Goal: Task Accomplishment & Management: Manage account settings

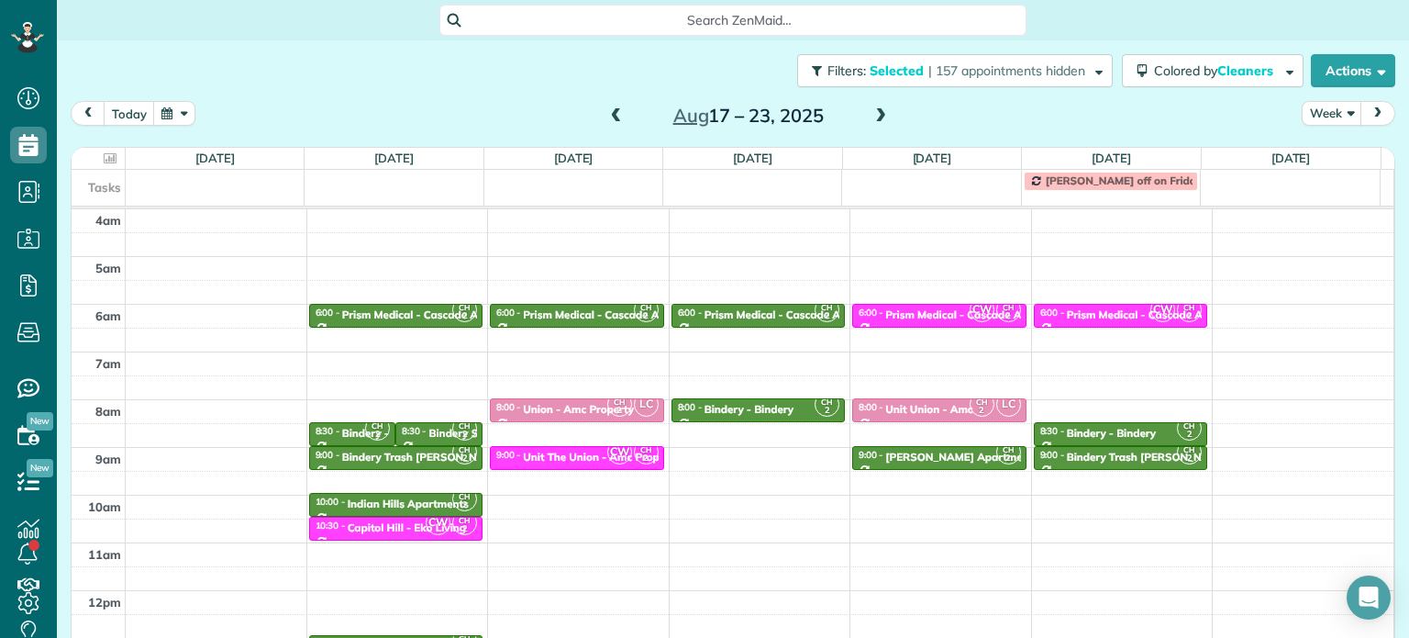
scroll to position [143, 0]
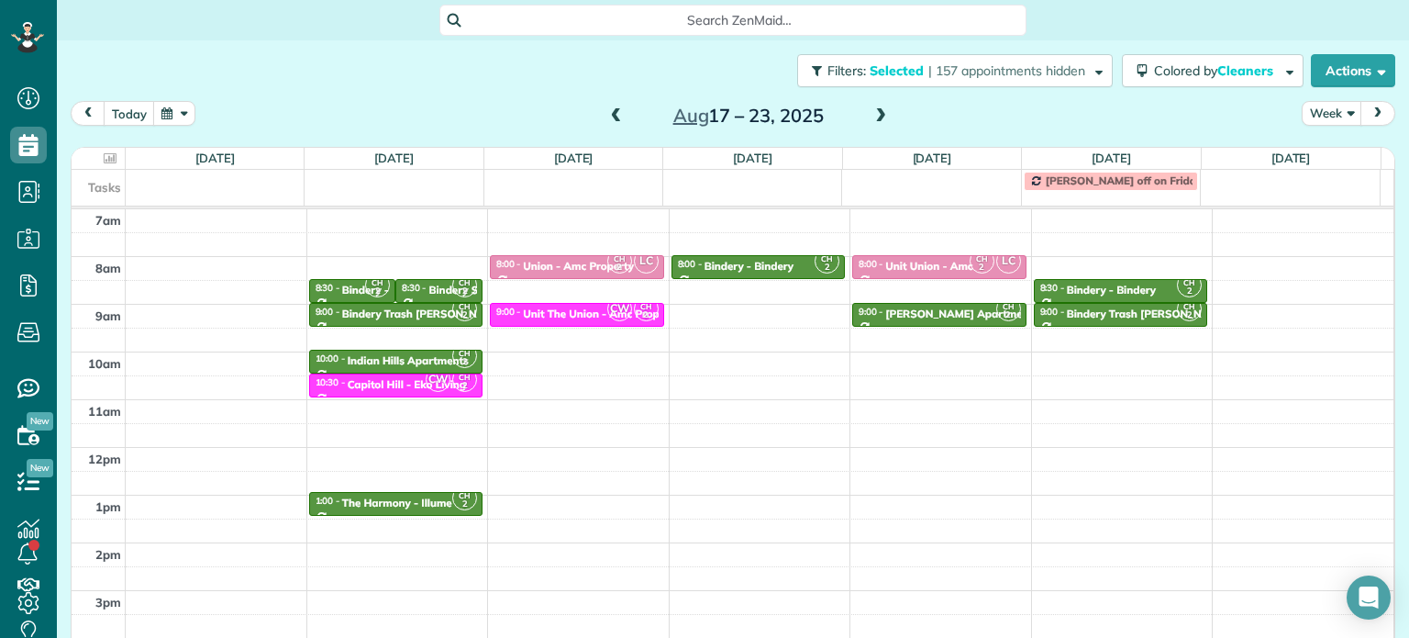
click at [871, 109] on span at bounding box center [881, 116] width 20 height 17
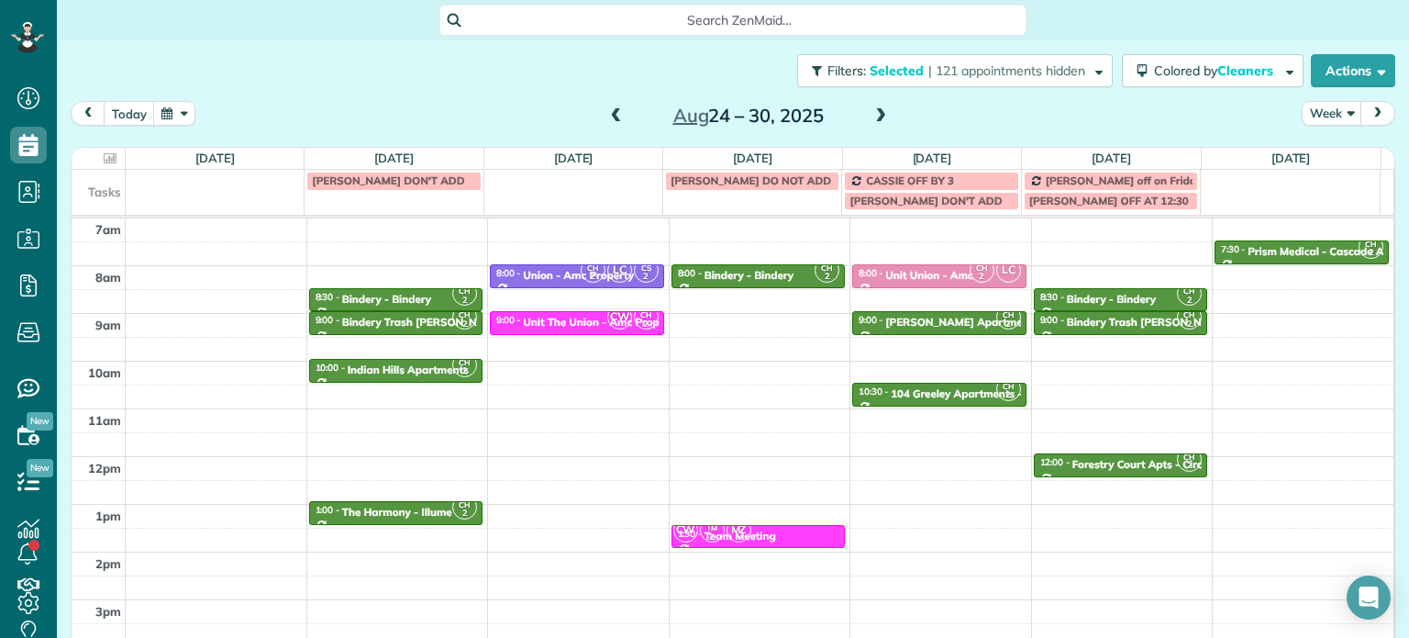
click at [871, 111] on span at bounding box center [881, 116] width 20 height 17
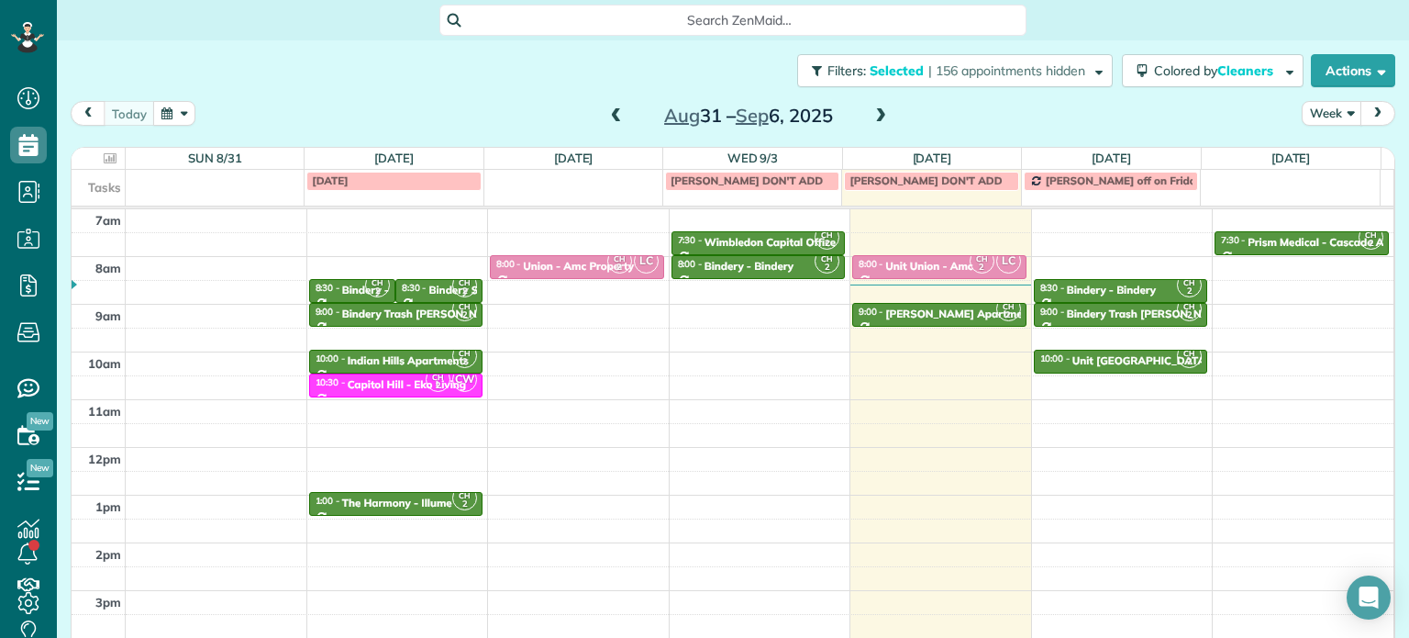
click at [881, 112] on span at bounding box center [881, 116] width 20 height 17
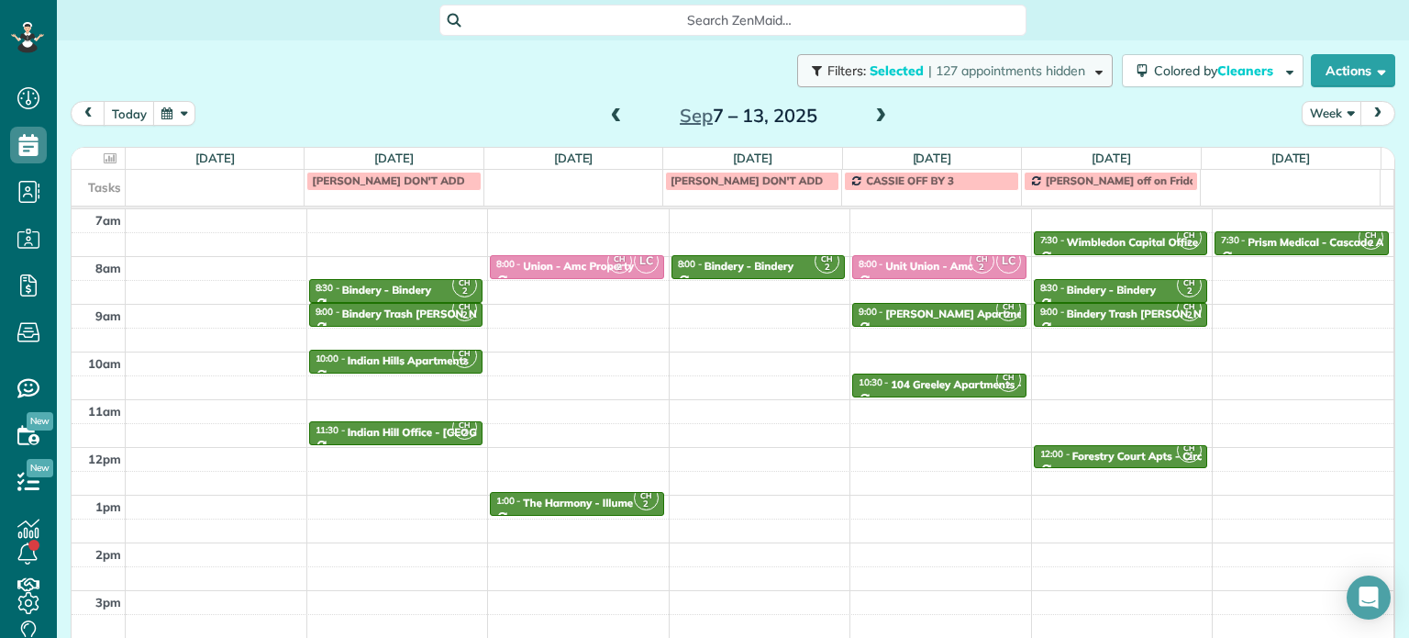
click at [1027, 62] on span "| 127 appointments hidden" at bounding box center [1006, 70] width 157 height 17
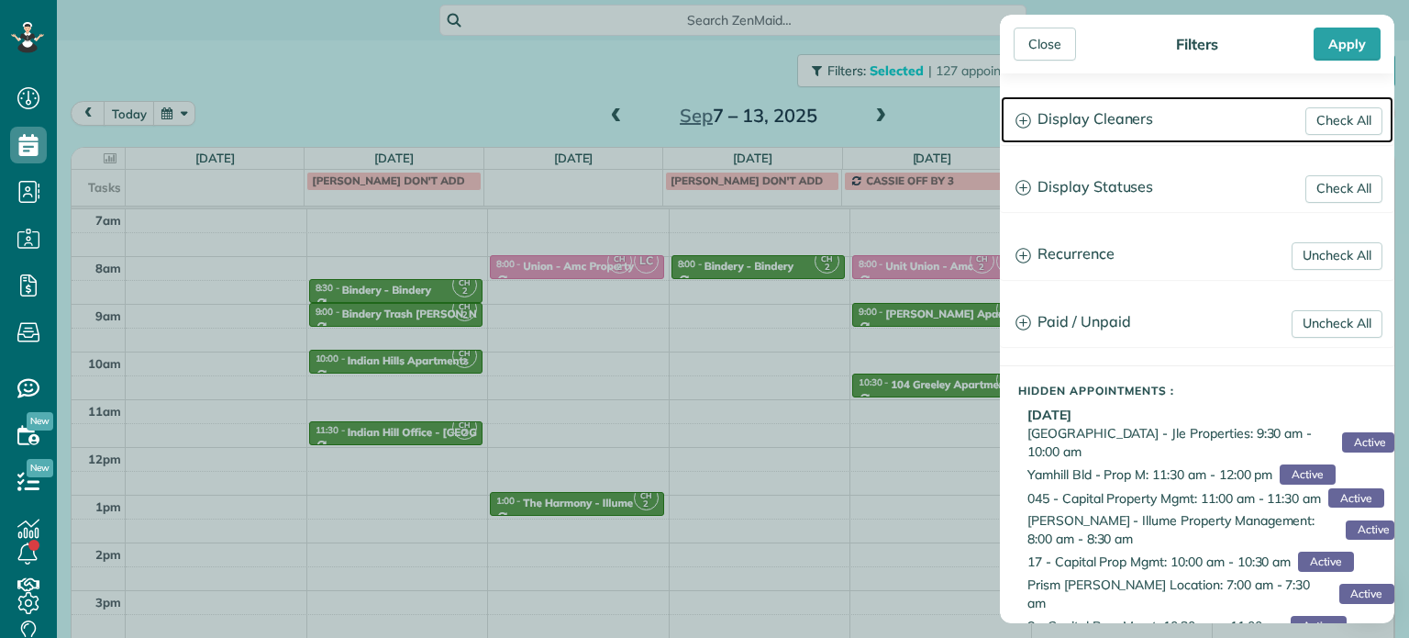
click at [1132, 114] on h3 "Display Cleaners" at bounding box center [1197, 119] width 393 height 47
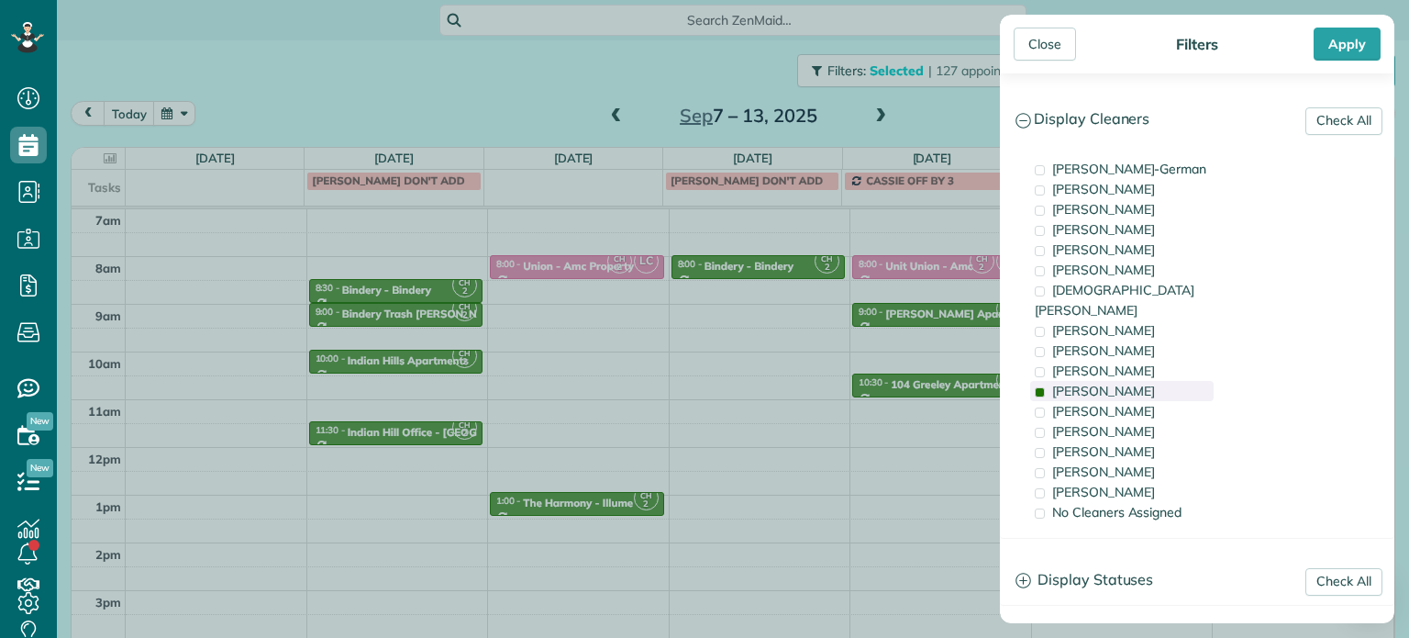
click at [1132, 381] on div "[PERSON_NAME]" at bounding box center [1121, 391] width 183 height 20
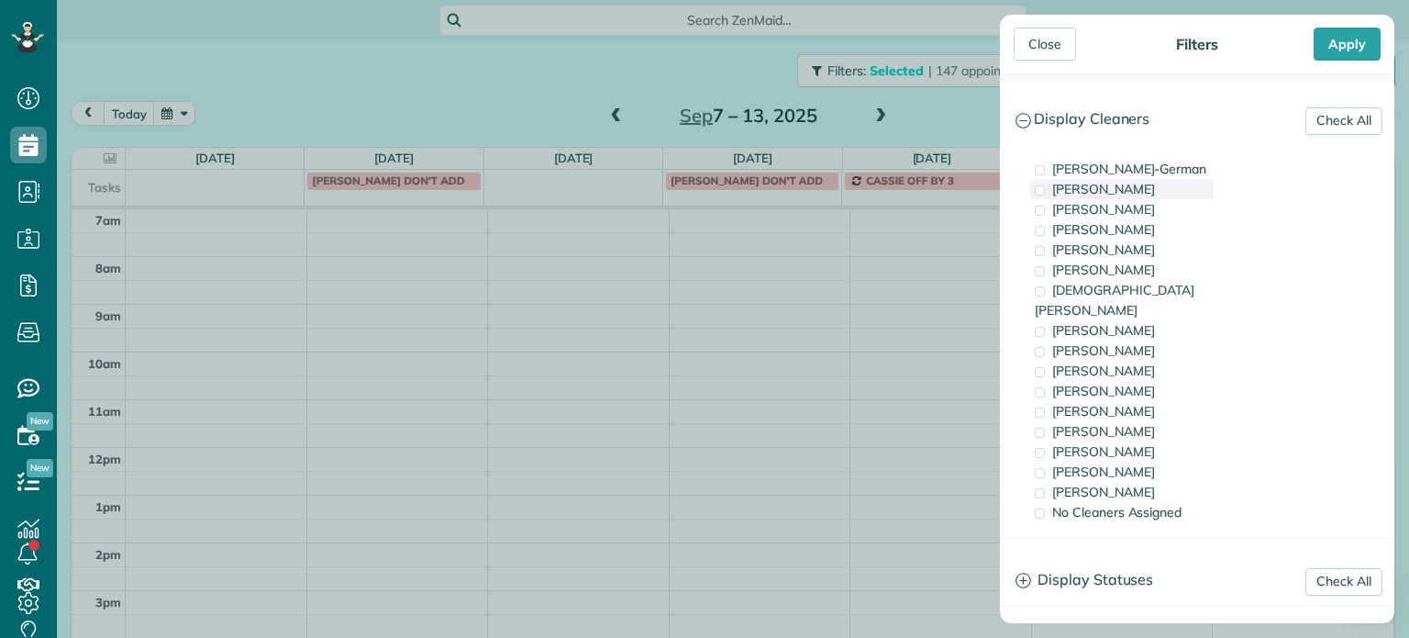
click at [1145, 195] on div "[PERSON_NAME]" at bounding box center [1121, 189] width 183 height 20
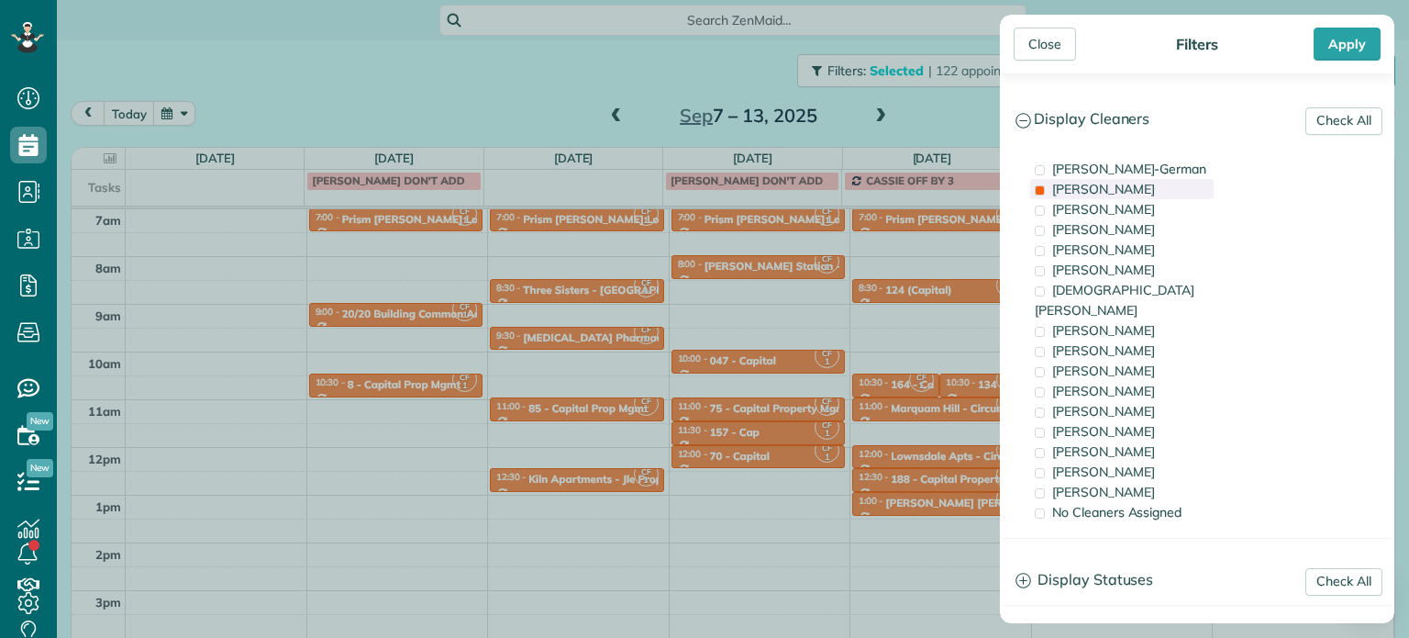
click at [1145, 195] on div "[PERSON_NAME]" at bounding box center [1121, 189] width 183 height 20
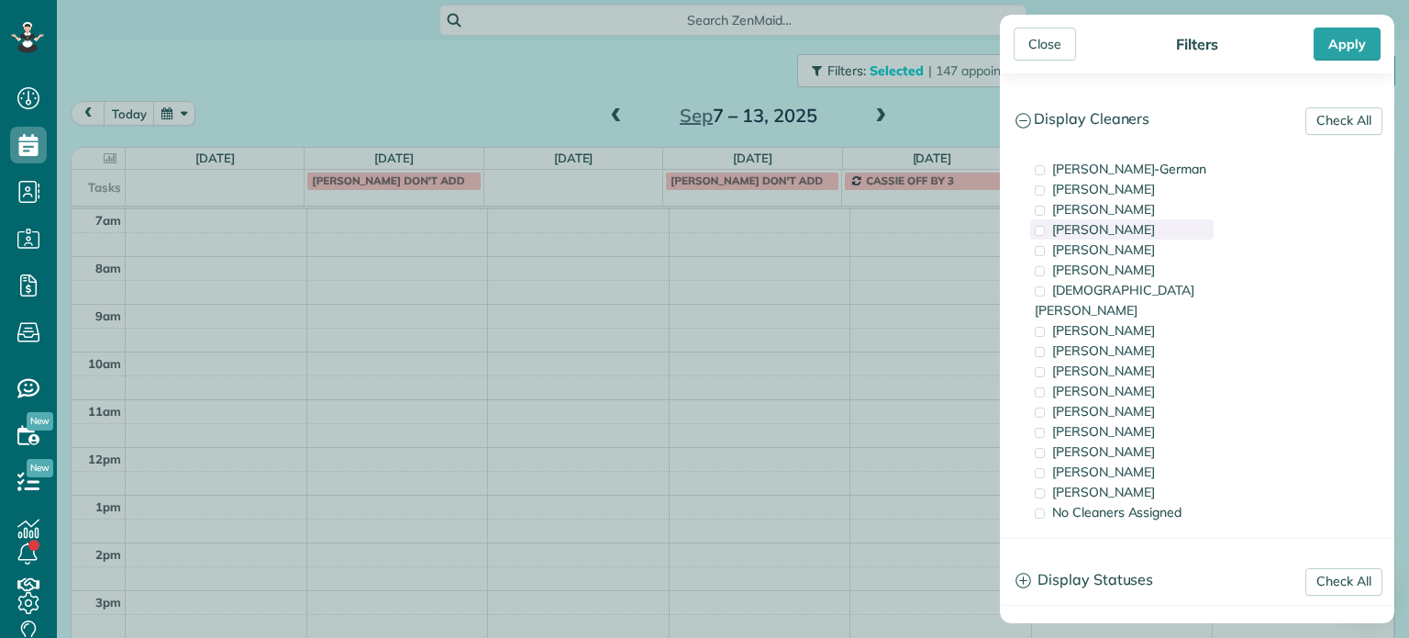
click at [1156, 219] on div "[PERSON_NAME]" at bounding box center [1121, 229] width 183 height 20
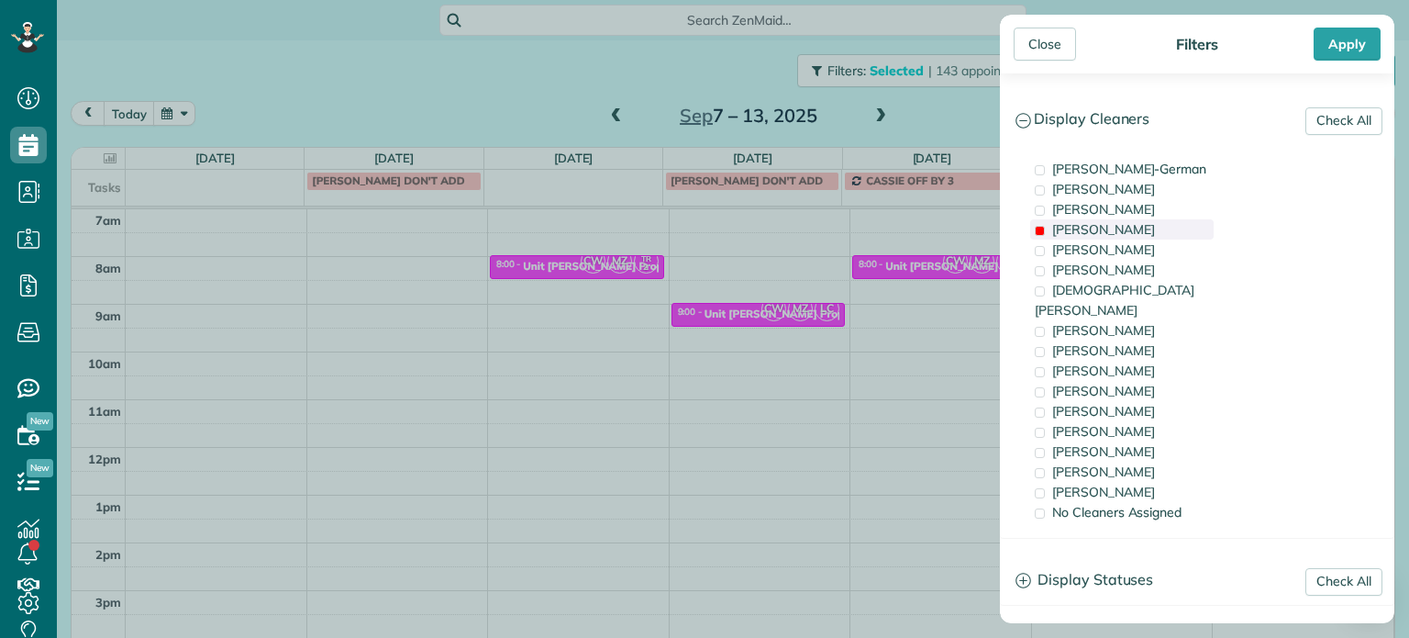
click at [1156, 219] on div "[PERSON_NAME]" at bounding box center [1121, 229] width 183 height 20
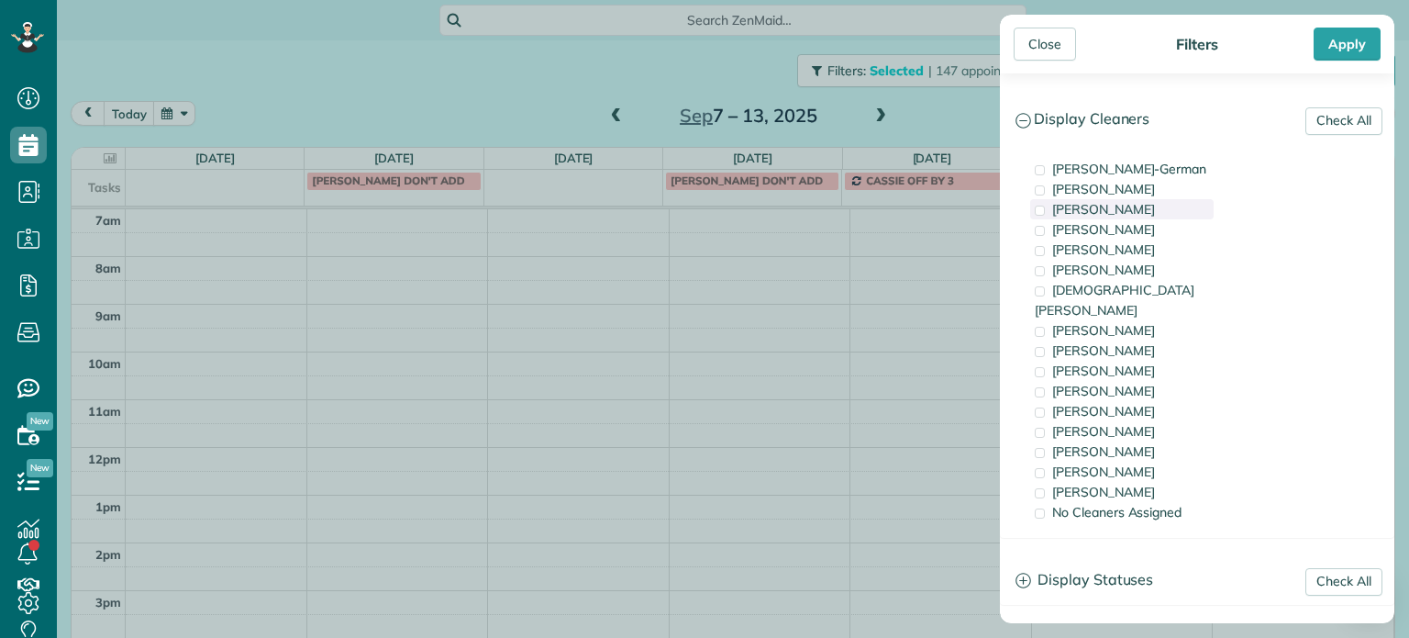
click at [1155, 209] on span "[PERSON_NAME]" at bounding box center [1103, 209] width 103 height 17
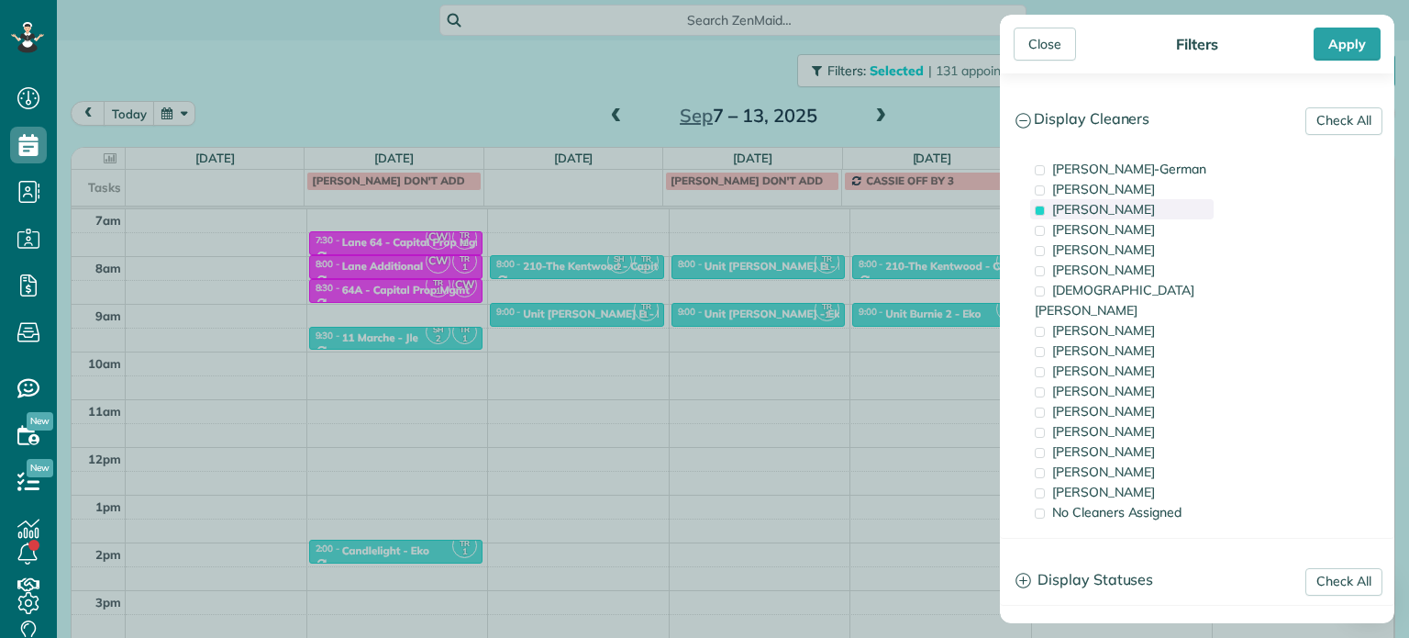
click at [1155, 209] on span "[PERSON_NAME]" at bounding box center [1103, 209] width 103 height 17
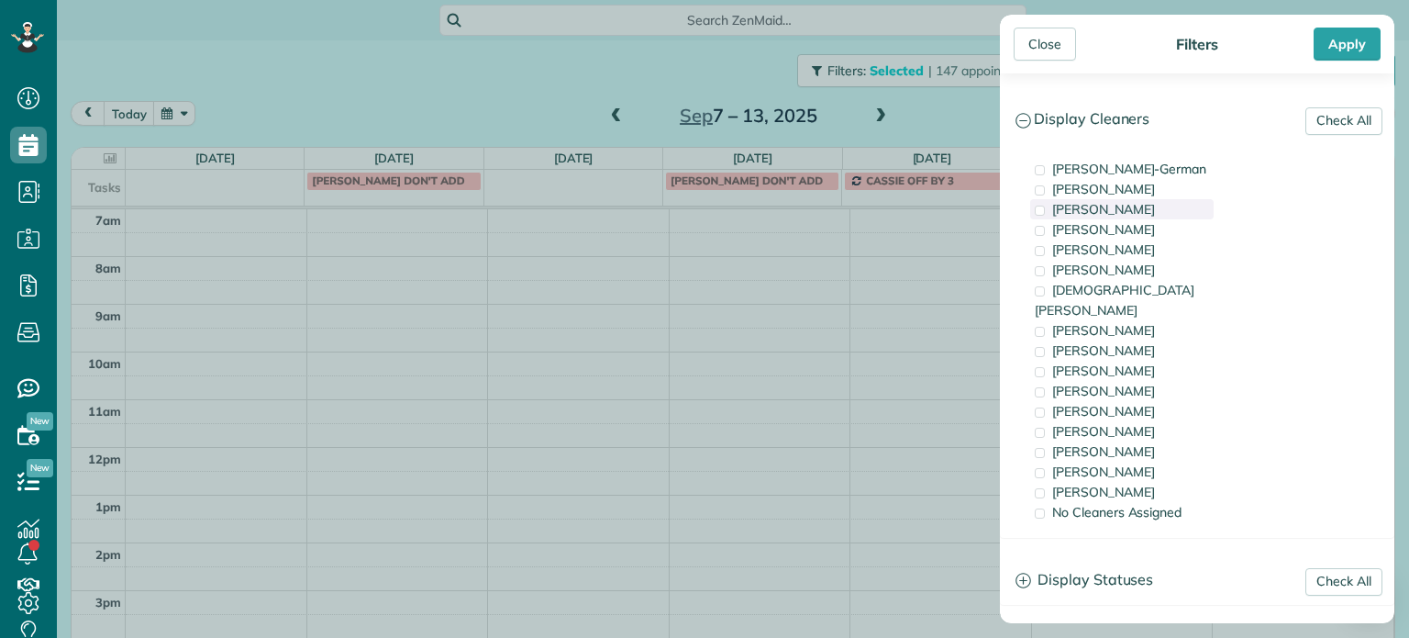
click at [1155, 209] on span "[PERSON_NAME]" at bounding box center [1103, 209] width 103 height 17
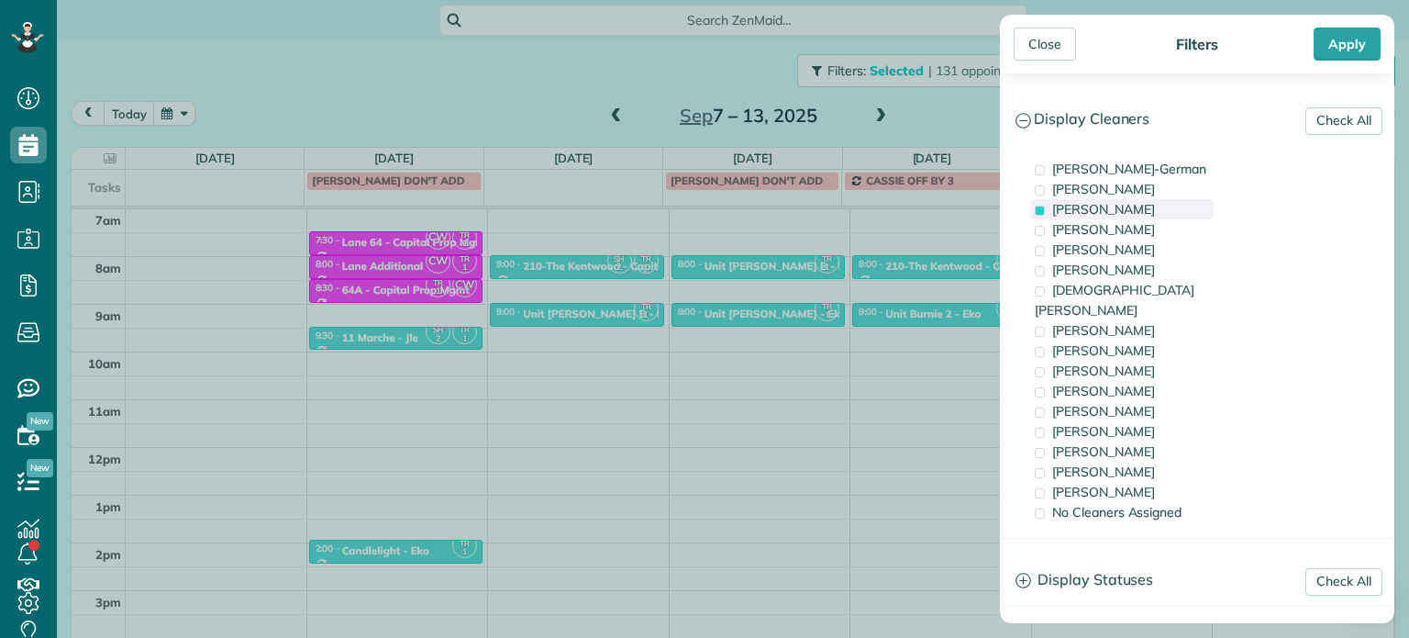
click at [1155, 209] on span "[PERSON_NAME]" at bounding box center [1103, 209] width 103 height 17
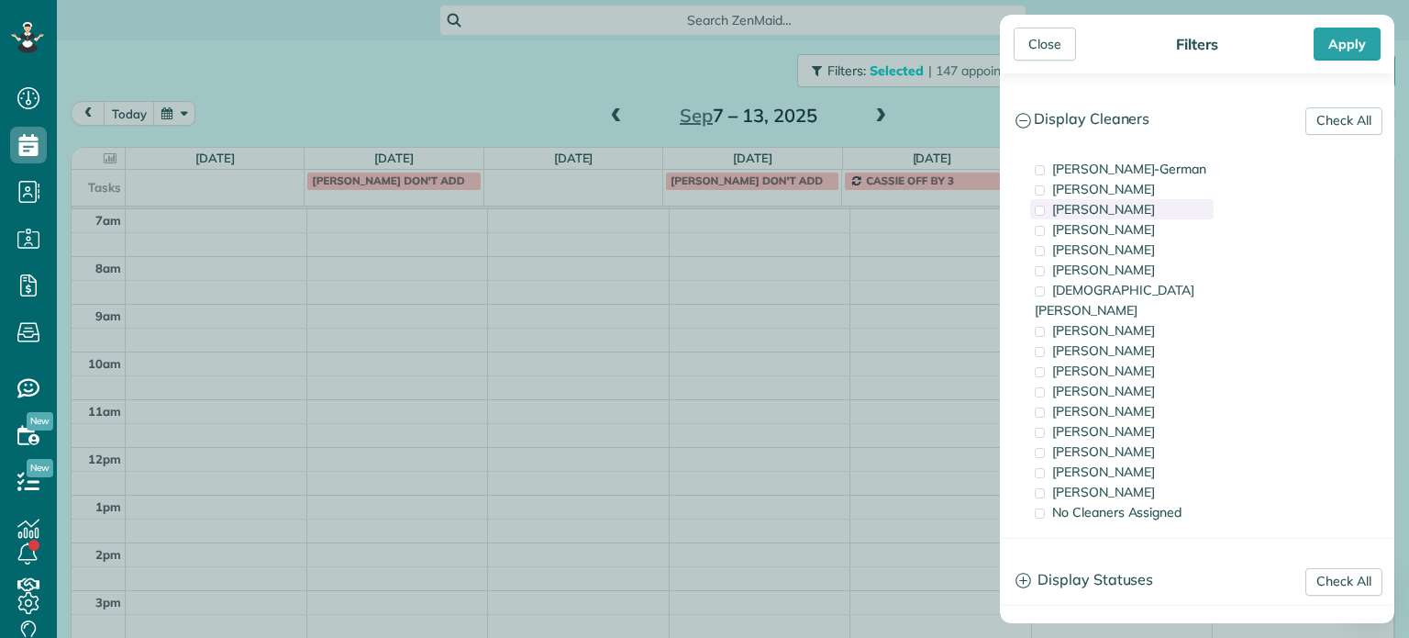
click at [1155, 209] on span "[PERSON_NAME]" at bounding box center [1103, 209] width 103 height 17
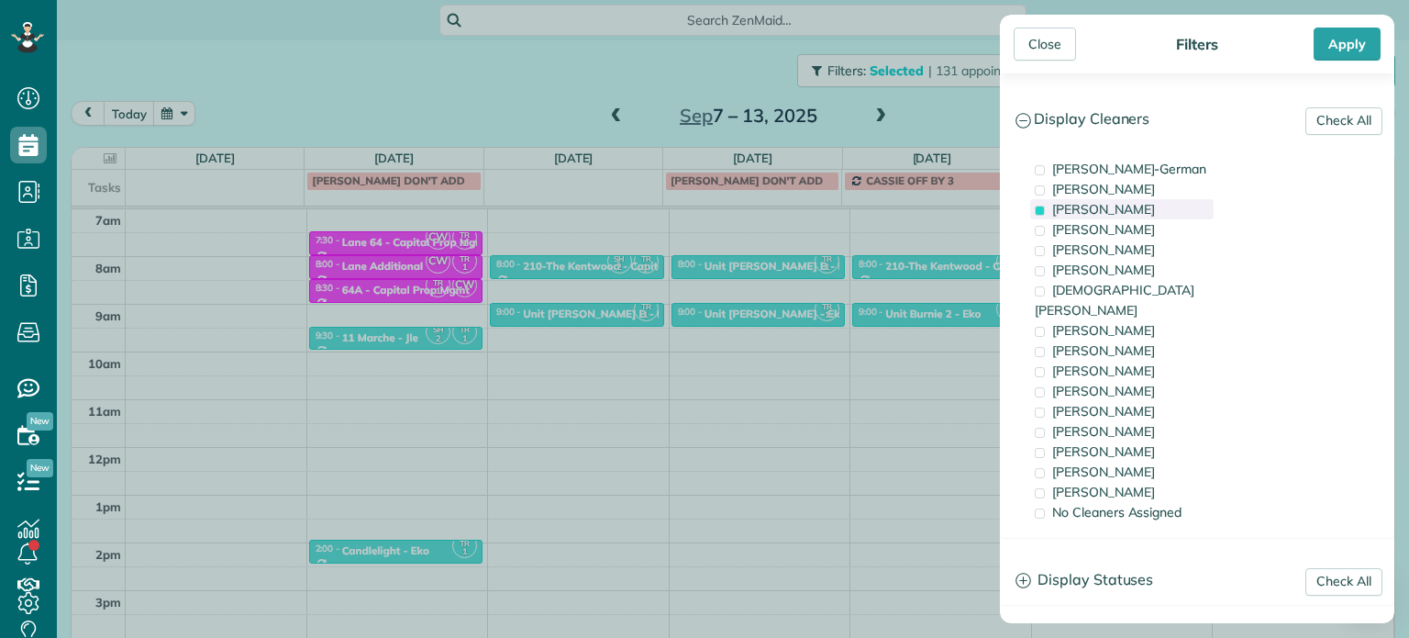
click at [1163, 208] on div "[PERSON_NAME]" at bounding box center [1121, 209] width 183 height 20
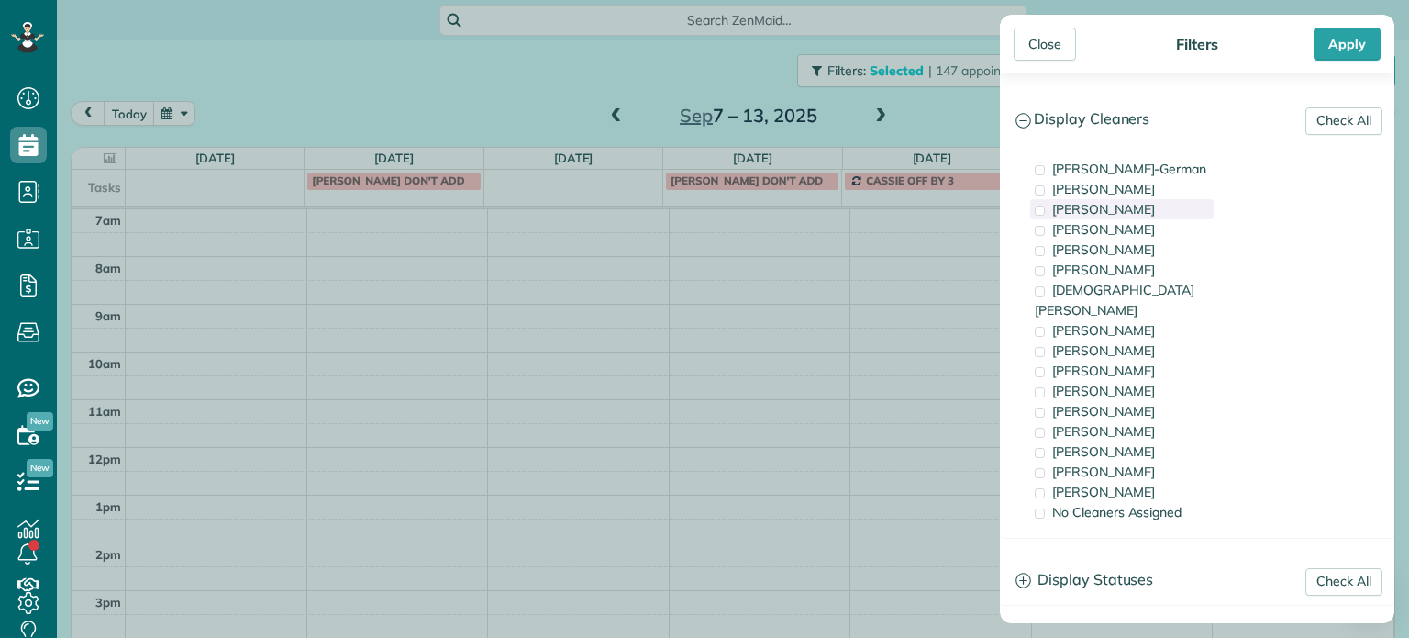
click at [1163, 208] on div "[PERSON_NAME]" at bounding box center [1121, 209] width 183 height 20
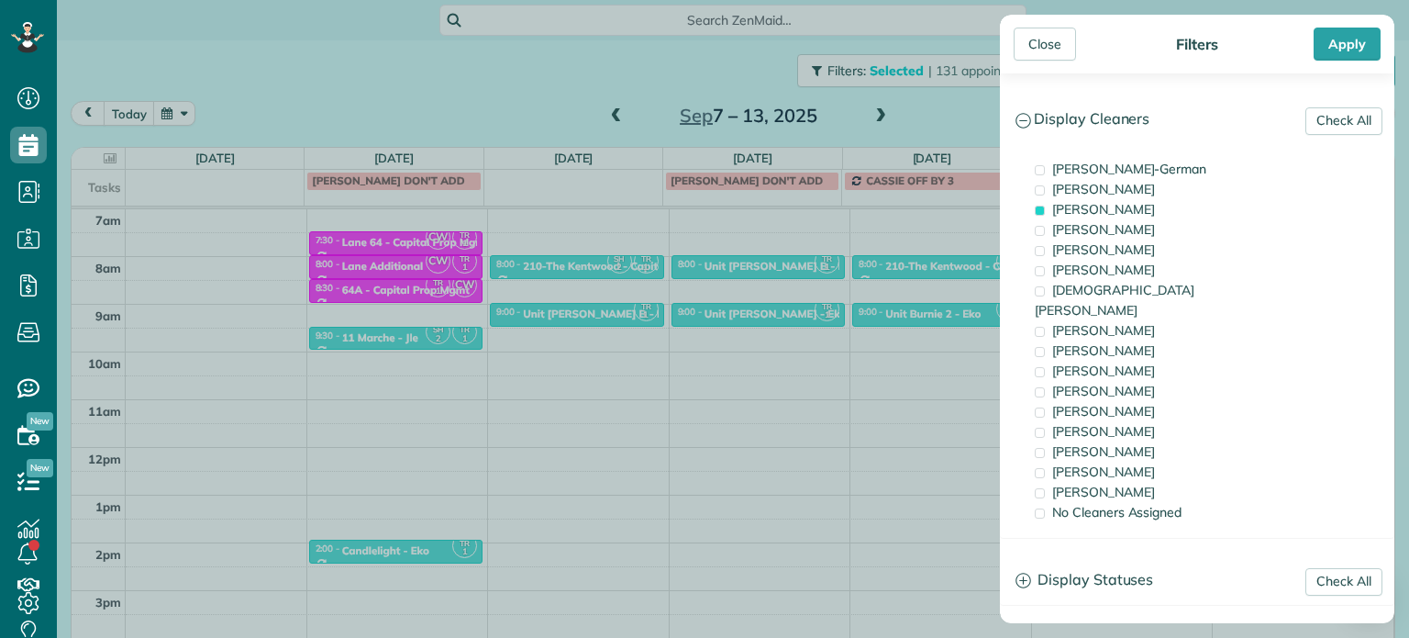
click at [789, 262] on div "Close Filters Apply Check All Display Cleaners [PERSON_NAME]-German [PERSON_NAM…" at bounding box center [704, 319] width 1409 height 638
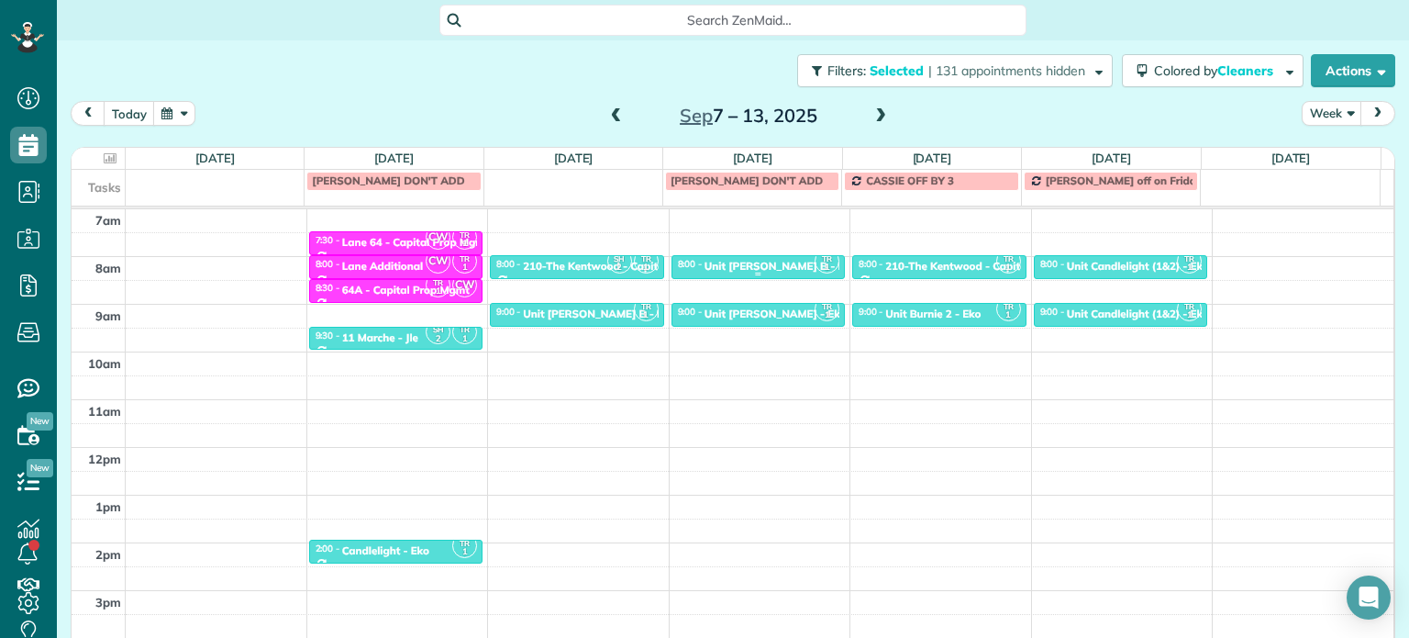
click at [771, 261] on div "Unit [PERSON_NAME] B - Eko Living" at bounding box center [796, 266] width 185 height 13
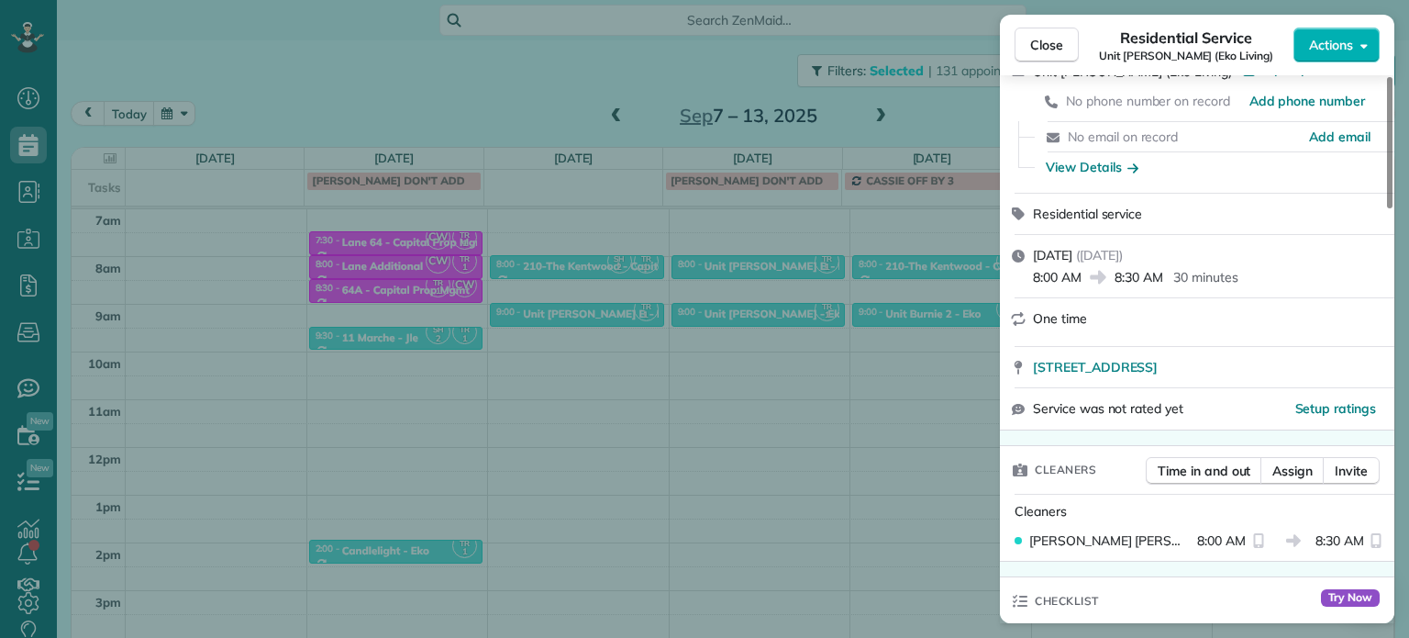
scroll to position [7, 0]
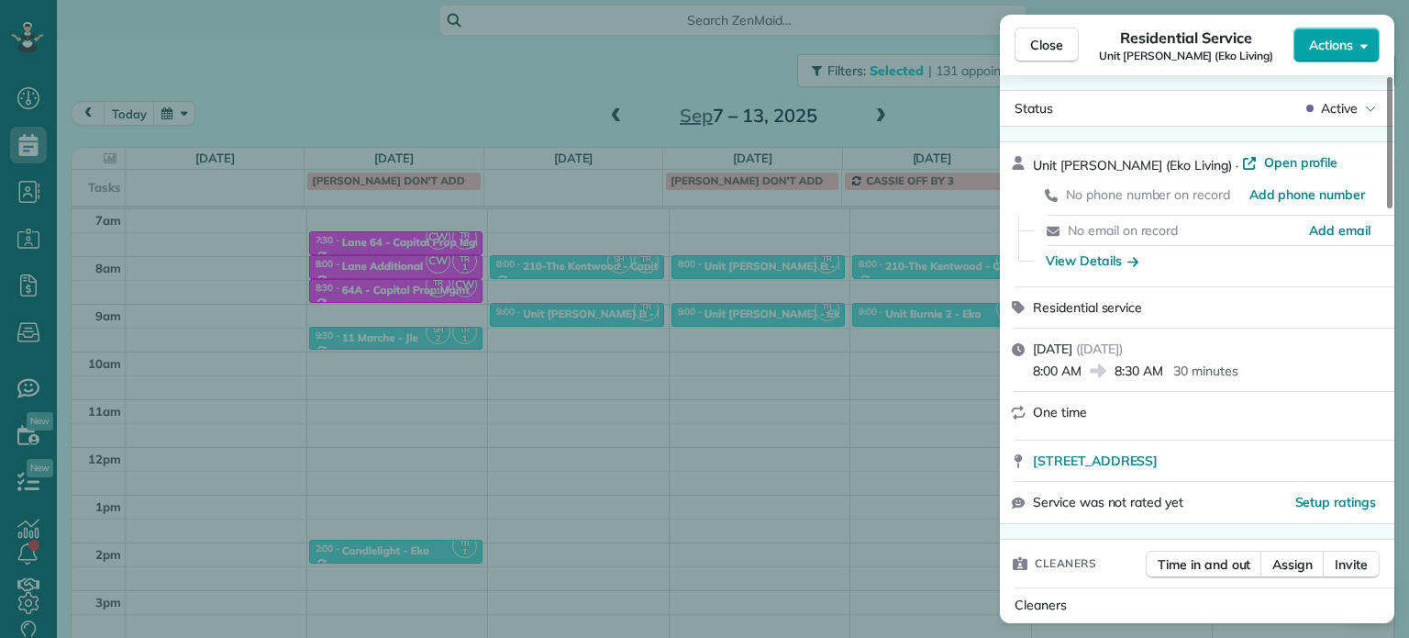
click at [1339, 47] on span "Actions" at bounding box center [1331, 45] width 44 height 18
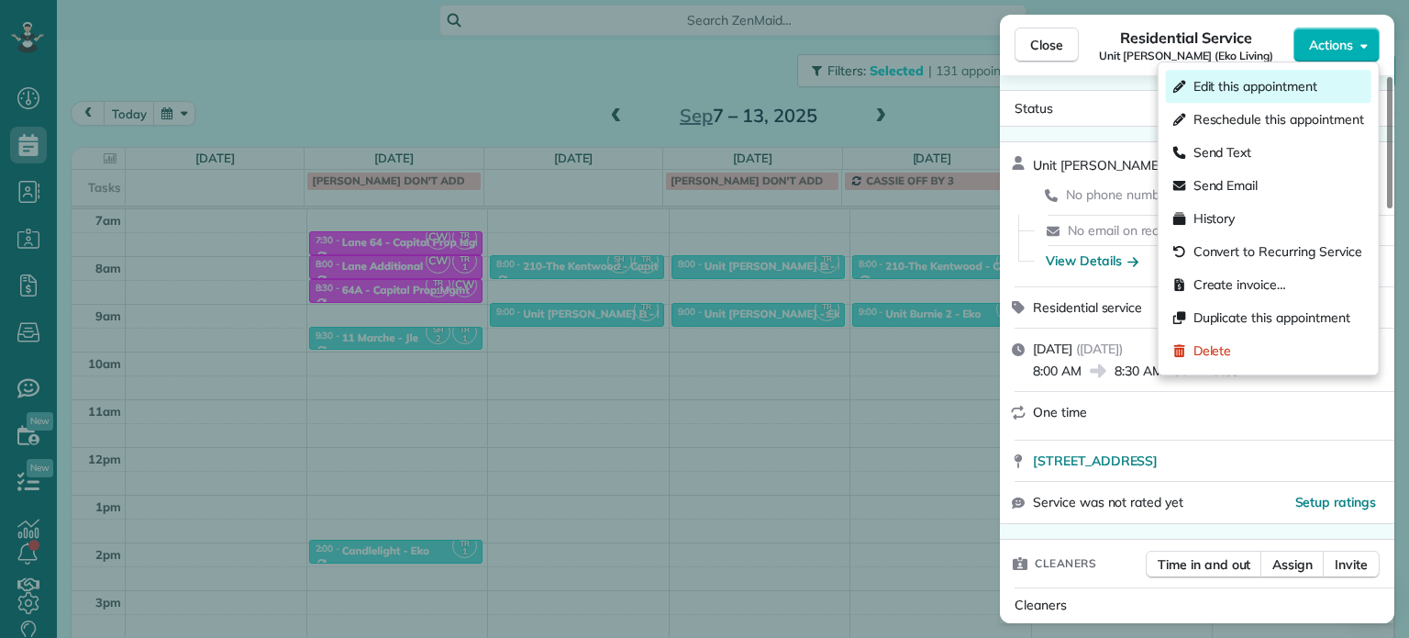
click at [1270, 80] on span "Edit this appointment" at bounding box center [1255, 86] width 124 height 18
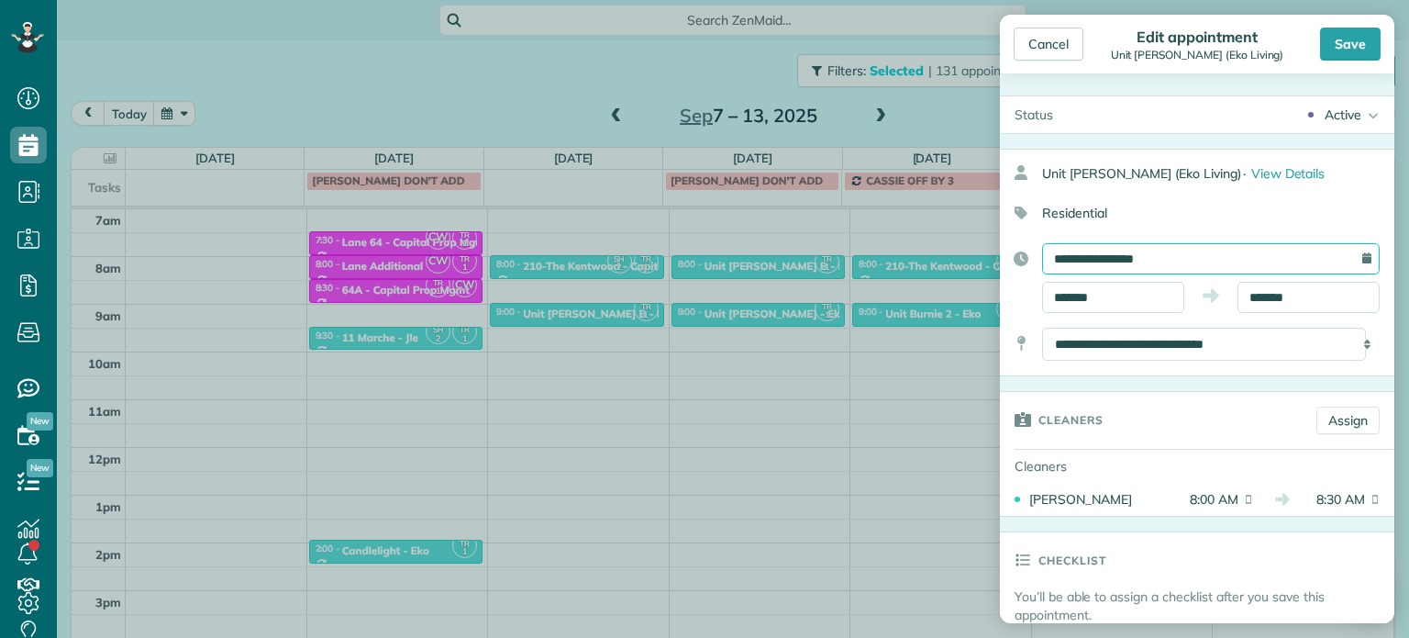
click at [1175, 257] on input "**********" at bounding box center [1211, 258] width 338 height 31
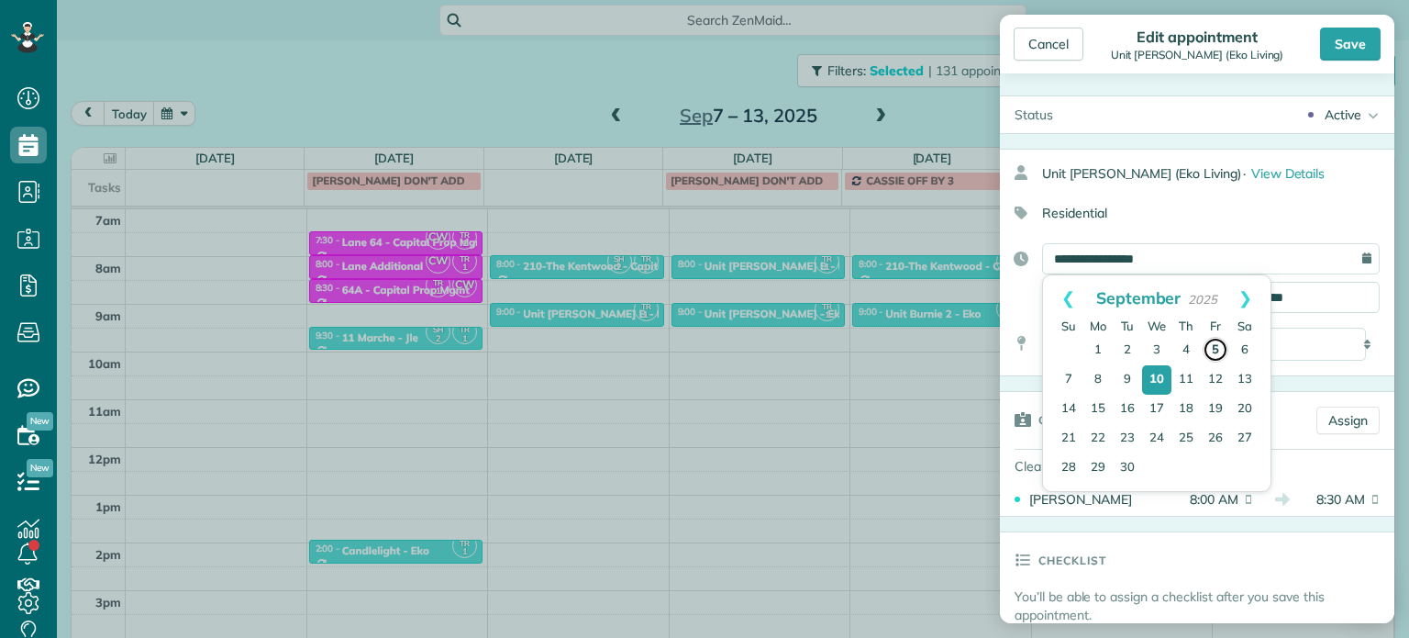
click at [1209, 352] on link "5" at bounding box center [1216, 350] width 26 height 26
type input "**********"
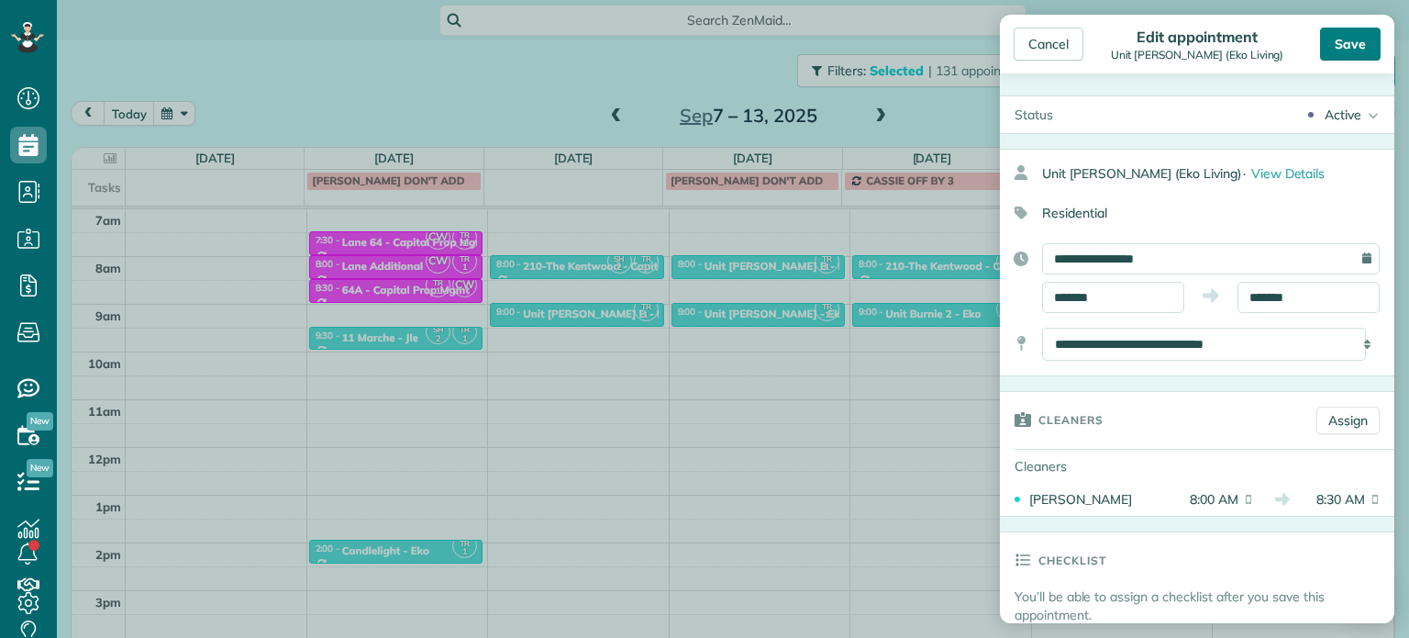
click at [1364, 40] on div "Save" at bounding box center [1350, 44] width 61 height 33
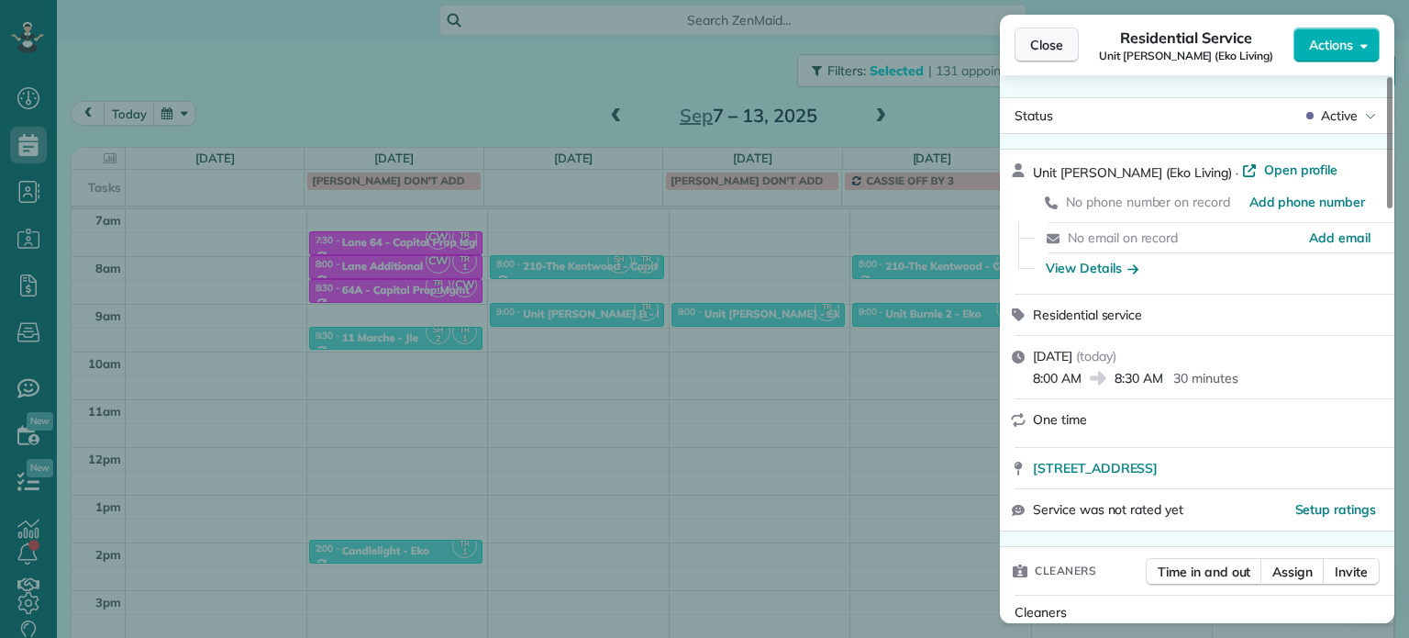
click at [1056, 45] on span "Close" at bounding box center [1046, 45] width 33 height 18
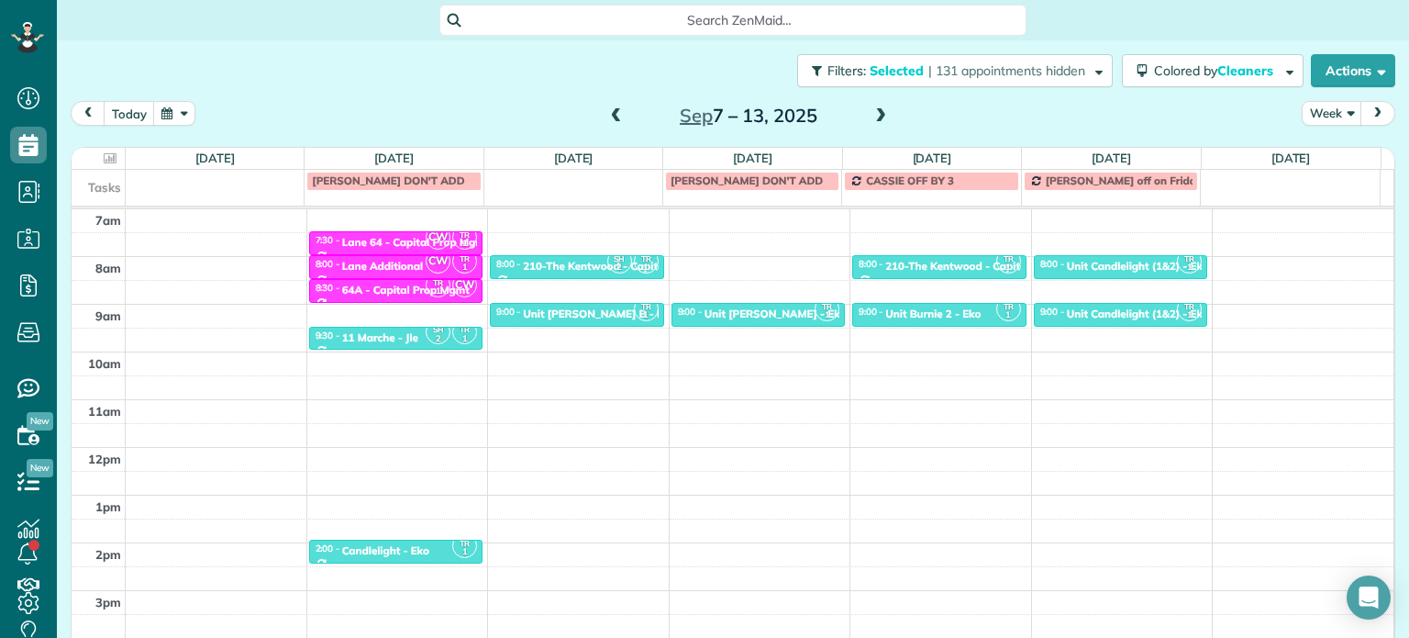
click at [608, 113] on span at bounding box center [616, 116] width 20 height 17
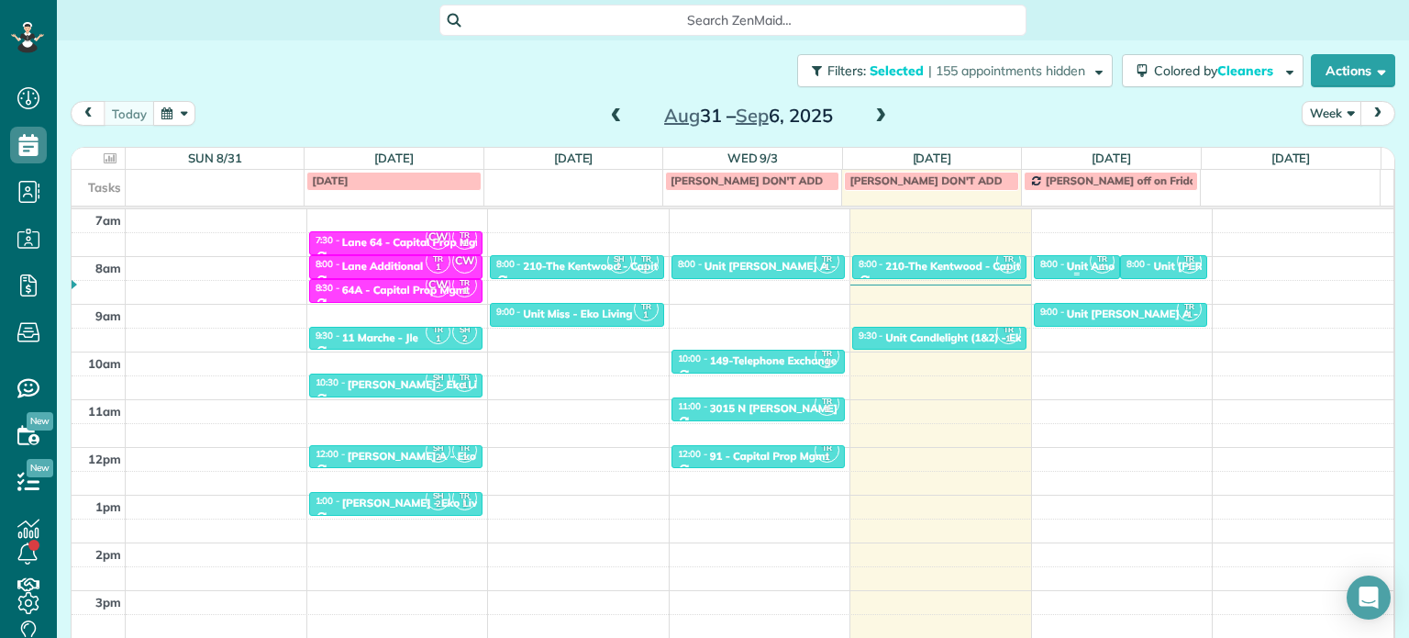
click at [1067, 261] on div "Unit Amore - Eko Living" at bounding box center [1127, 266] width 120 height 13
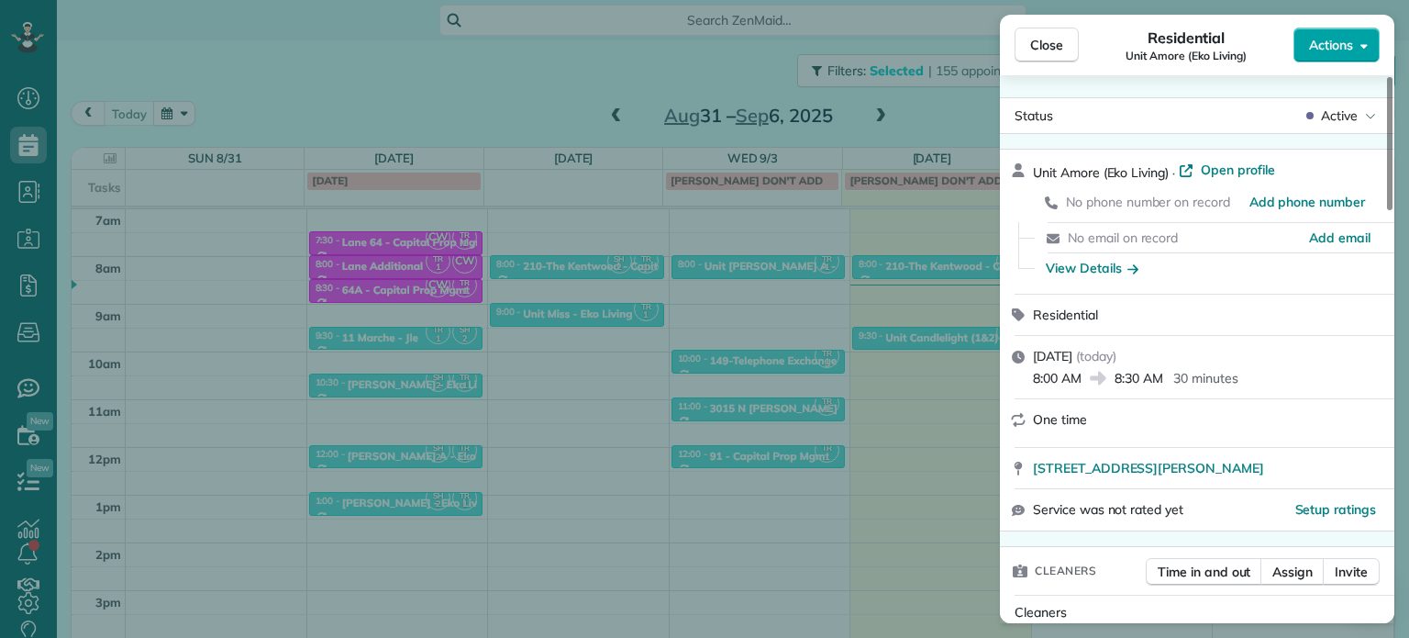
click at [1343, 50] on span "Actions" at bounding box center [1331, 45] width 44 height 18
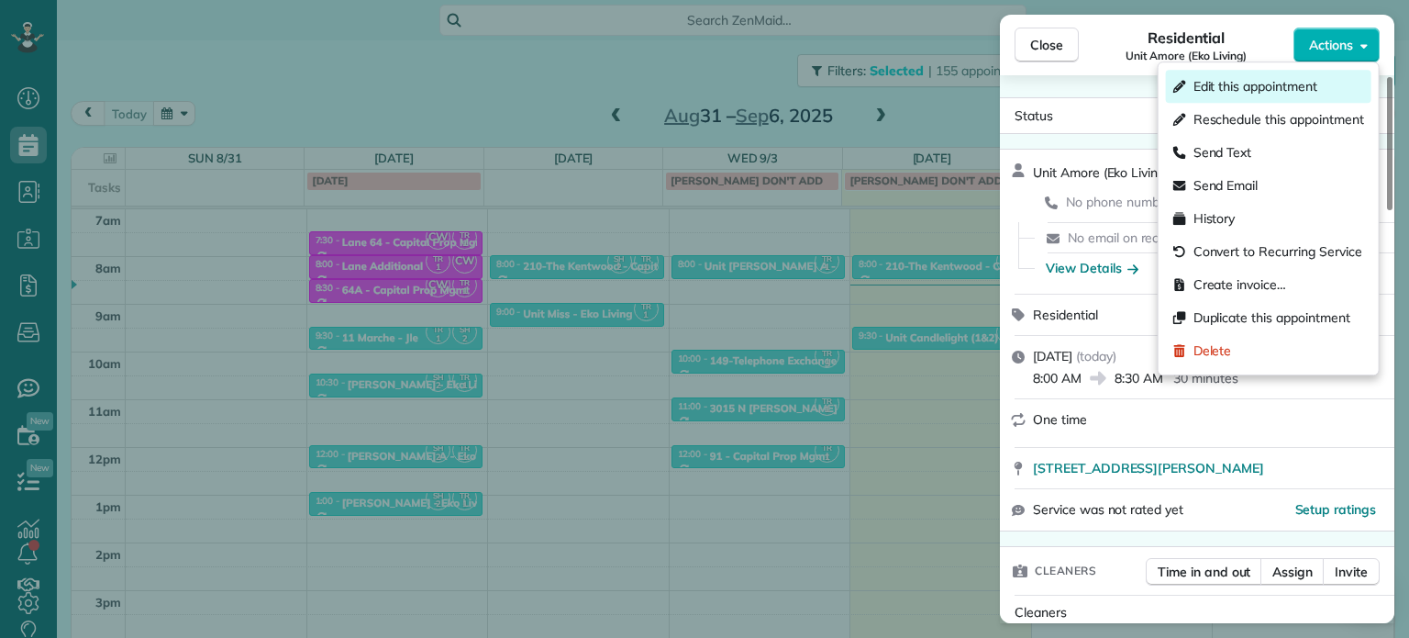
click at [1325, 91] on div "Edit this appointment" at bounding box center [1268, 86] width 205 height 33
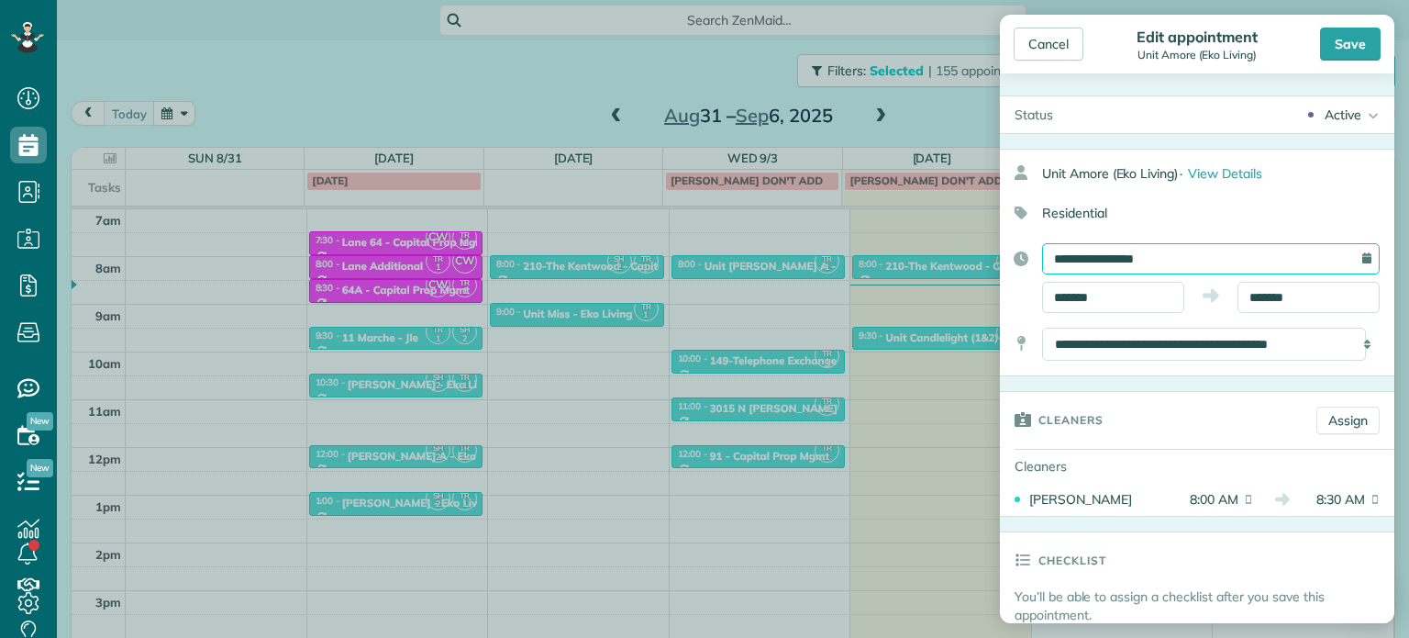
click at [1217, 260] on input "**********" at bounding box center [1211, 258] width 338 height 31
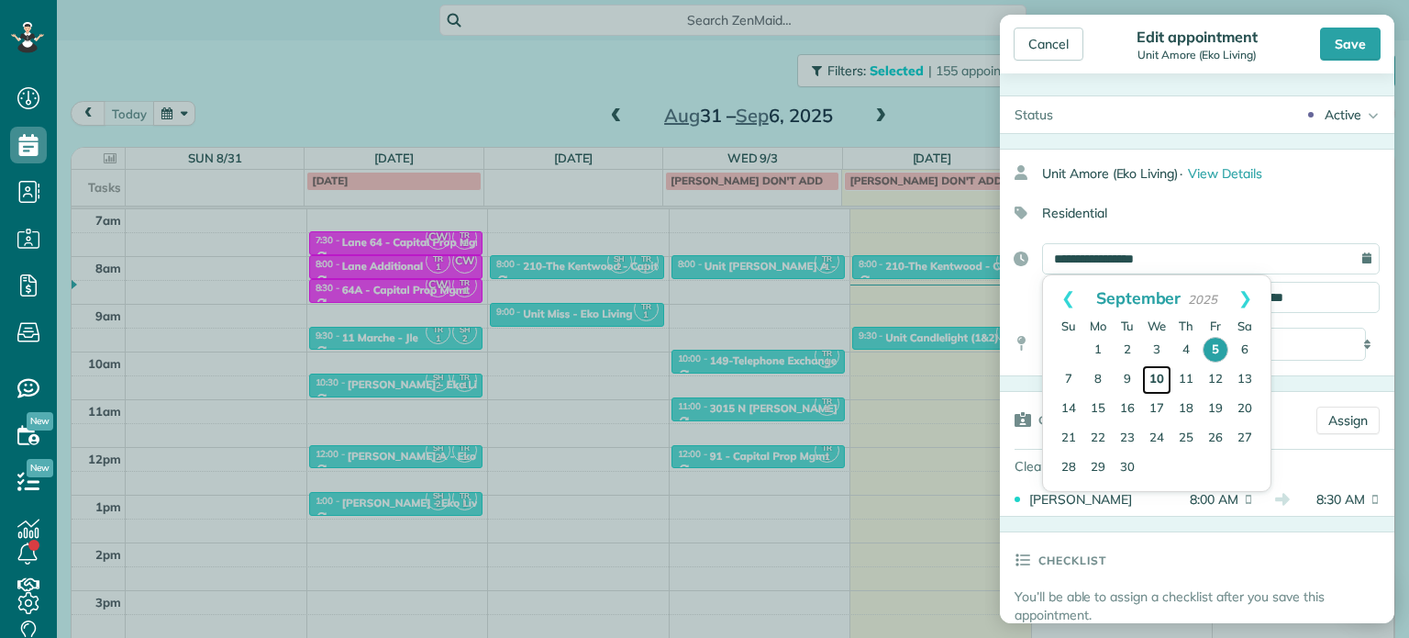
click at [1157, 383] on link "10" at bounding box center [1156, 379] width 29 height 29
type input "**********"
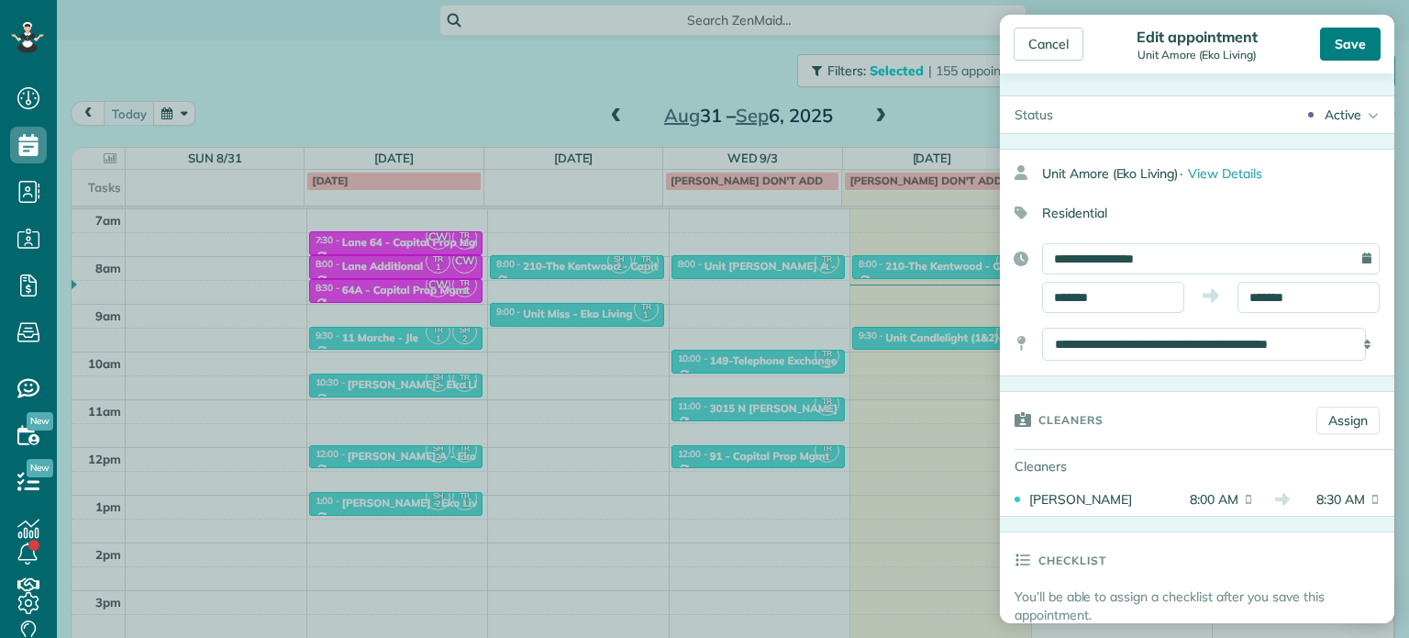
click at [1353, 46] on div "Save" at bounding box center [1350, 44] width 61 height 33
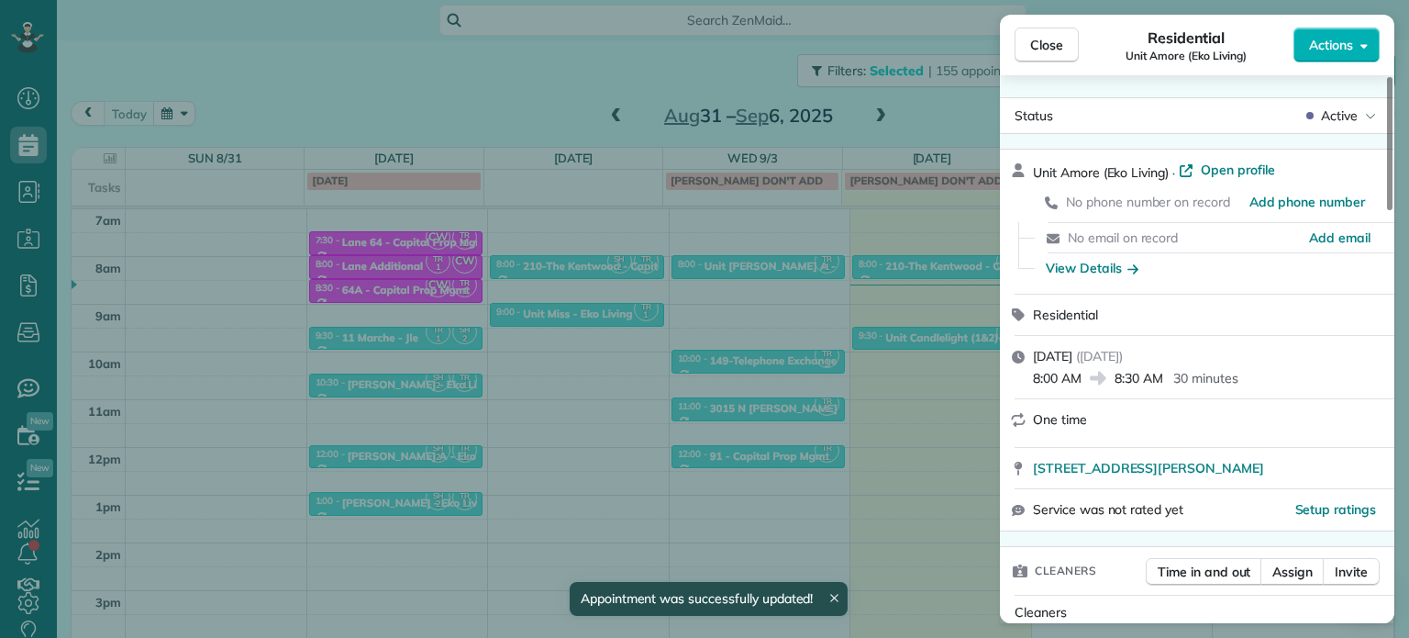
click at [939, 101] on div "Close Residential Unit Amore (Eko Living) Actions Status Active Unit Amore (Eko…" at bounding box center [704, 319] width 1409 height 638
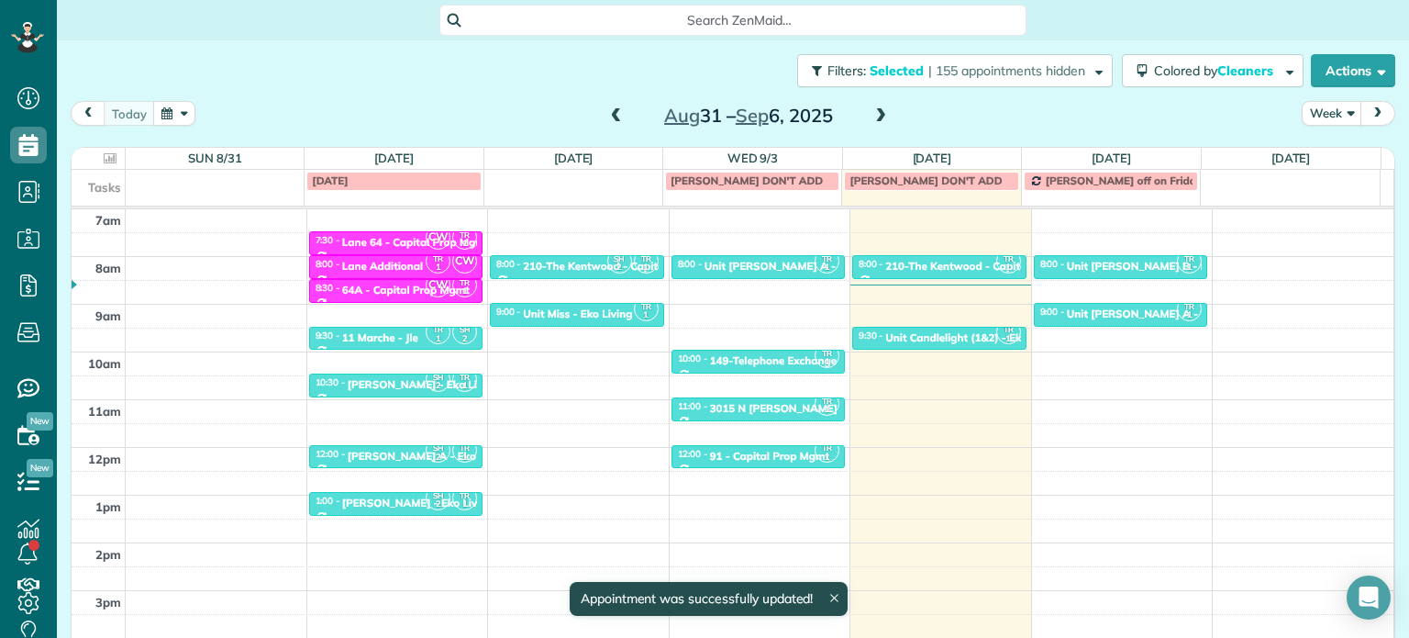
click at [871, 115] on span at bounding box center [881, 116] width 20 height 17
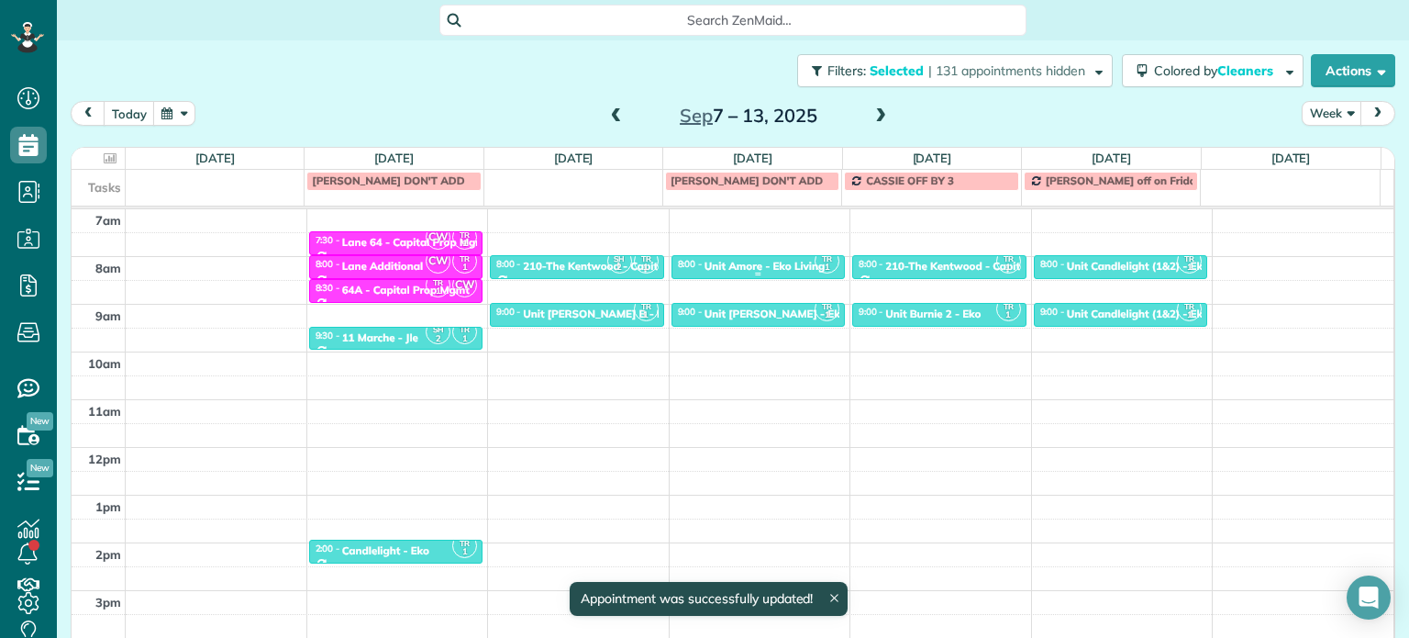
click at [749, 258] on div "8:00 - 8:30 Unit Amore - Eko Living" at bounding box center [758, 265] width 163 height 15
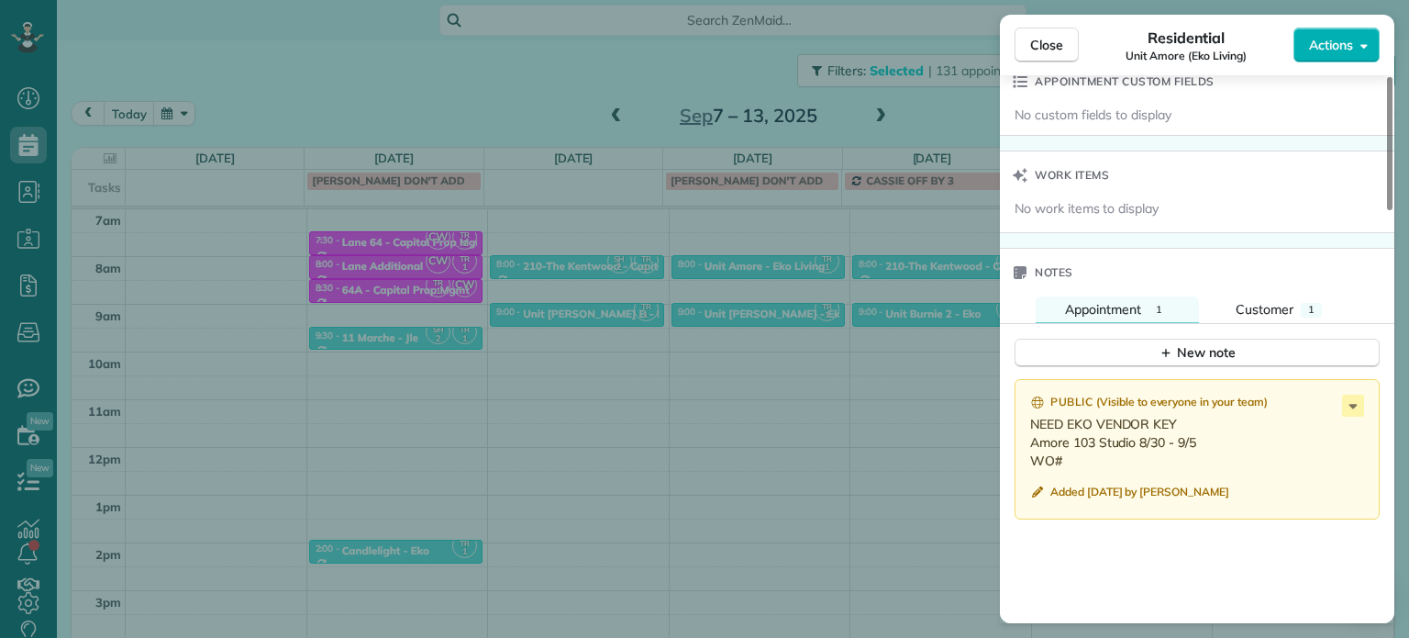
scroll to position [1651, 0]
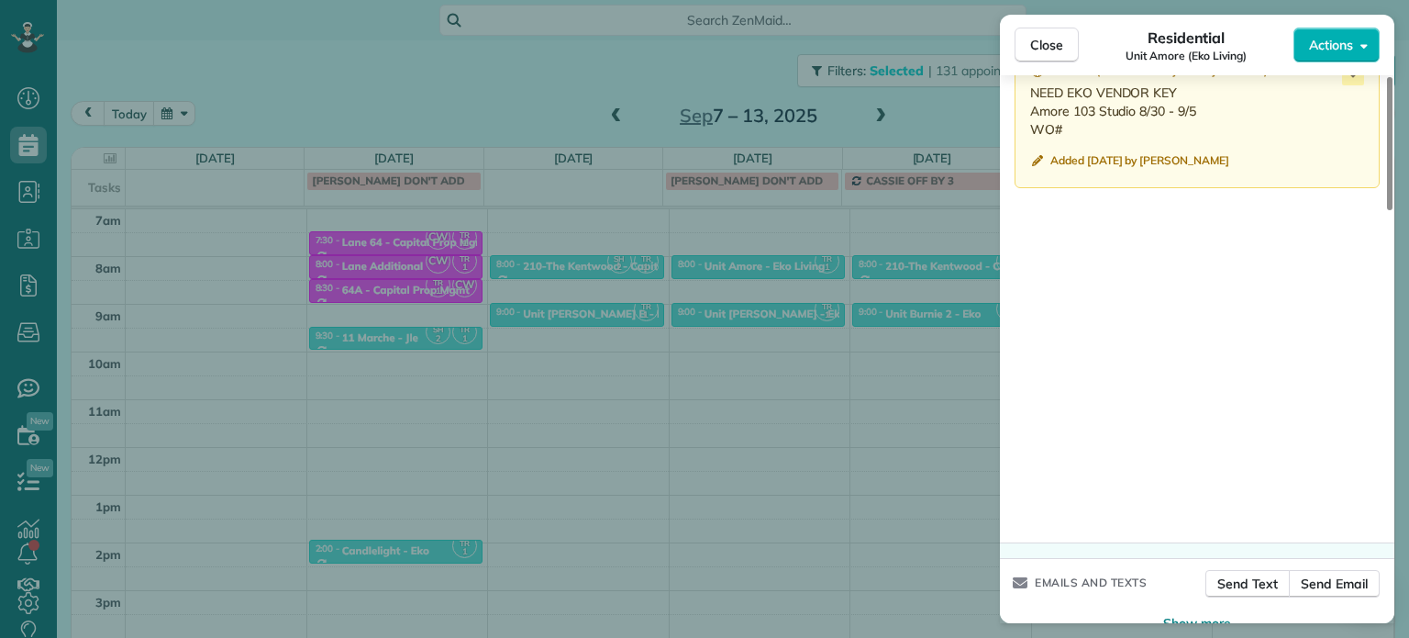
click at [484, 83] on div "Close Residential Unit Amore (Eko Living) Actions Status Active Unit Amore (Eko…" at bounding box center [704, 319] width 1409 height 638
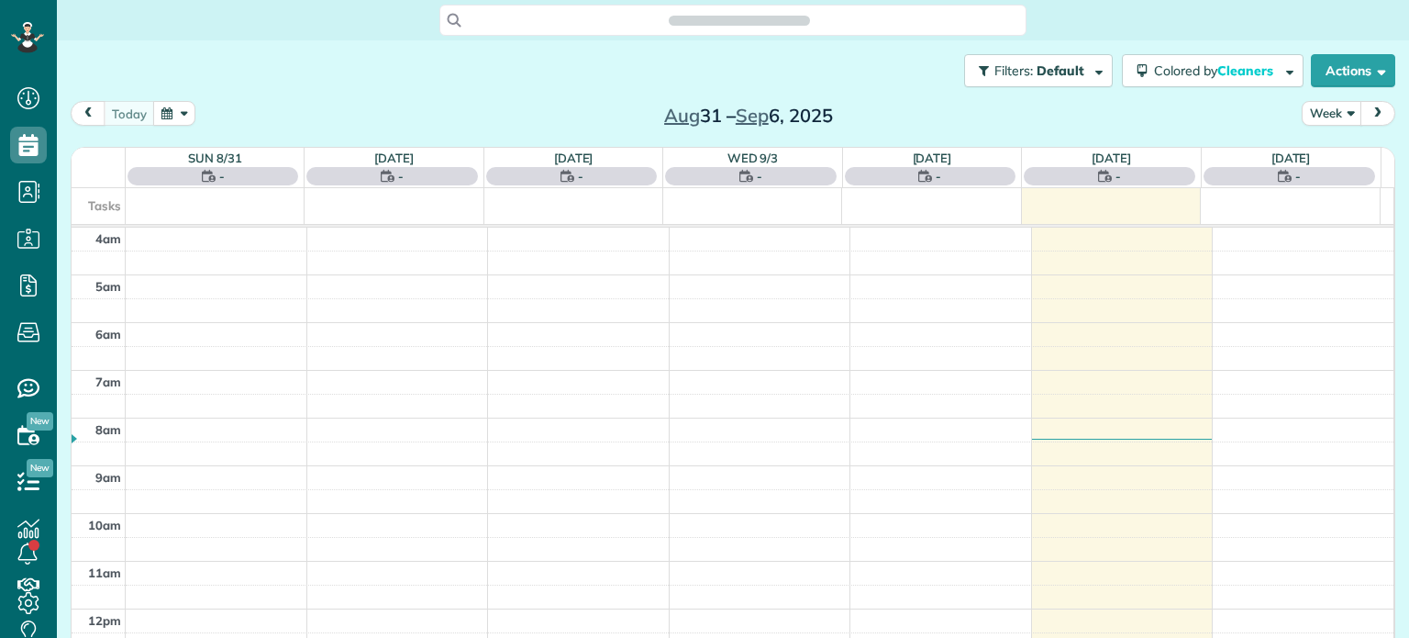
scroll to position [143, 0]
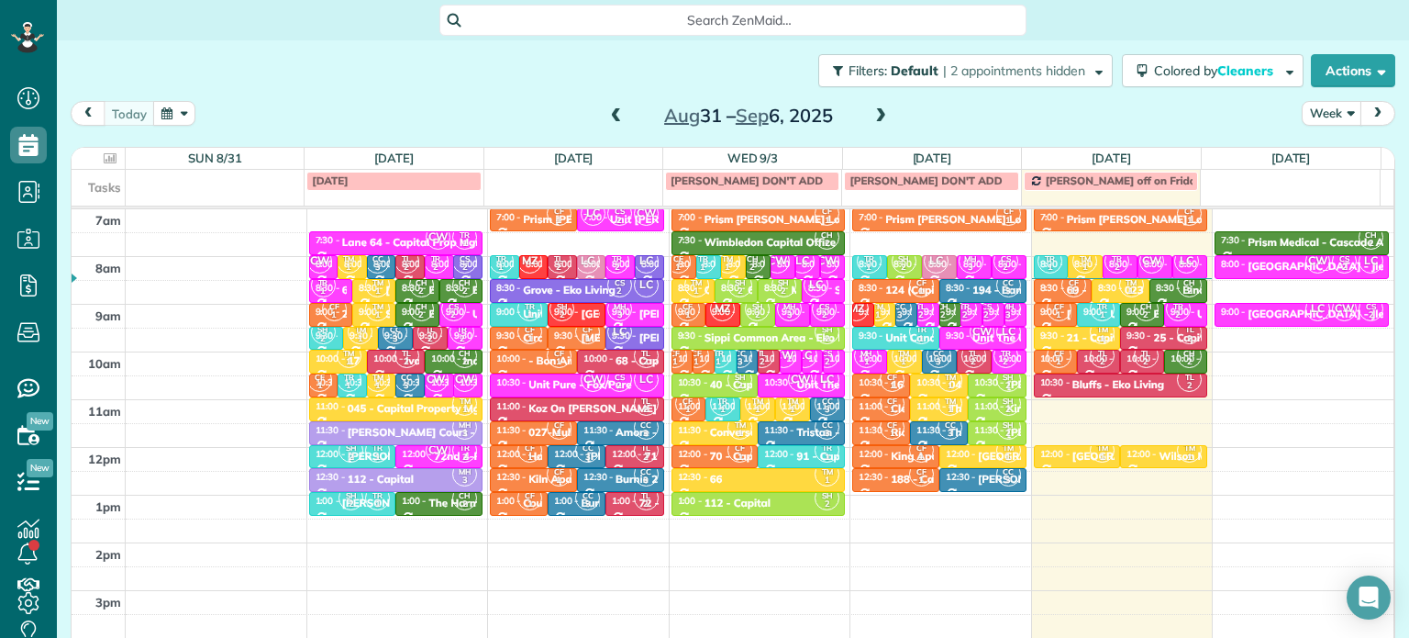
click at [871, 113] on span at bounding box center [881, 116] width 20 height 17
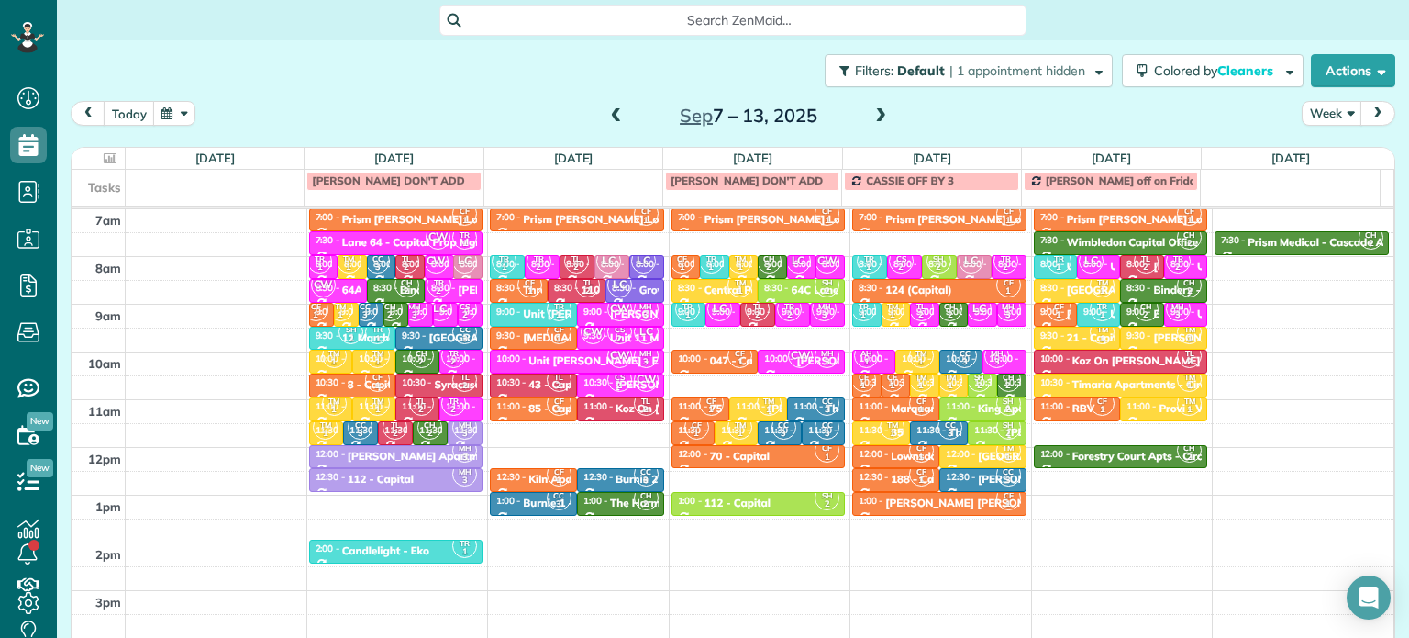
click at [871, 113] on span at bounding box center [881, 116] width 20 height 17
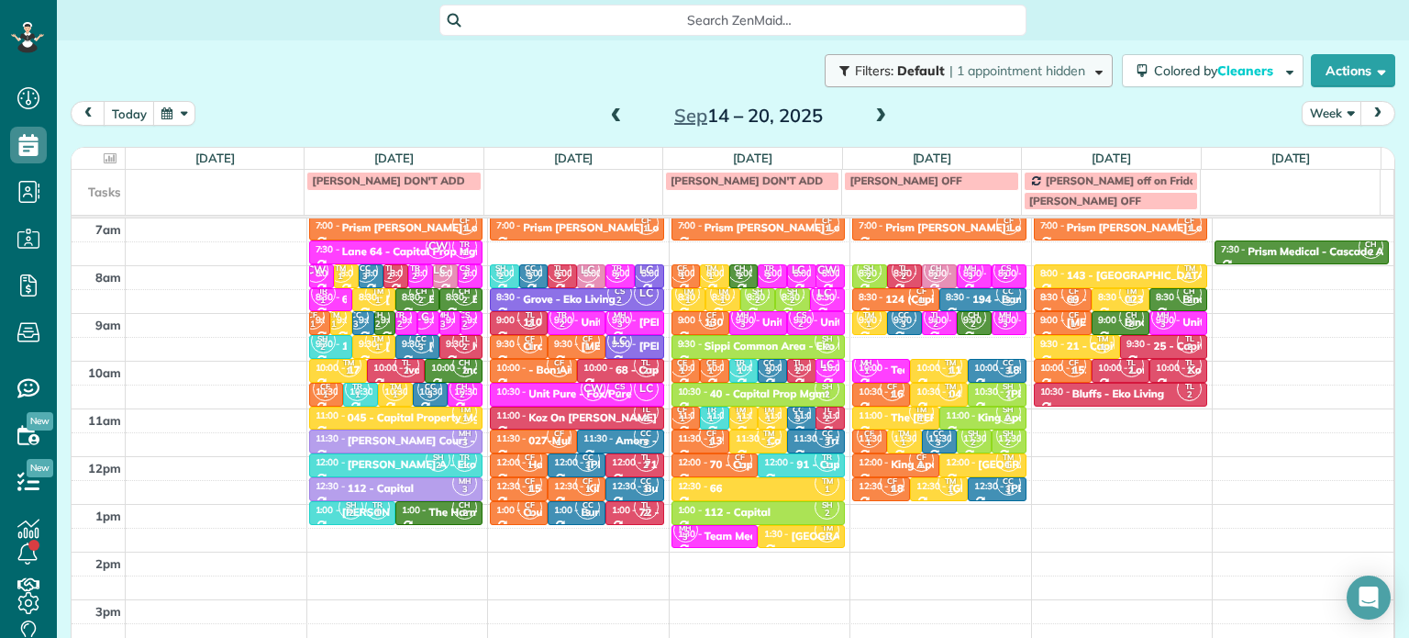
click at [982, 65] on span "| 1 appointment hidden" at bounding box center [1017, 70] width 136 height 17
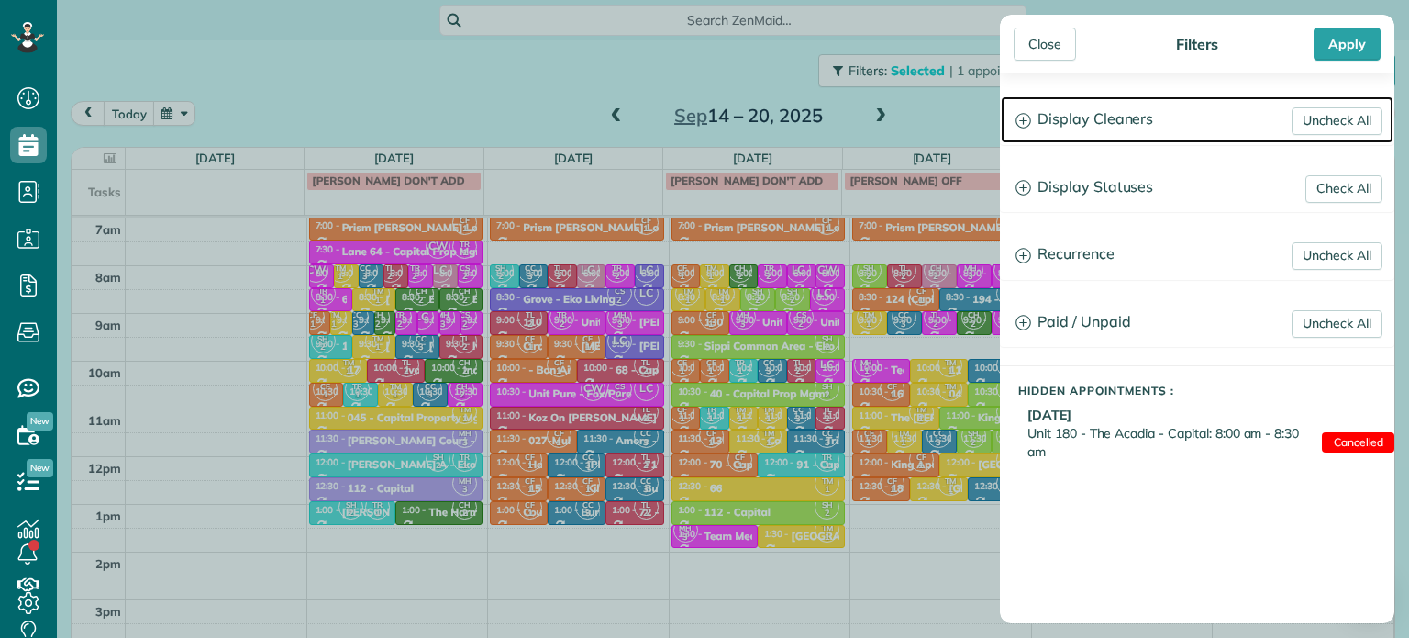
click at [1085, 114] on h3 "Display Cleaners" at bounding box center [1197, 119] width 393 height 47
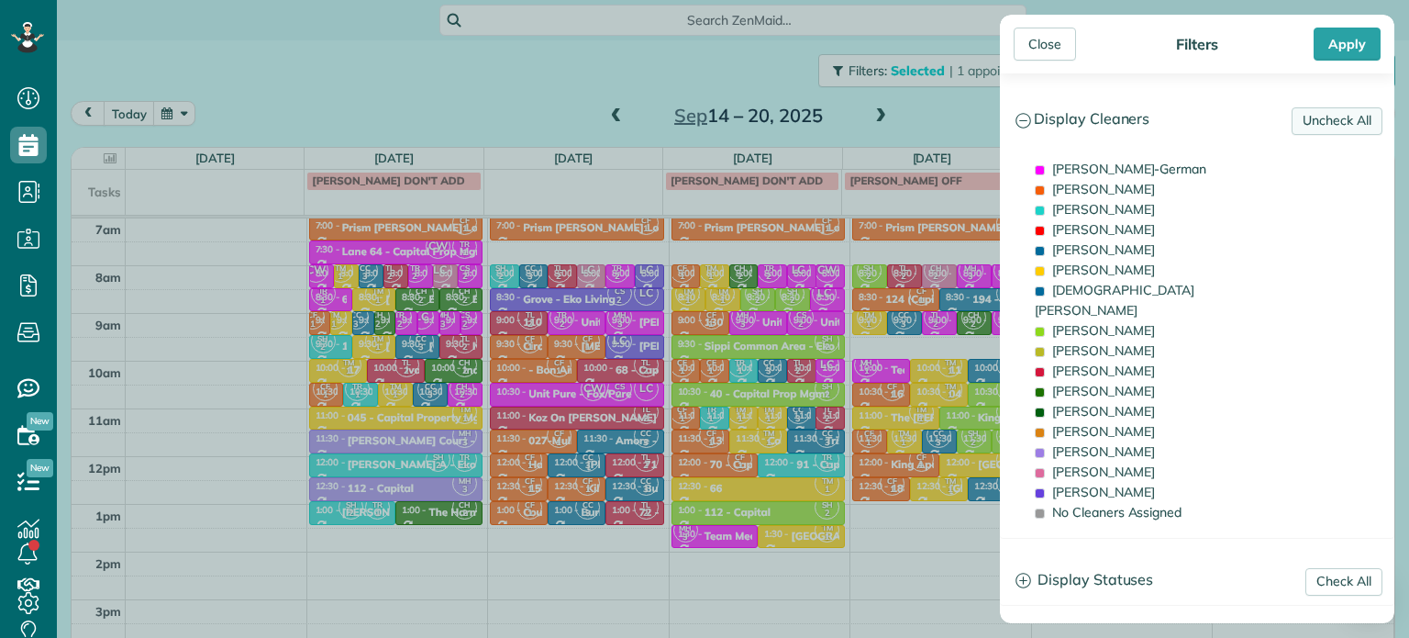
click at [1347, 116] on link "Uncheck All" at bounding box center [1337, 121] width 91 height 28
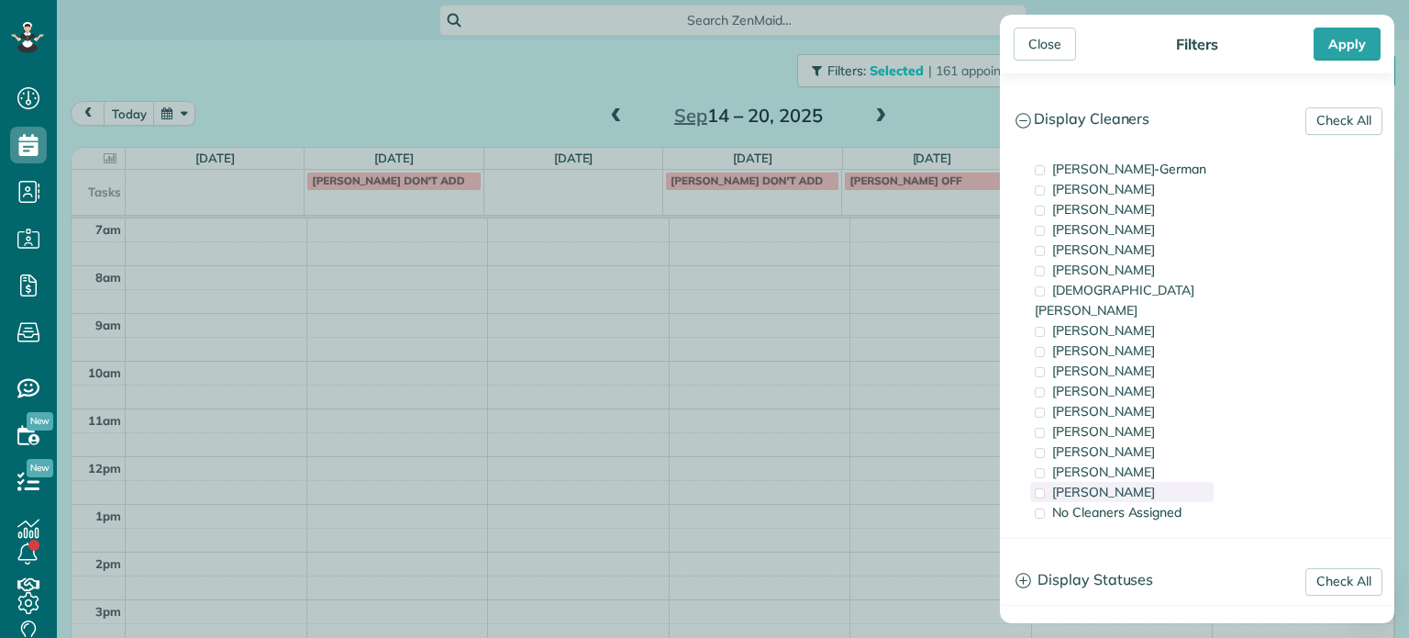
click at [1143, 482] on div "[PERSON_NAME]" at bounding box center [1121, 492] width 183 height 20
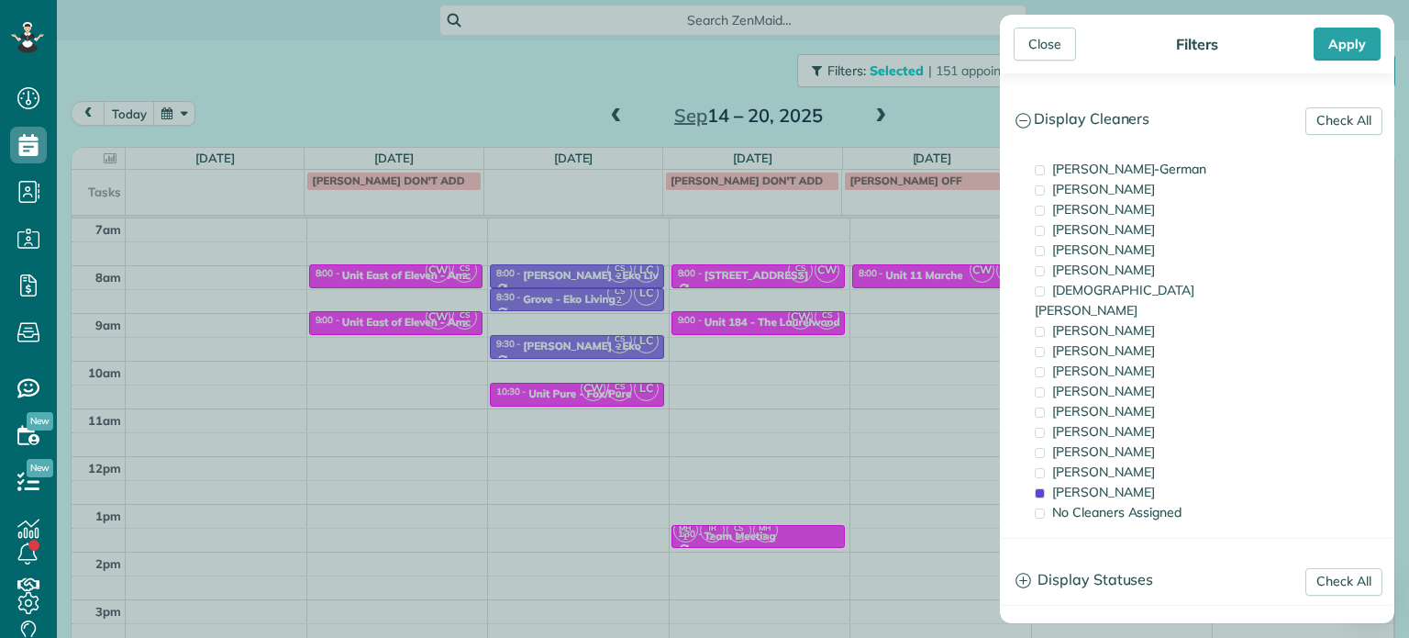
click at [754, 334] on div "Close Filters Apply Check All Display Cleaners [PERSON_NAME]-German [PERSON_NAM…" at bounding box center [704, 319] width 1409 height 638
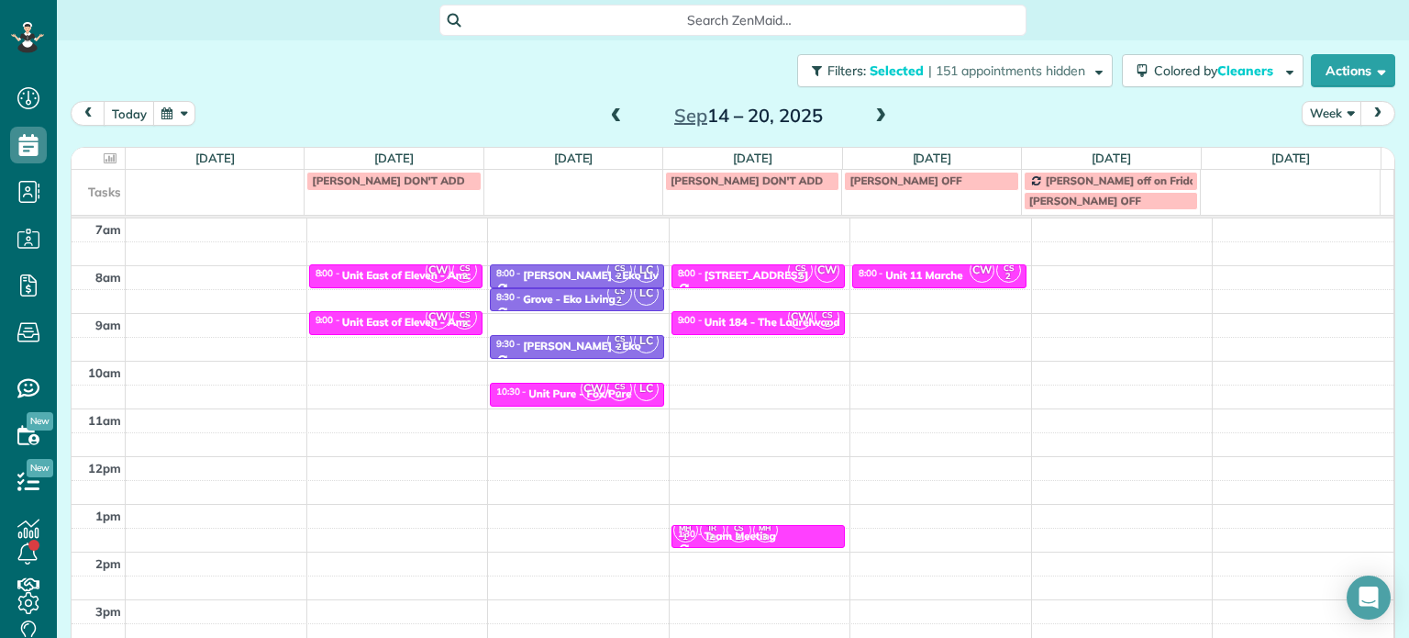
click at [1066, 268] on div "4am 5am 6am 7am 8am 9am 10am 11am 12pm 1pm 2pm 3pm 4pm 5pm CW CS 2 8:00 - 8:30 …" at bounding box center [733, 408] width 1322 height 667
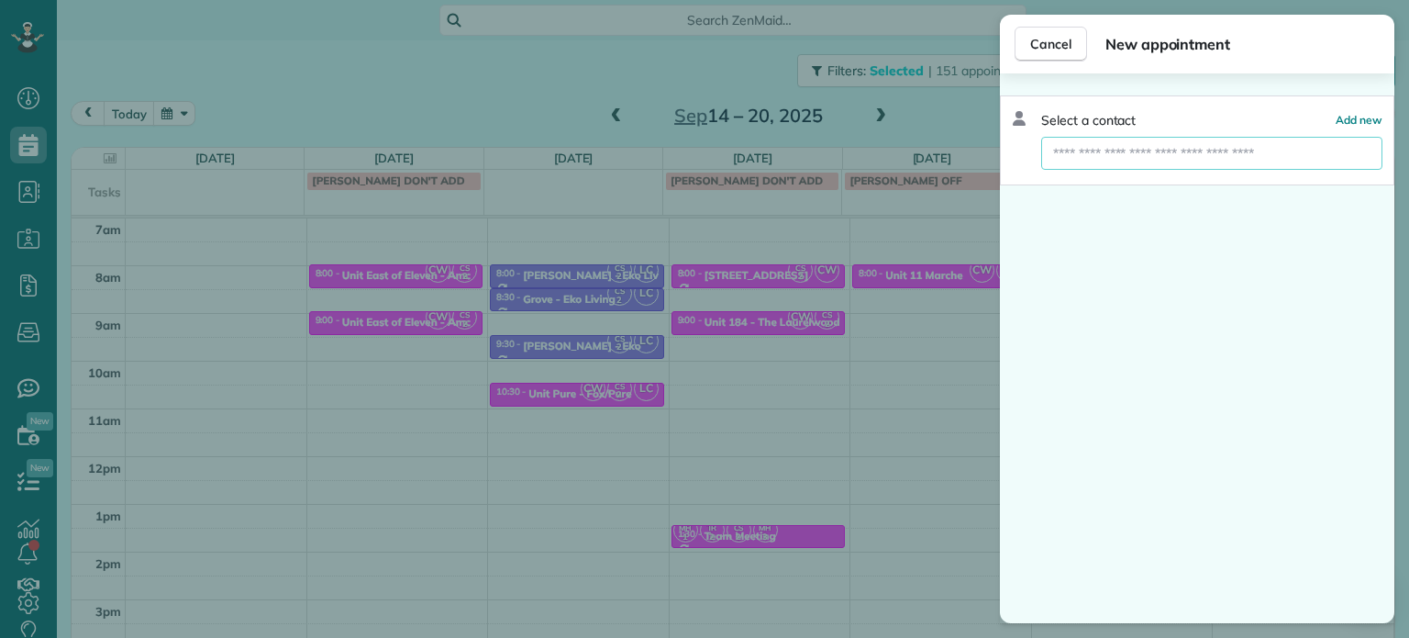
click at [1197, 157] on input "text" at bounding box center [1211, 153] width 341 height 33
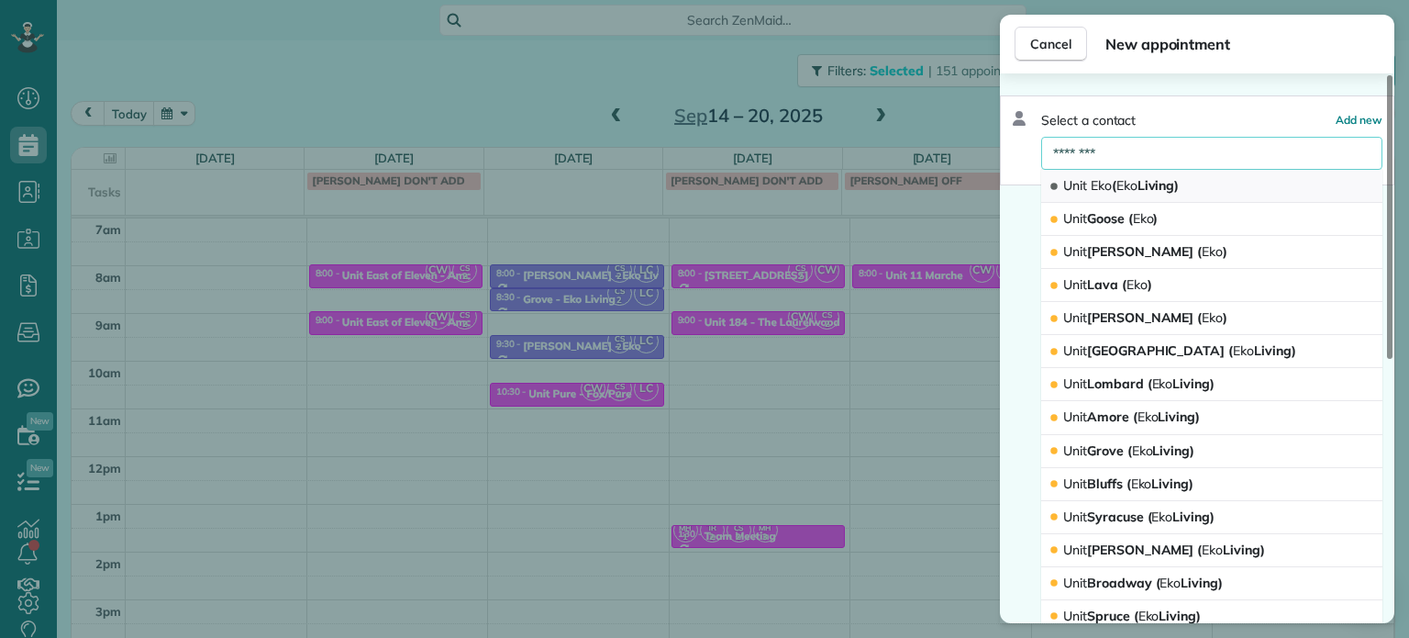
type input "********"
click at [1137, 190] on span "Eko" at bounding box center [1126, 185] width 21 height 17
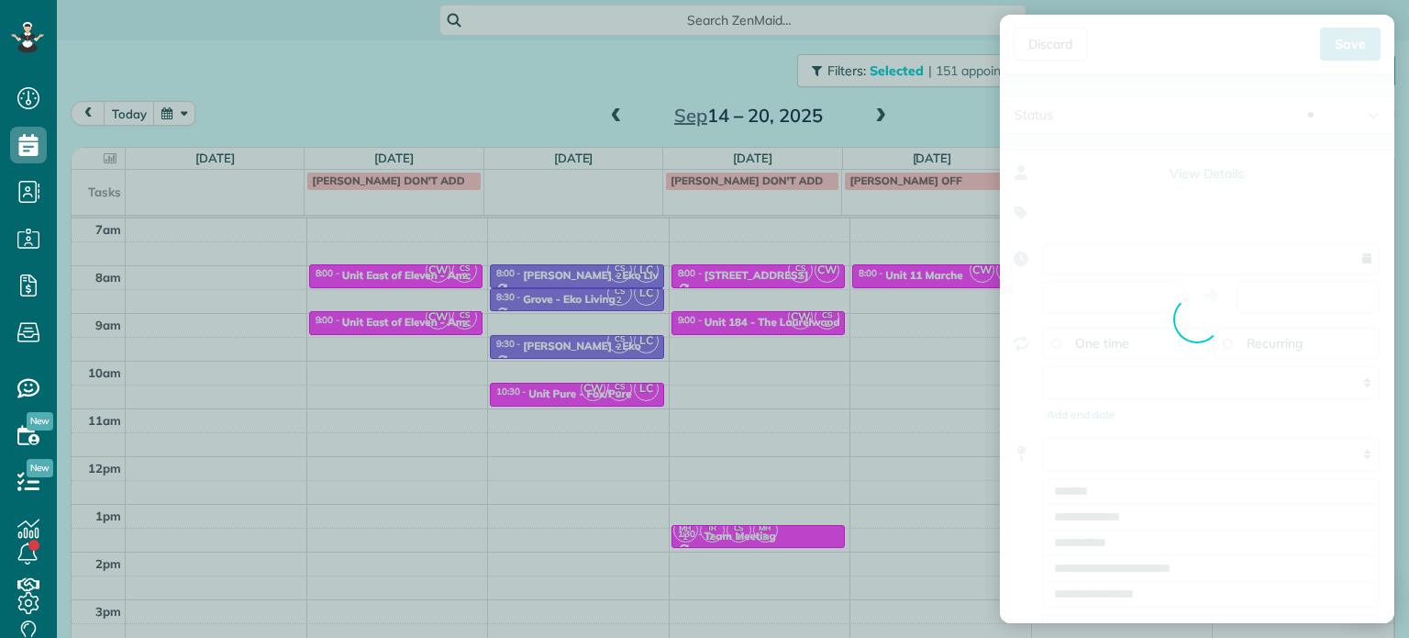
type input "**********"
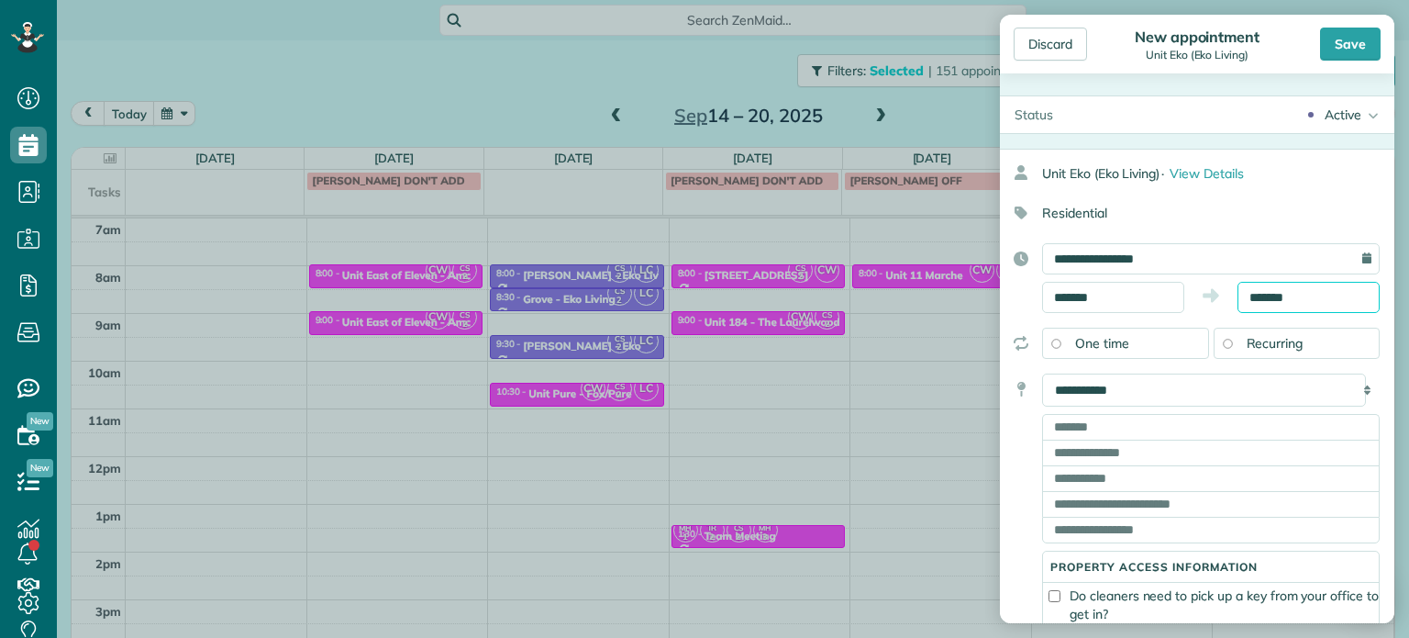
click at [1262, 300] on input "*******" at bounding box center [1308, 297] width 142 height 31
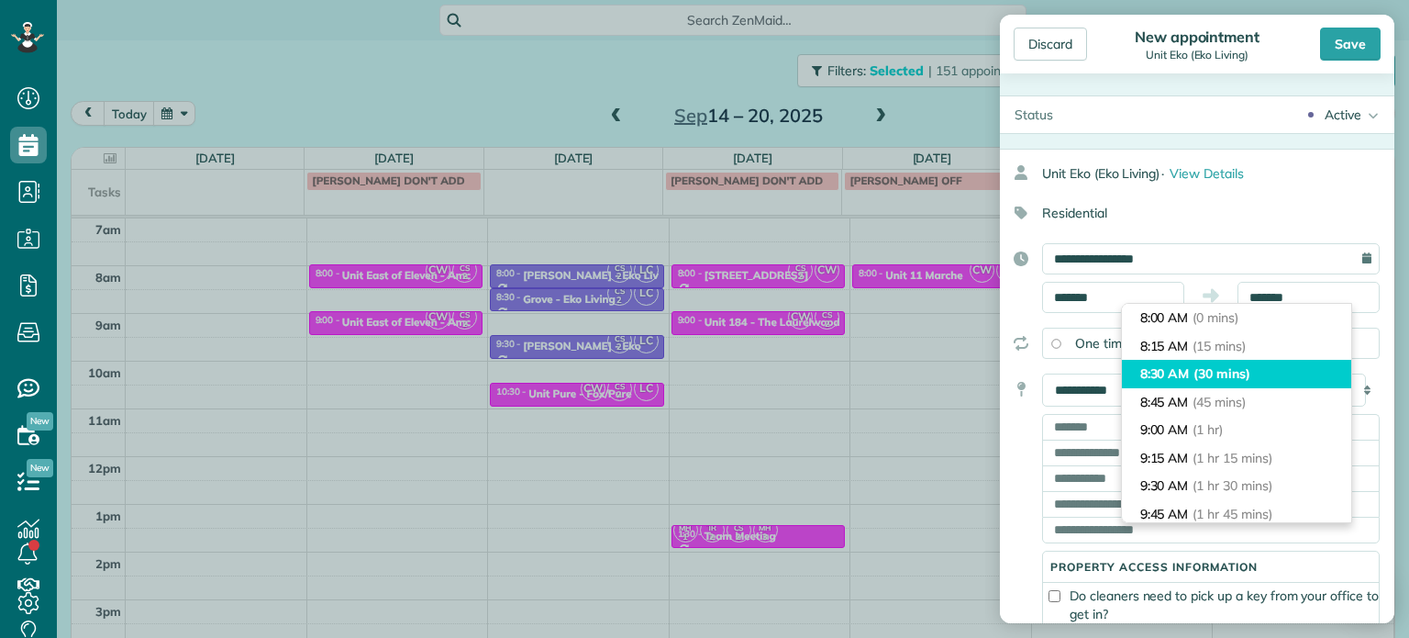
type input "*******"
click at [1240, 369] on span "(30 mins)" at bounding box center [1221, 373] width 57 height 17
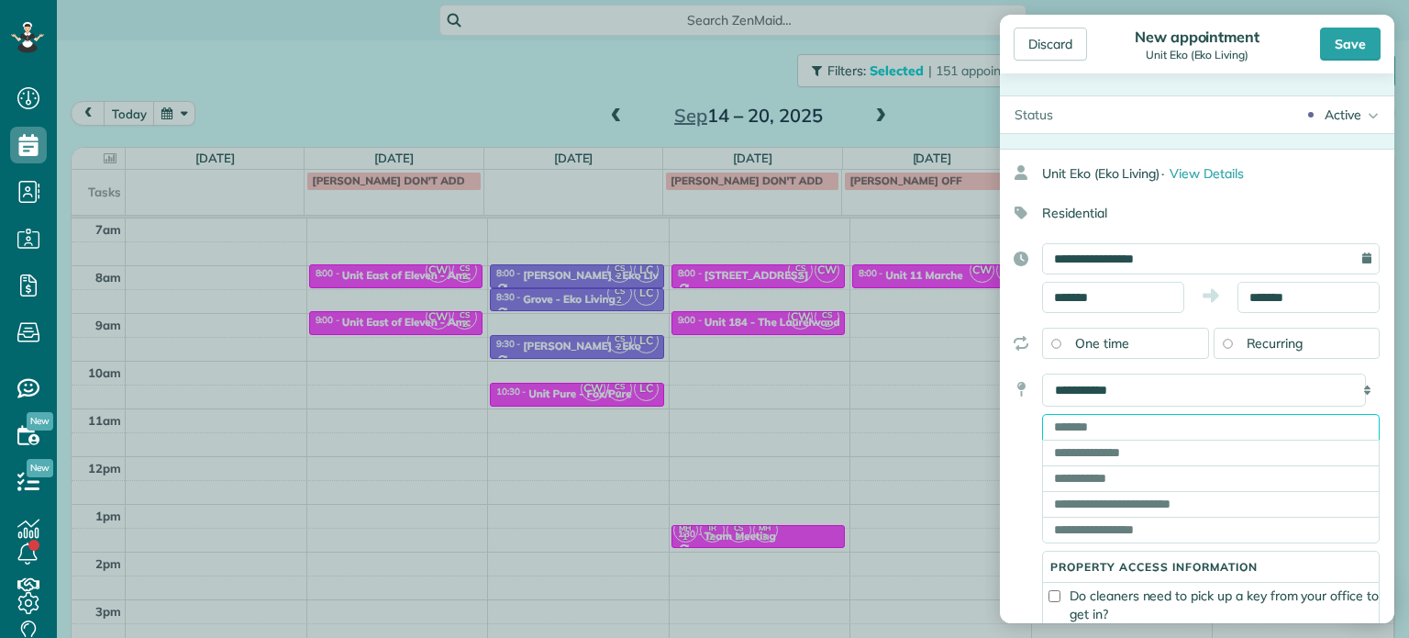
click at [1209, 427] on input "text" at bounding box center [1211, 427] width 338 height 26
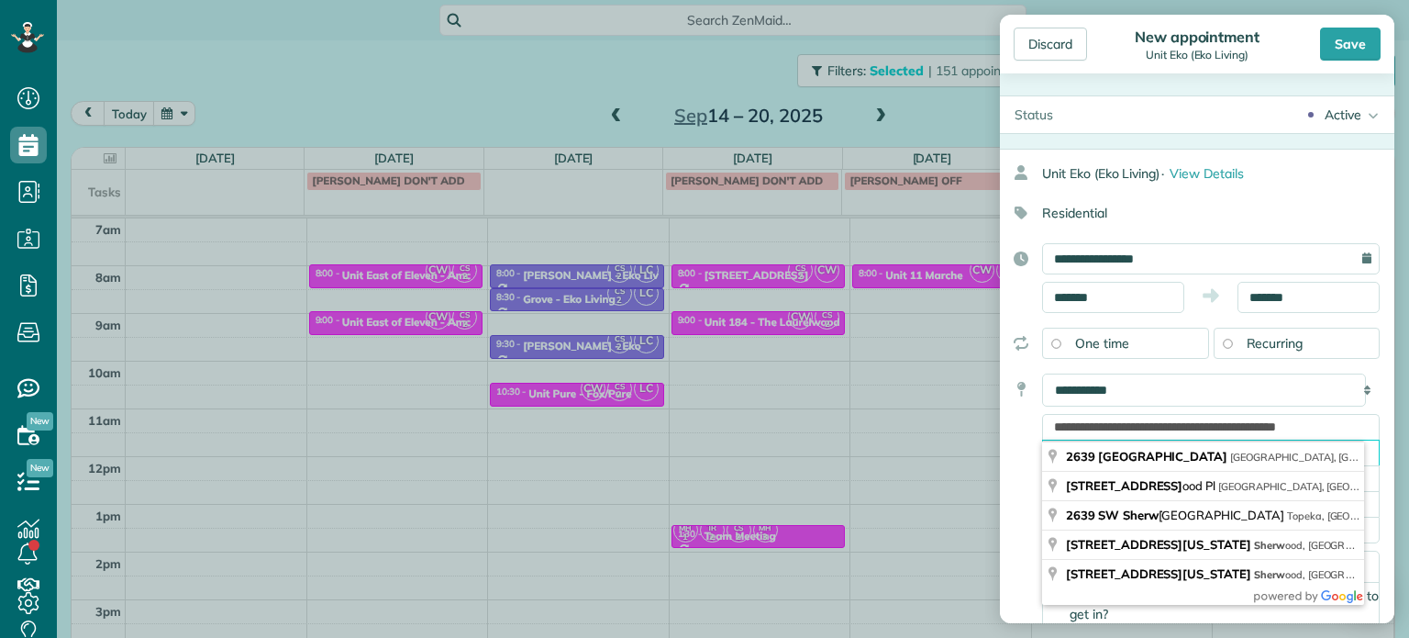
type input "**********"
type input "********"
type input "**"
type input "*****"
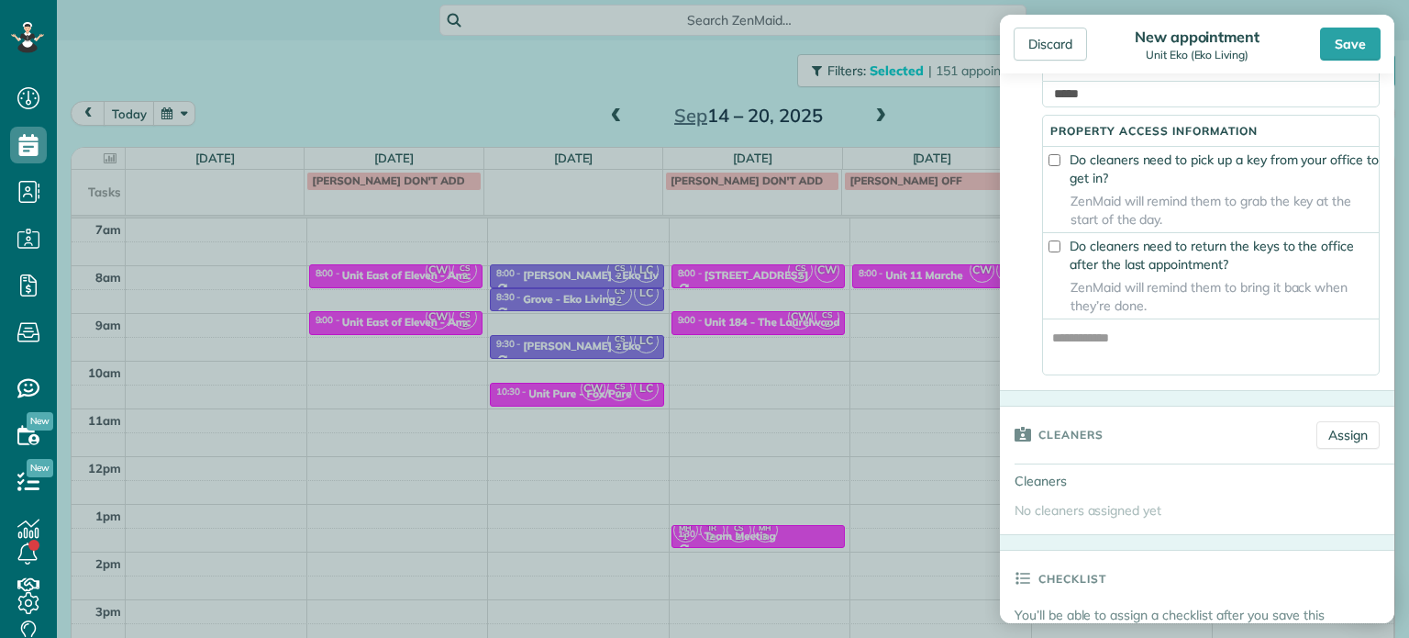
scroll to position [459, 0]
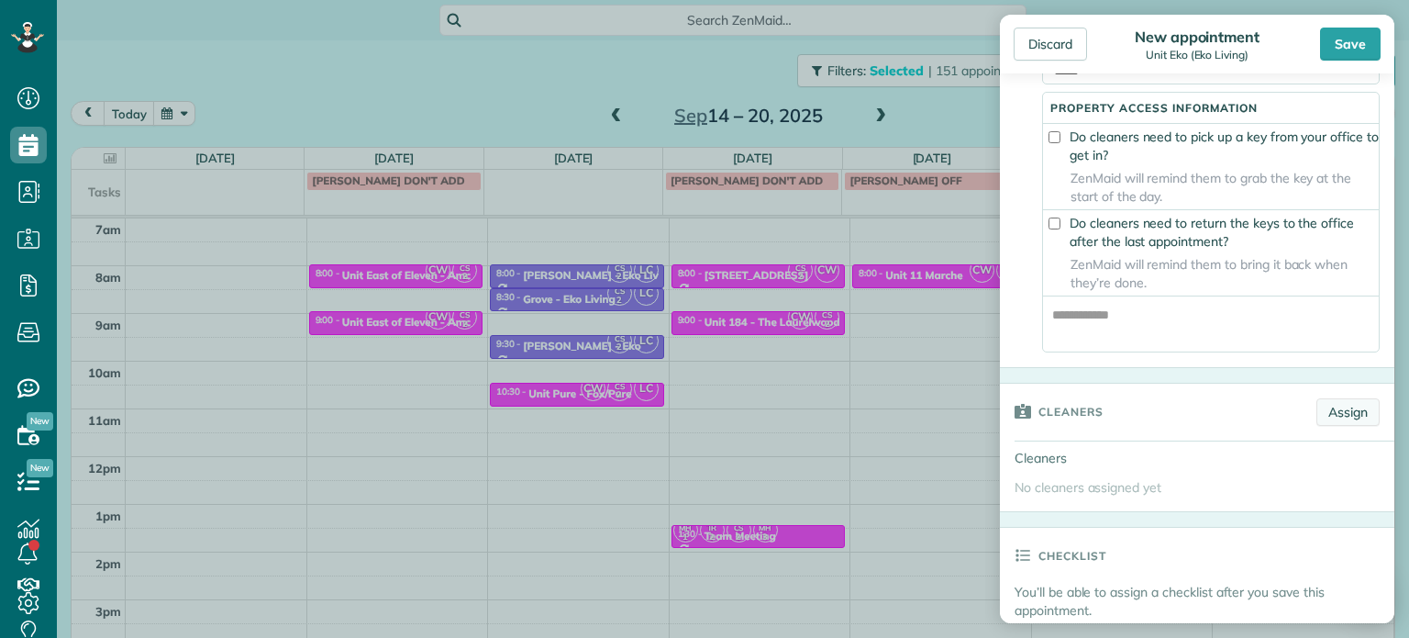
click at [1352, 421] on link "Assign" at bounding box center [1347, 412] width 63 height 28
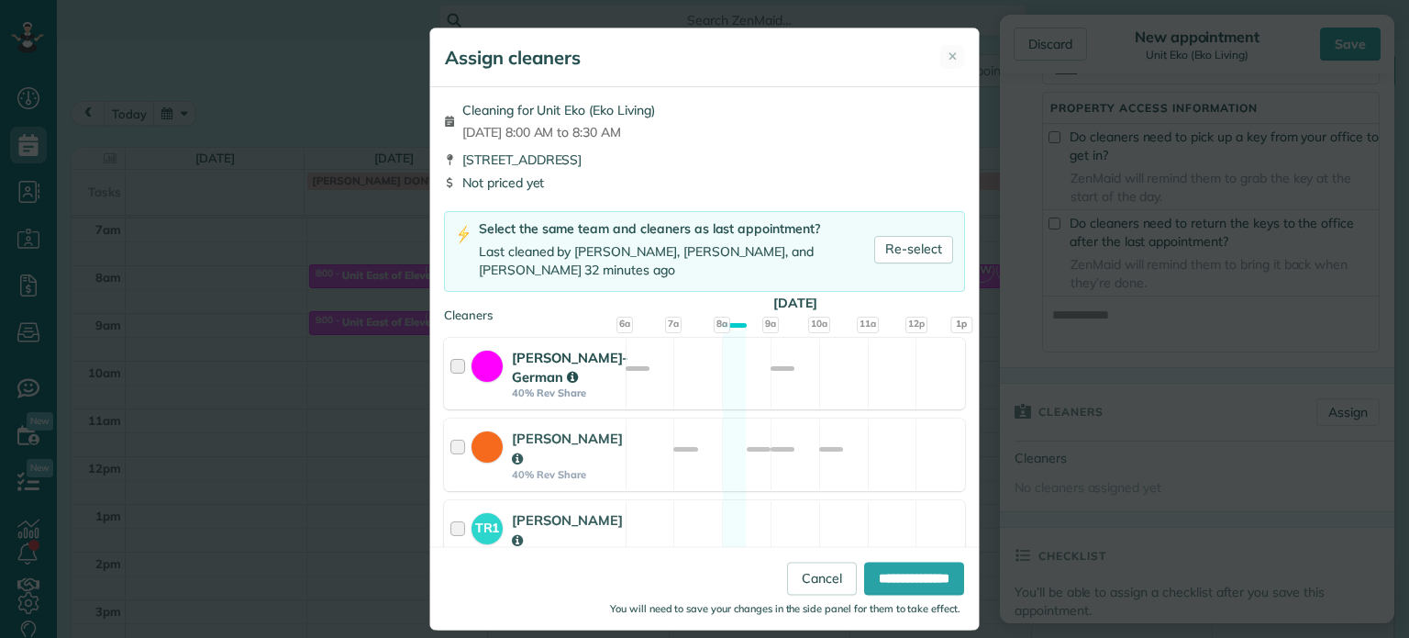
click at [881, 364] on div "[PERSON_NAME]-German 40% Rev Share Available" at bounding box center [704, 374] width 521 height 72
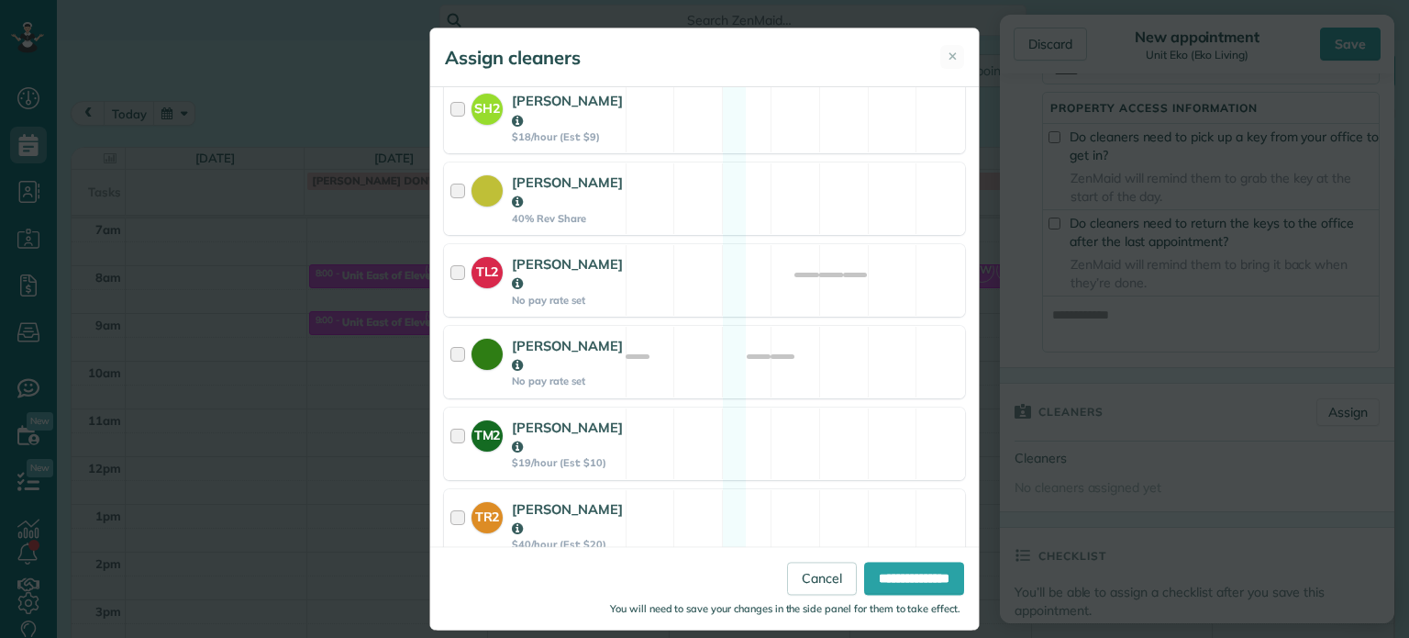
scroll to position [974, 0]
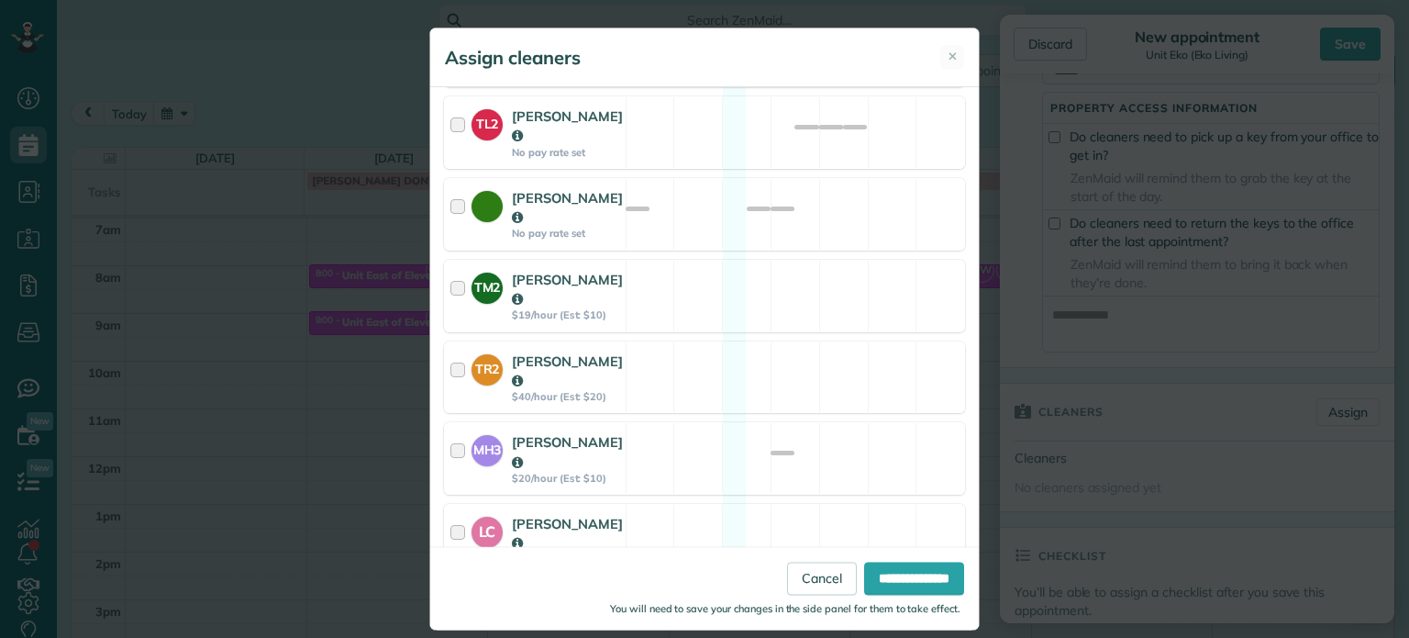
click at [821, 585] on div "CS2 [PERSON_NAME] $20/hour (Est: $10) Available" at bounding box center [704, 621] width 521 height 72
click at [876, 572] on input "**********" at bounding box center [914, 578] width 100 height 33
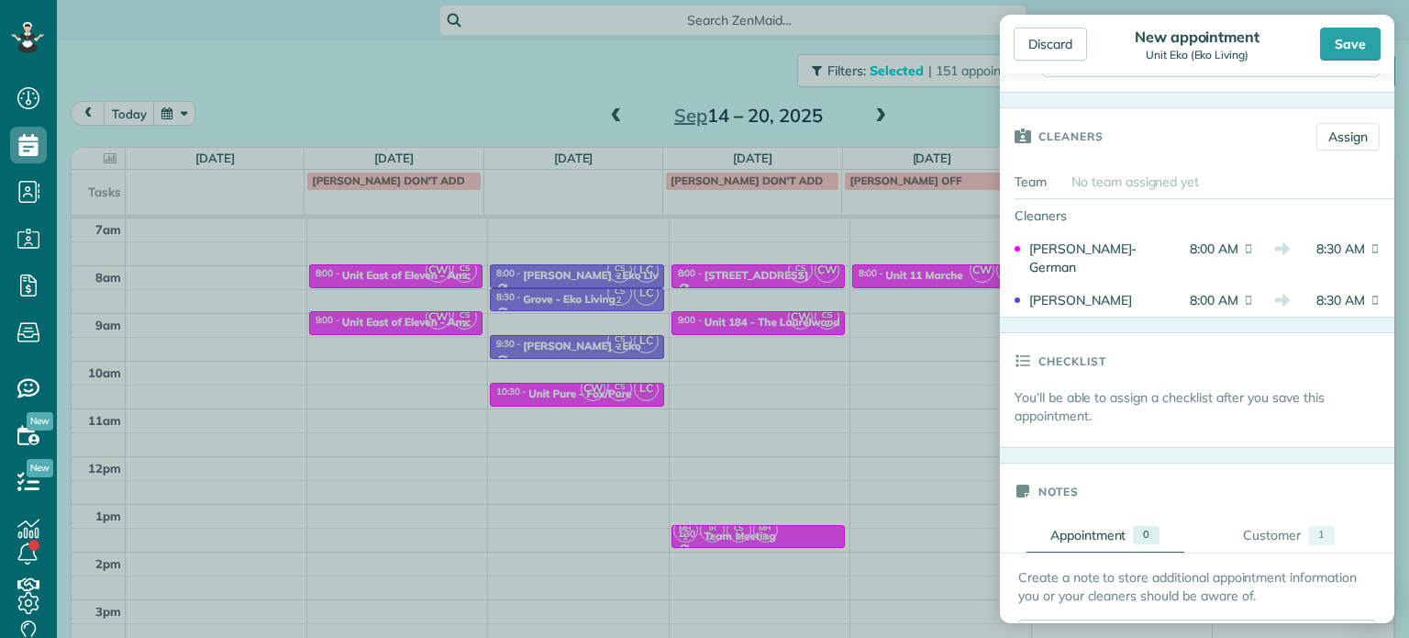
scroll to position [917, 0]
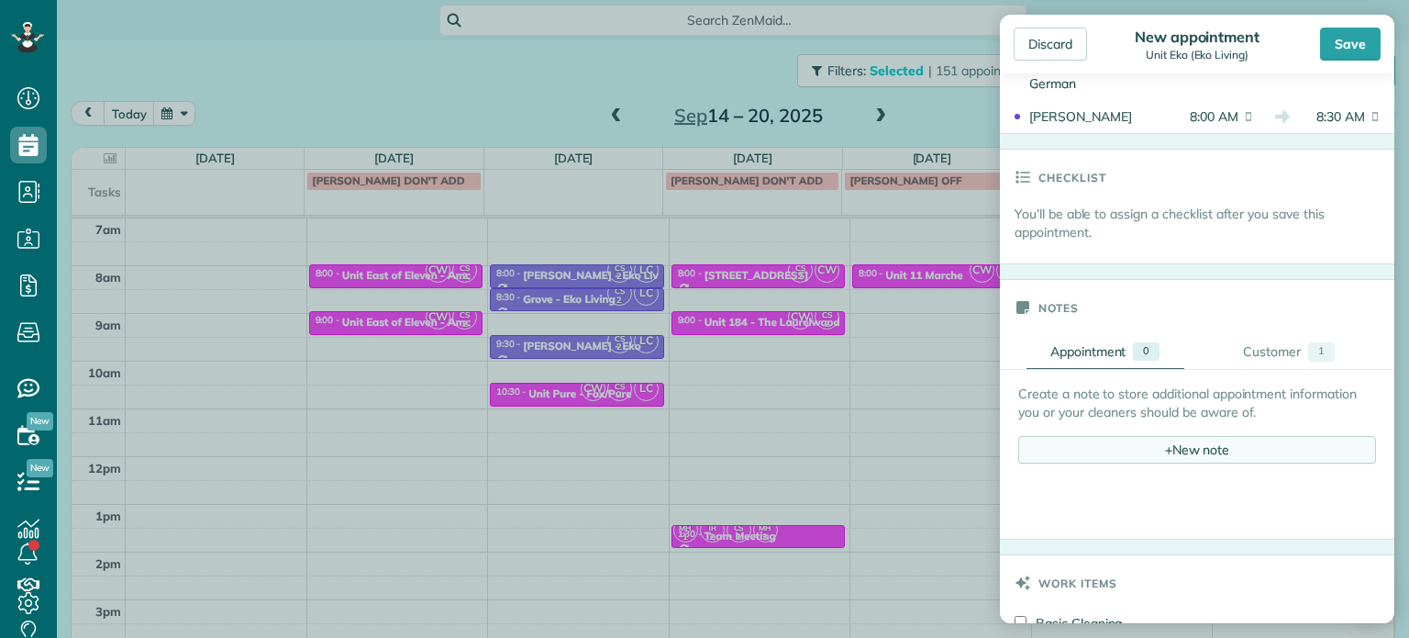
click at [1187, 461] on div "+ New note" at bounding box center [1197, 450] width 358 height 28
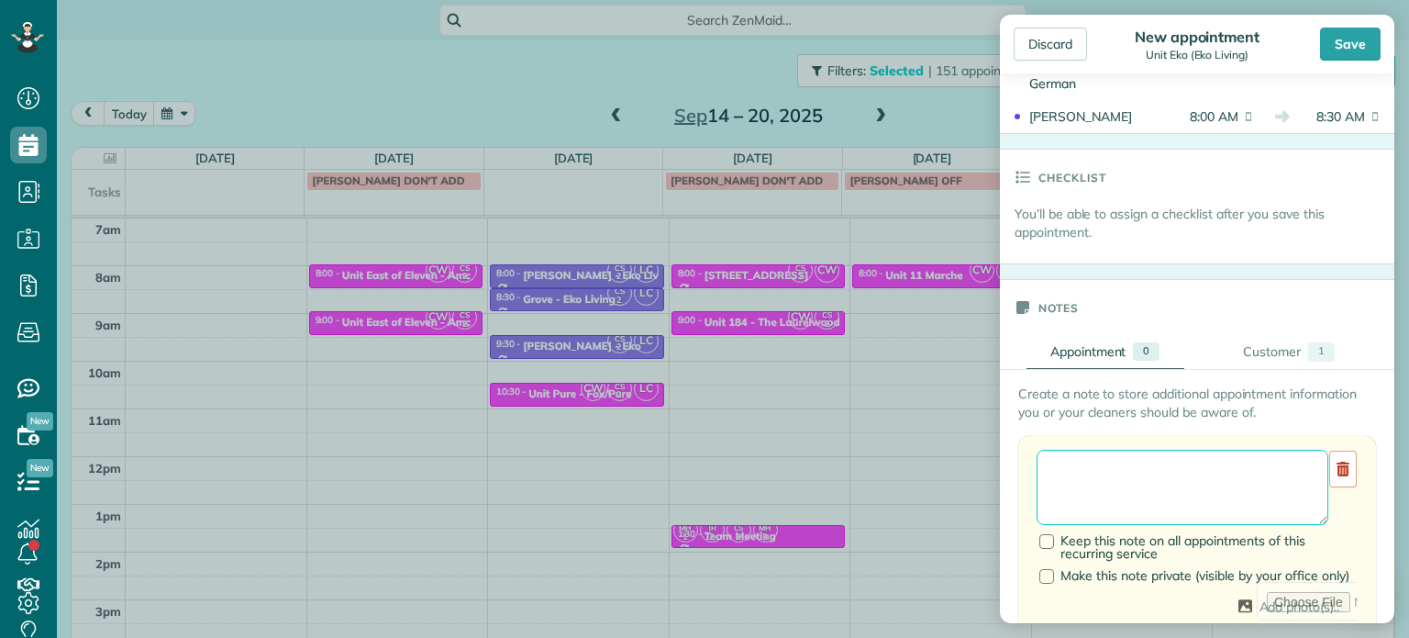
click at [1178, 474] on textarea at bounding box center [1183, 486] width 292 height 75
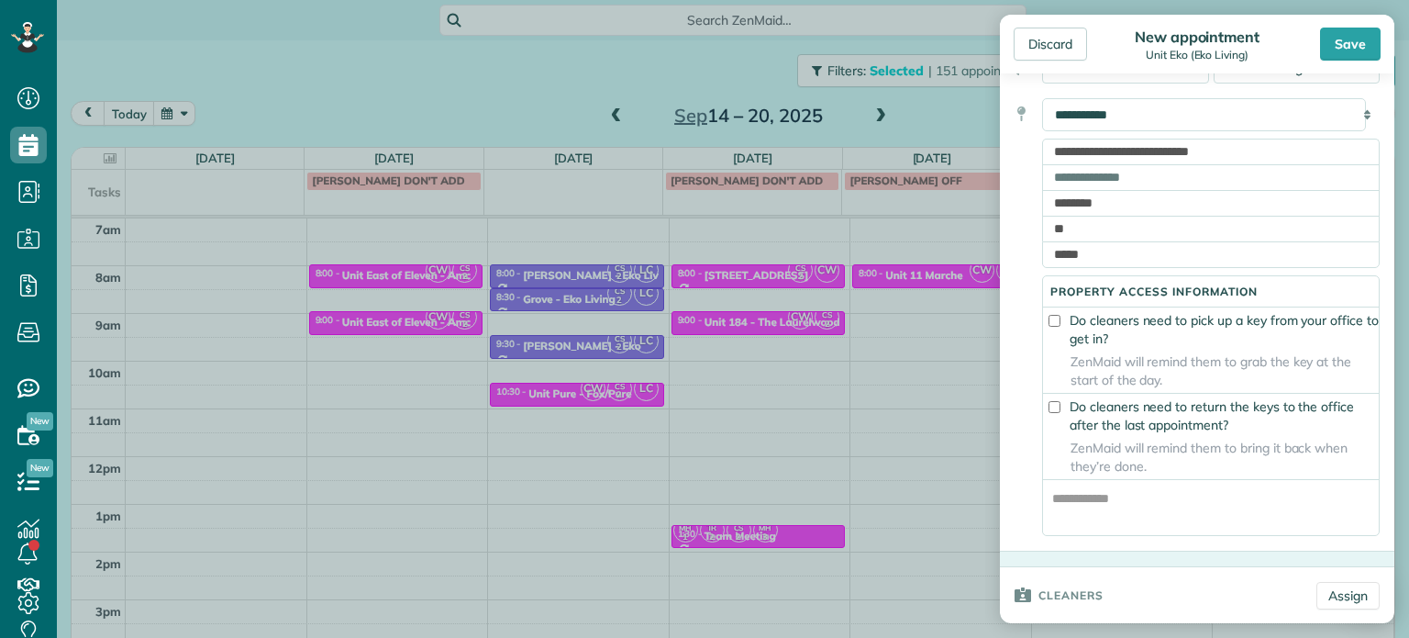
scroll to position [0, 0]
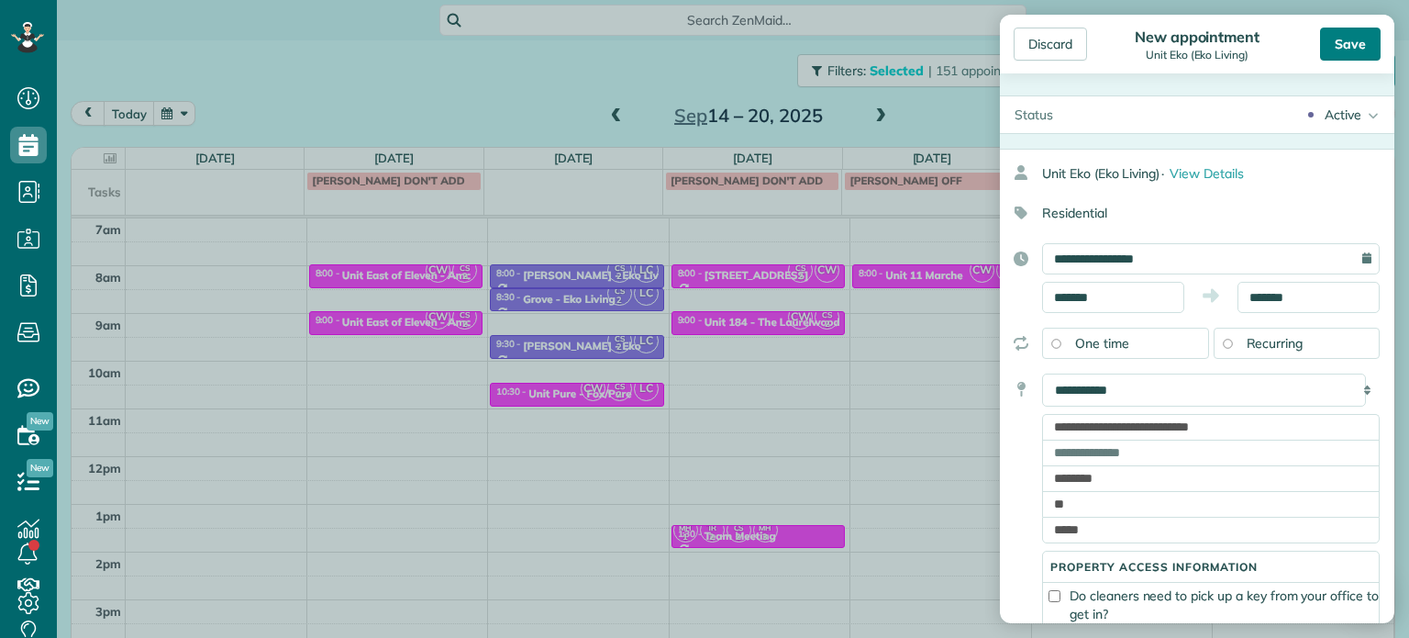
type textarea "**********"
click at [1352, 43] on div "Save" at bounding box center [1350, 44] width 61 height 33
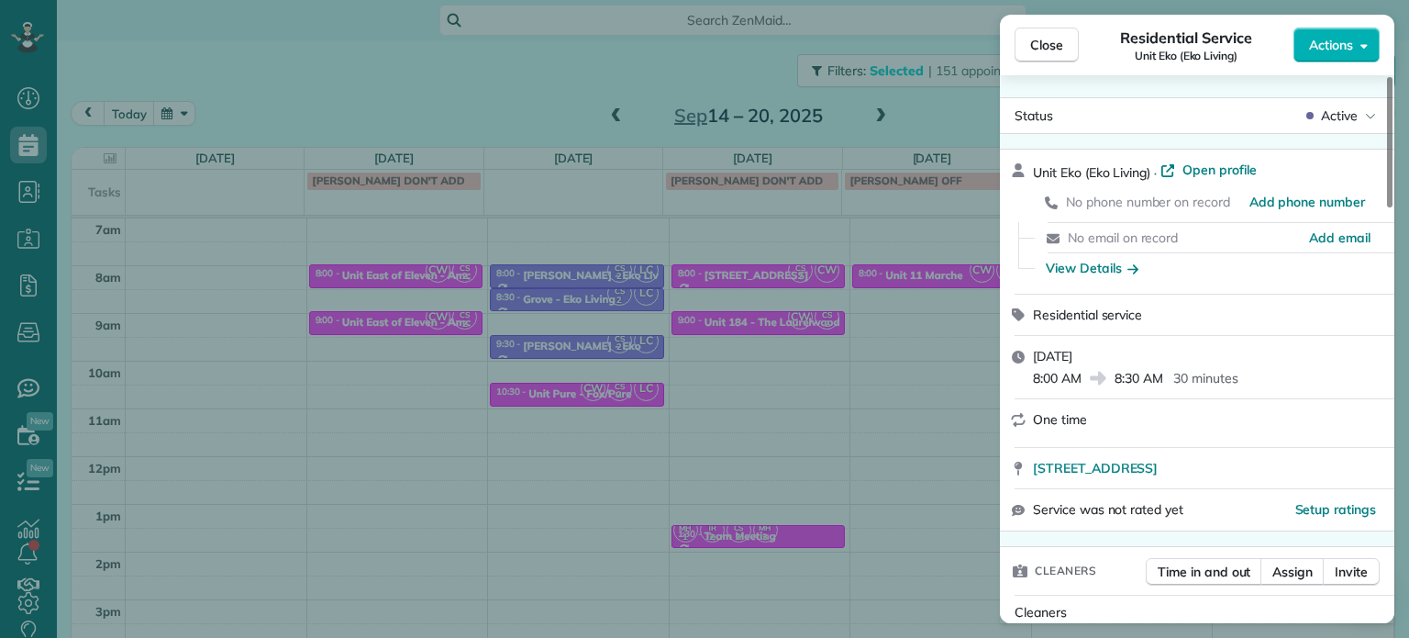
click at [512, 61] on div "Close Residential Service Unit Eko (Eko Living) Actions Status Active Unit Eko …" at bounding box center [704, 319] width 1409 height 638
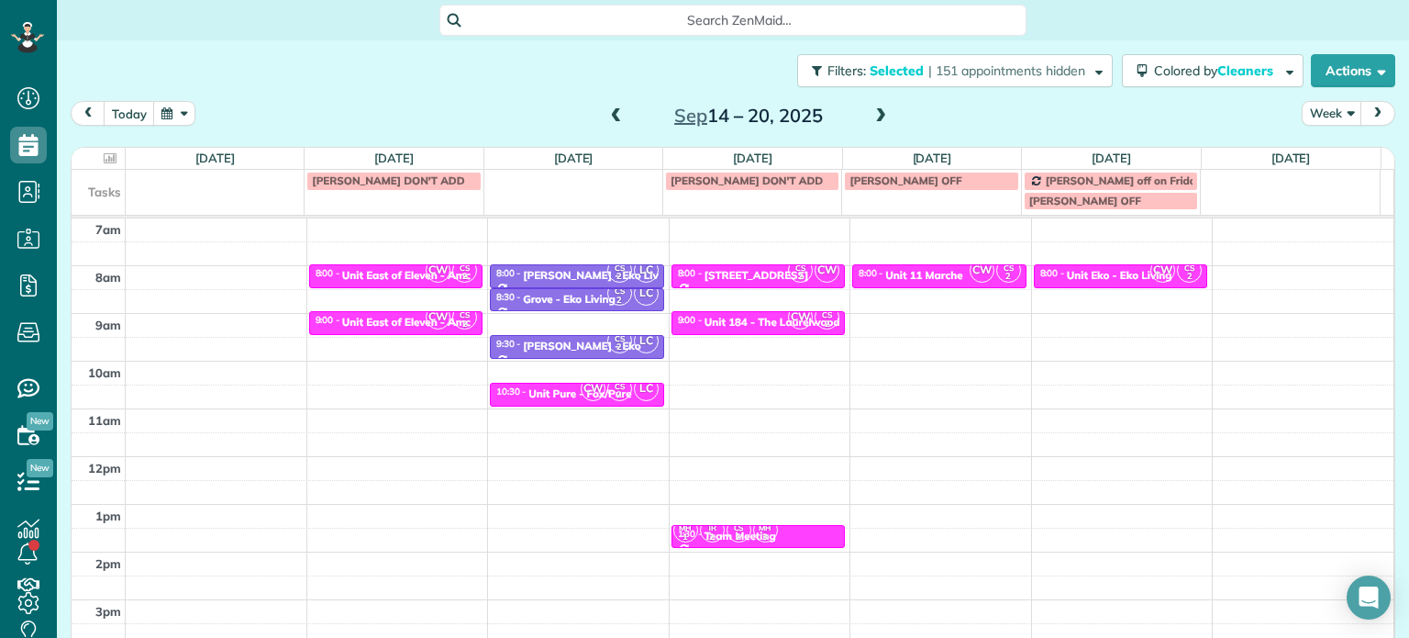
click at [613, 113] on span at bounding box center [616, 116] width 20 height 17
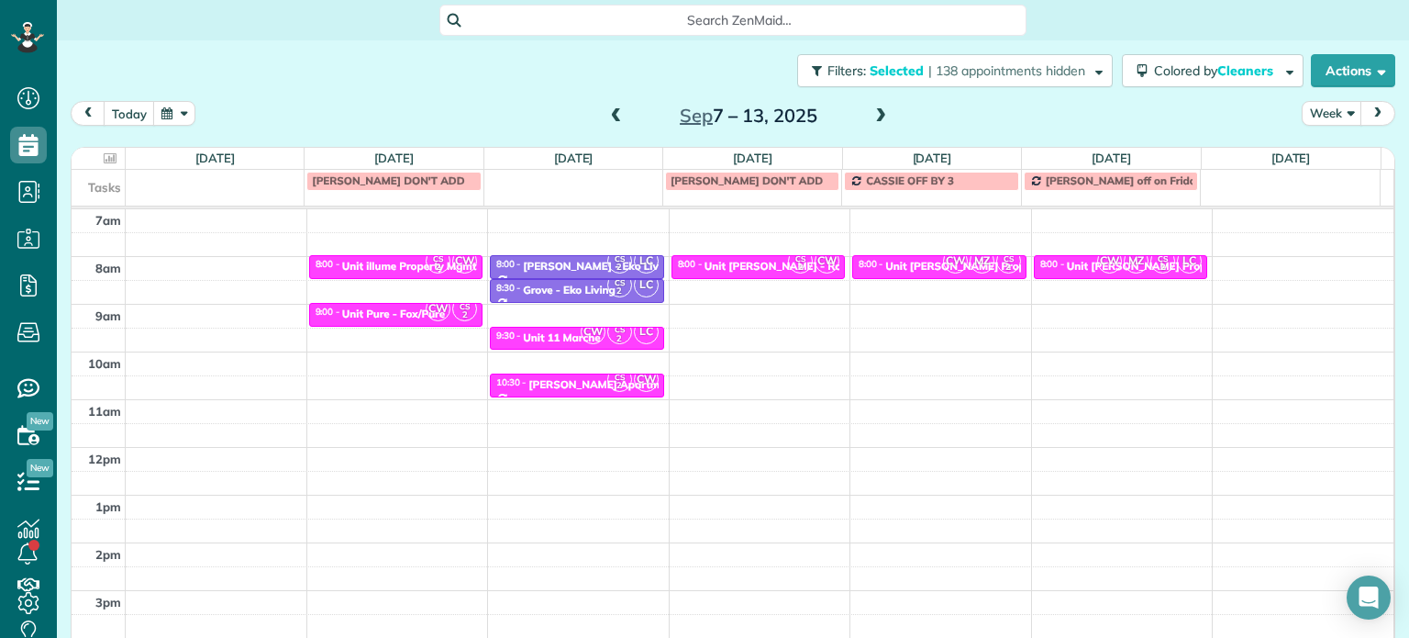
click at [613, 113] on span at bounding box center [616, 116] width 20 height 17
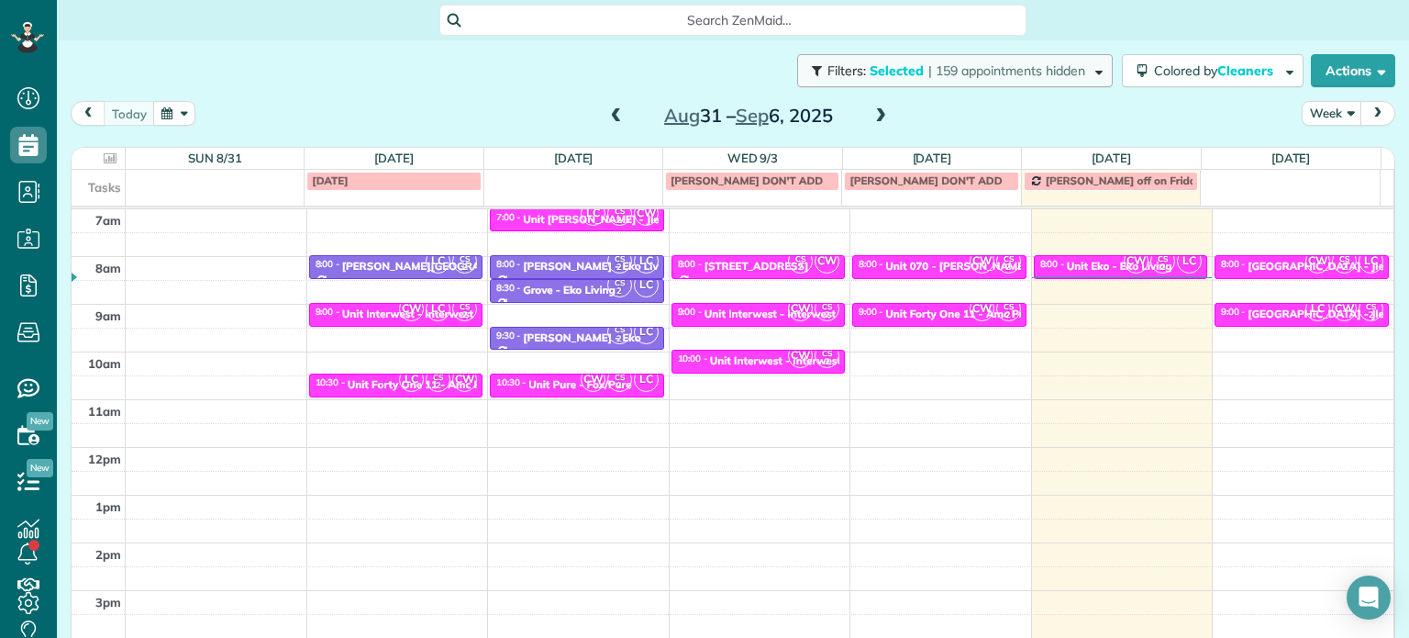
click at [969, 83] on button "Filters: Selected | 159 appointments hidden" at bounding box center [955, 70] width 316 height 33
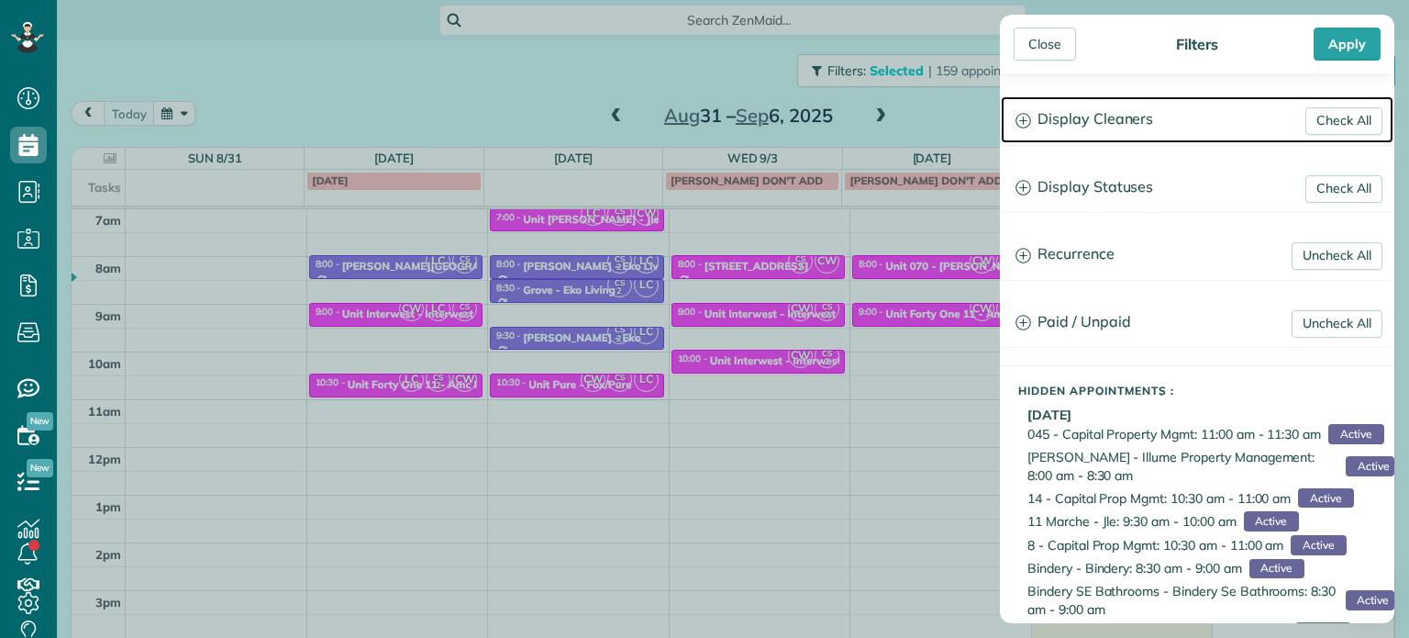
click at [1174, 125] on h3 "Display Cleaners" at bounding box center [1197, 119] width 393 height 47
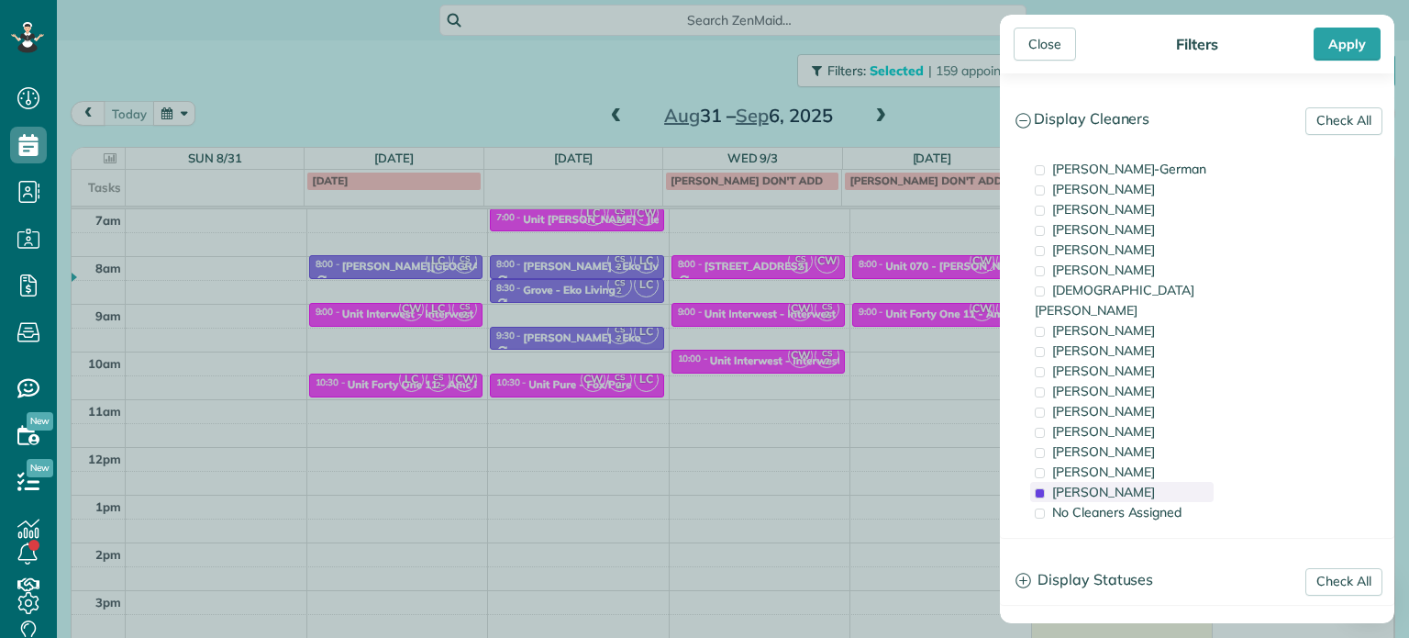
click at [1156, 482] on div "[PERSON_NAME]" at bounding box center [1121, 492] width 183 height 20
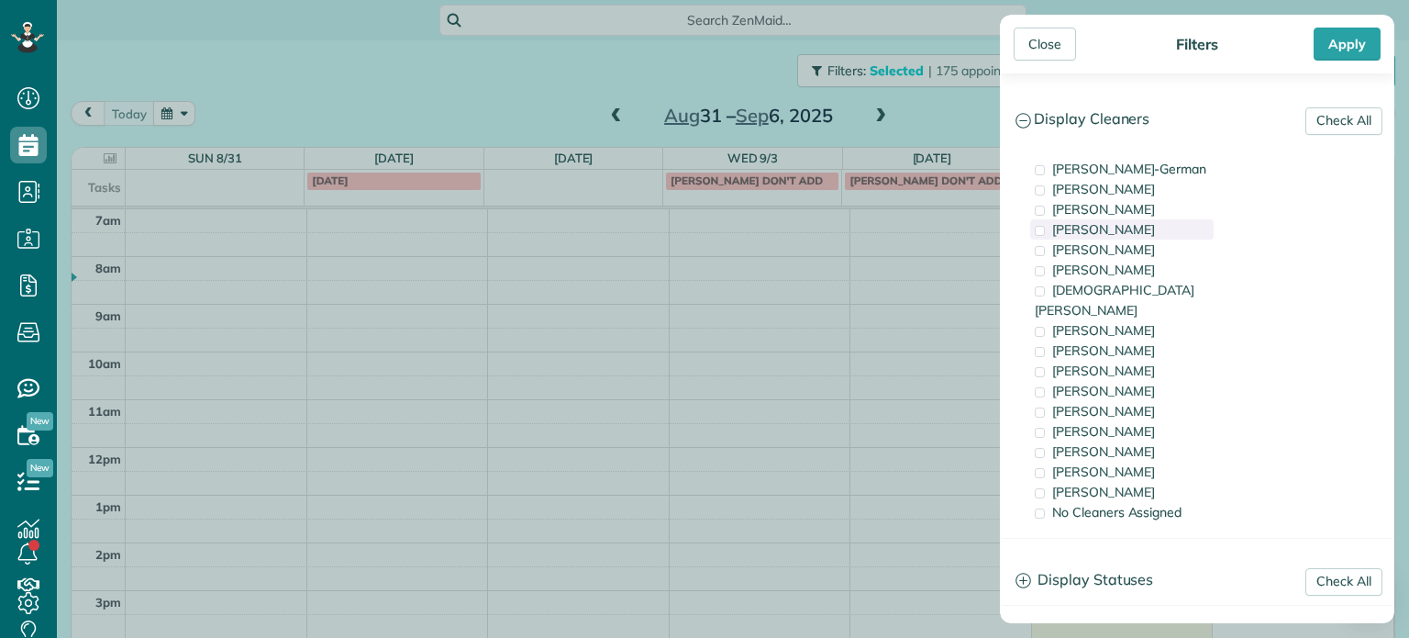
click at [1136, 230] on div "[PERSON_NAME]" at bounding box center [1121, 229] width 183 height 20
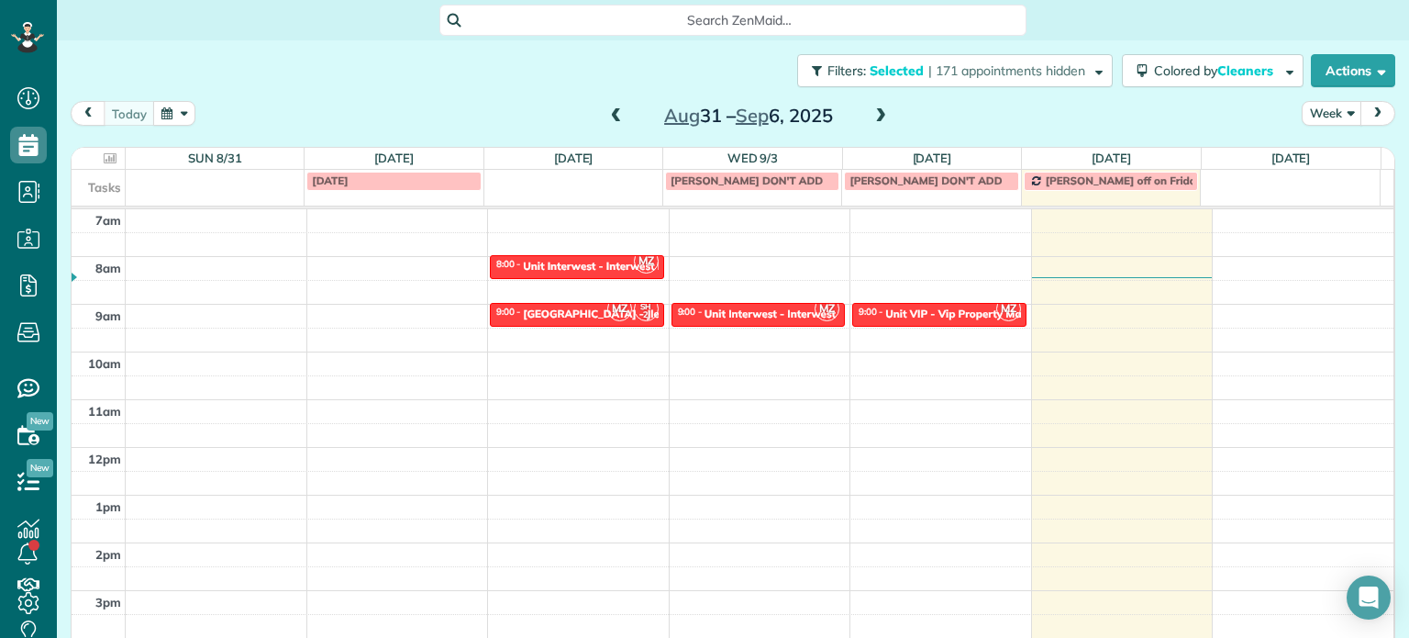
click at [848, 321] on div "Close Filters Apply Check All Display Cleaners [PERSON_NAME]-German [PERSON_NAM…" at bounding box center [704, 319] width 1409 height 638
click at [903, 304] on div at bounding box center [939, 315] width 172 height 22
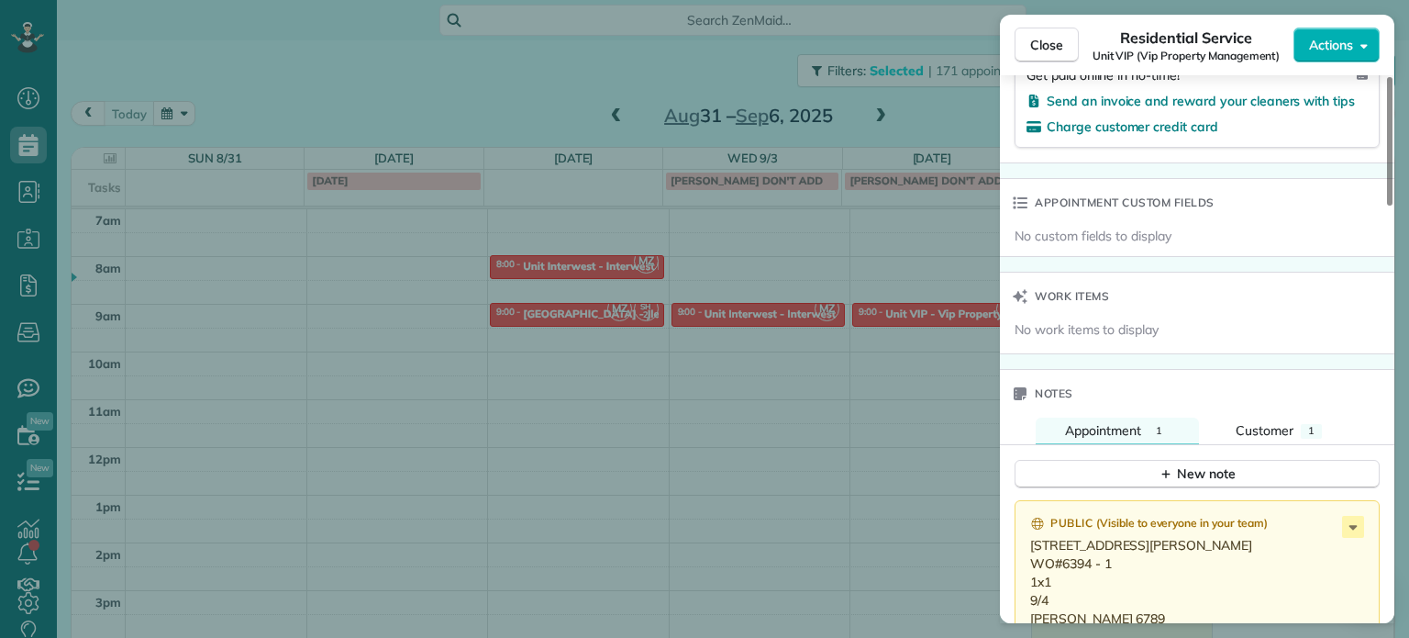
scroll to position [1382, 0]
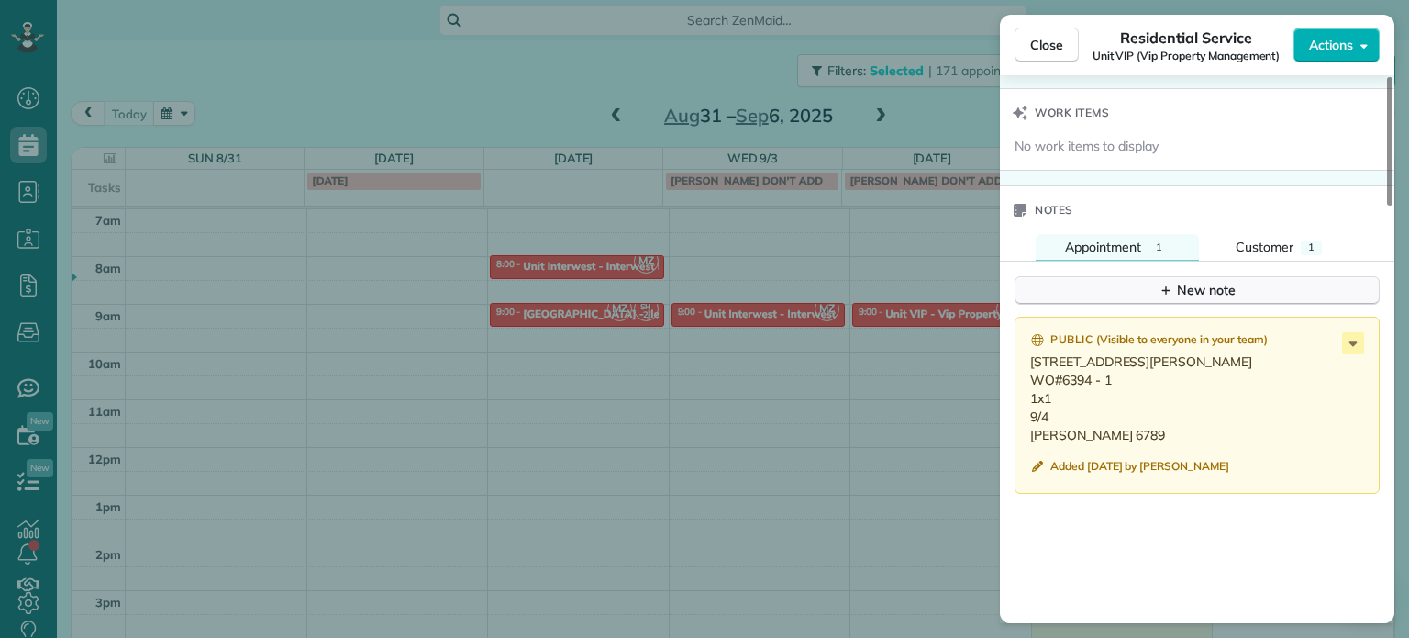
click at [1258, 304] on button "New note" at bounding box center [1197, 290] width 365 height 28
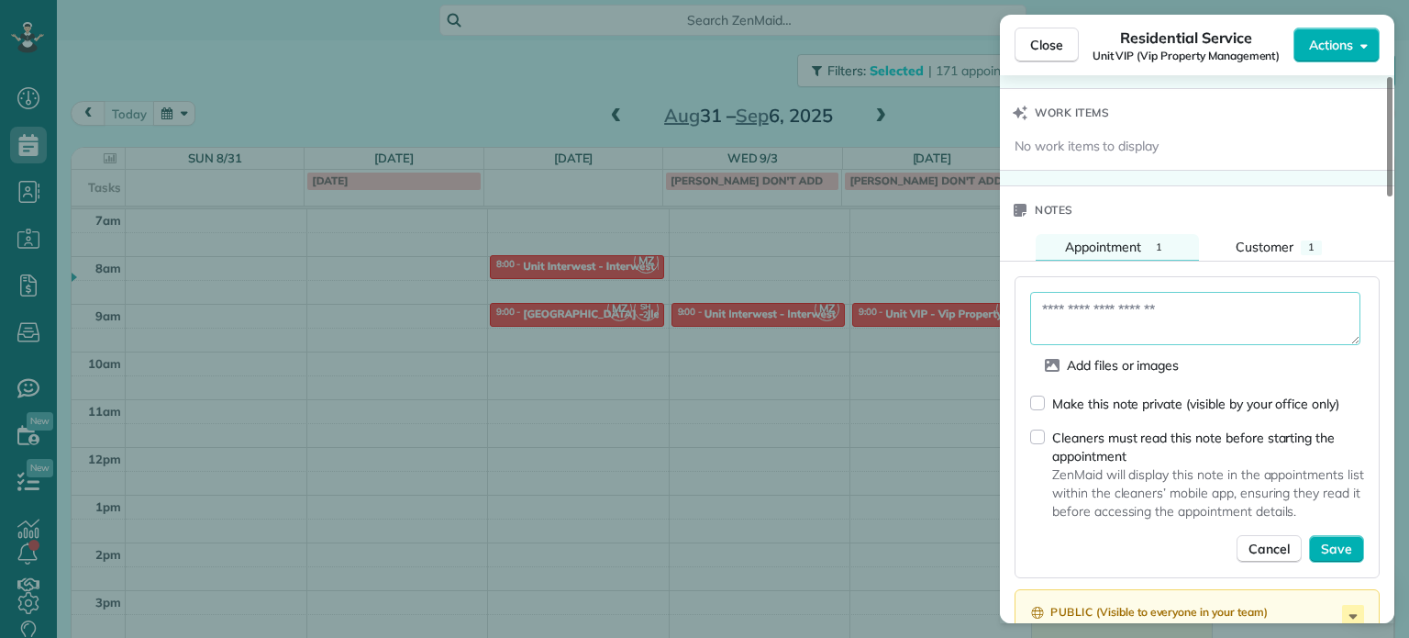
click at [1244, 332] on textarea at bounding box center [1195, 318] width 330 height 53
paste textarea "**********"
type textarea "**********"
click at [1337, 547] on span "Save" at bounding box center [1336, 548] width 31 height 18
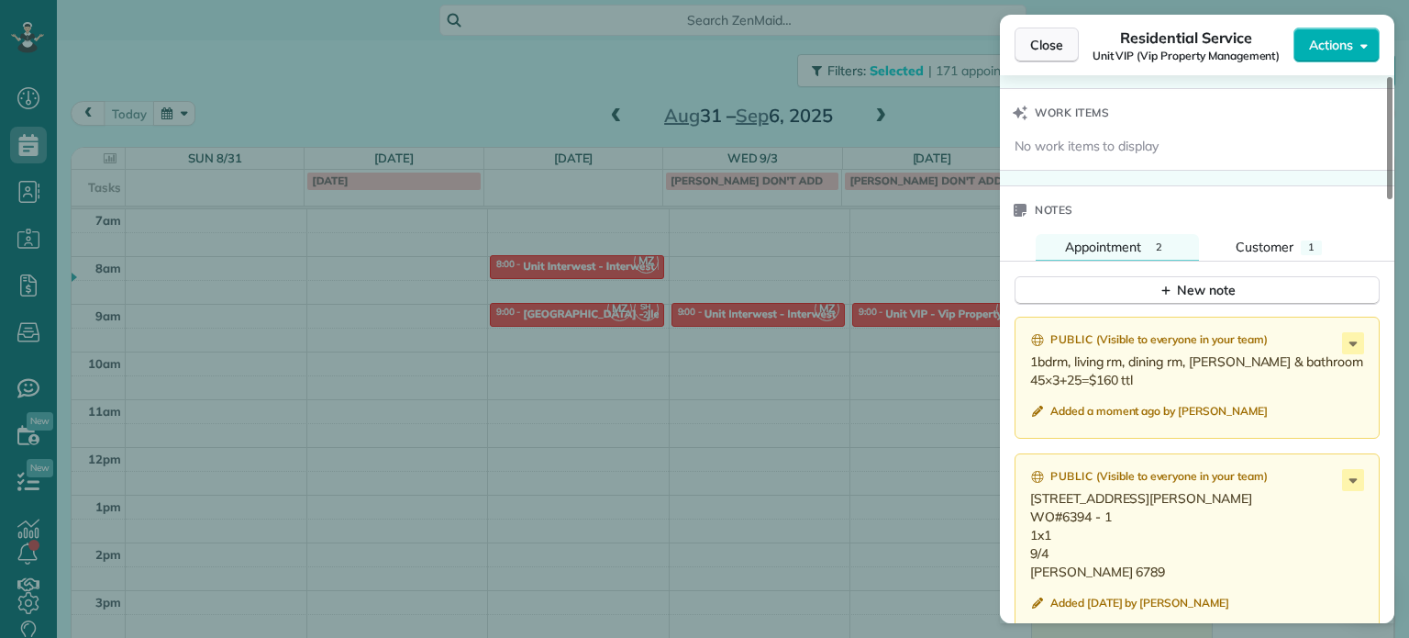
click at [1058, 50] on span "Close" at bounding box center [1046, 45] width 33 height 18
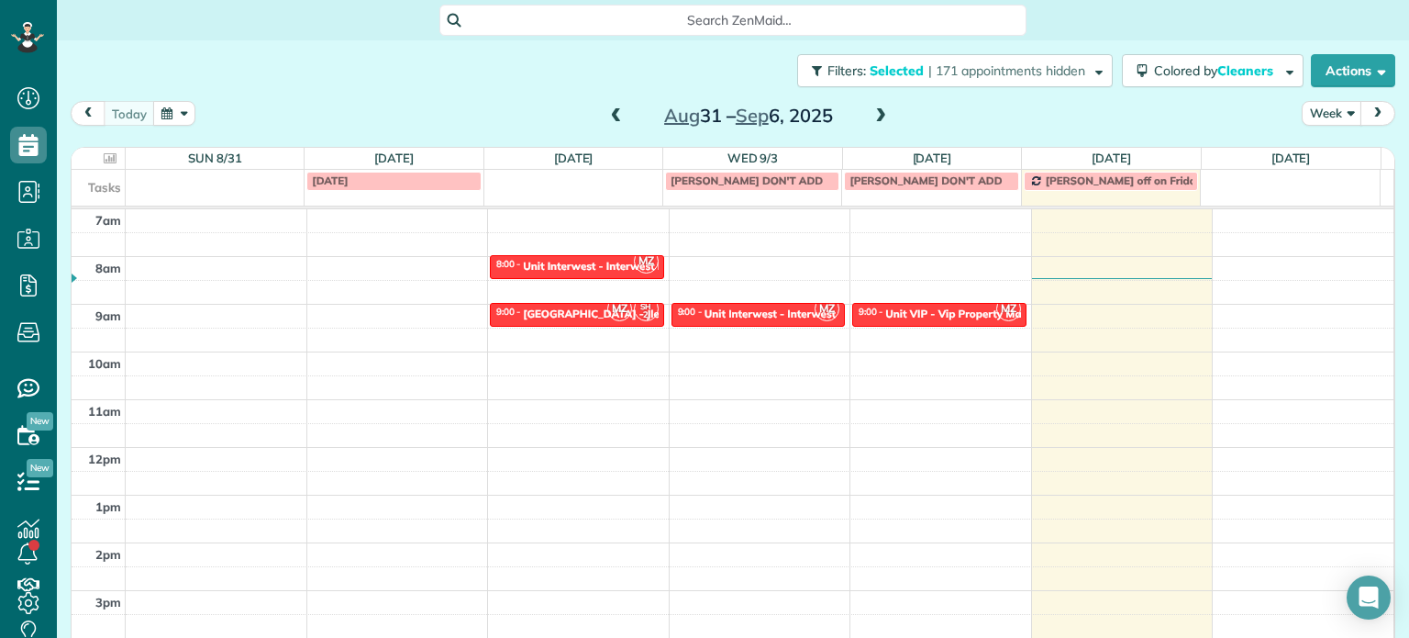
click at [877, 114] on span at bounding box center [881, 116] width 20 height 17
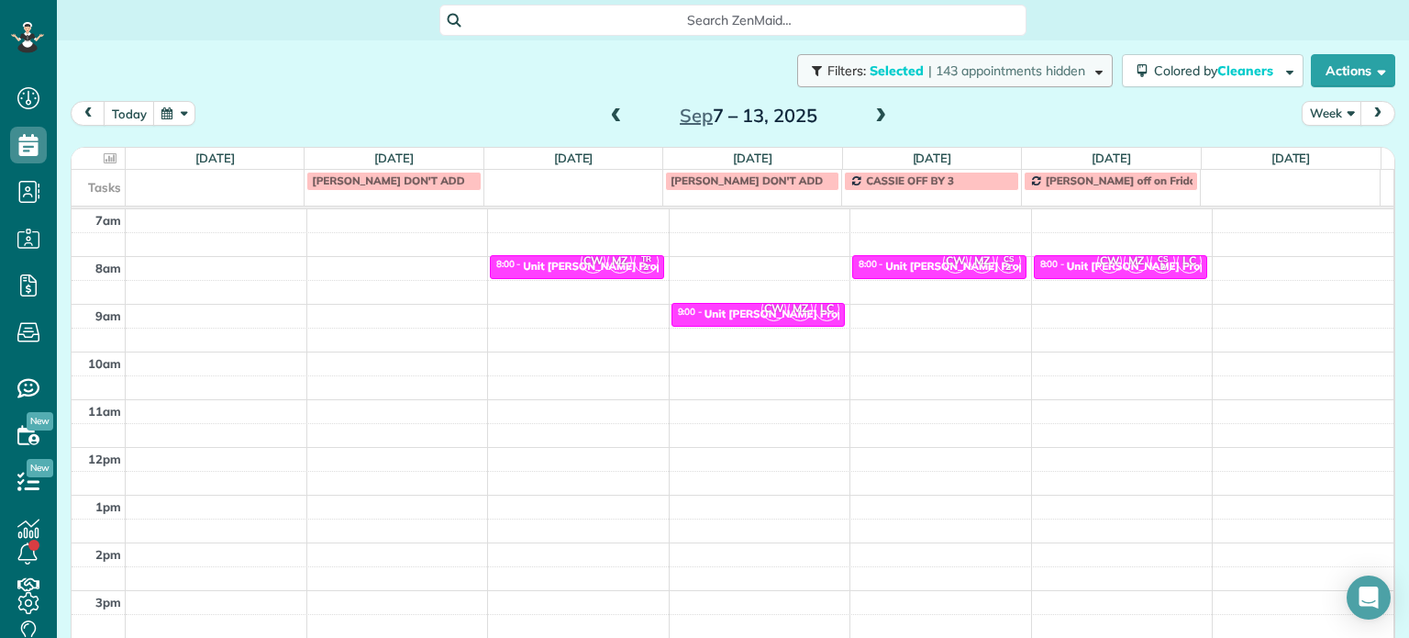
click at [1022, 79] on button "Filters: Selected | 143 appointments hidden" at bounding box center [955, 70] width 316 height 33
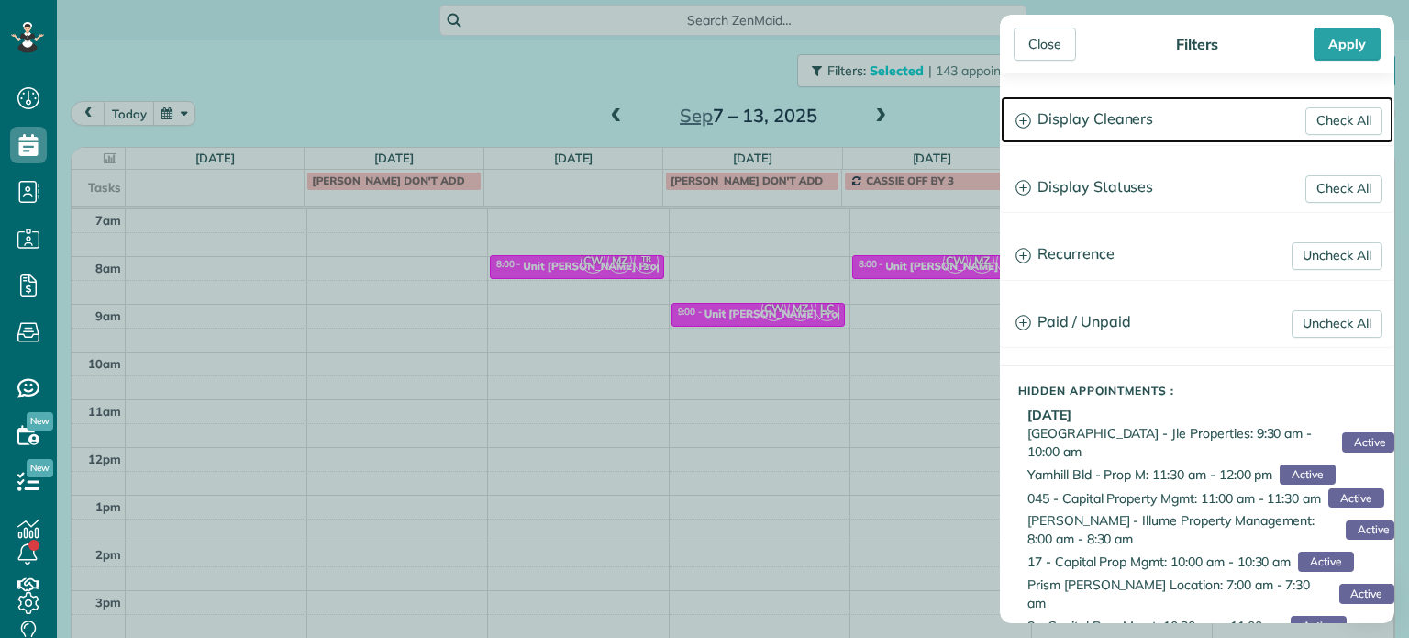
click at [1065, 120] on h3 "Display Cleaners" at bounding box center [1197, 119] width 393 height 47
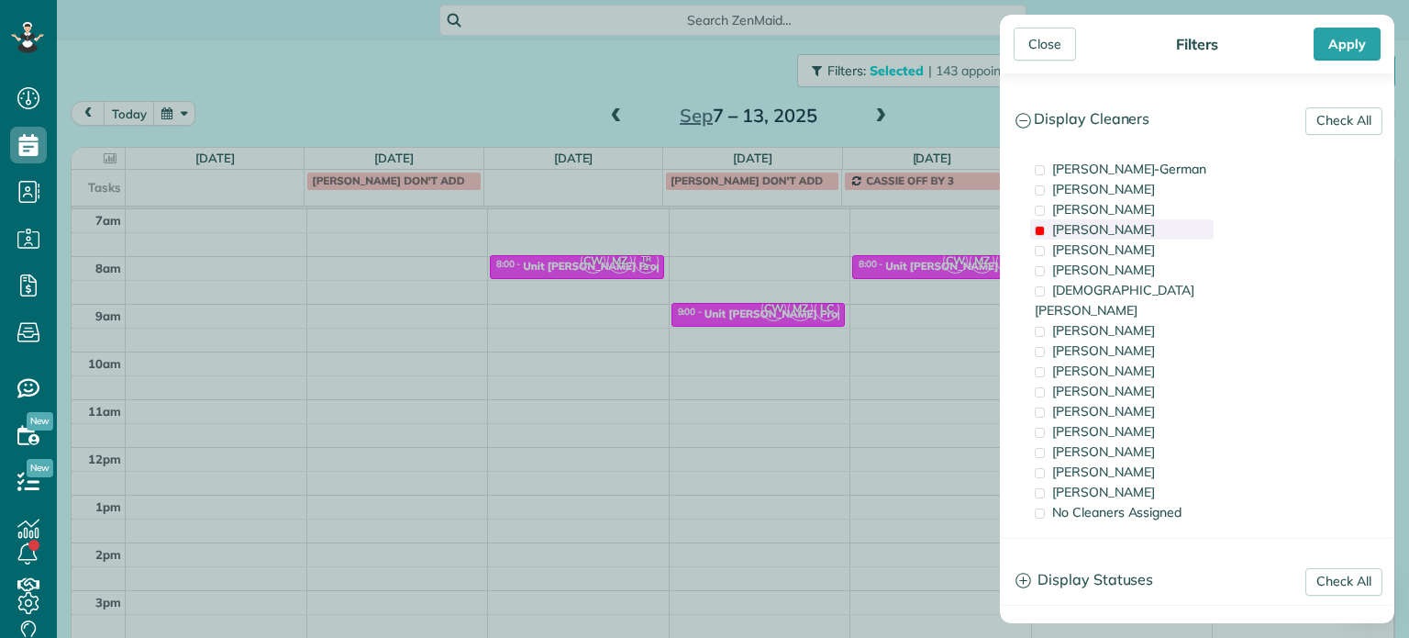
click at [1130, 225] on div "[PERSON_NAME]" at bounding box center [1121, 229] width 183 height 20
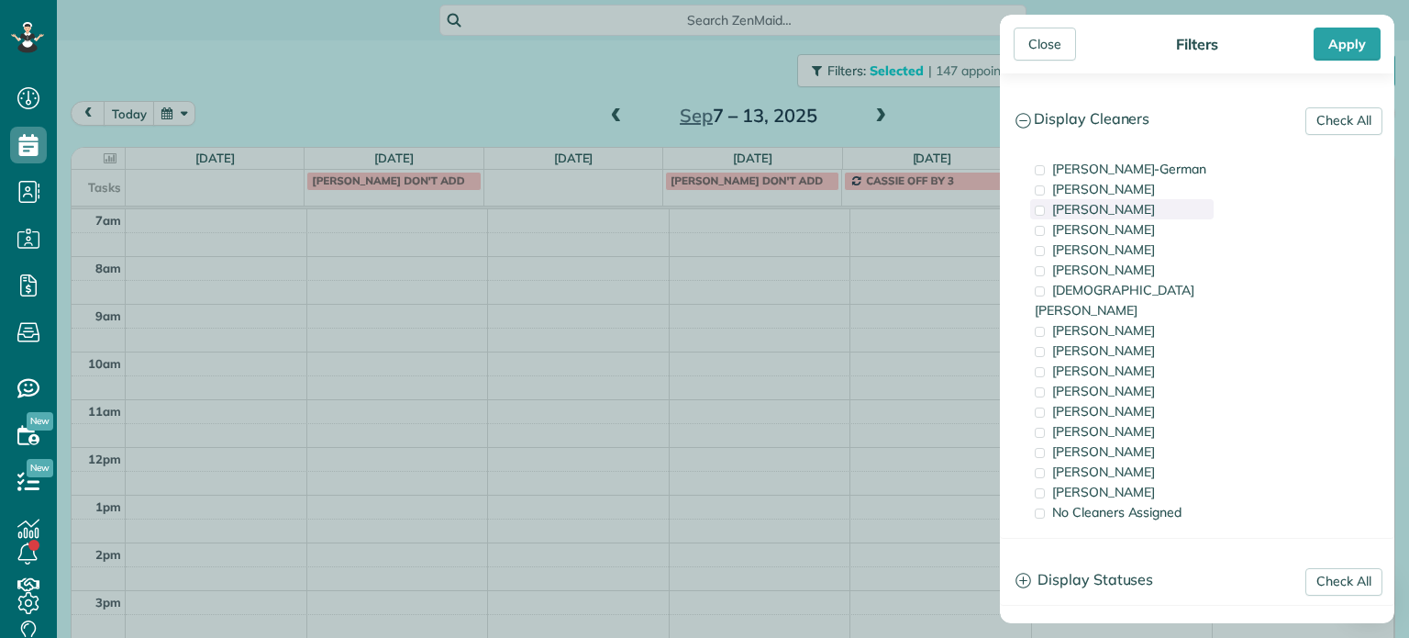
click at [1126, 216] on div "[PERSON_NAME]" at bounding box center [1121, 209] width 183 height 20
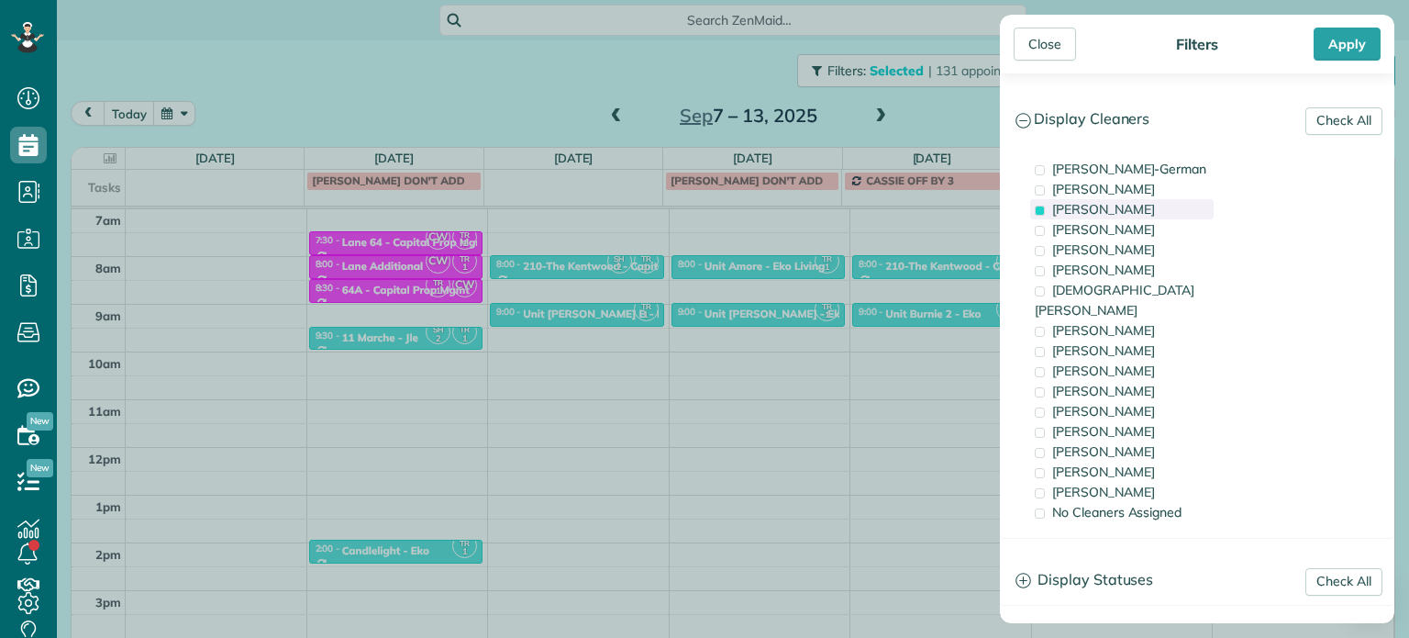
click at [1126, 216] on div "[PERSON_NAME]" at bounding box center [1121, 209] width 183 height 20
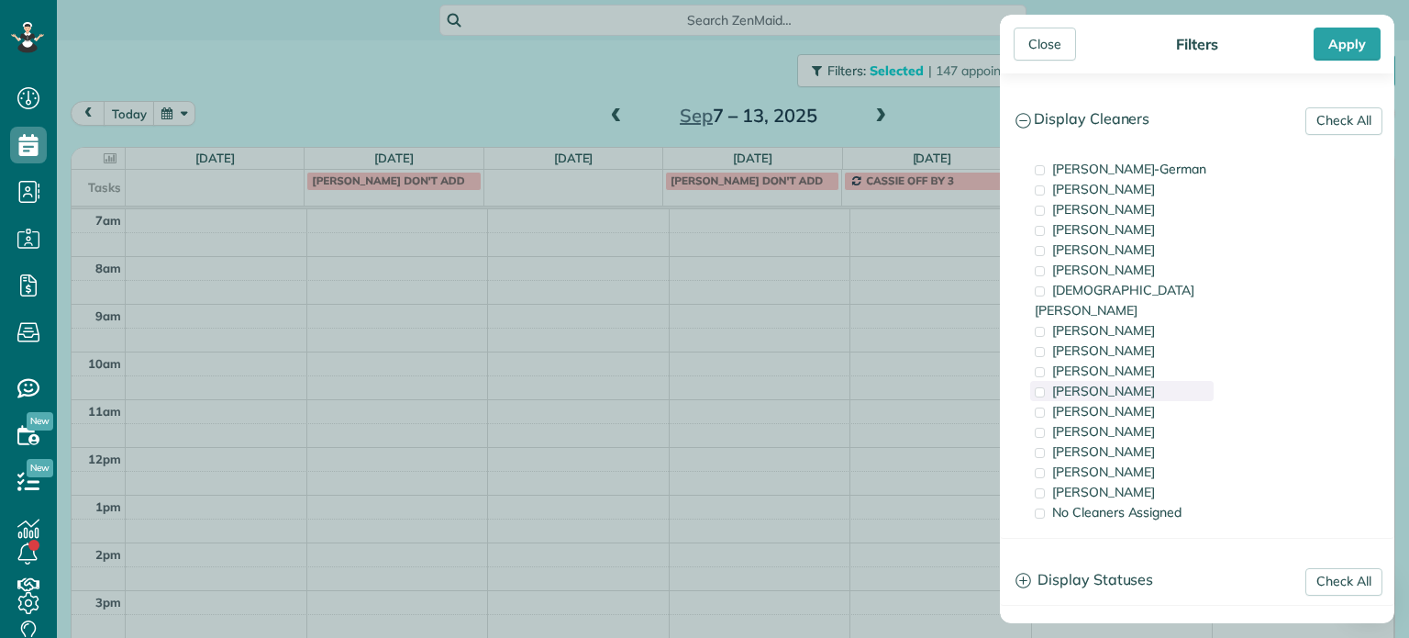
click at [1116, 383] on span "[PERSON_NAME]" at bounding box center [1103, 391] width 103 height 17
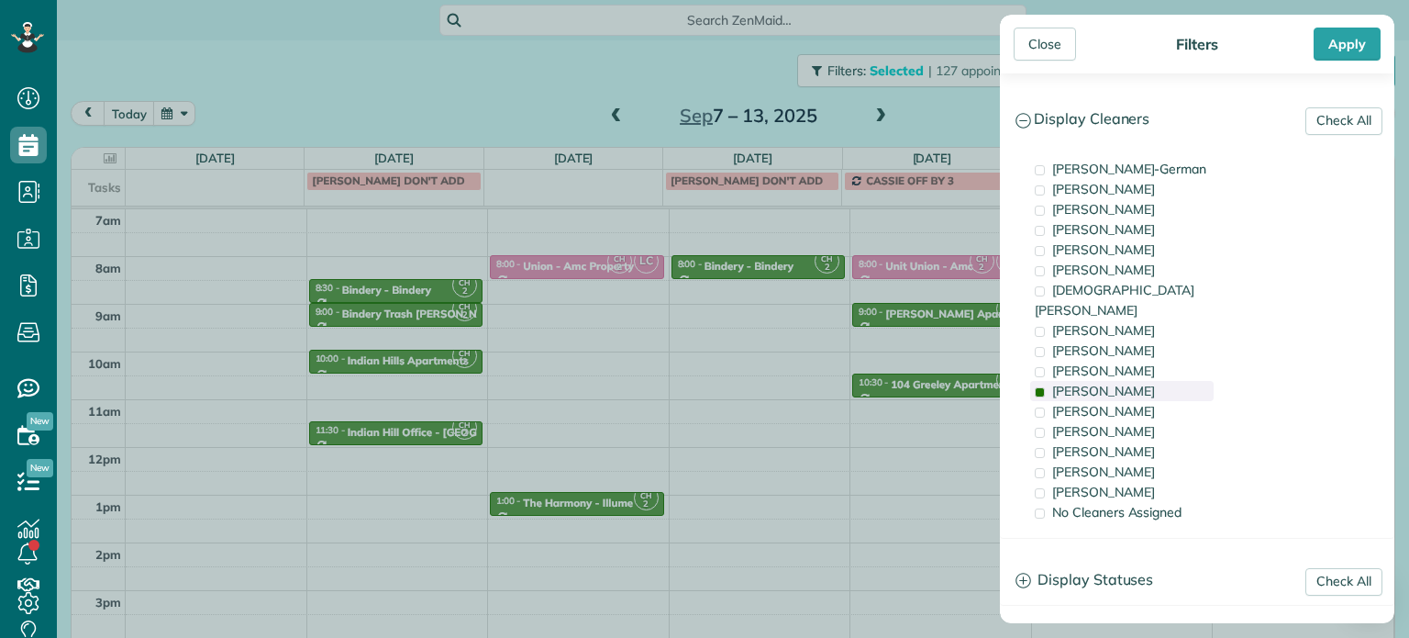
click at [1116, 383] on span "[PERSON_NAME]" at bounding box center [1103, 391] width 103 height 17
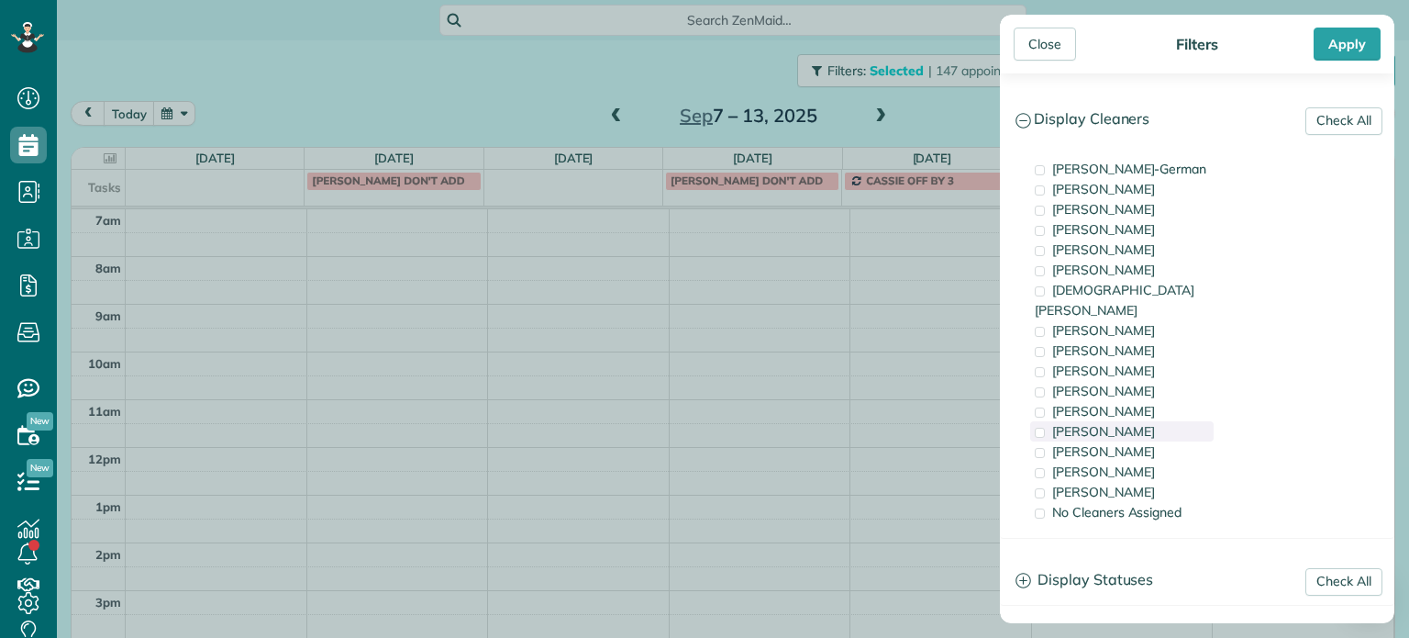
click at [1129, 421] on div "[PERSON_NAME]" at bounding box center [1121, 431] width 183 height 20
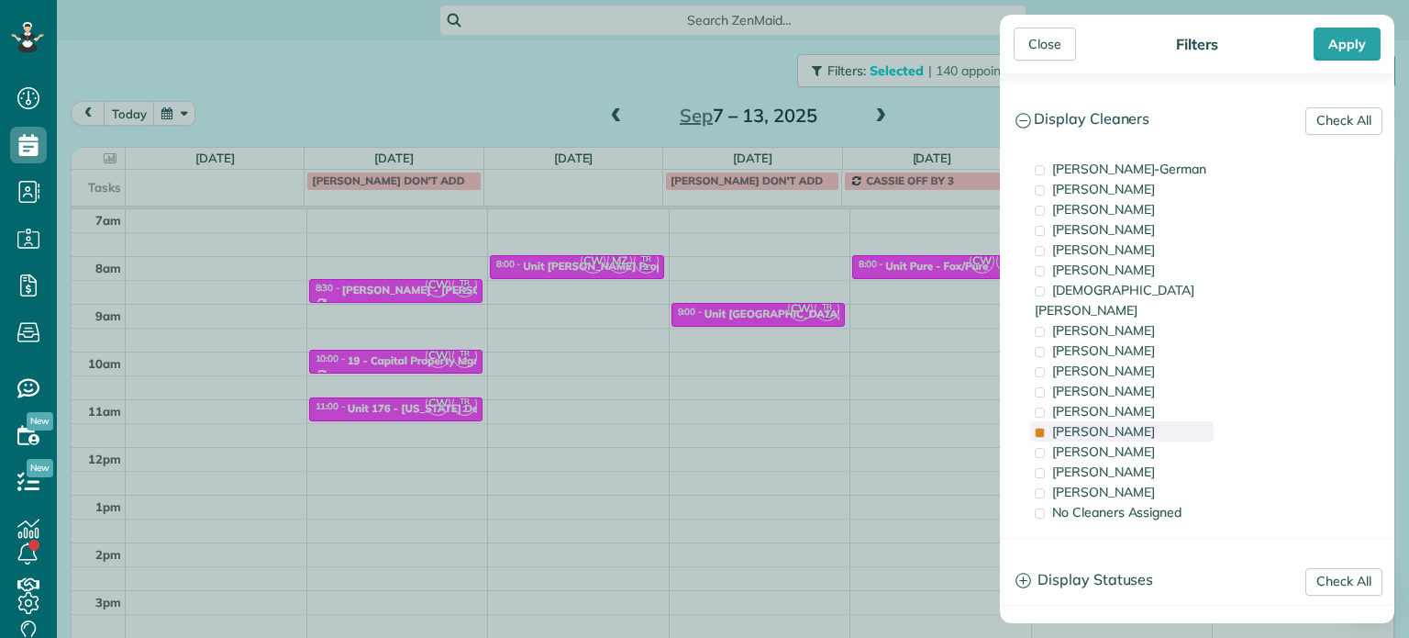
click at [1129, 421] on div "[PERSON_NAME]" at bounding box center [1121, 431] width 183 height 20
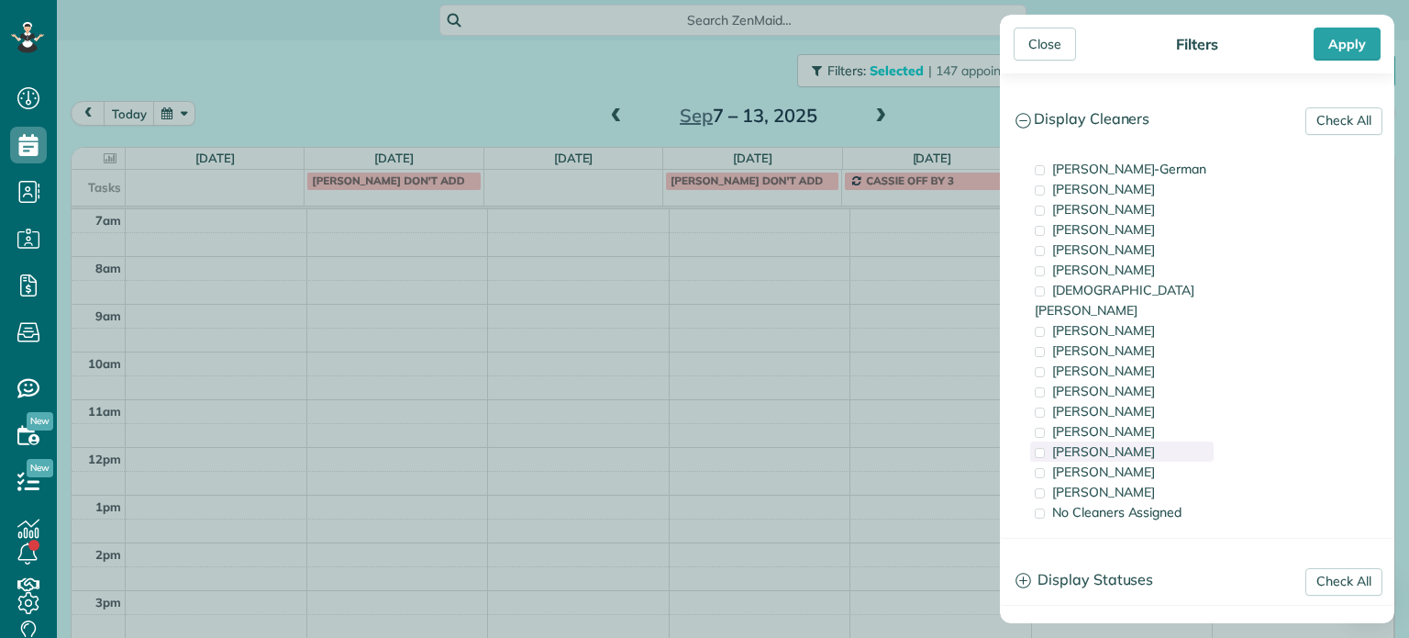
click at [1139, 441] on div "[PERSON_NAME]" at bounding box center [1121, 451] width 183 height 20
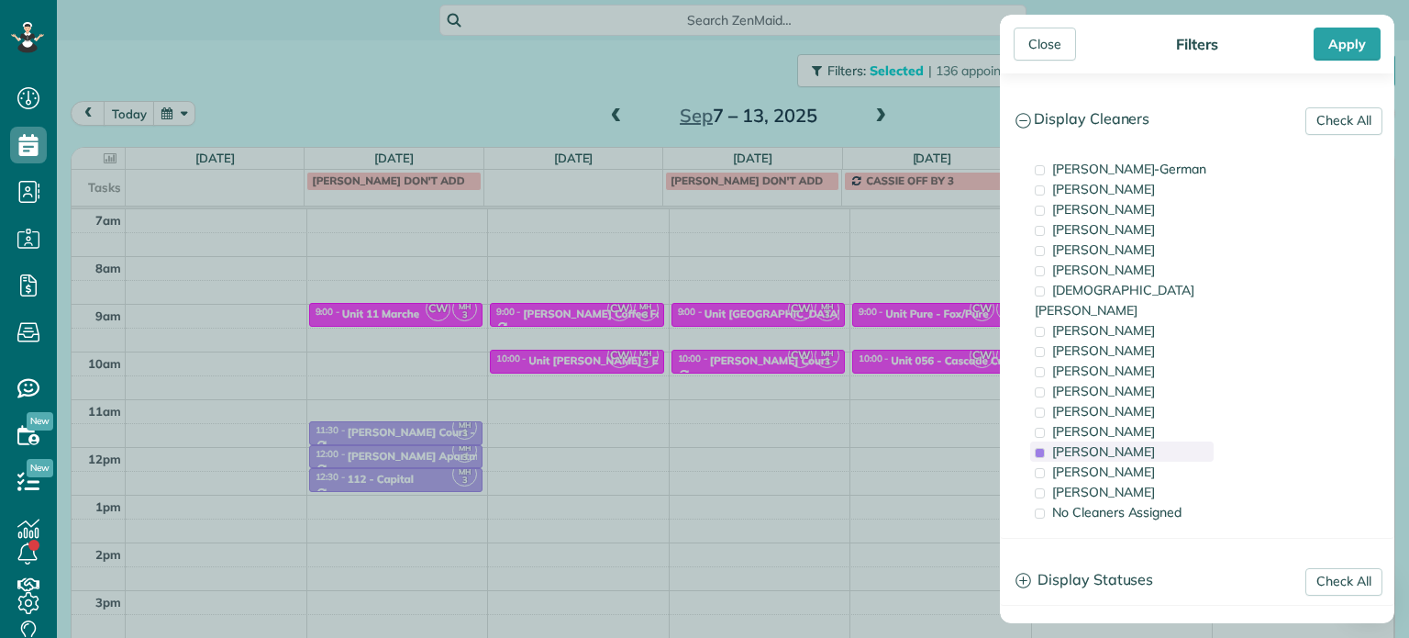
click at [1139, 441] on div "[PERSON_NAME]" at bounding box center [1121, 451] width 183 height 20
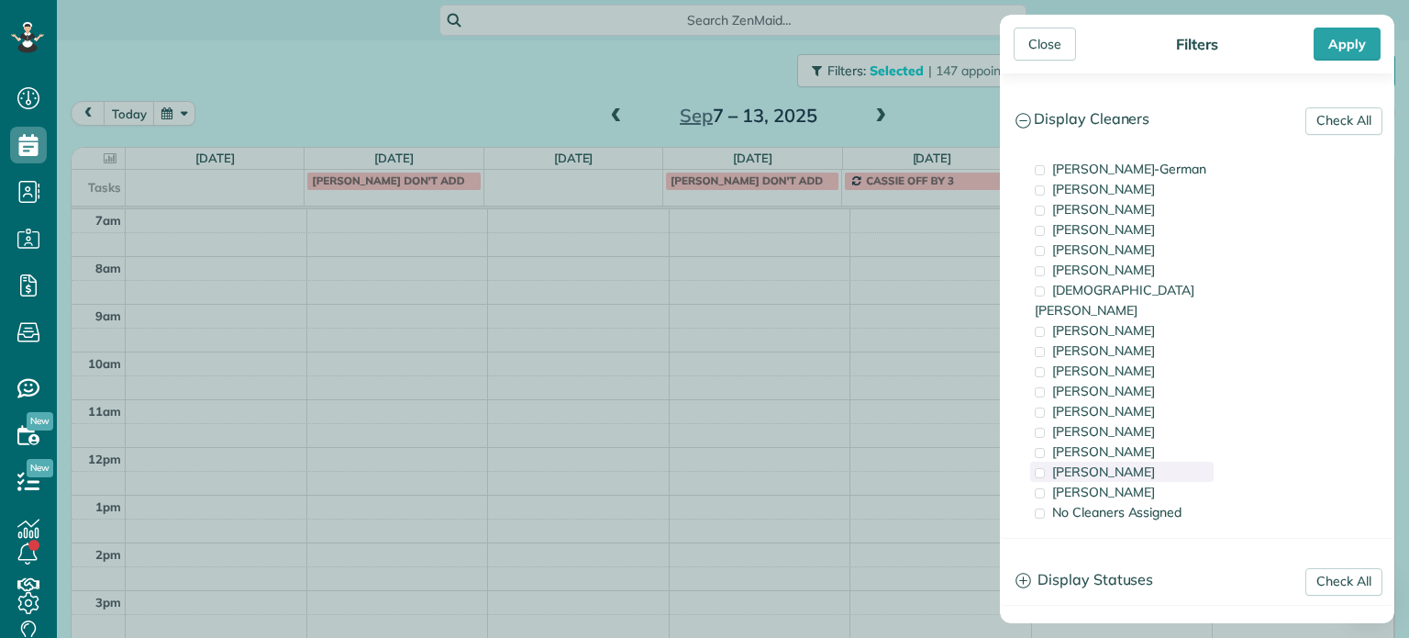
click at [1139, 461] on div "[PERSON_NAME]" at bounding box center [1121, 471] width 183 height 20
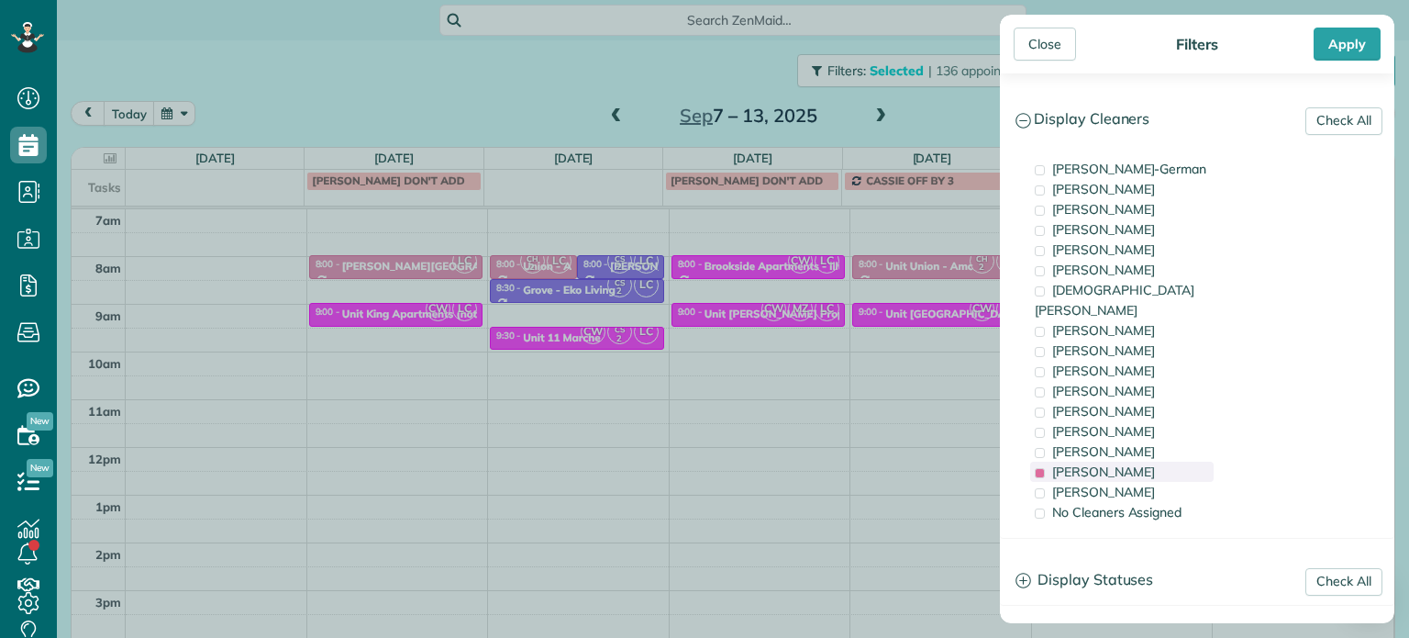
click at [1139, 461] on div "[PERSON_NAME]" at bounding box center [1121, 471] width 183 height 20
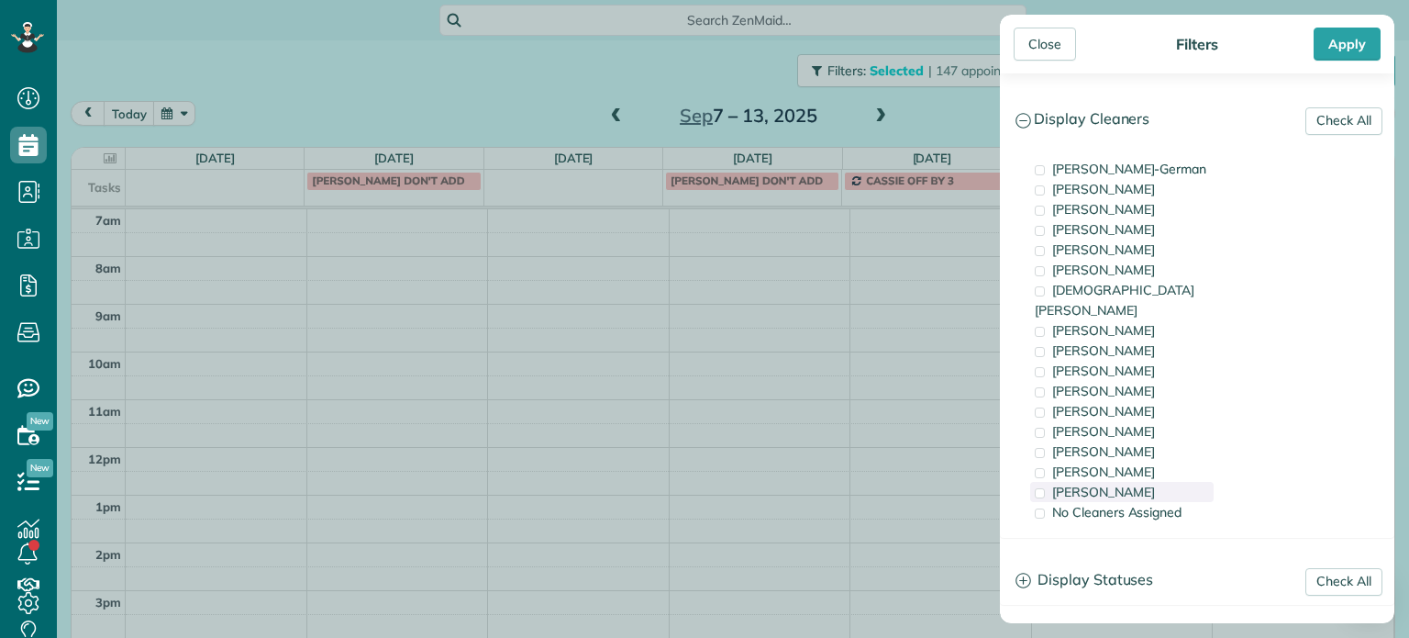
click at [1139, 482] on div "[PERSON_NAME]" at bounding box center [1121, 492] width 183 height 20
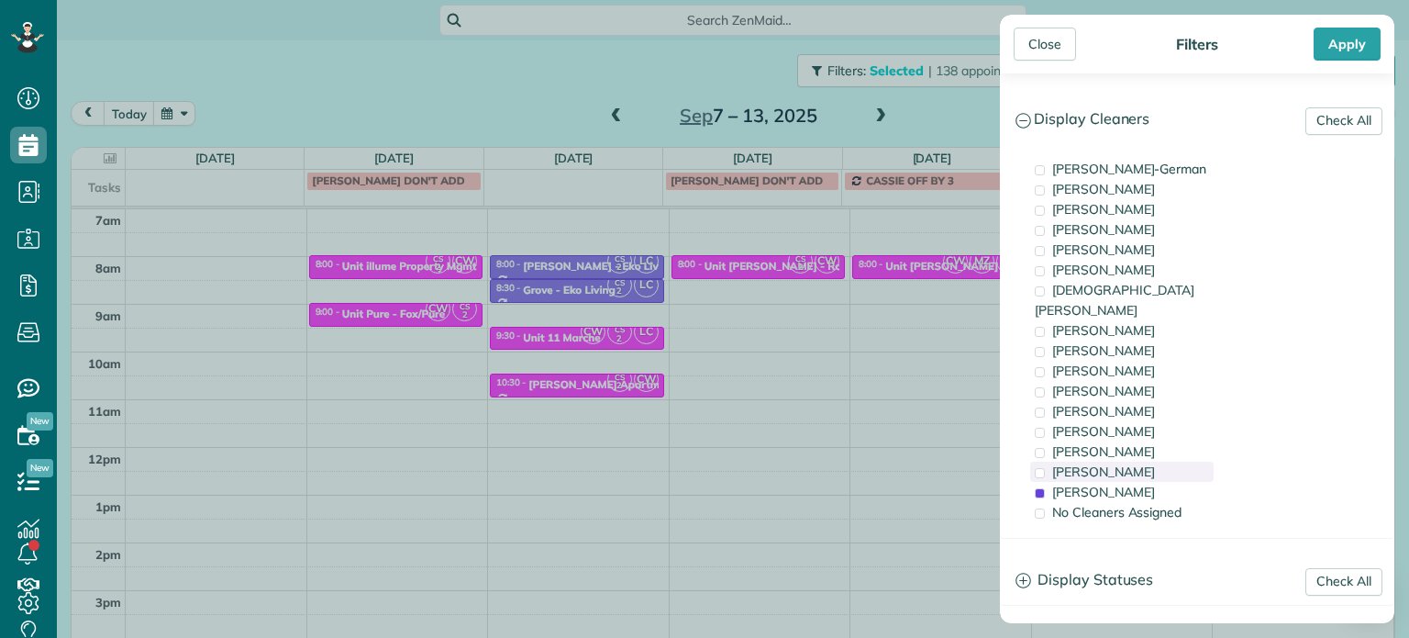
click at [1137, 461] on div "[PERSON_NAME]" at bounding box center [1121, 471] width 183 height 20
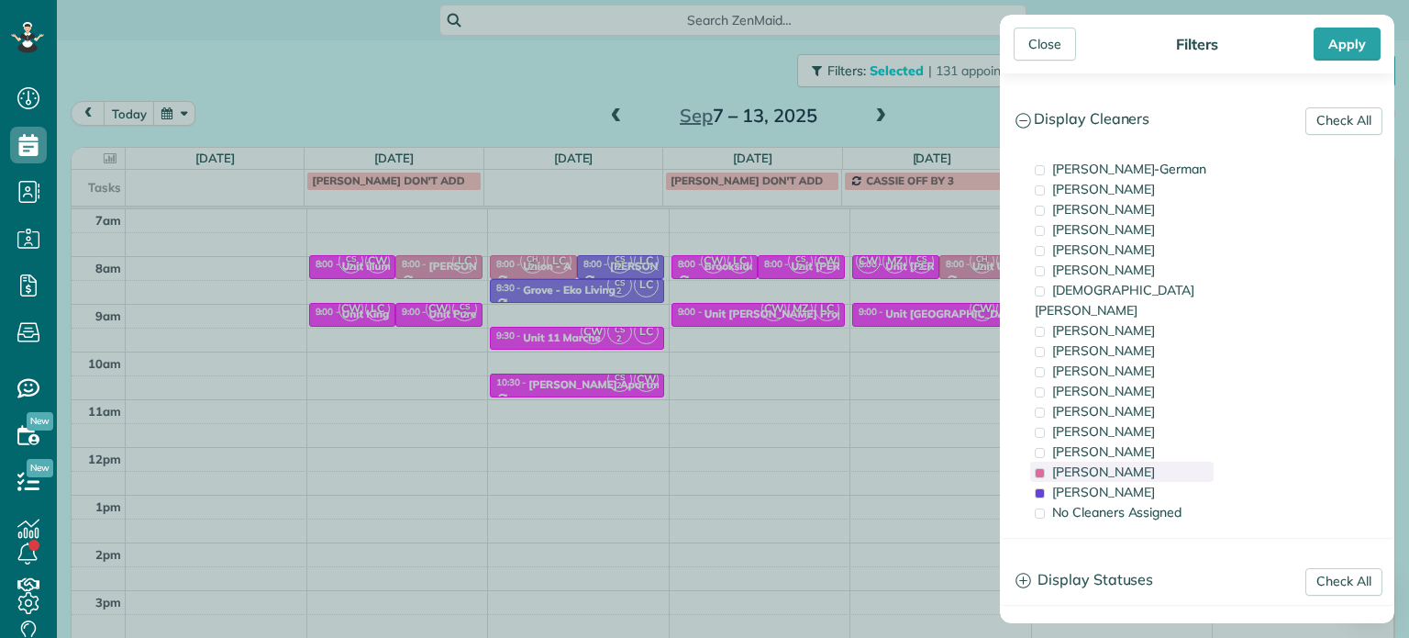
click at [1137, 461] on div "[PERSON_NAME]" at bounding box center [1121, 471] width 183 height 20
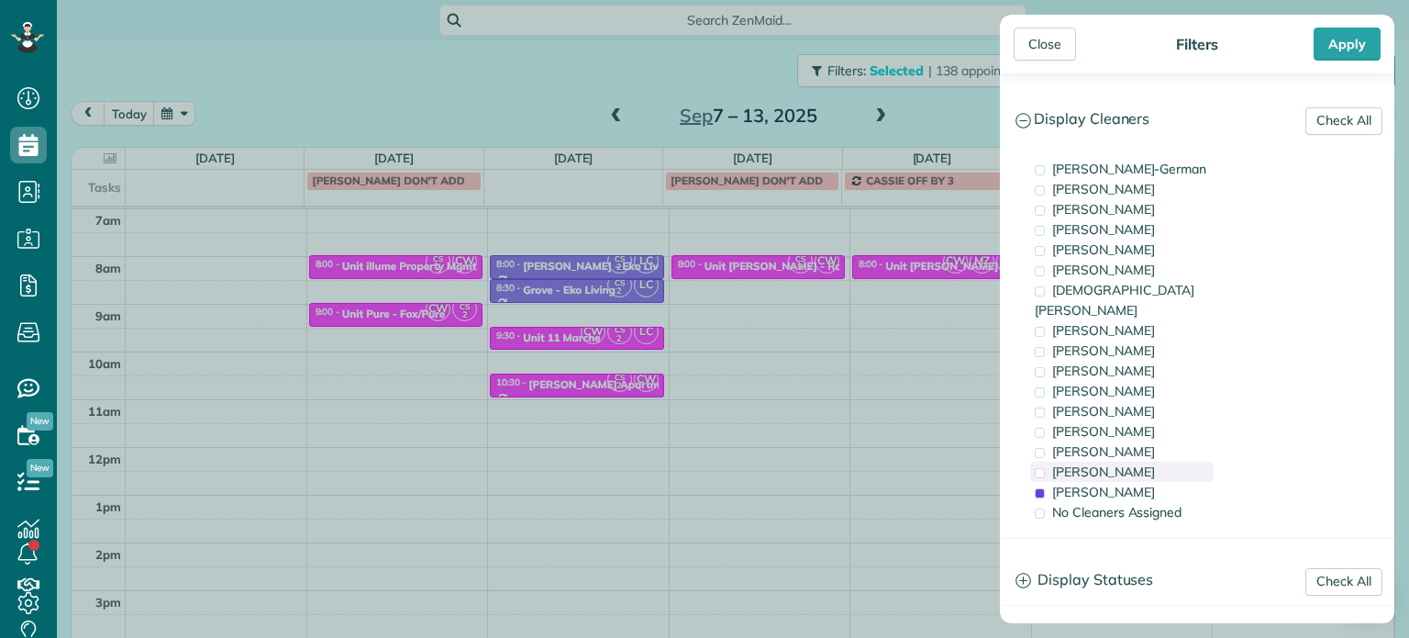
click at [1137, 461] on div "[PERSON_NAME]" at bounding box center [1121, 471] width 183 height 20
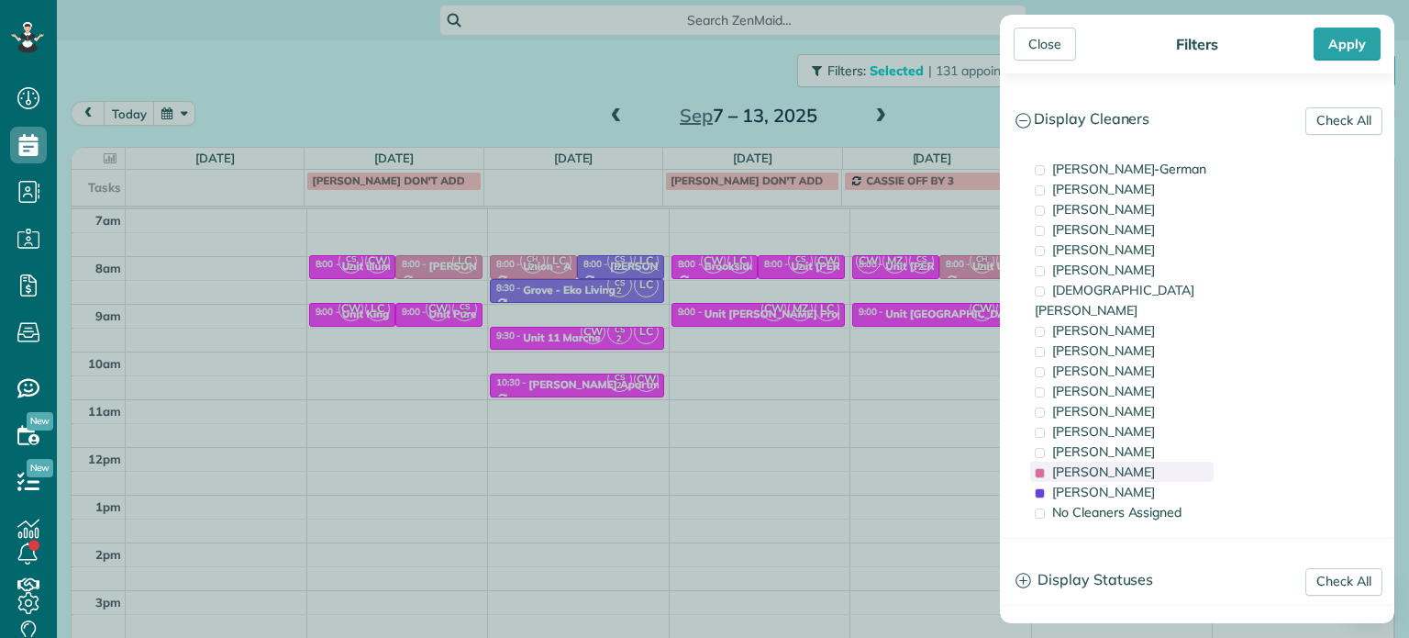
click at [1137, 461] on div "[PERSON_NAME]" at bounding box center [1121, 471] width 183 height 20
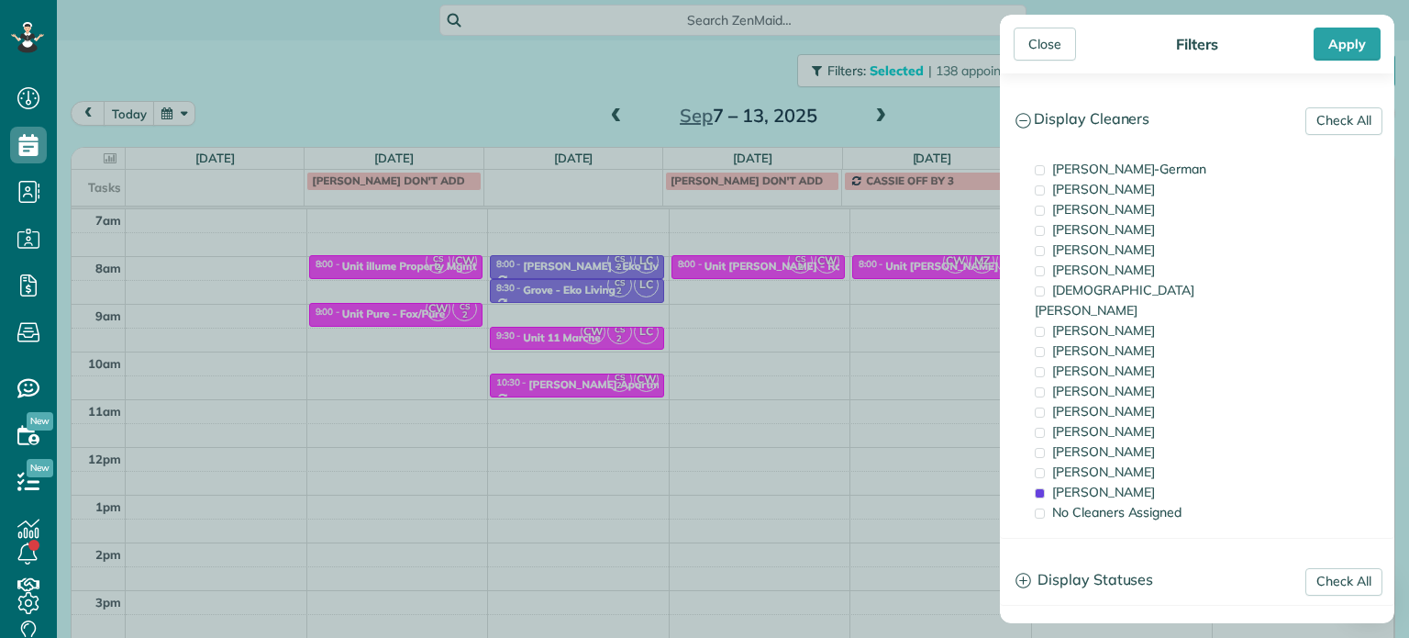
click at [948, 116] on div "Close Filters Apply Check All Display Cleaners [PERSON_NAME]-German [PERSON_NAM…" at bounding box center [704, 319] width 1409 height 638
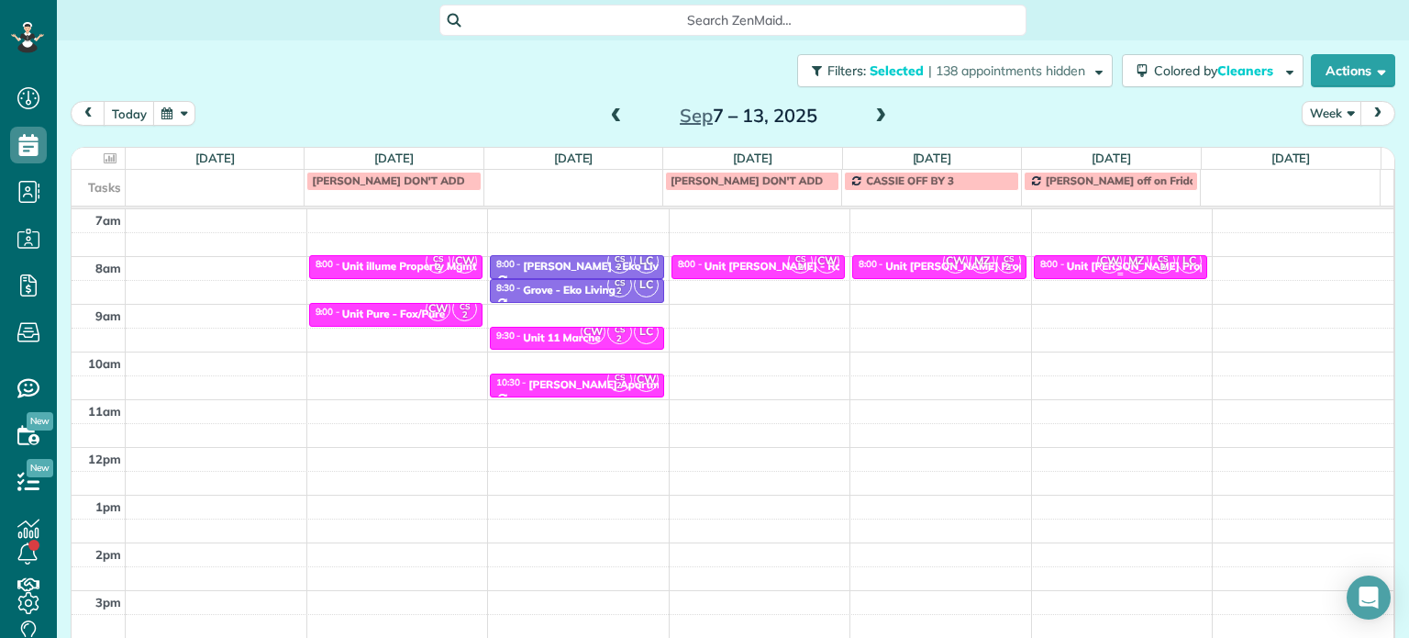
click at [1125, 267] on div "CW MZ CS 2 LC" at bounding box center [1149, 261] width 106 height 27
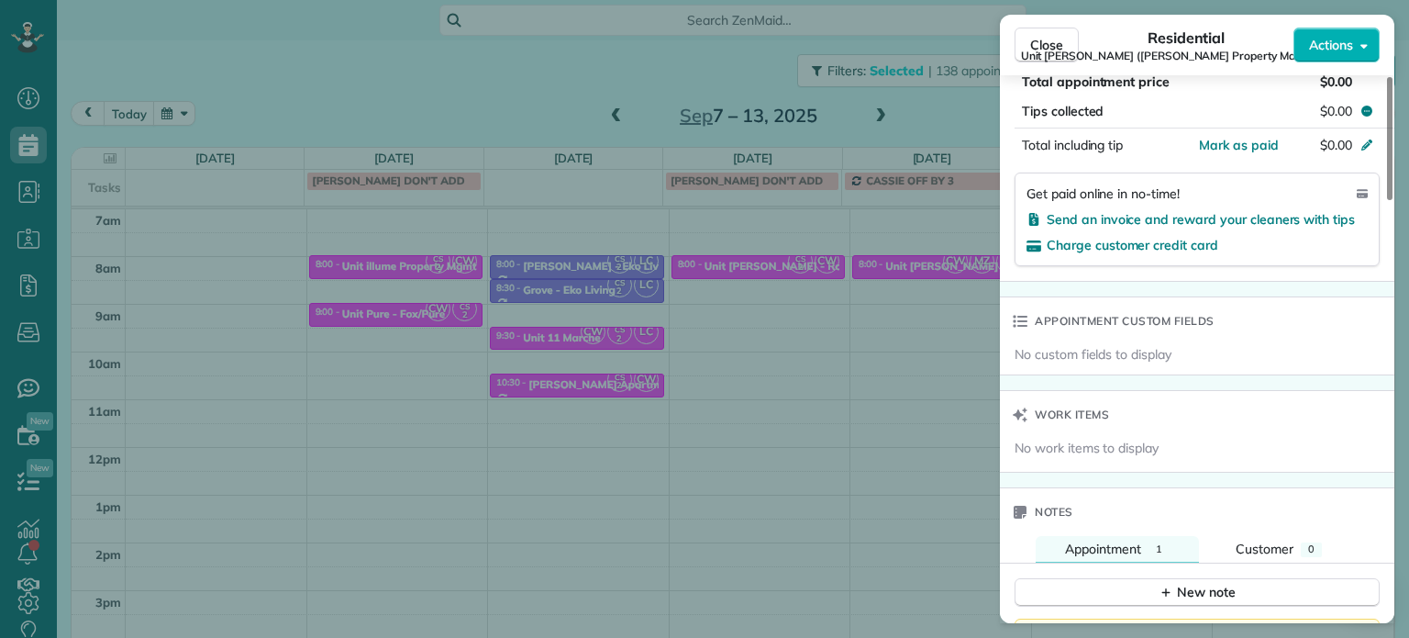
scroll to position [1475, 0]
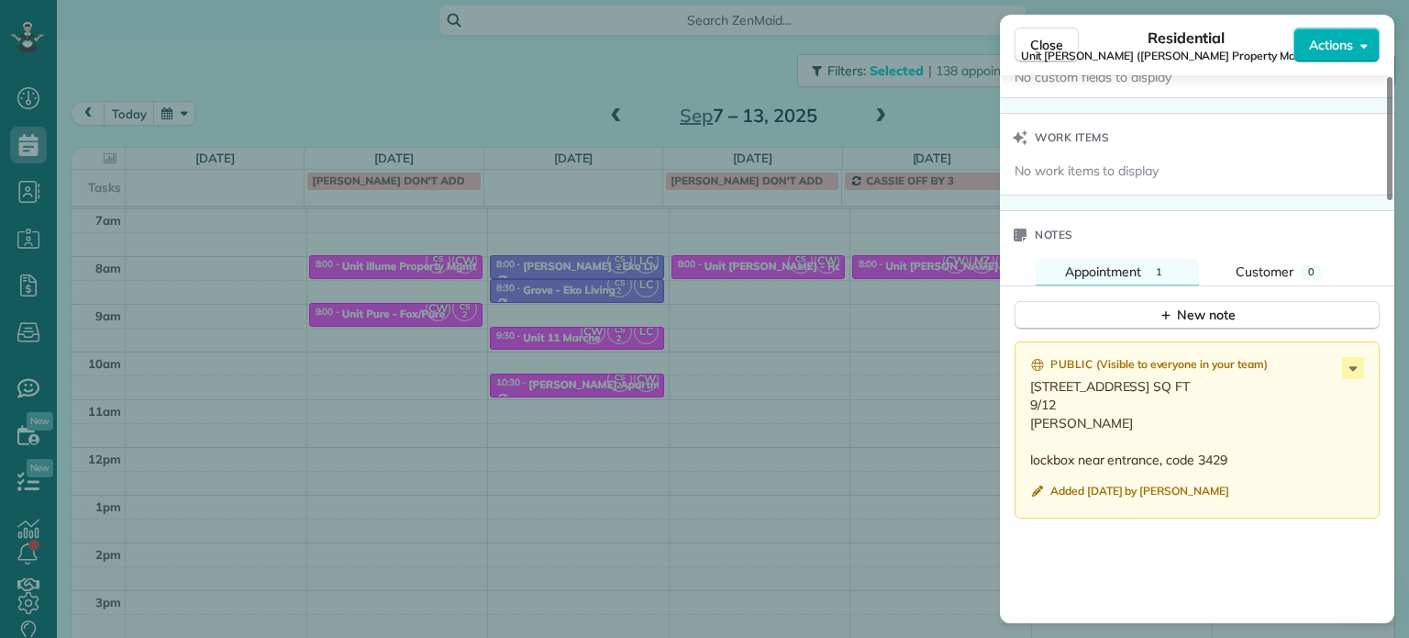
click at [950, 124] on div "Close Residential Unit [PERSON_NAME] ([PERSON_NAME] Property Management) Action…" at bounding box center [704, 319] width 1409 height 638
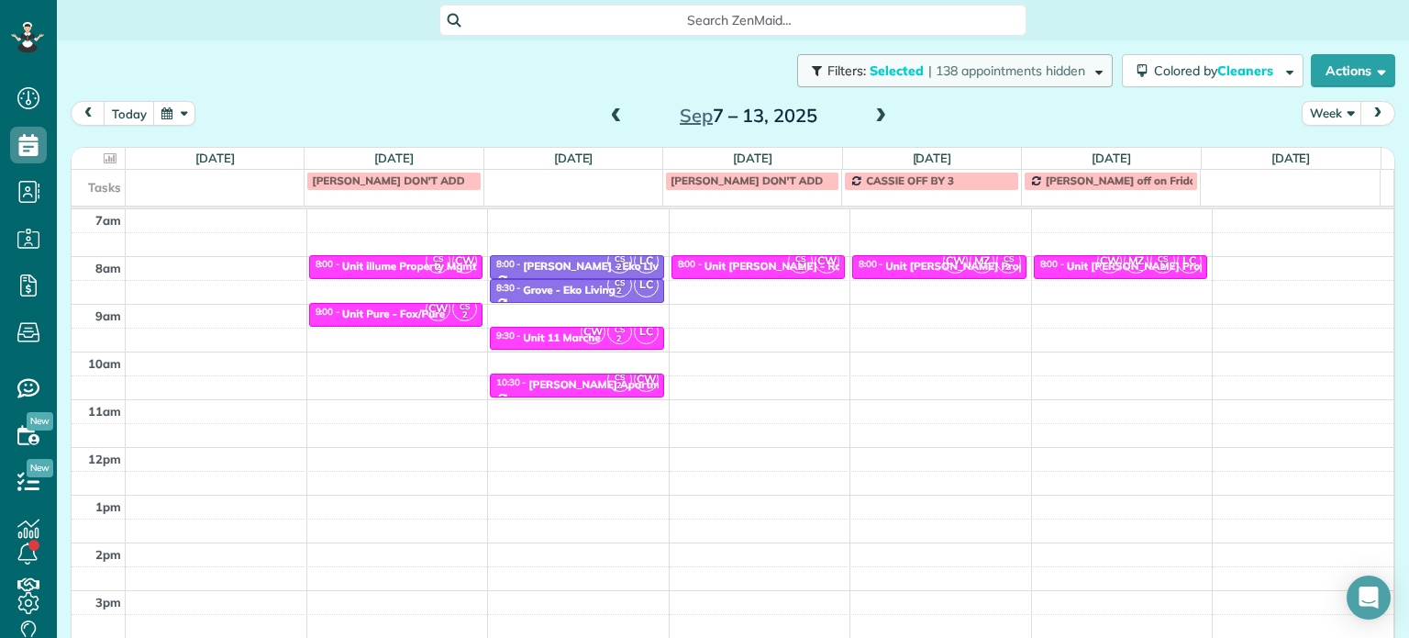
click at [931, 62] on span "| 138 appointments hidden" at bounding box center [1006, 70] width 157 height 17
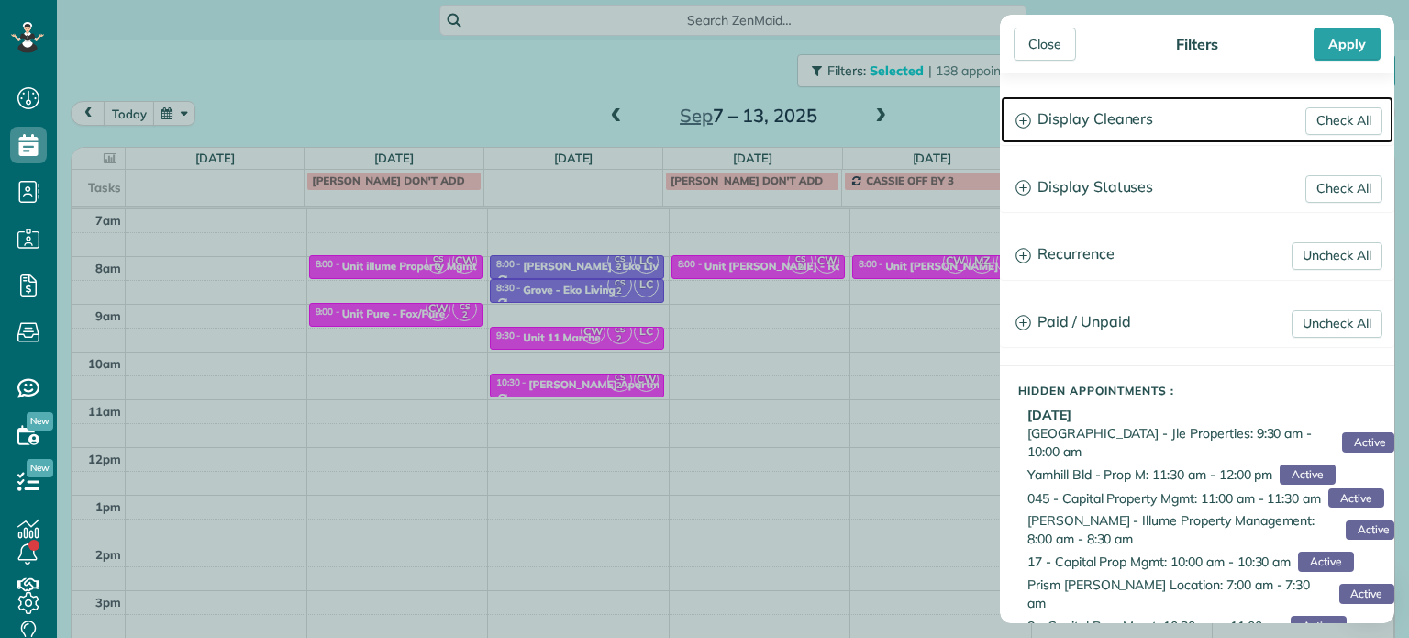
click at [1113, 116] on h3 "Display Cleaners" at bounding box center [1197, 119] width 393 height 47
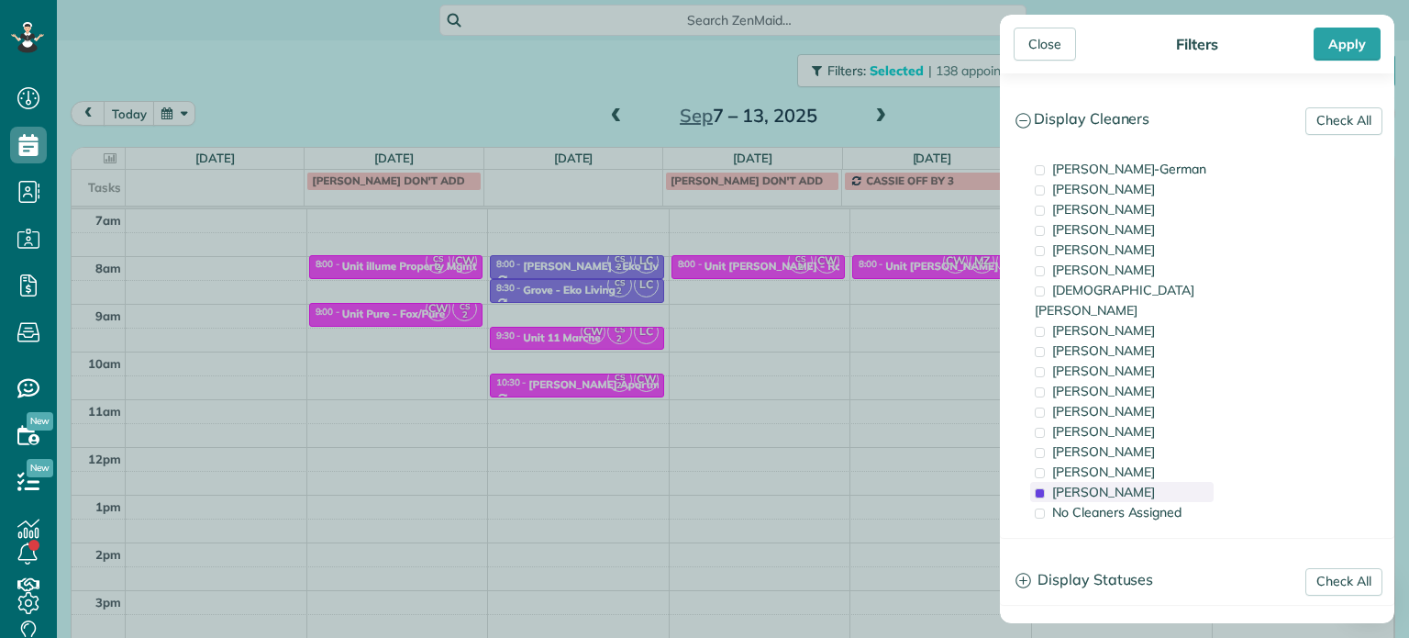
click at [1183, 482] on div "[PERSON_NAME]" at bounding box center [1121, 492] width 183 height 20
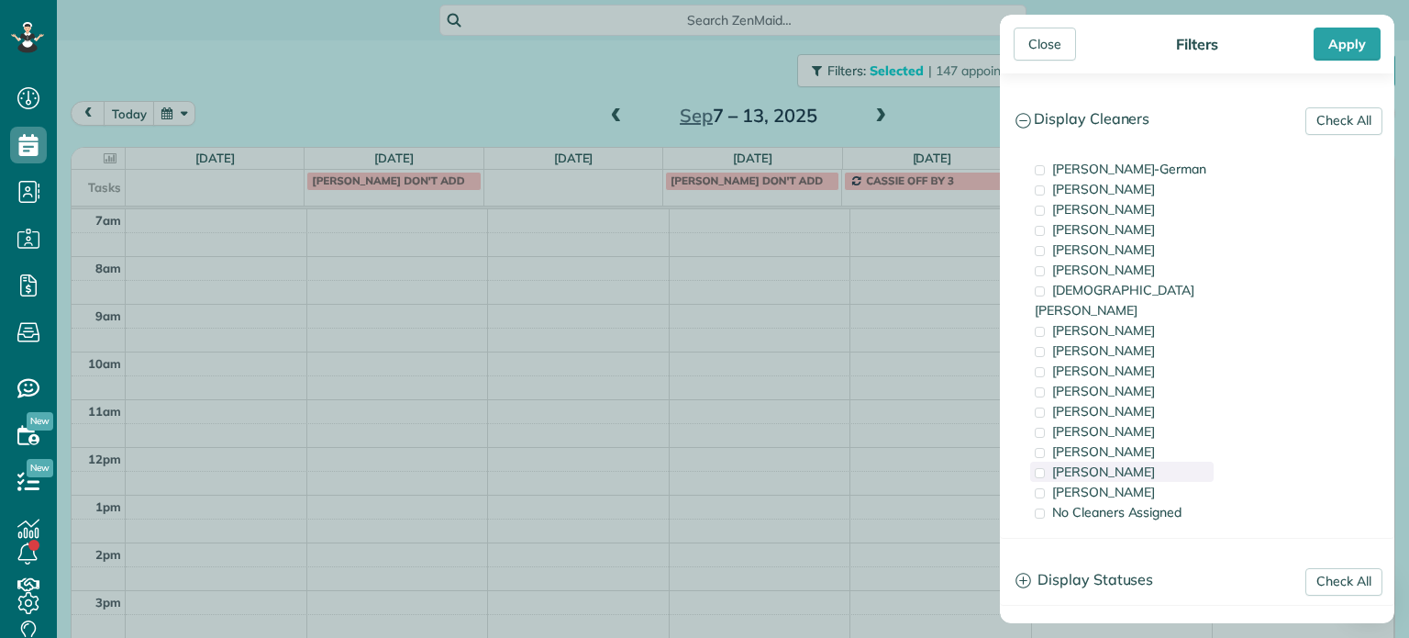
click at [1169, 461] on div "[PERSON_NAME]" at bounding box center [1121, 471] width 183 height 20
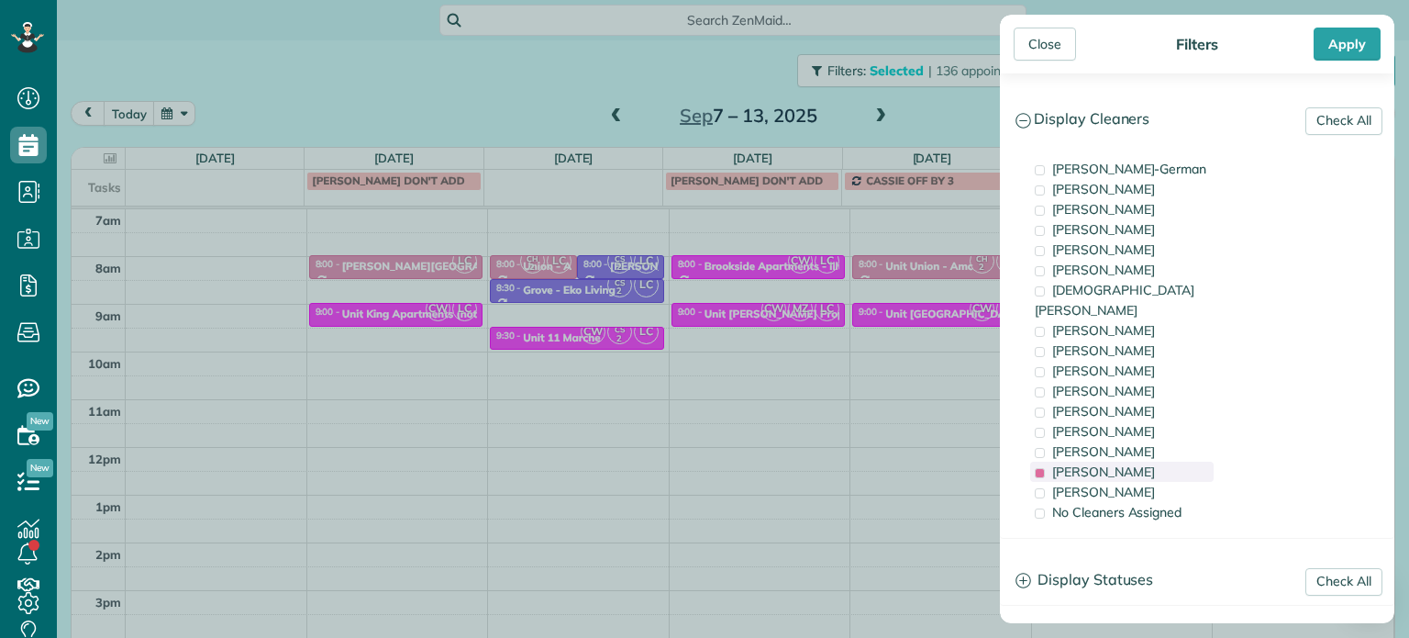
click at [1169, 461] on div "[PERSON_NAME]" at bounding box center [1121, 471] width 183 height 20
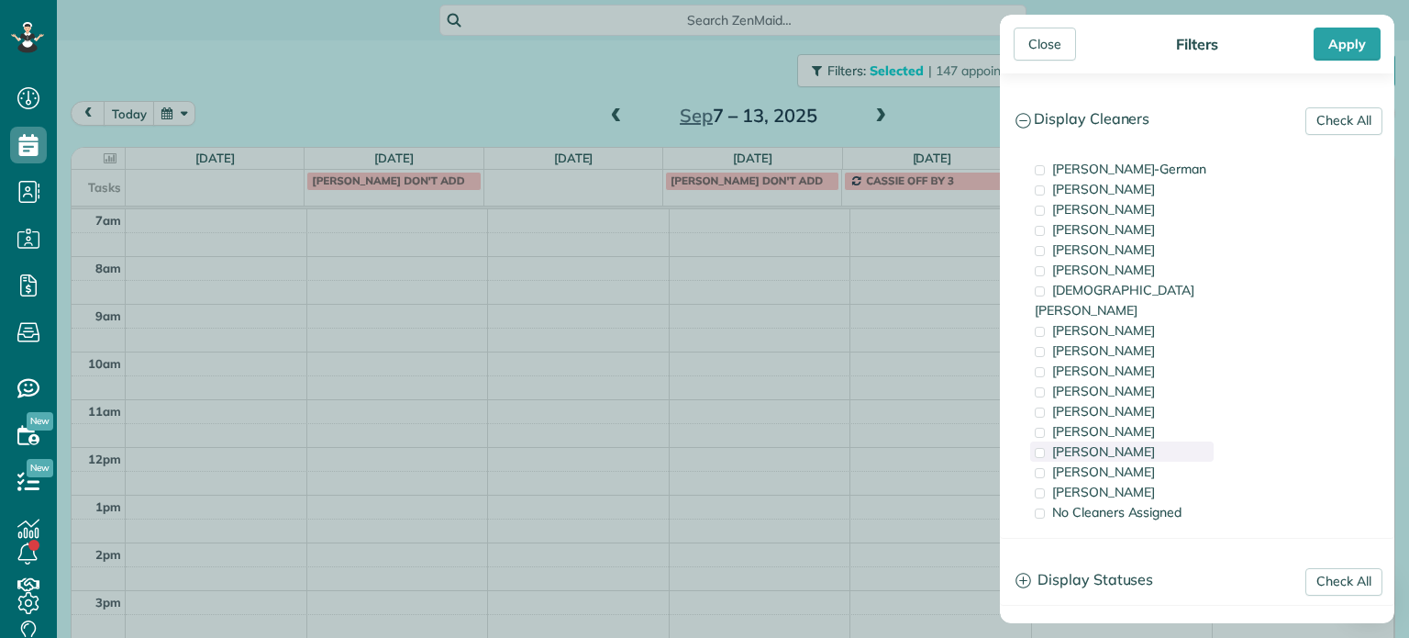
click at [1159, 441] on div "[PERSON_NAME]" at bounding box center [1121, 451] width 183 height 20
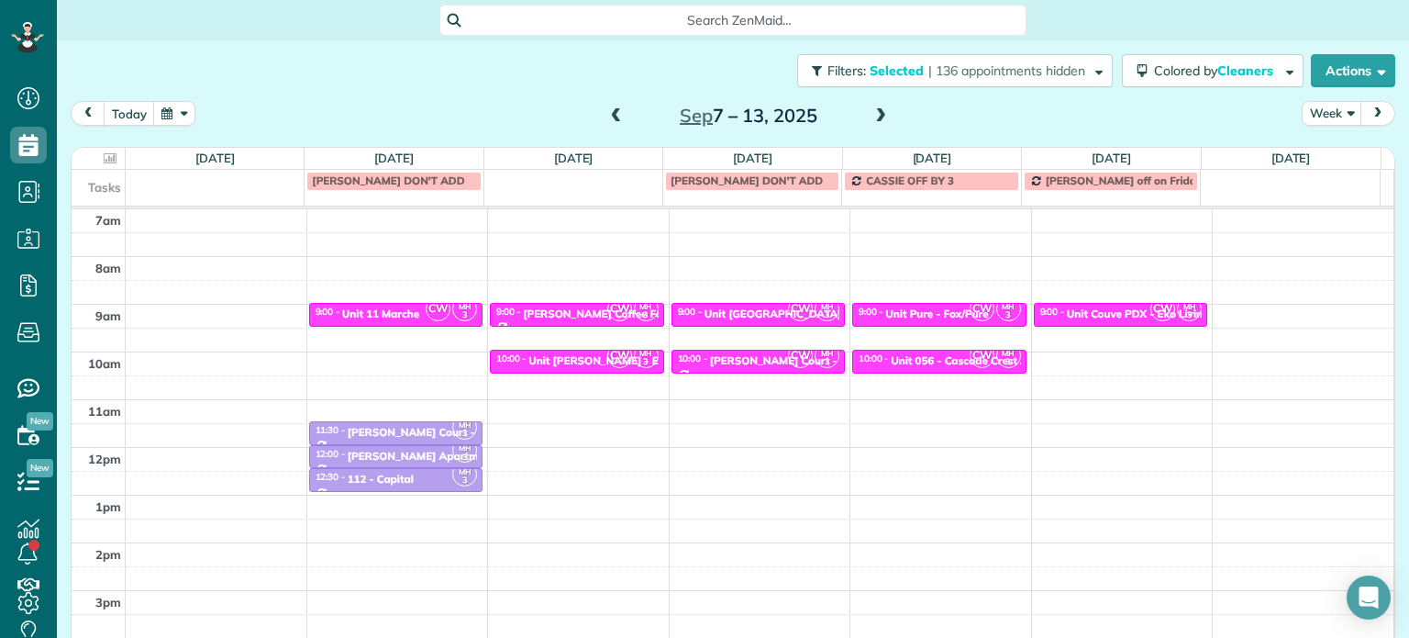
click at [978, 399] on div "Close Filters Apply Check All Display Cleaners [PERSON_NAME]-German [PERSON_NAM…" at bounding box center [704, 319] width 1409 height 638
click at [1071, 73] on button "Filters: Selected | 136 appointments hidden" at bounding box center [955, 70] width 316 height 33
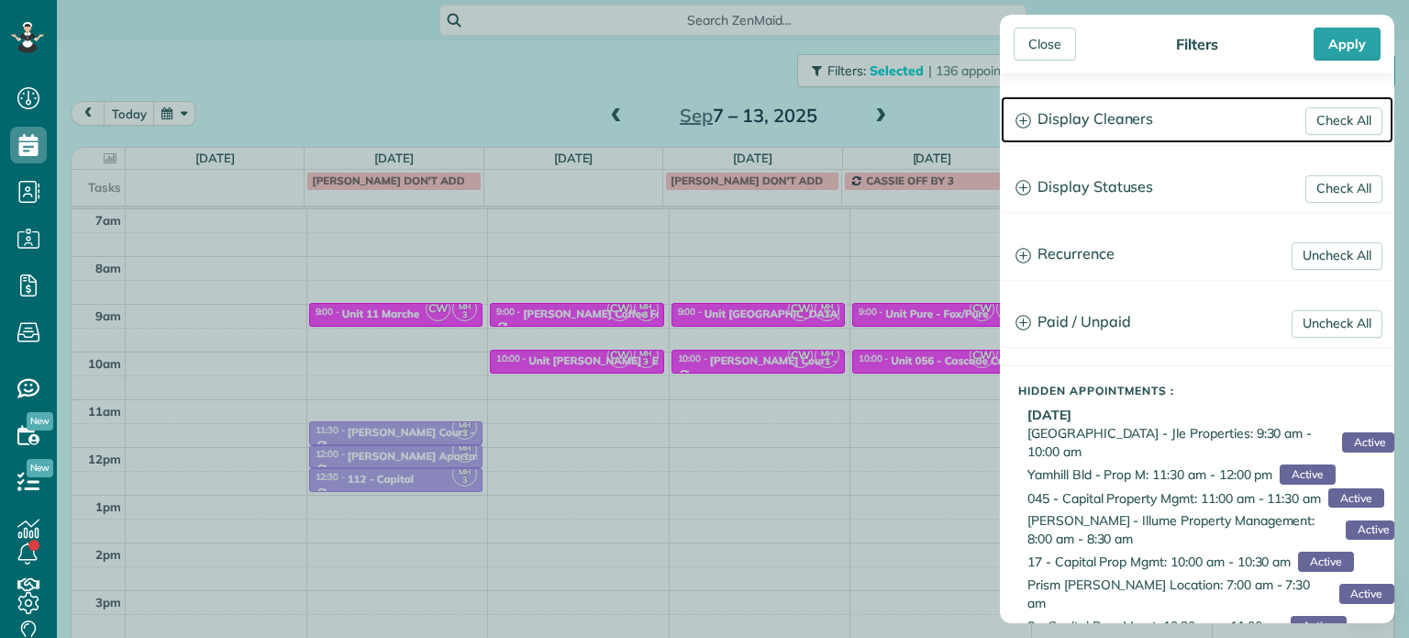
click at [1089, 105] on h3 "Display Cleaners" at bounding box center [1197, 119] width 393 height 47
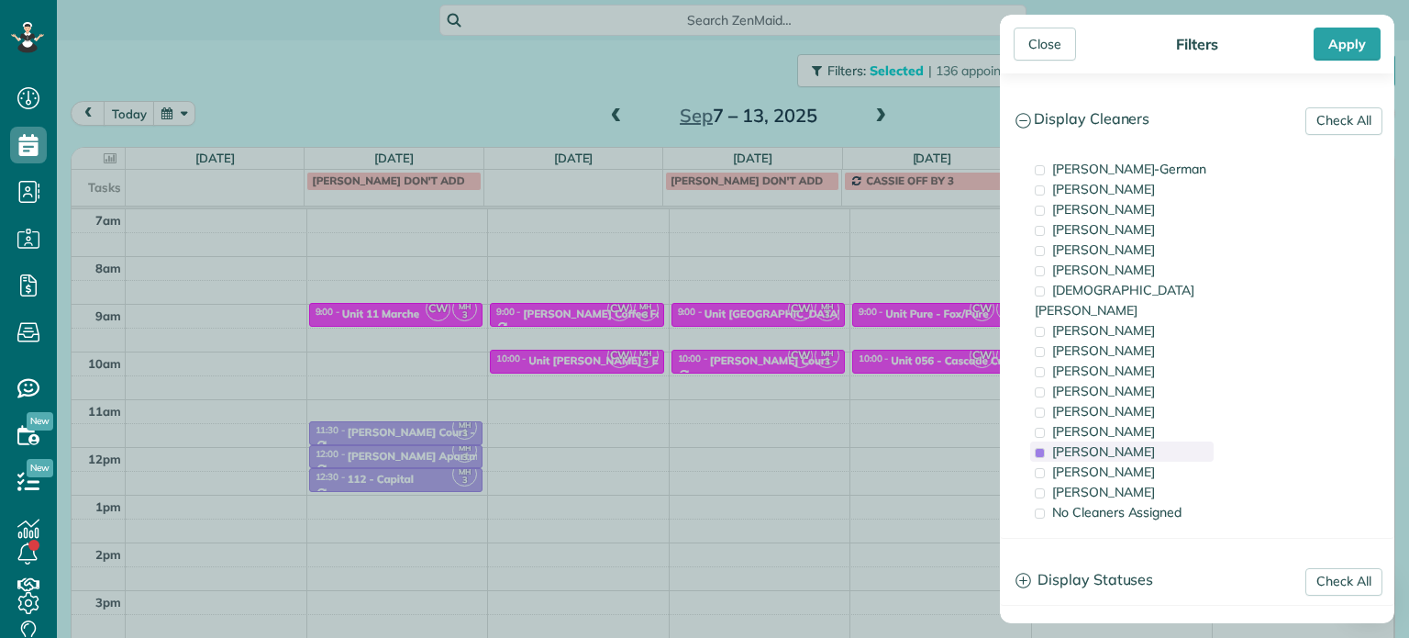
click at [1149, 441] on div "[PERSON_NAME]" at bounding box center [1121, 451] width 183 height 20
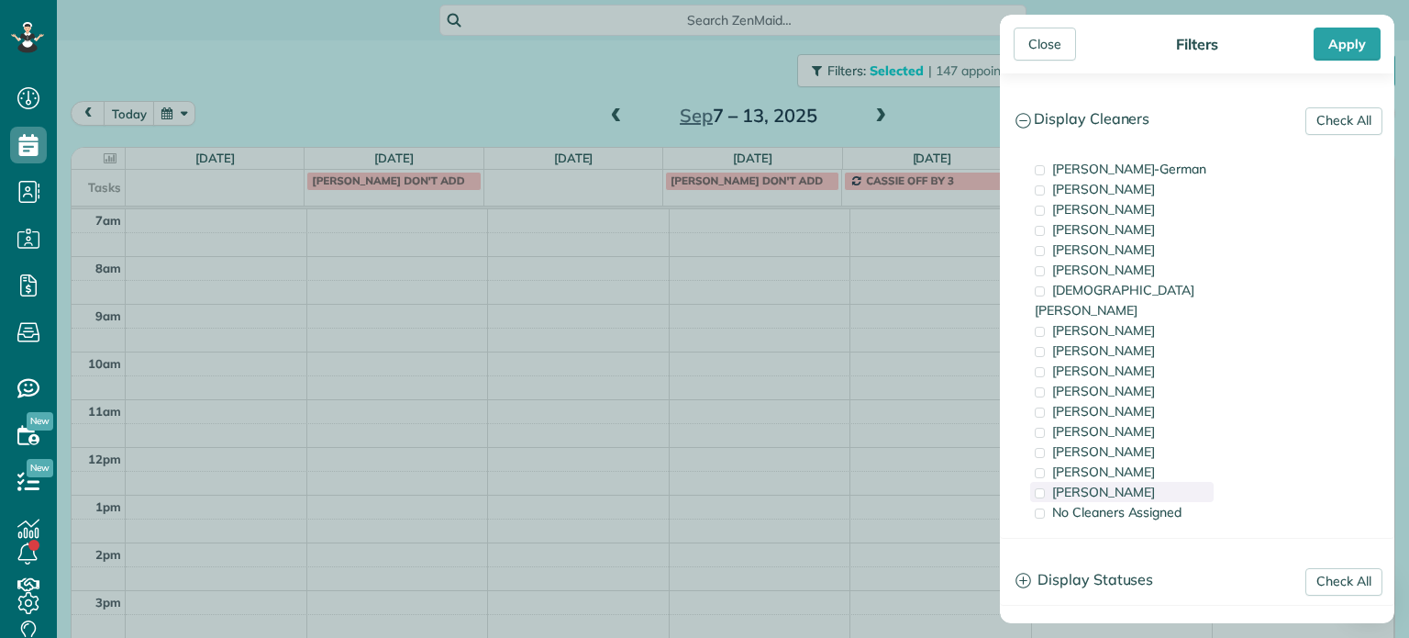
click at [1151, 482] on div "[PERSON_NAME]" at bounding box center [1121, 492] width 183 height 20
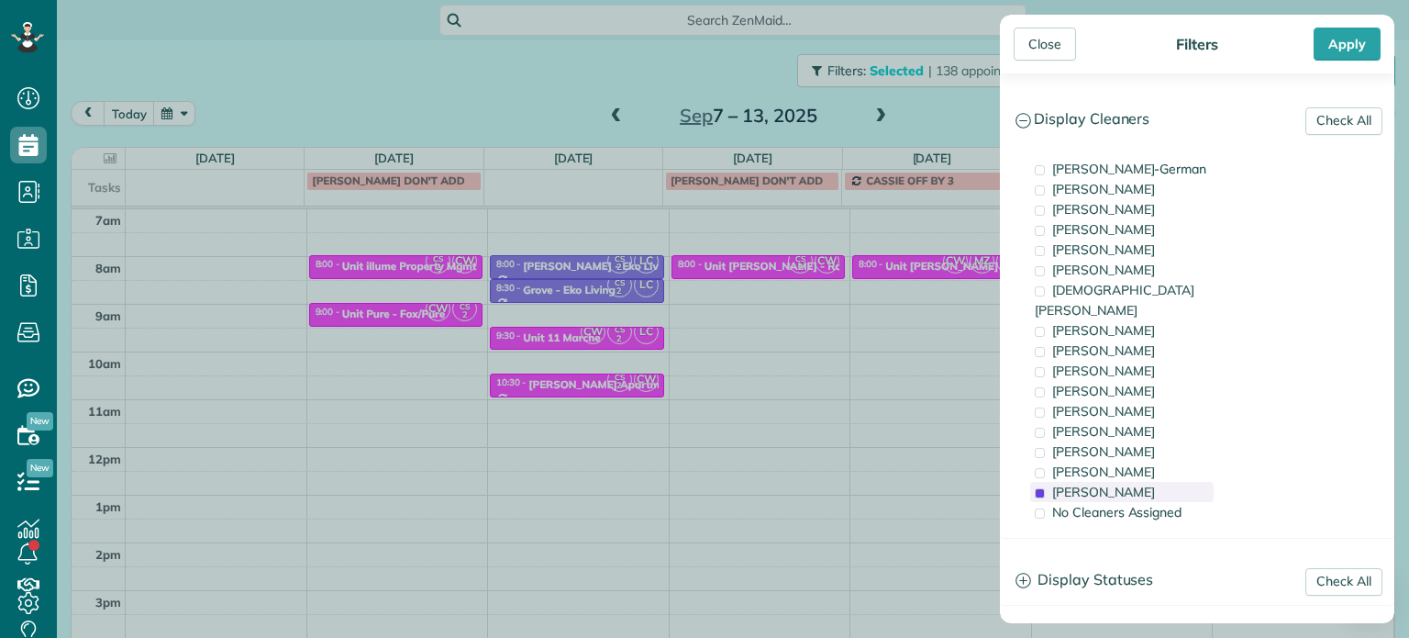
click at [1151, 482] on div "[PERSON_NAME]" at bounding box center [1121, 492] width 183 height 20
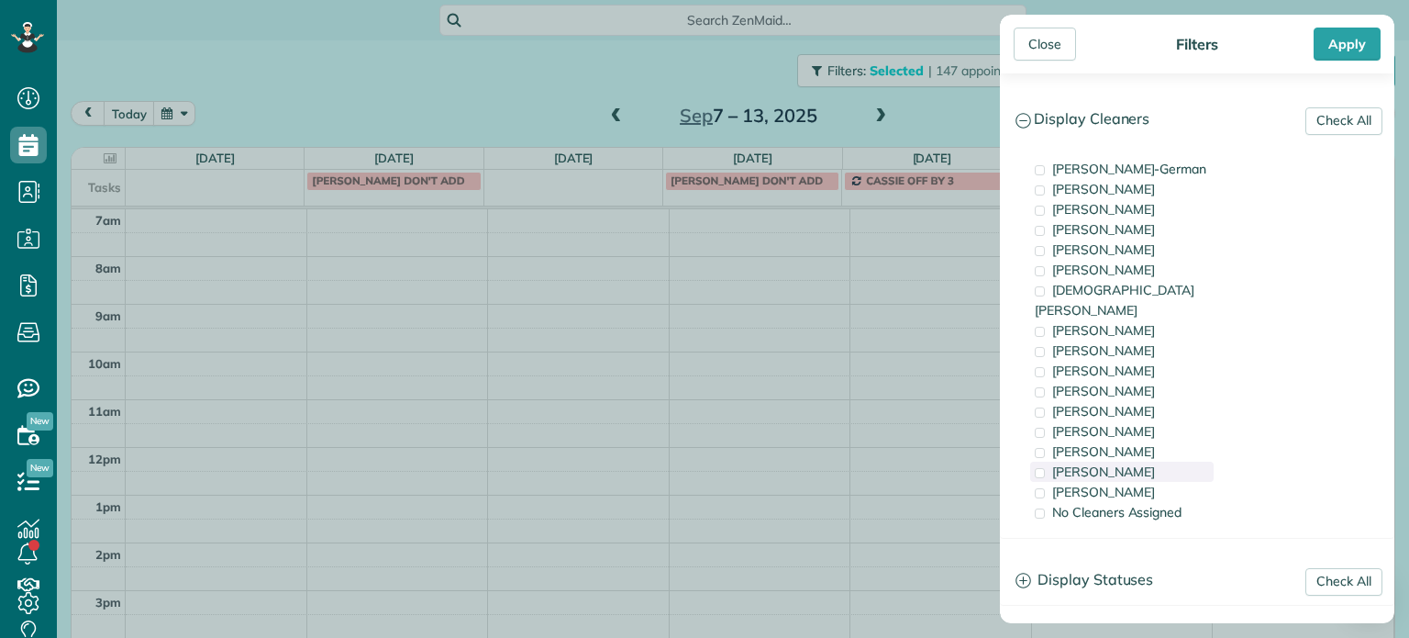
click at [1151, 461] on div "[PERSON_NAME]" at bounding box center [1121, 471] width 183 height 20
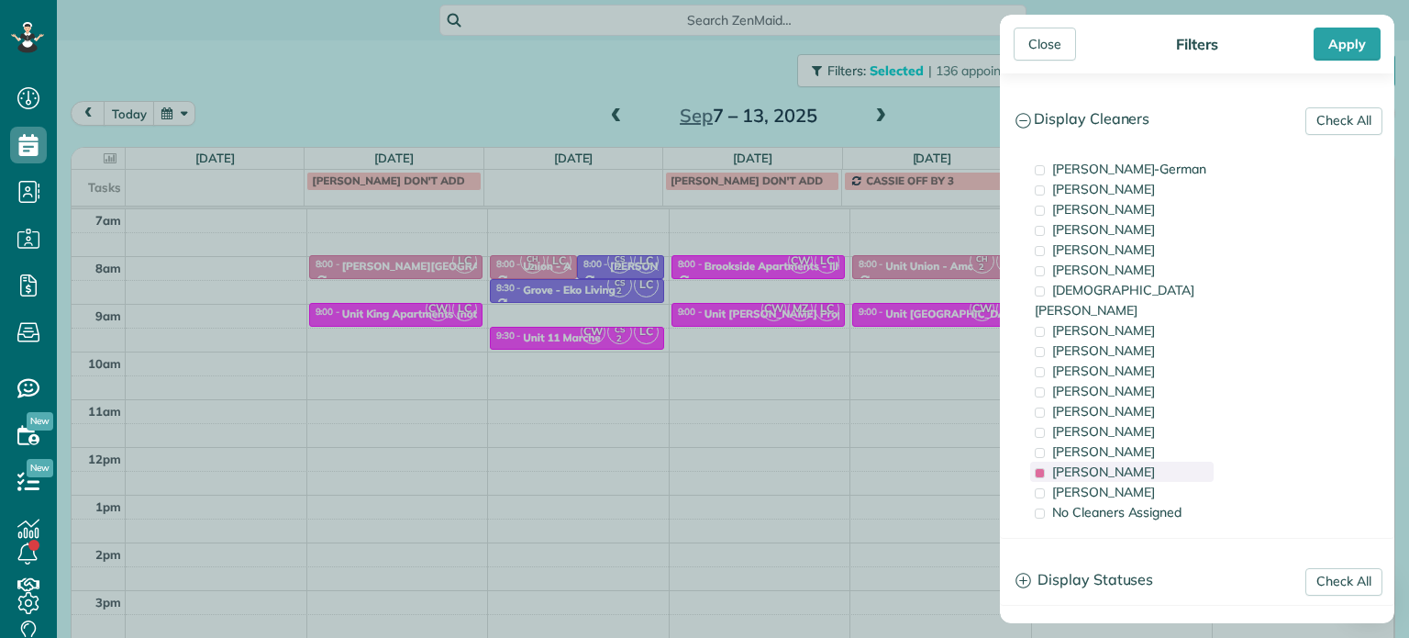
click at [1151, 461] on div "[PERSON_NAME]" at bounding box center [1121, 471] width 183 height 20
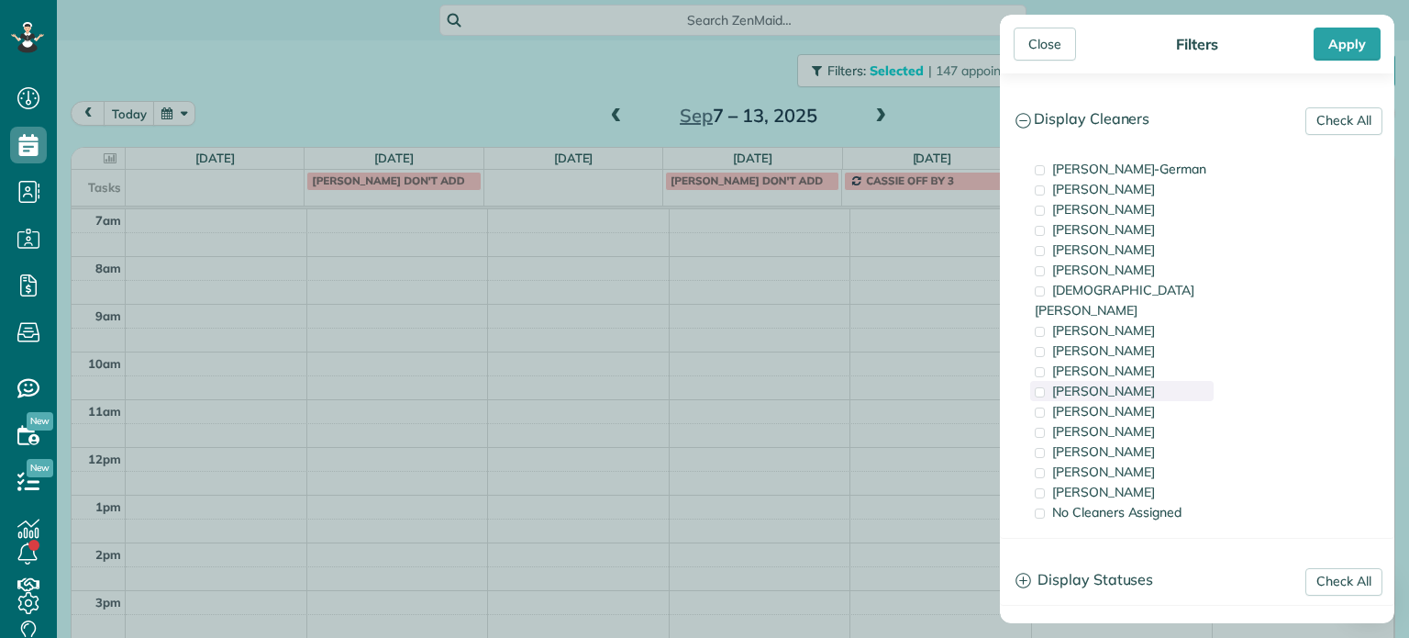
click at [1140, 381] on div "[PERSON_NAME]" at bounding box center [1121, 391] width 183 height 20
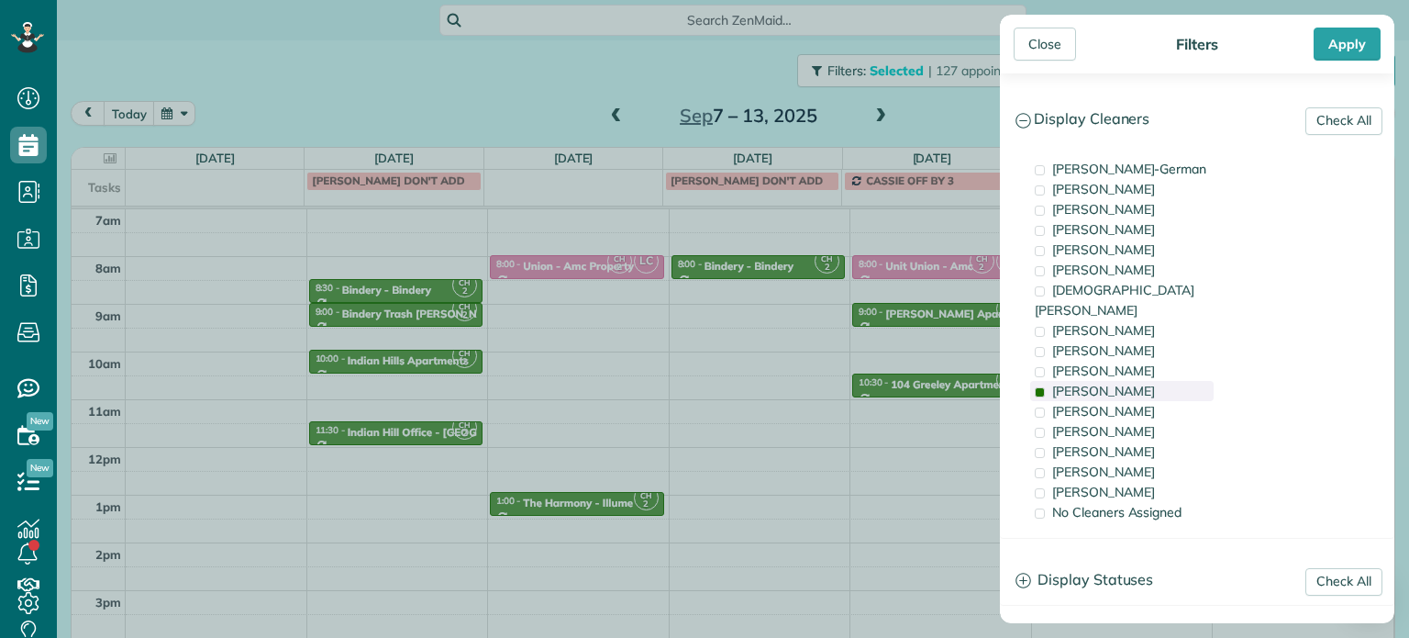
click at [1140, 381] on div "[PERSON_NAME]" at bounding box center [1121, 391] width 183 height 20
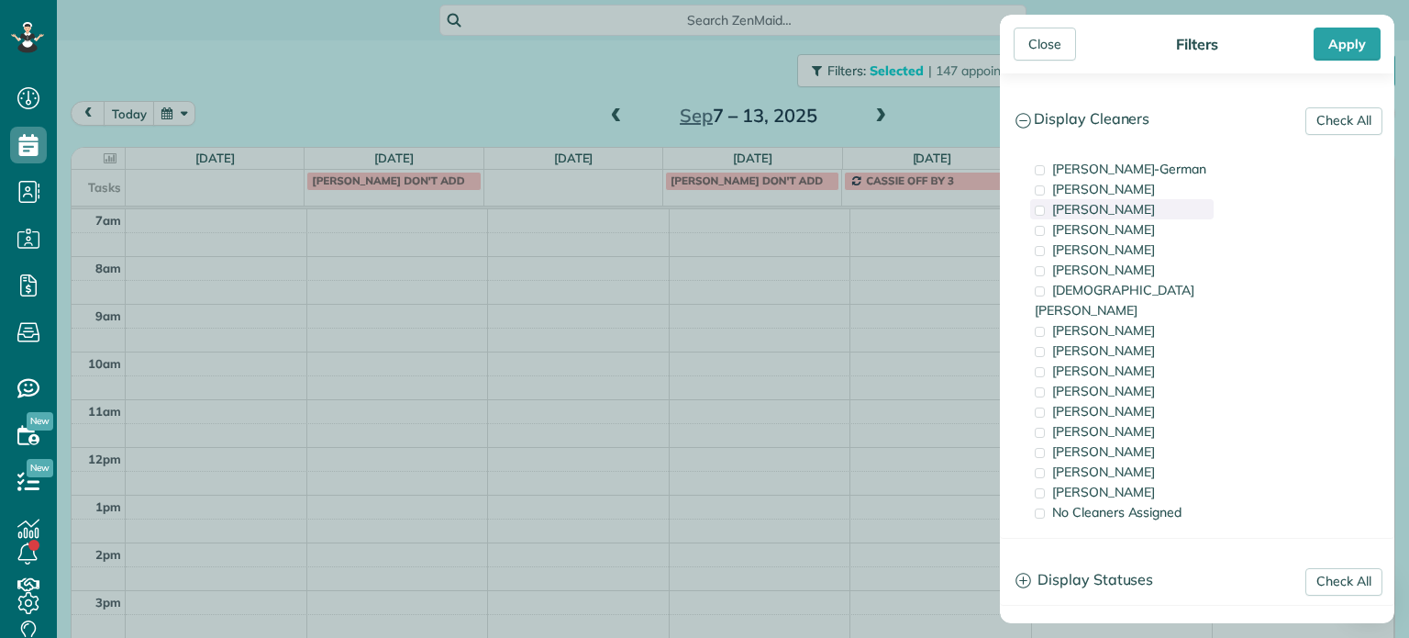
click at [1134, 213] on span "[PERSON_NAME]" at bounding box center [1103, 209] width 103 height 17
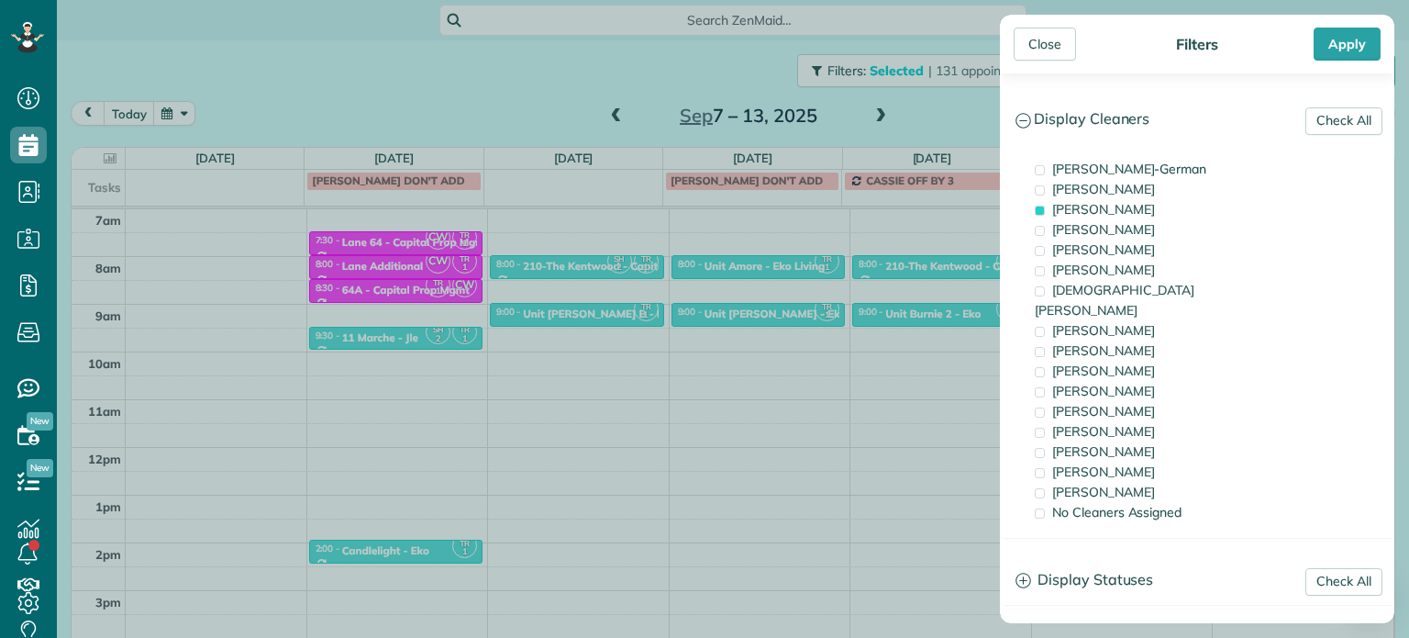
click at [894, 261] on div "Close Filters Apply Check All Display Cleaners [PERSON_NAME]-German [PERSON_NAM…" at bounding box center [704, 319] width 1409 height 638
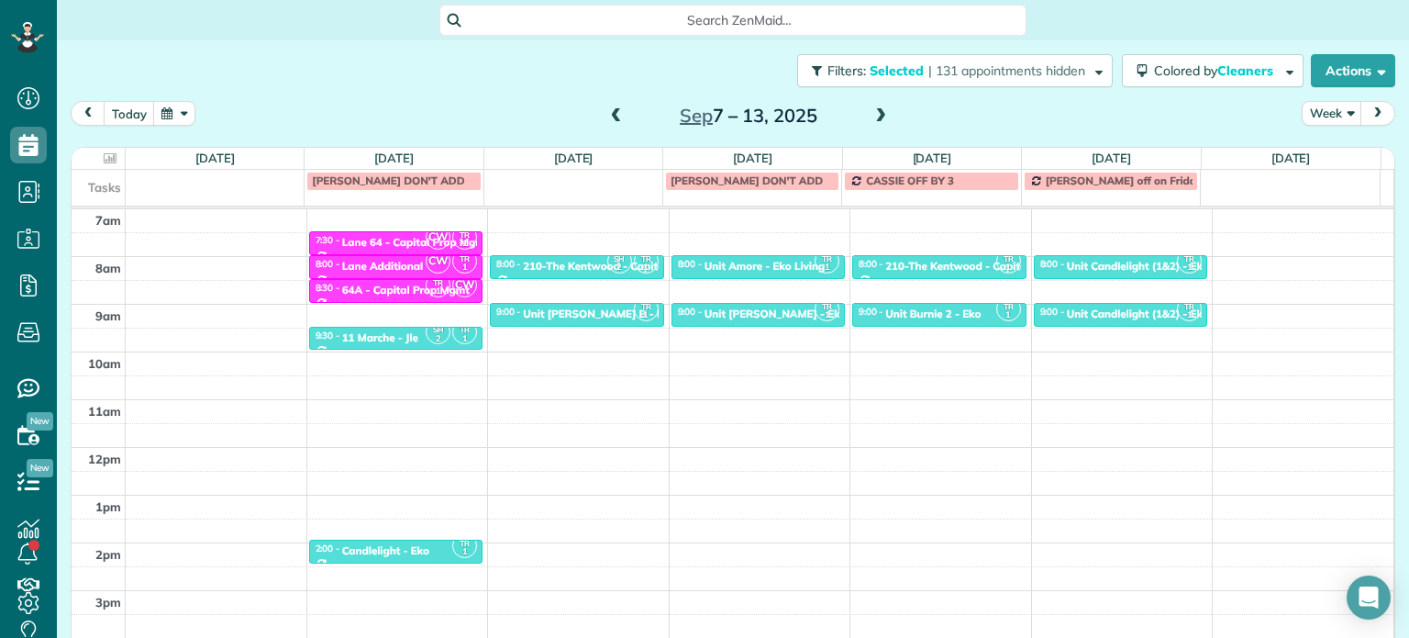
click at [873, 125] on span at bounding box center [881, 117] width 20 height 28
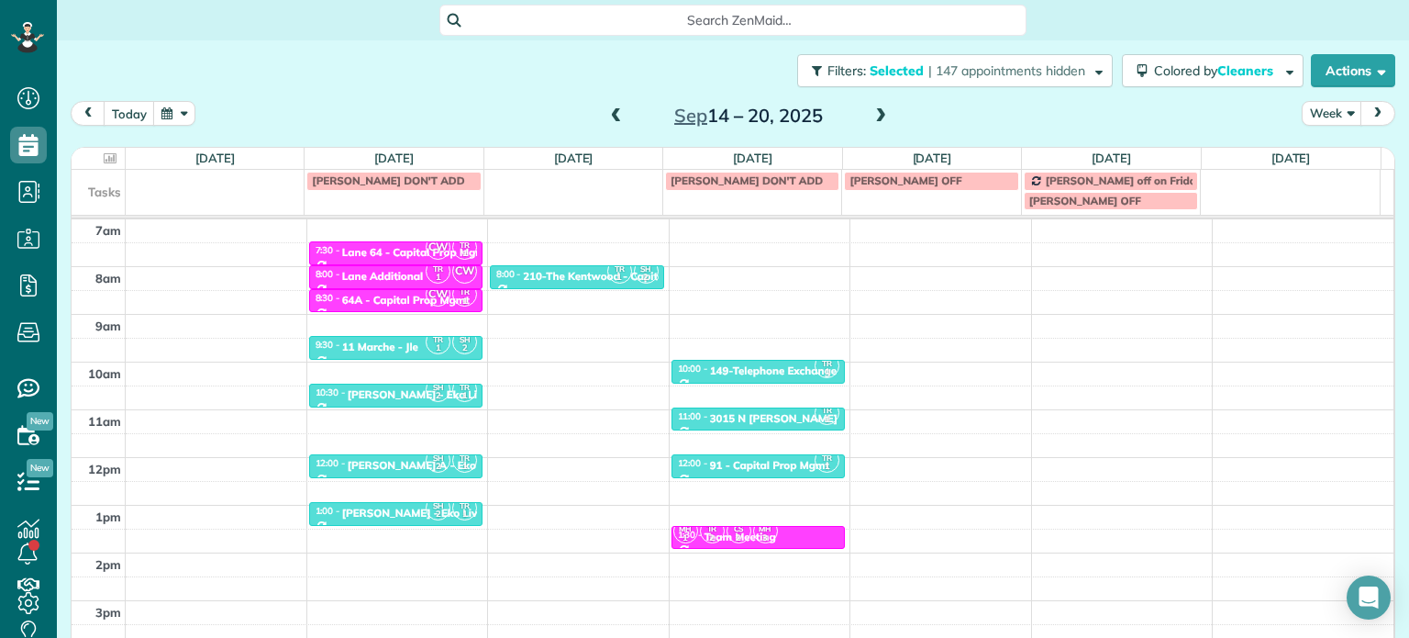
scroll to position [143, 0]
click at [1034, 79] on button "Filters: Selected | 147 appointments hidden" at bounding box center [955, 70] width 316 height 33
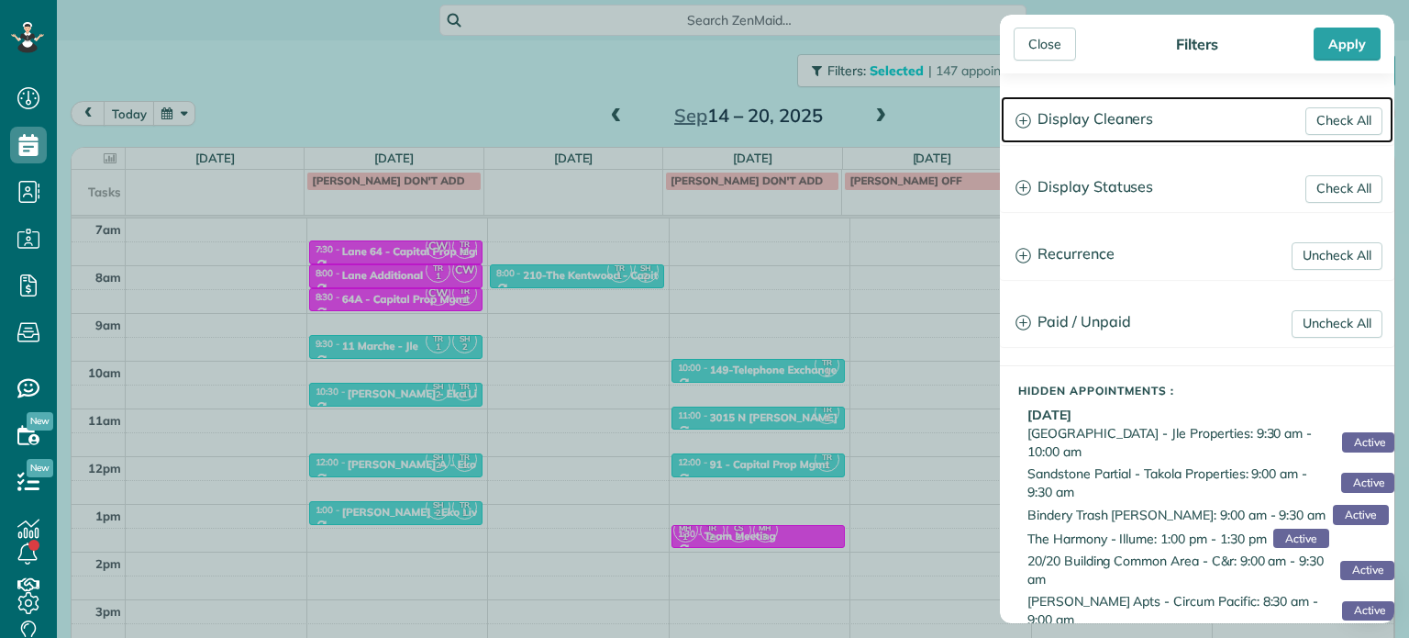
click at [1072, 123] on h3 "Display Cleaners" at bounding box center [1197, 119] width 393 height 47
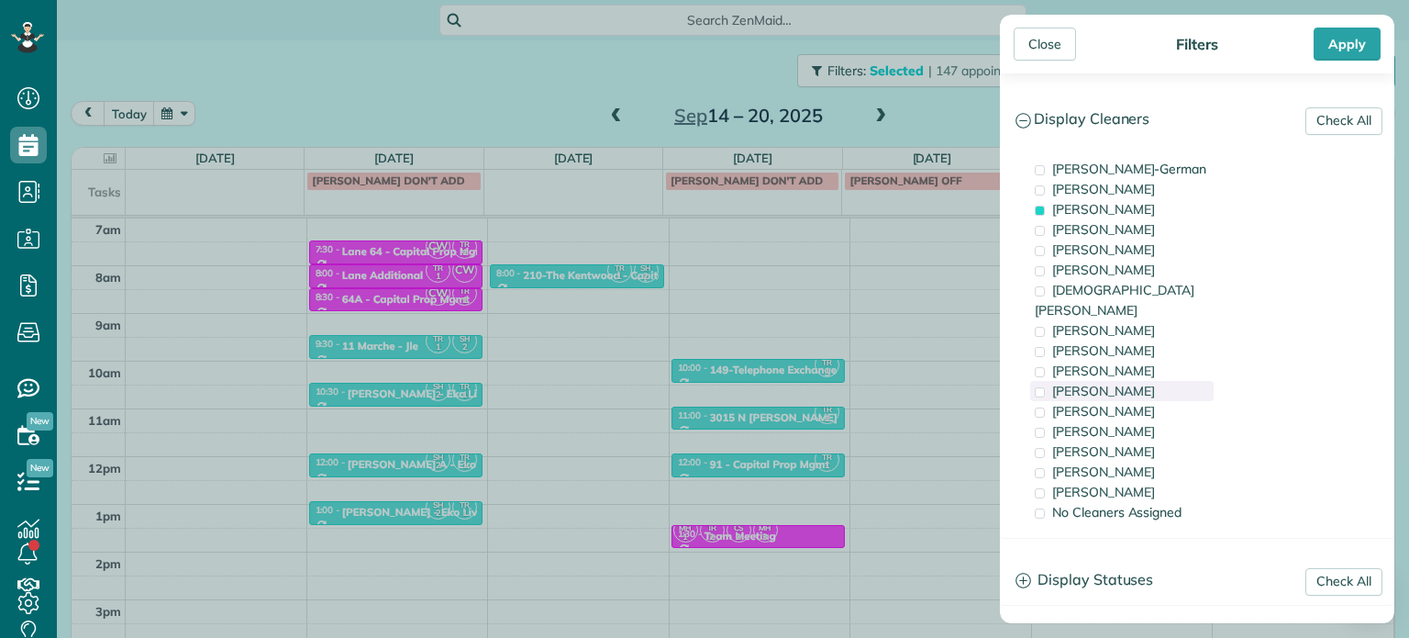
click at [1119, 381] on div "[PERSON_NAME]" at bounding box center [1121, 391] width 183 height 20
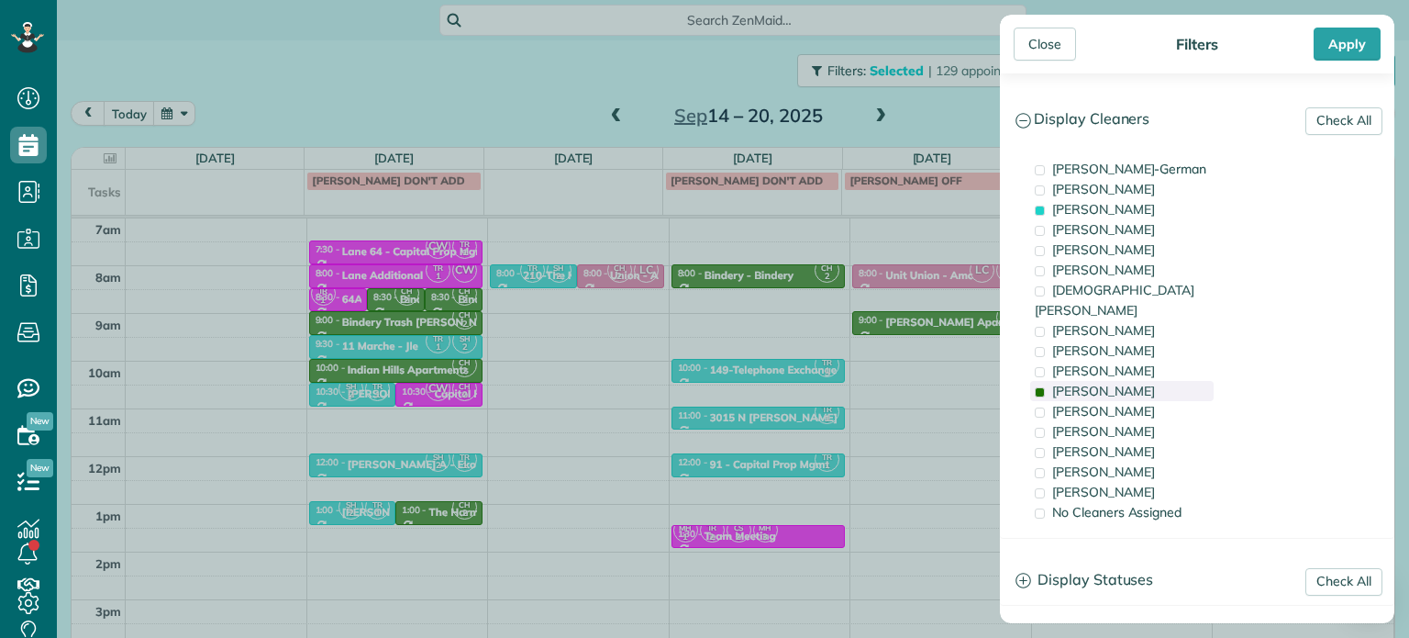
click at [1119, 381] on div "[PERSON_NAME]" at bounding box center [1121, 391] width 183 height 20
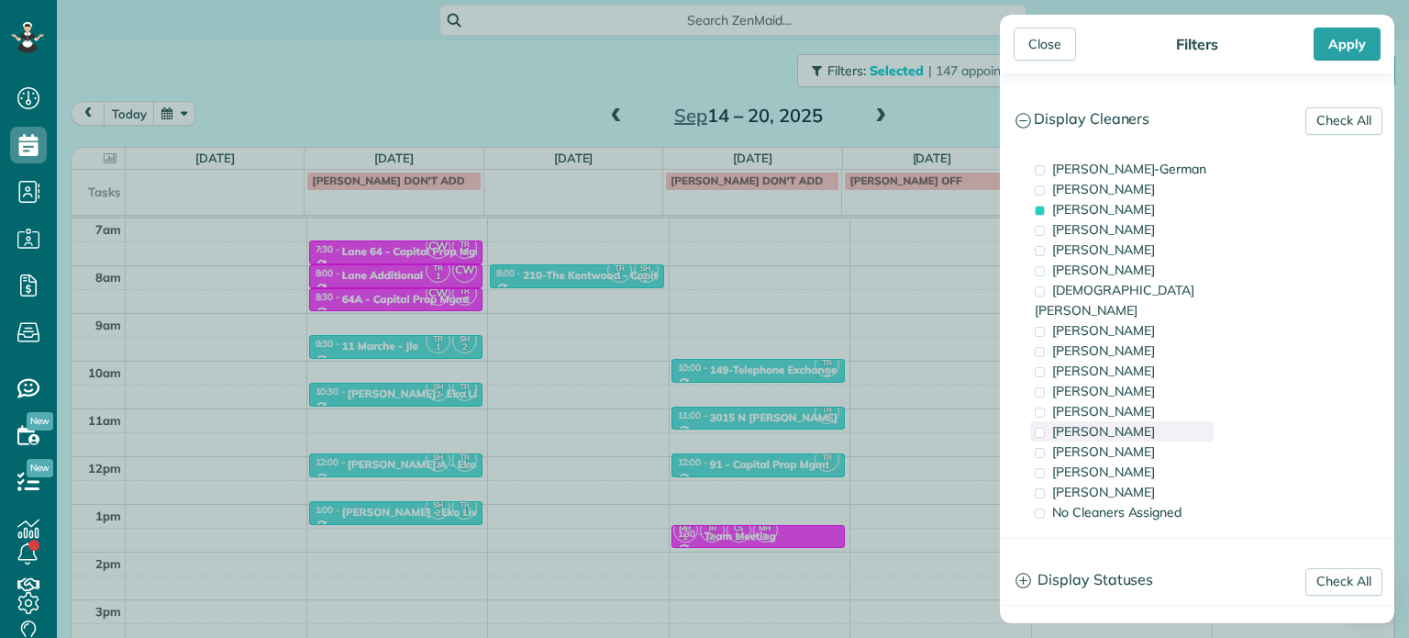
click at [1135, 421] on div "[PERSON_NAME]" at bounding box center [1121, 431] width 183 height 20
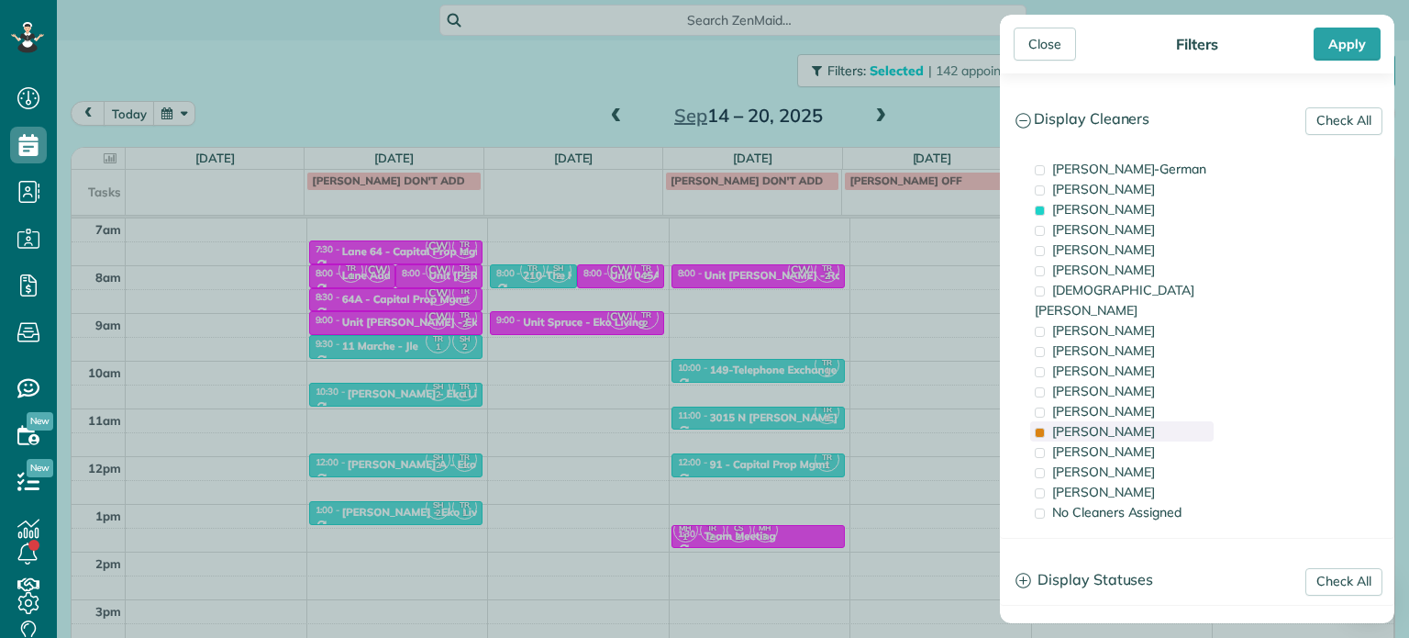
click at [1135, 421] on div "[PERSON_NAME]" at bounding box center [1121, 431] width 183 height 20
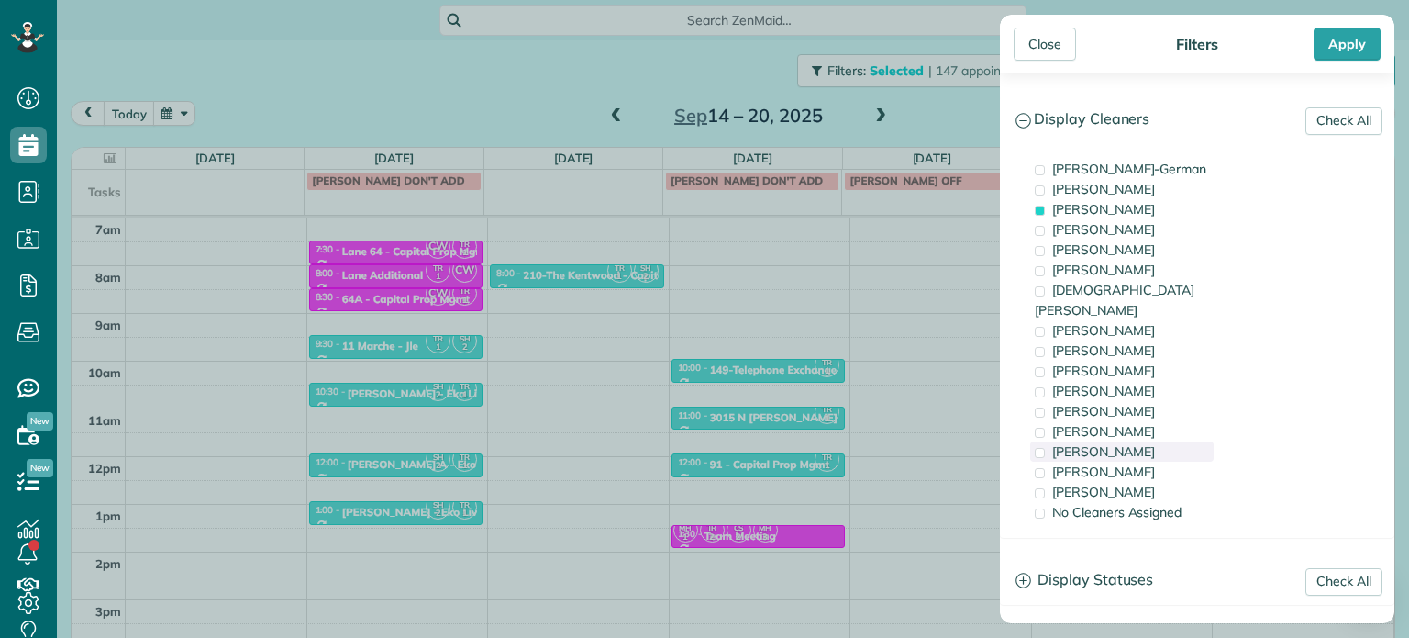
click at [1148, 441] on div "[PERSON_NAME]" at bounding box center [1121, 451] width 183 height 20
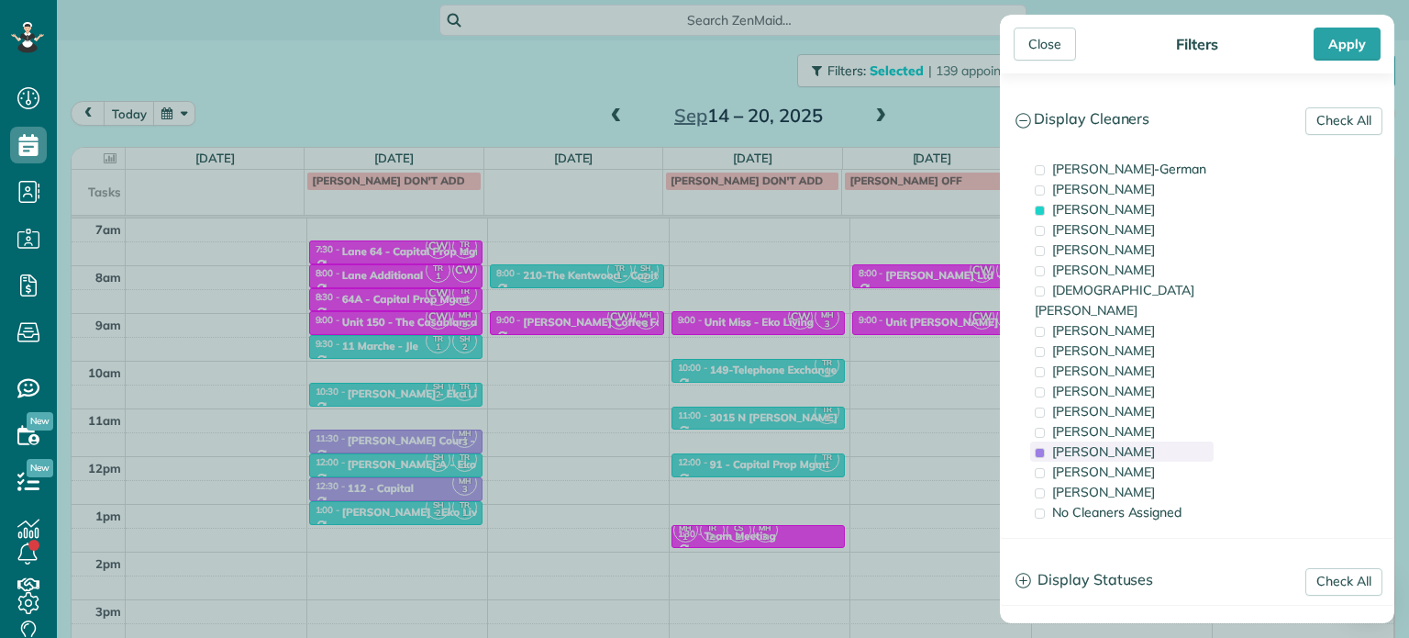
click at [1148, 441] on div "[PERSON_NAME]" at bounding box center [1121, 451] width 183 height 20
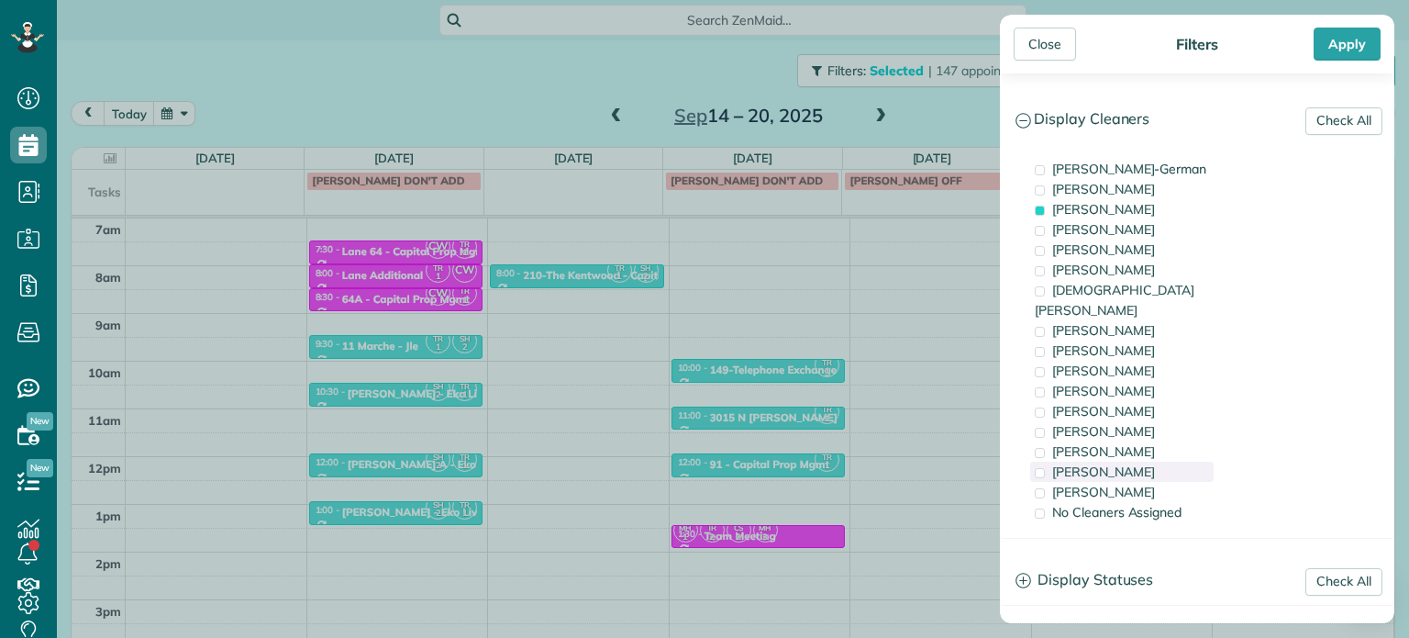
click at [1153, 461] on div "[PERSON_NAME]" at bounding box center [1121, 471] width 183 height 20
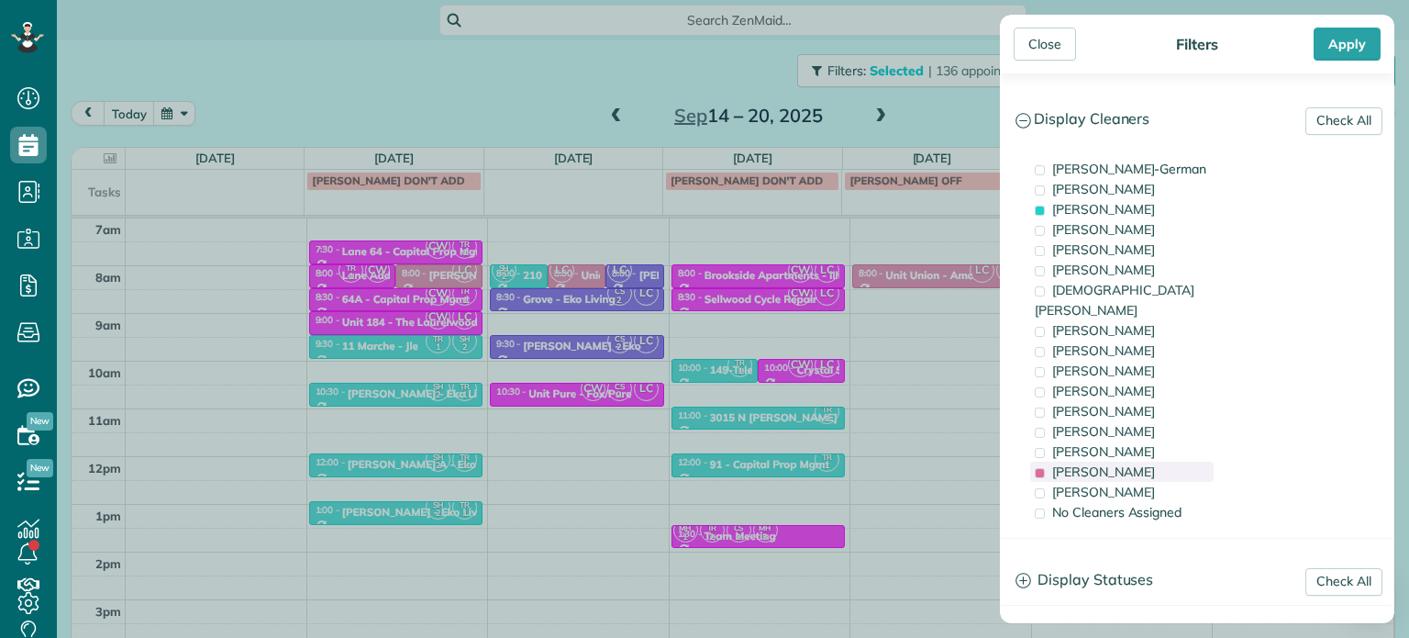
click at [1153, 461] on div "[PERSON_NAME]" at bounding box center [1121, 471] width 183 height 20
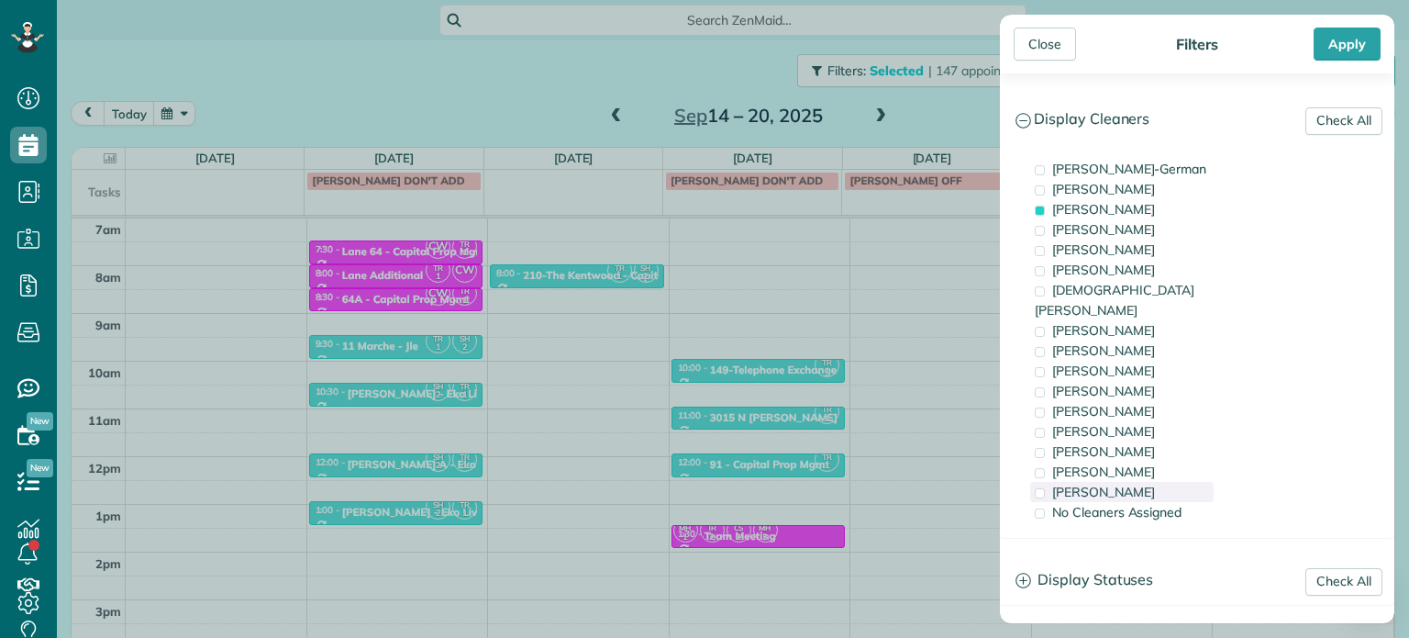
click at [1151, 482] on div "[PERSON_NAME]" at bounding box center [1121, 492] width 183 height 20
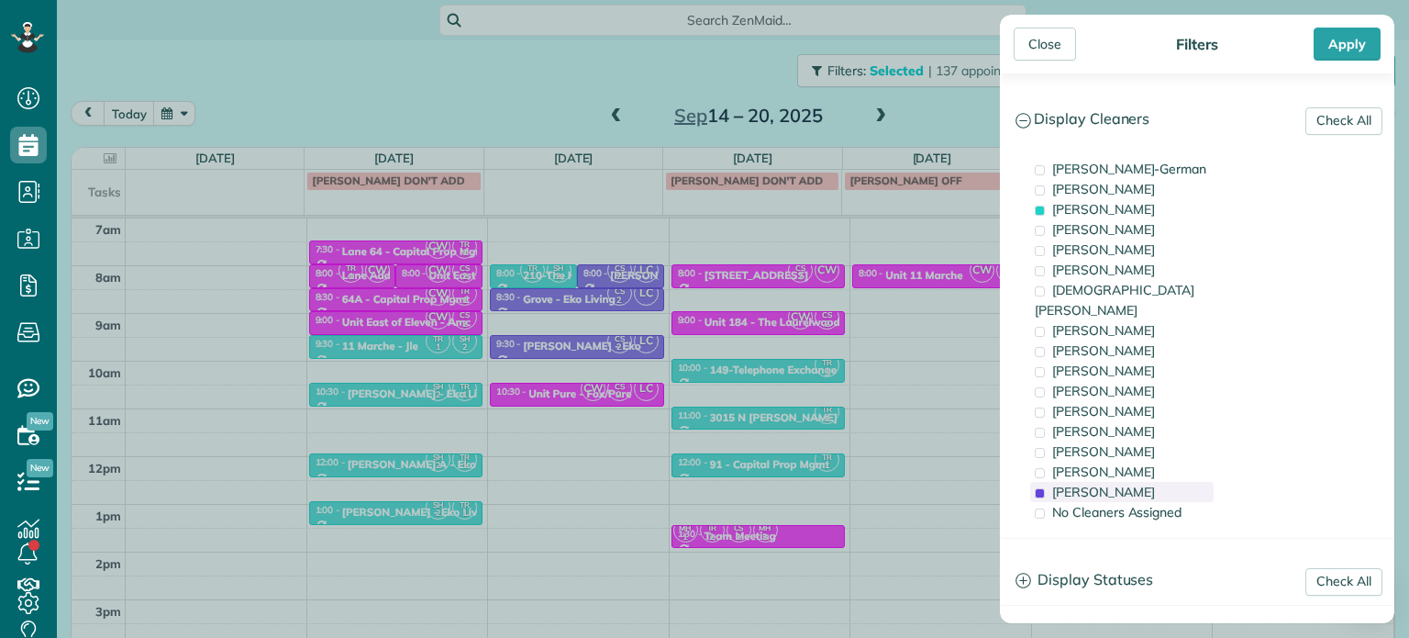
click at [1151, 482] on div "[PERSON_NAME]" at bounding box center [1121, 492] width 183 height 20
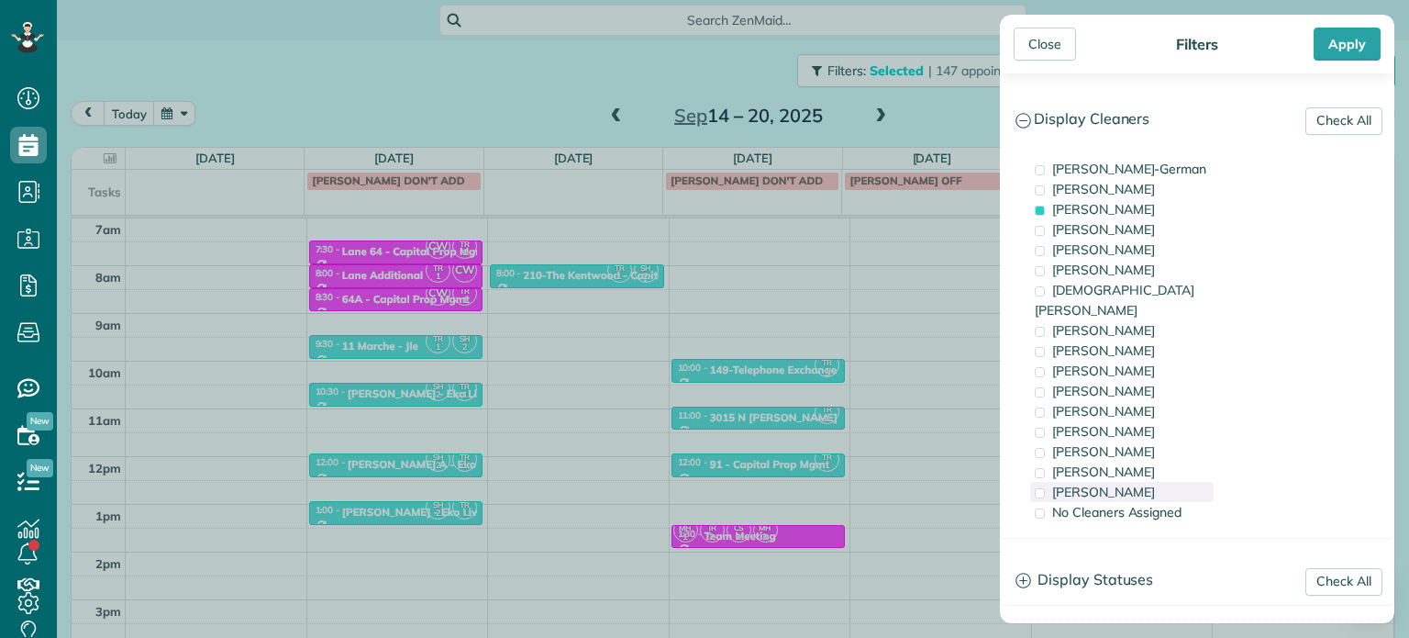
click at [1148, 482] on div "[PERSON_NAME]" at bounding box center [1121, 492] width 183 height 20
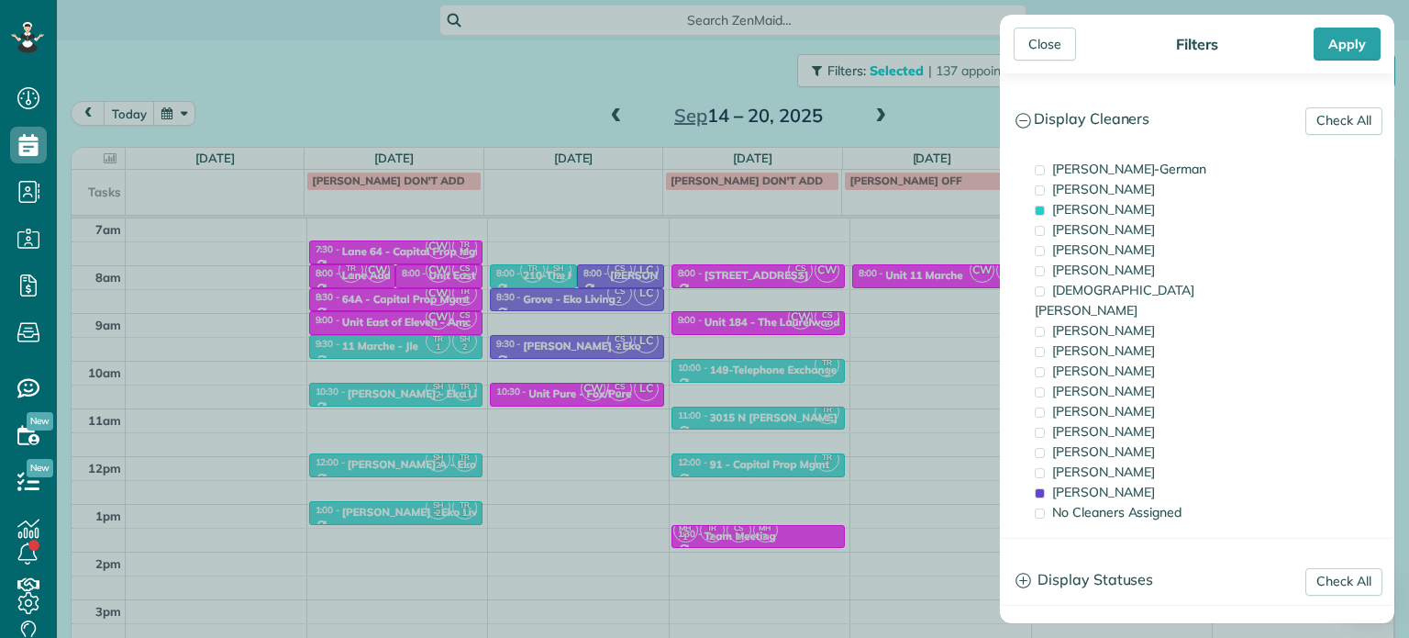
click at [910, 305] on div "Close Filters Apply Check All Display Cleaners [PERSON_NAME]-German [PERSON_NAM…" at bounding box center [704, 319] width 1409 height 638
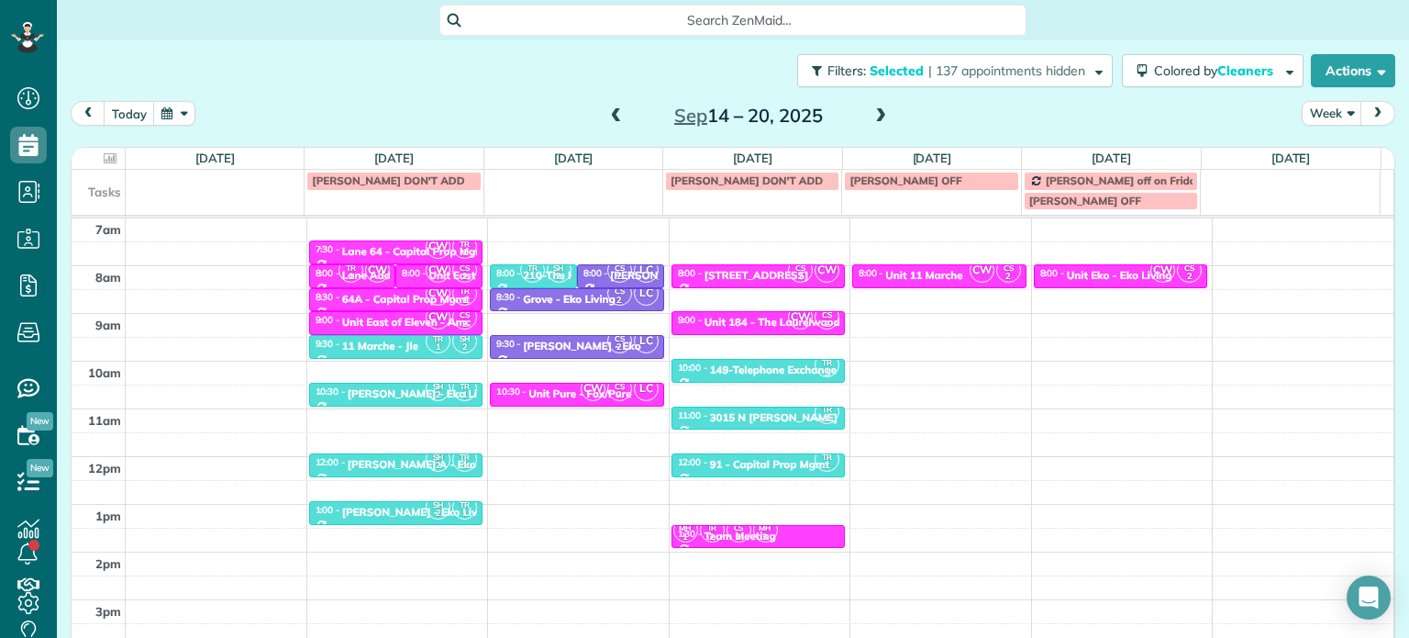
click at [873, 111] on span at bounding box center [881, 116] width 20 height 17
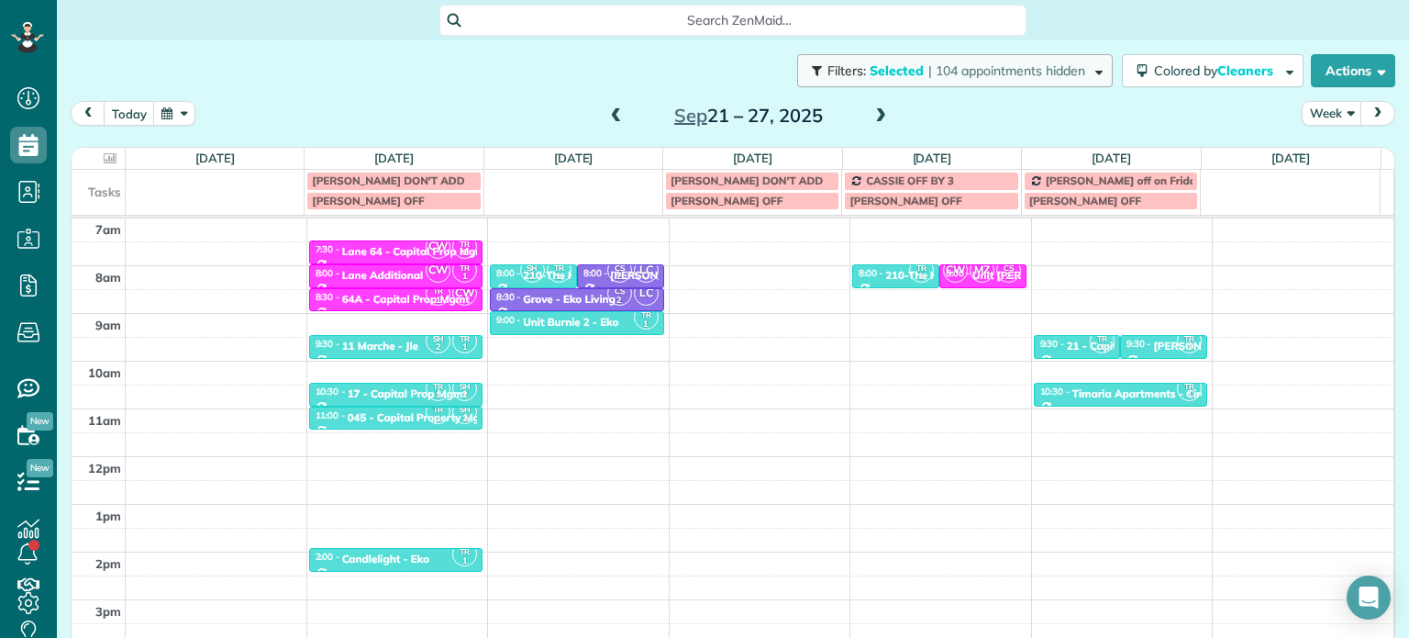
click at [936, 71] on span "| 104 appointments hidden" at bounding box center [1006, 70] width 157 height 17
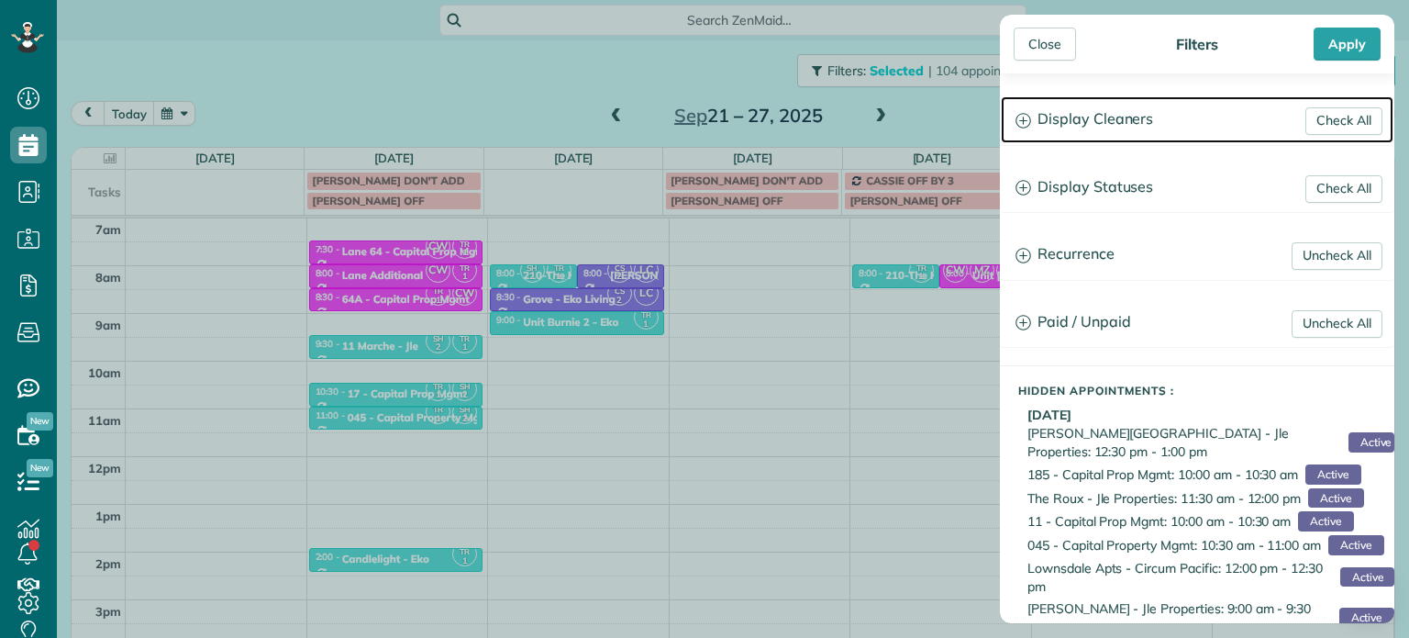
click at [1129, 125] on h3 "Display Cleaners" at bounding box center [1197, 119] width 393 height 47
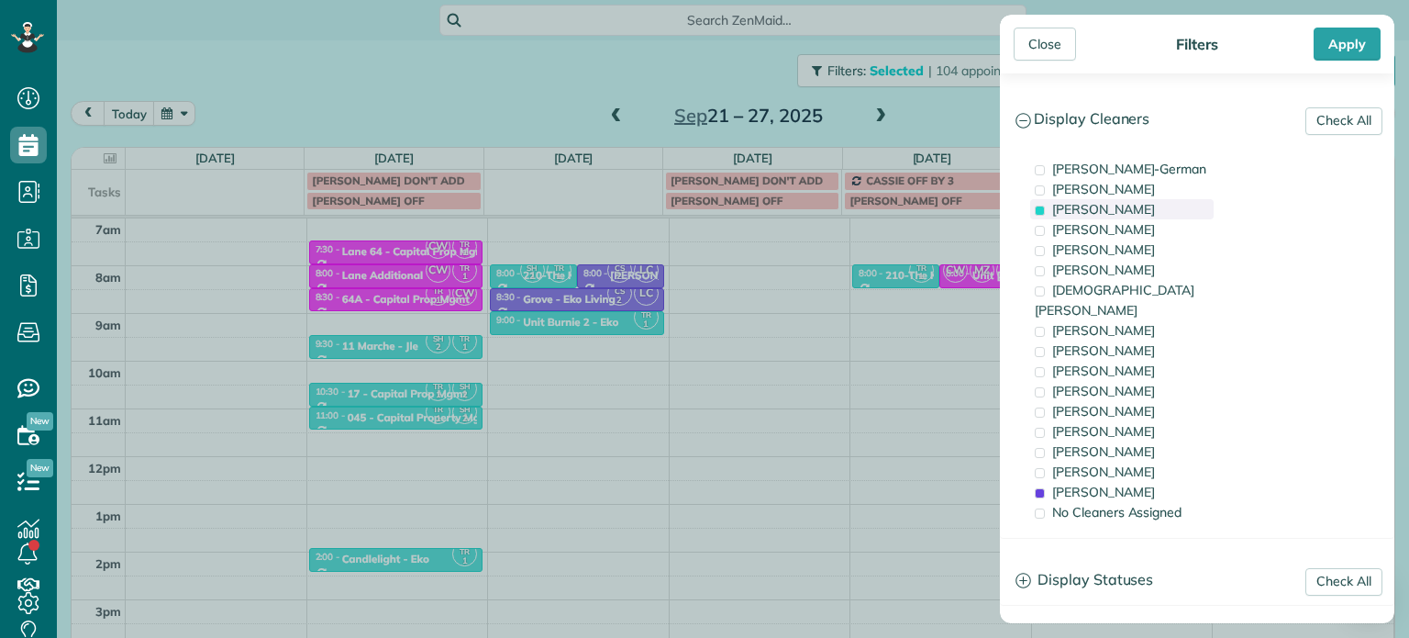
click at [1127, 214] on span "[PERSON_NAME]" at bounding box center [1103, 209] width 103 height 17
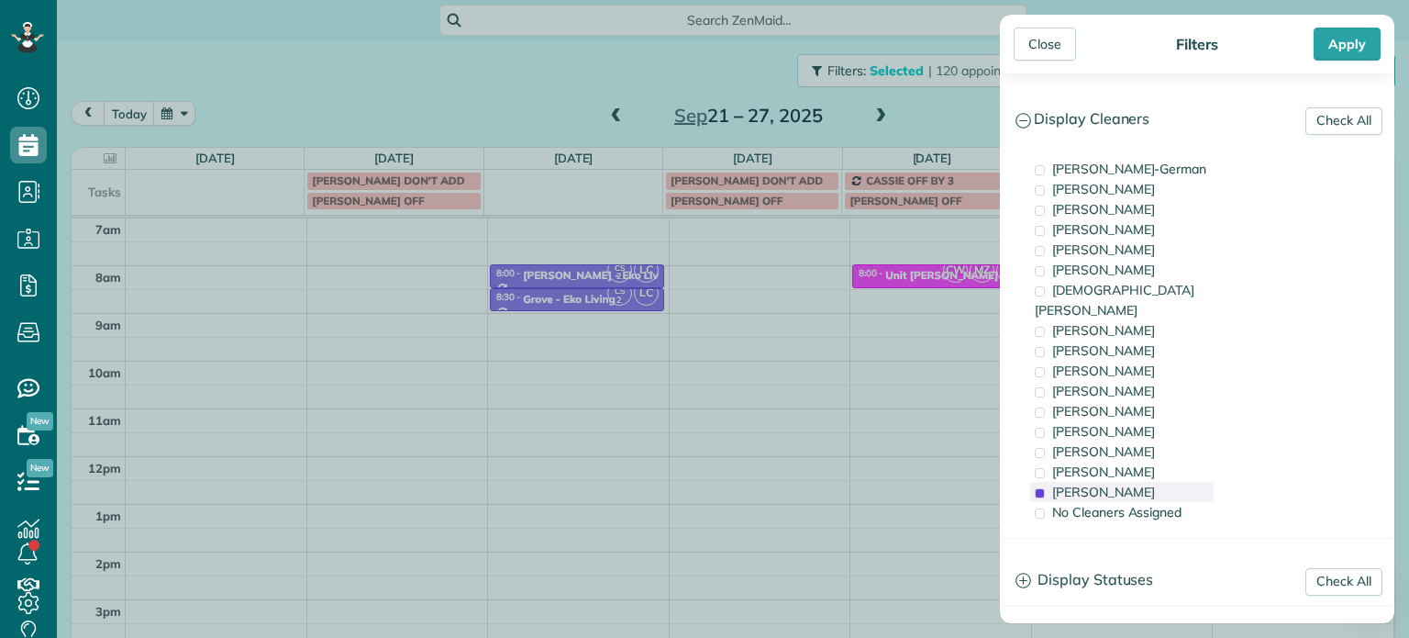
click at [1126, 483] on span "[PERSON_NAME]" at bounding box center [1103, 491] width 103 height 17
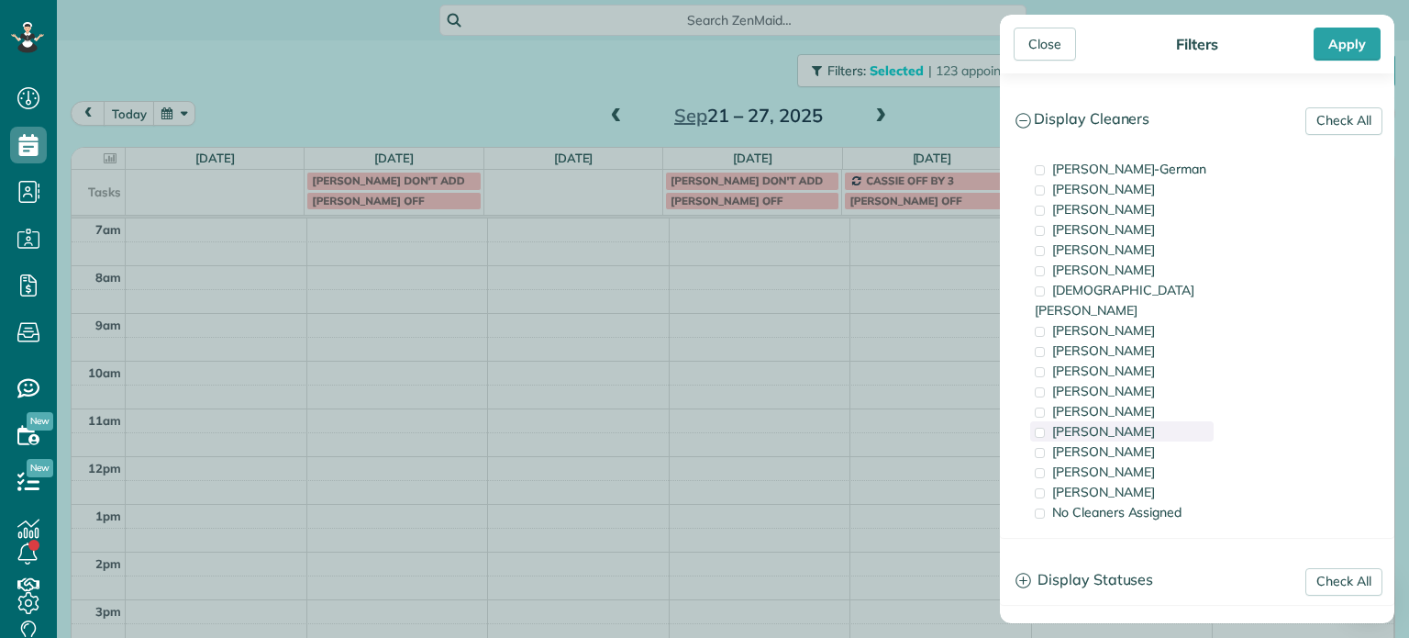
click at [1126, 421] on div "[PERSON_NAME]" at bounding box center [1121, 431] width 183 height 20
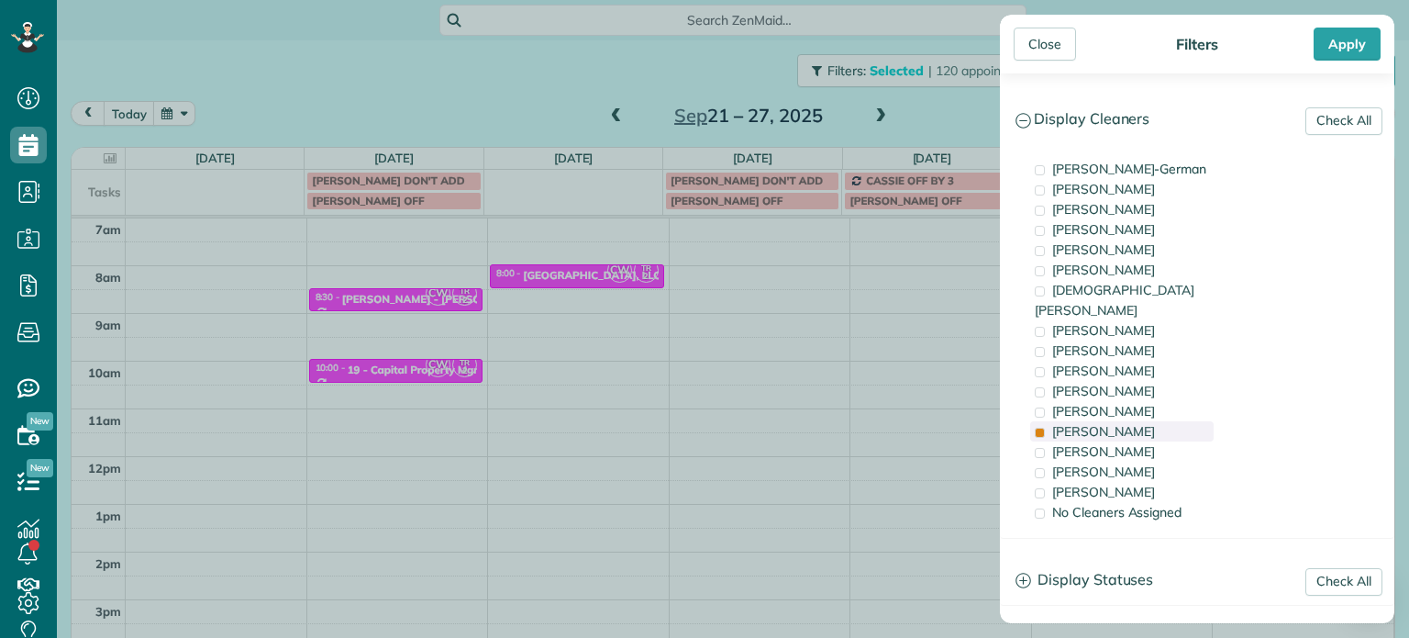
click at [1126, 421] on div "[PERSON_NAME]" at bounding box center [1121, 431] width 183 height 20
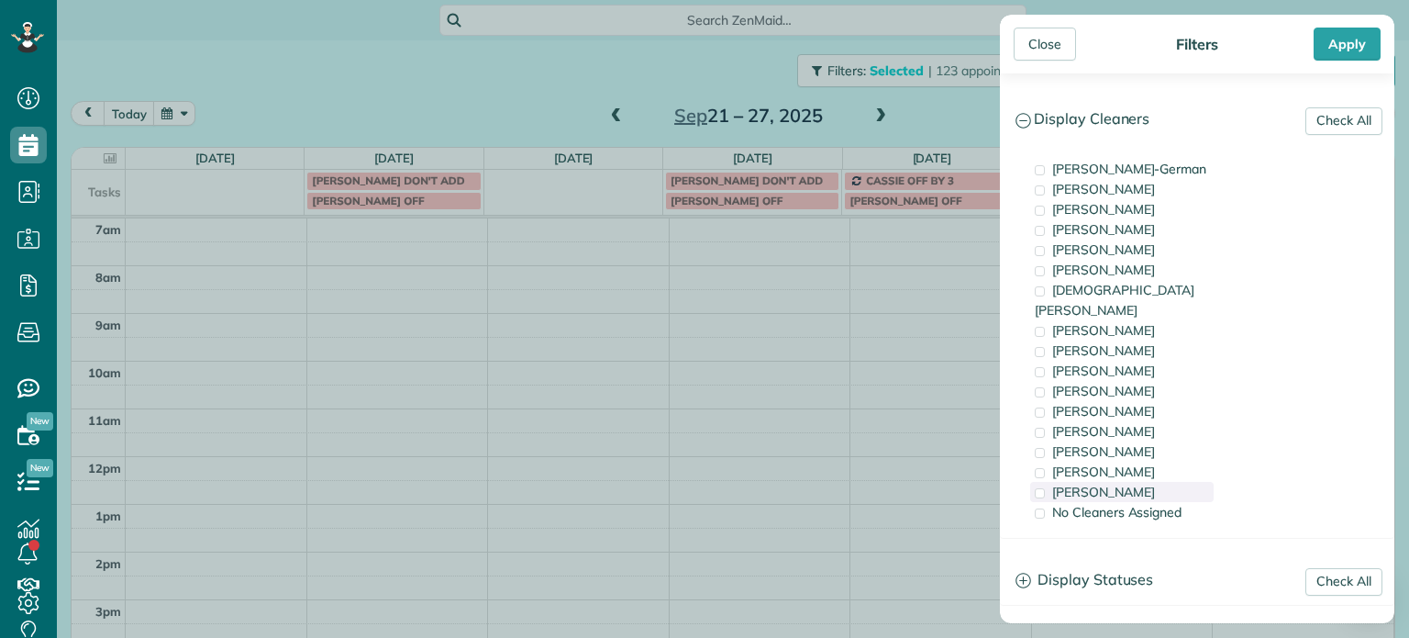
click at [1140, 482] on div "[PERSON_NAME]" at bounding box center [1121, 492] width 183 height 20
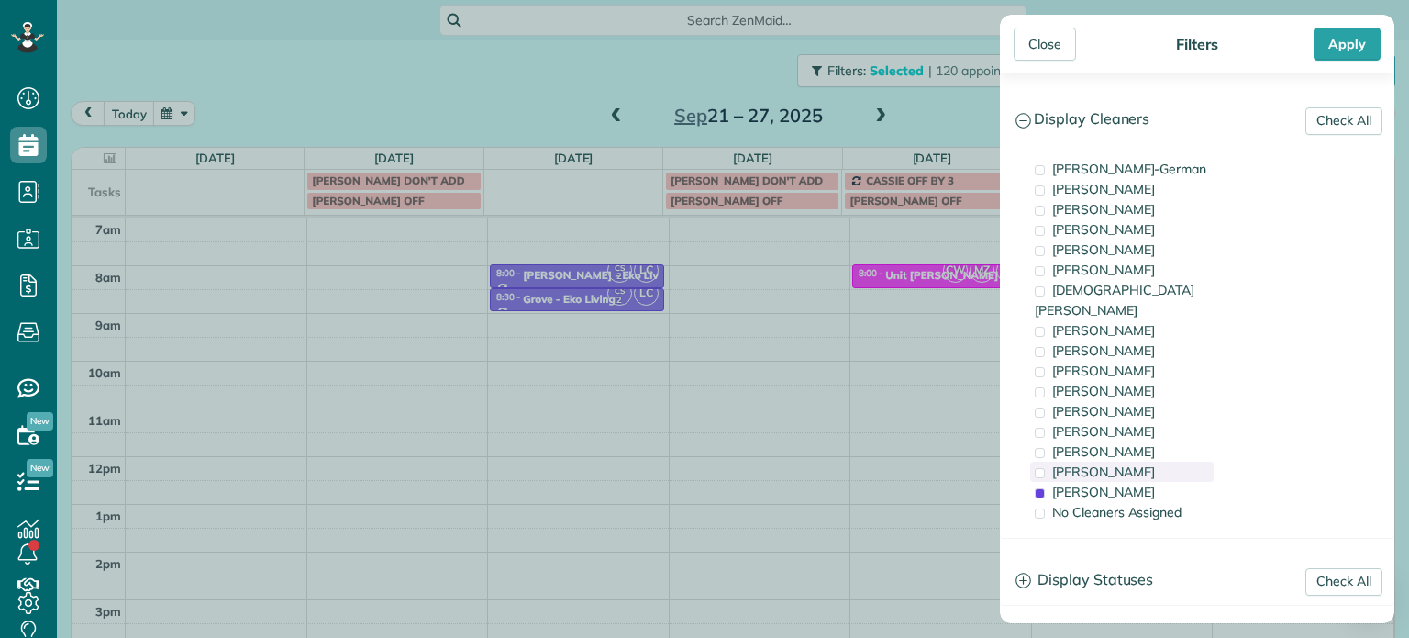
click at [1138, 461] on div "[PERSON_NAME]" at bounding box center [1121, 471] width 183 height 20
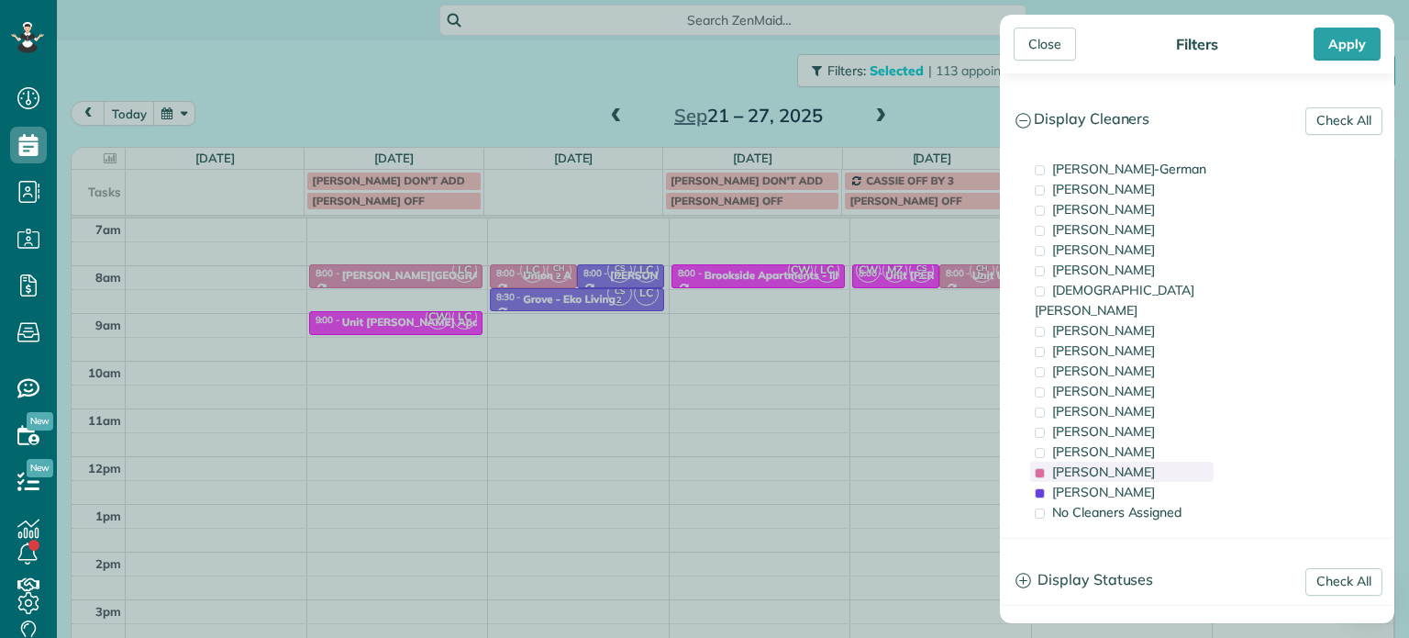
click at [1138, 461] on div "[PERSON_NAME]" at bounding box center [1121, 471] width 183 height 20
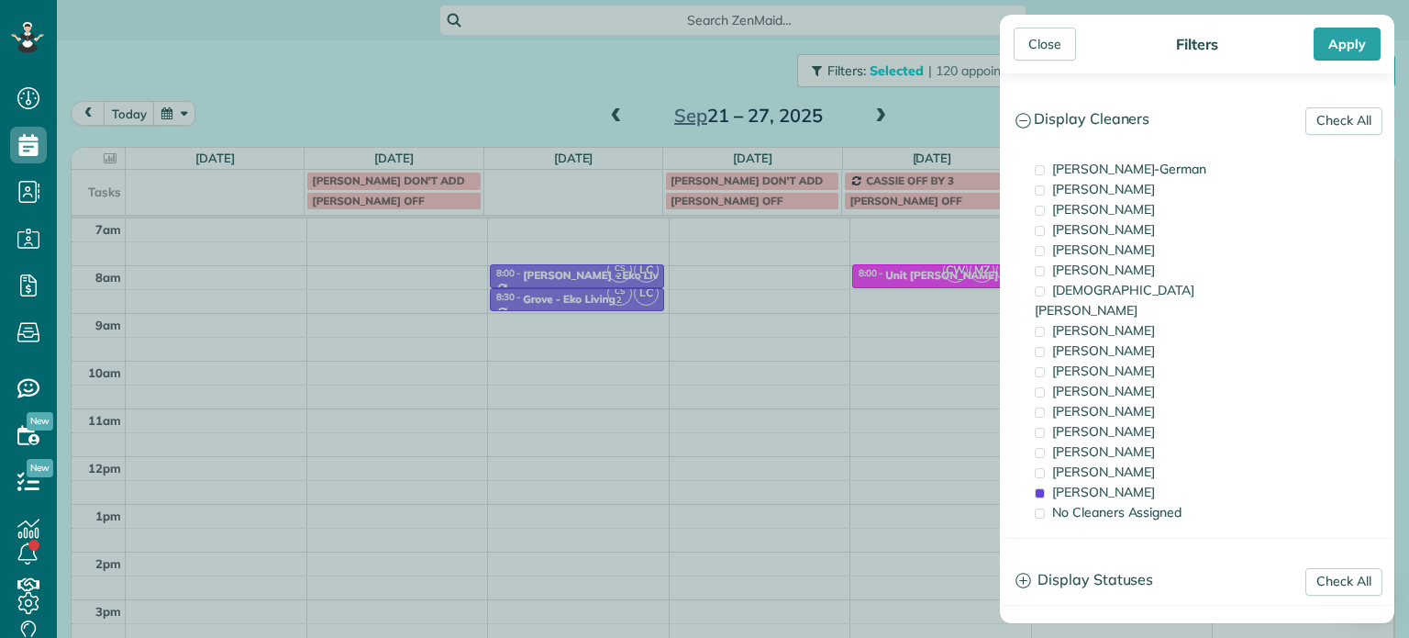
click at [404, 274] on div "Close Filters Apply Check All Display Cleaners [PERSON_NAME]-German [PERSON_NAM…" at bounding box center [704, 319] width 1409 height 638
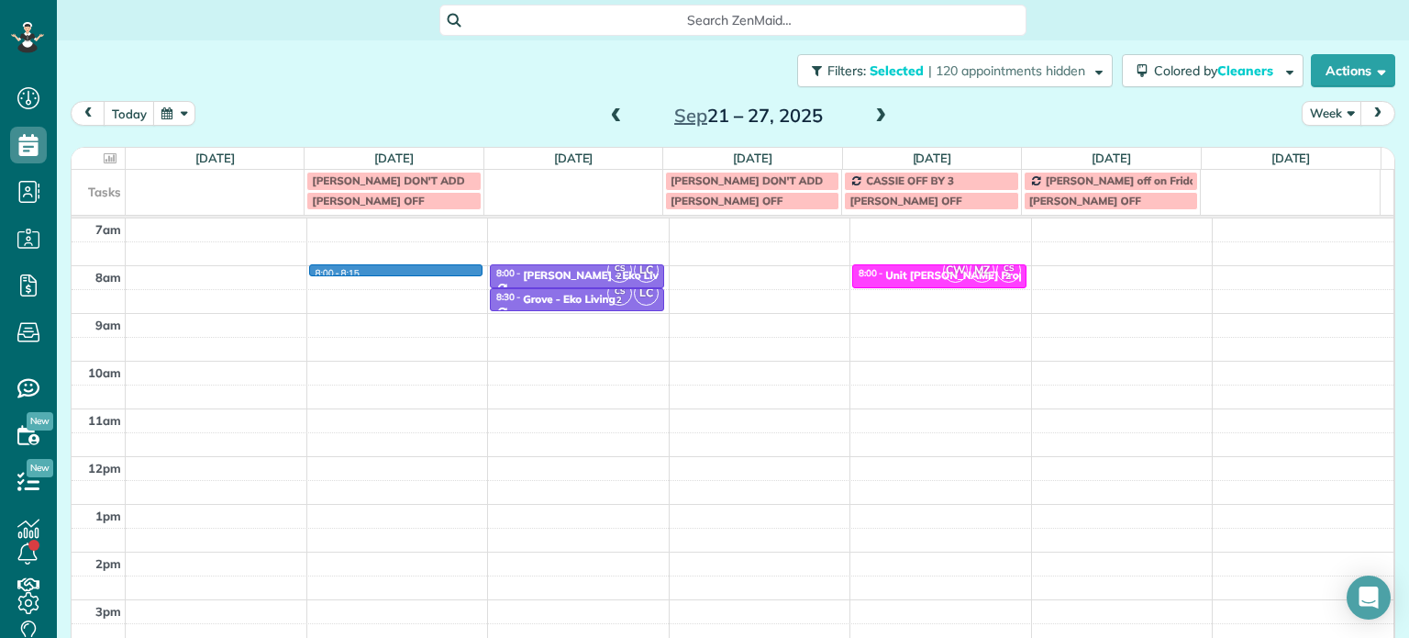
click at [404, 274] on div "4am 5am 6am 7am 8am 9am 10am 11am 12pm 1pm 2pm 3pm 4pm 5pm 8:00 - 8:15 CS 2 LC …" at bounding box center [733, 408] width 1322 height 667
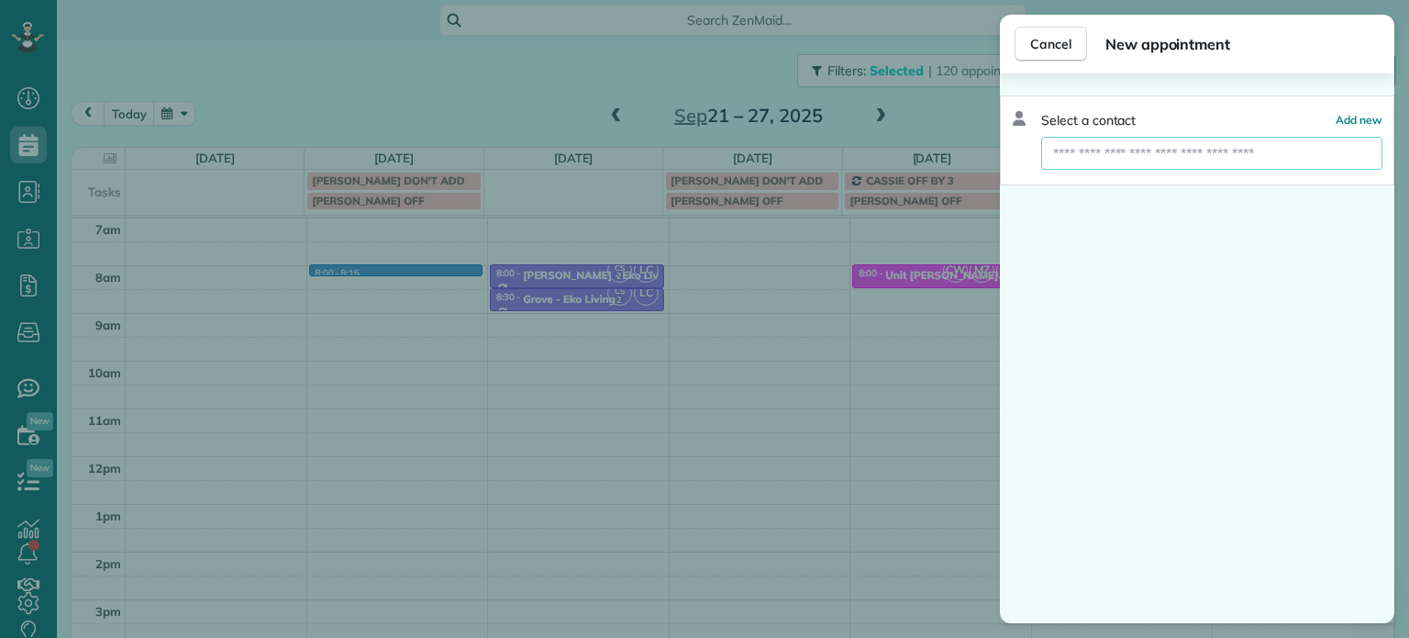
click at [1178, 156] on input "text" at bounding box center [1211, 153] width 341 height 33
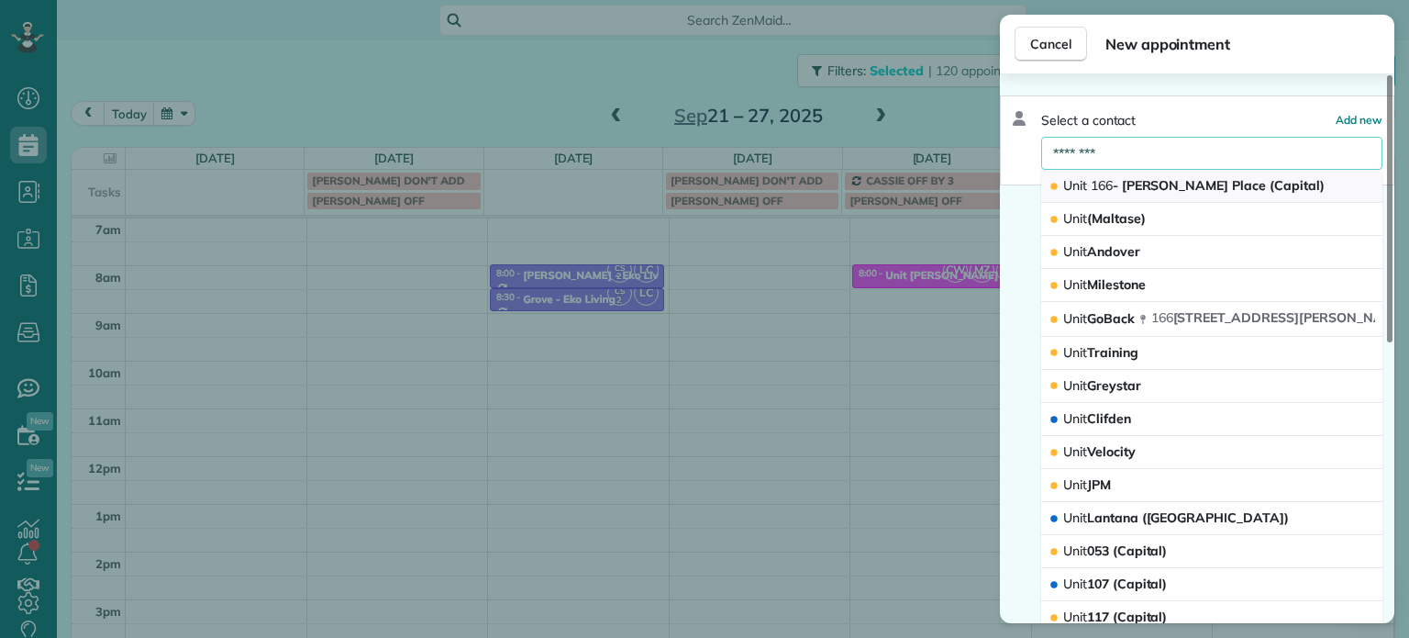
type input "********"
click at [1180, 179] on span "Unit 166 - [PERSON_NAME][GEOGRAPHIC_DATA] (Capital)" at bounding box center [1193, 185] width 261 height 17
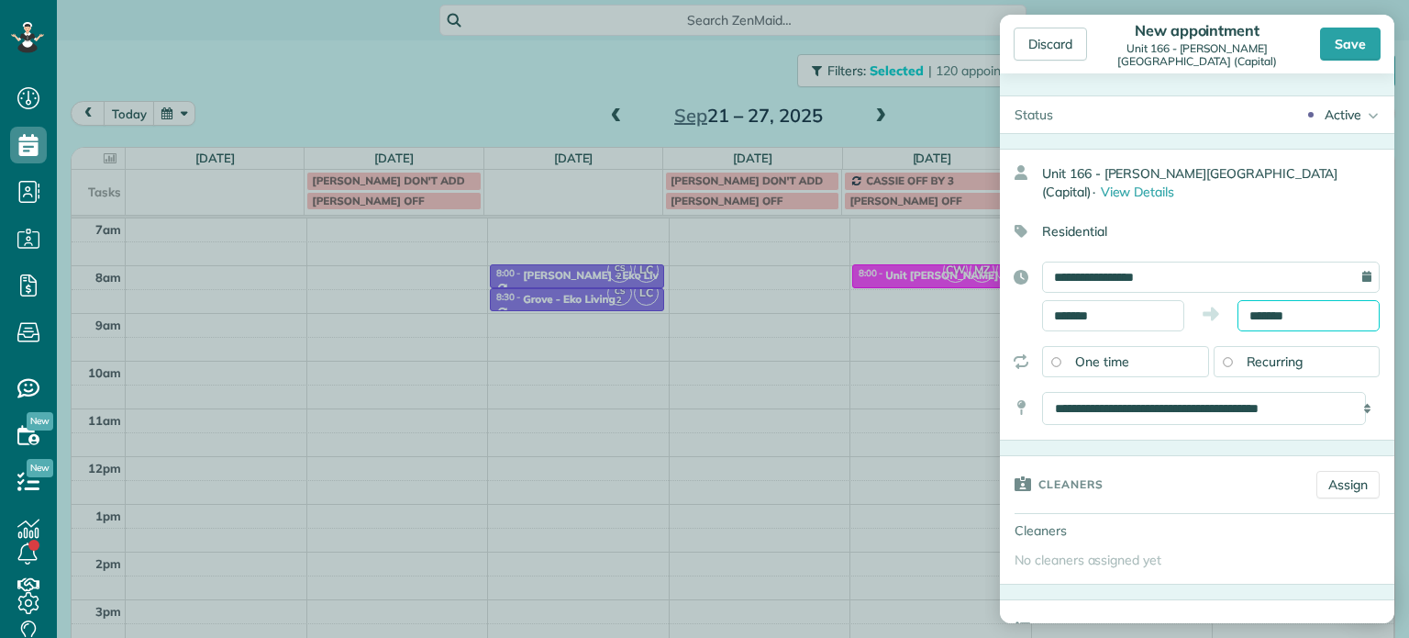
click at [1257, 300] on input "*******" at bounding box center [1308, 315] width 142 height 31
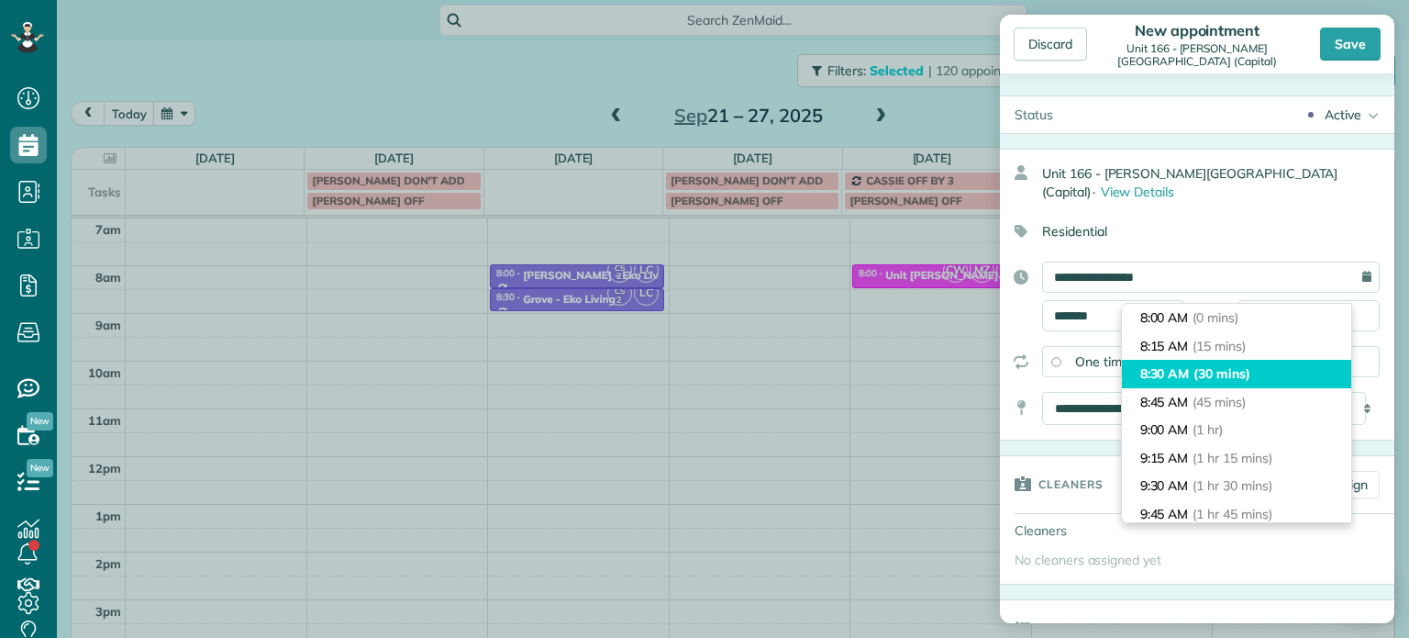
type input "*******"
click at [1222, 368] on span "(30 mins)" at bounding box center [1221, 373] width 57 height 17
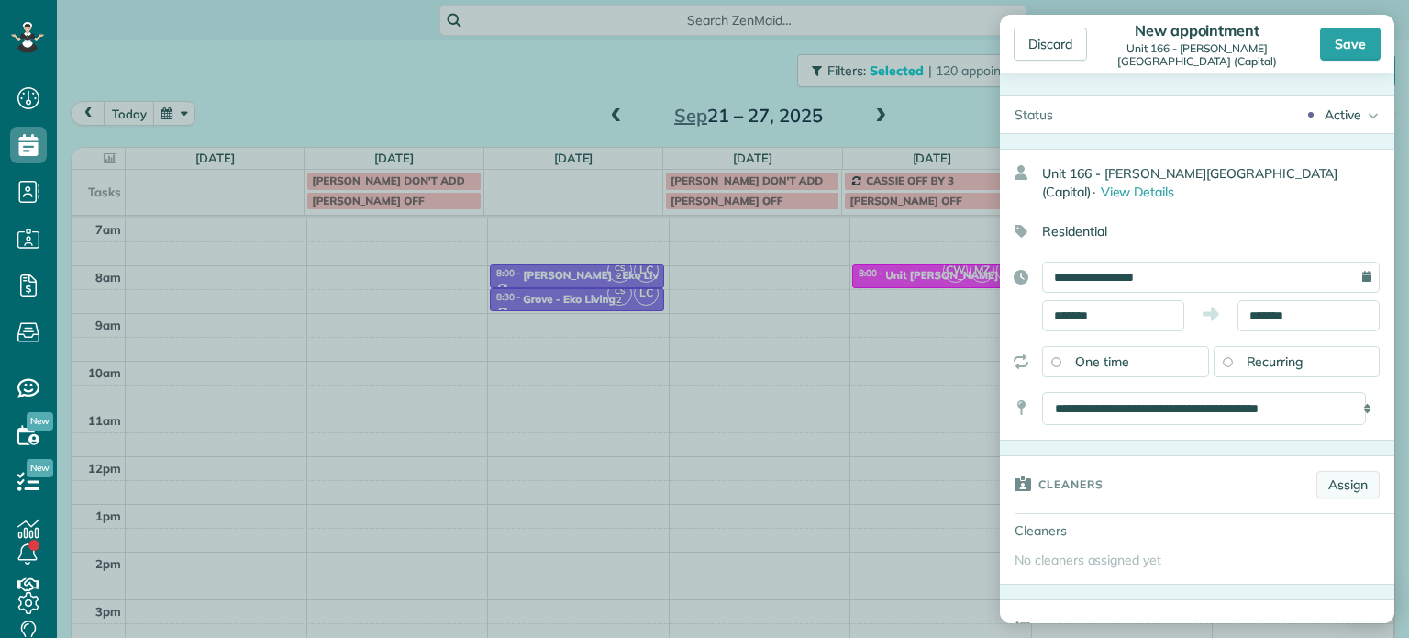
click at [1325, 471] on link "Assign" at bounding box center [1347, 485] width 63 height 28
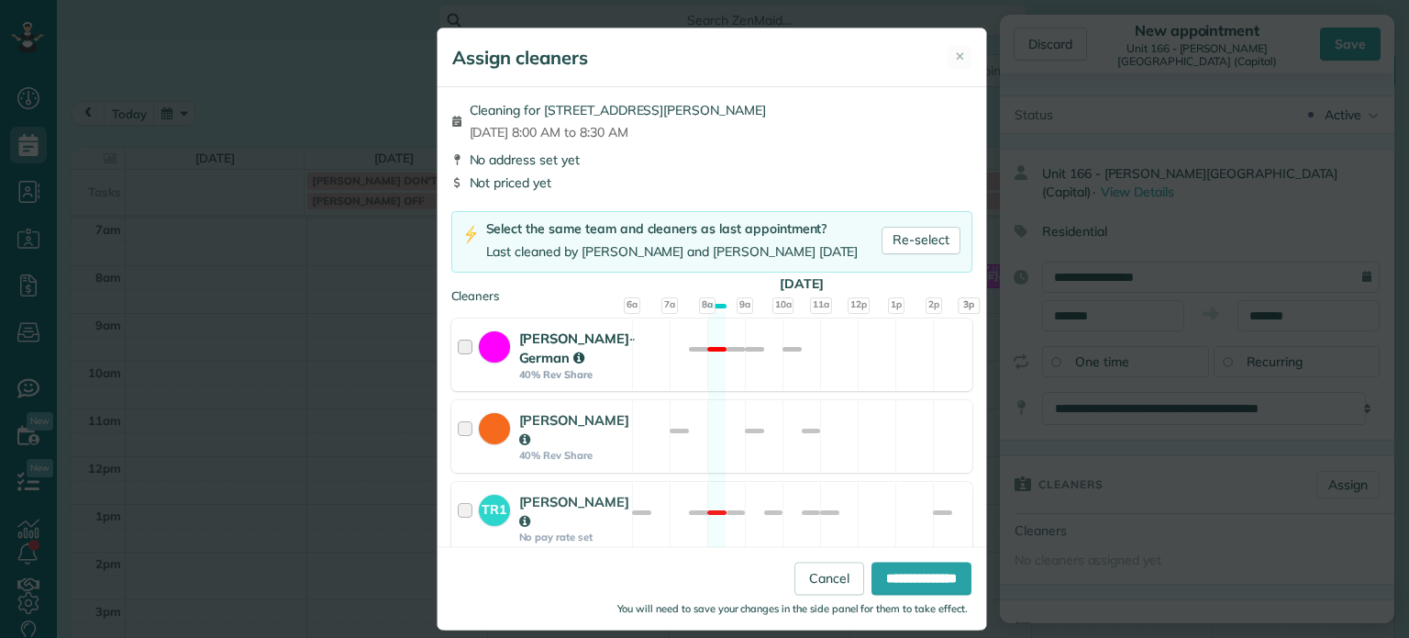
click at [839, 362] on div "[PERSON_NAME]-German 40% Rev Share Not available" at bounding box center [711, 354] width 521 height 72
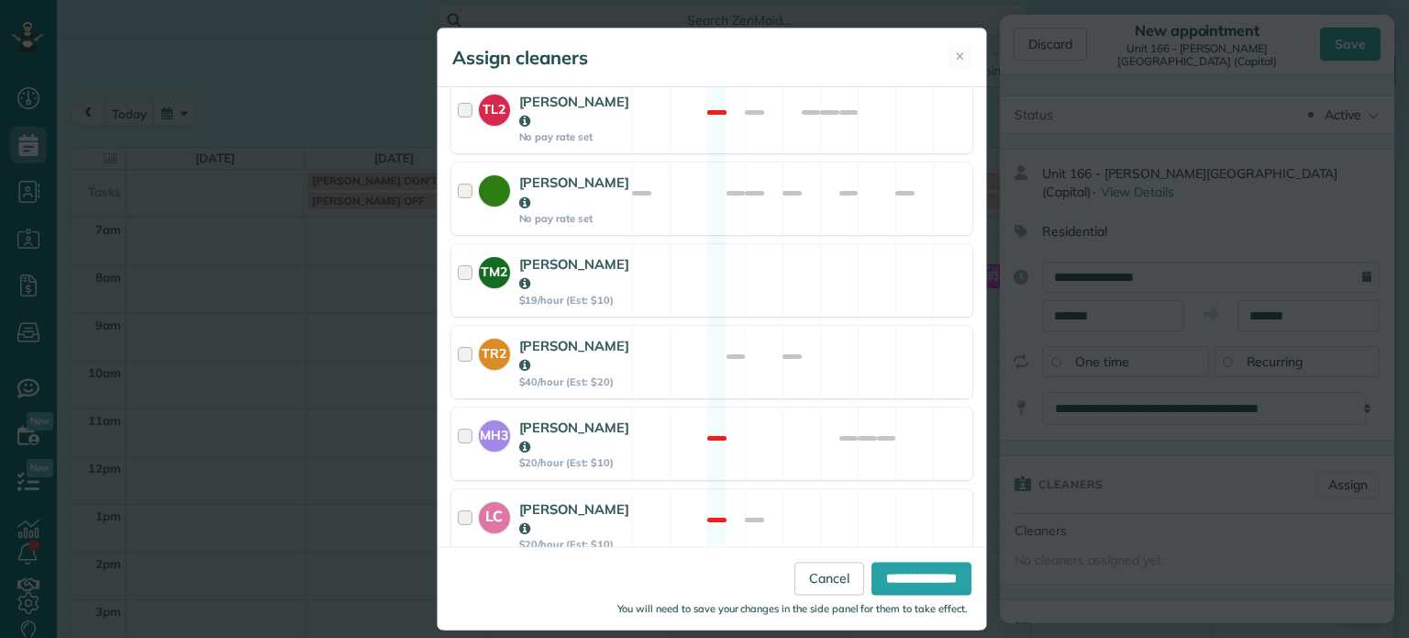
scroll to position [974, 0]
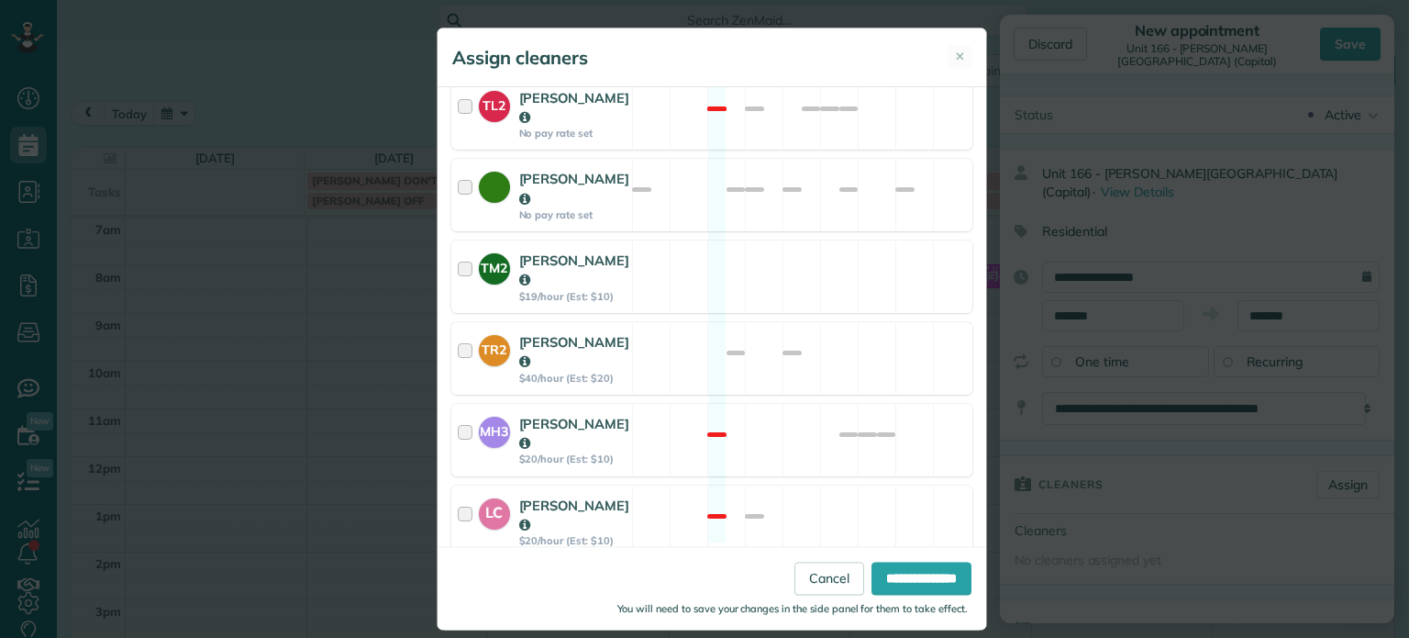
click at [862, 566] on div "CS2 [PERSON_NAME] $20/hour (Est: $10) Available" at bounding box center [711, 602] width 521 height 72
click at [897, 565] on input "**********" at bounding box center [921, 578] width 100 height 33
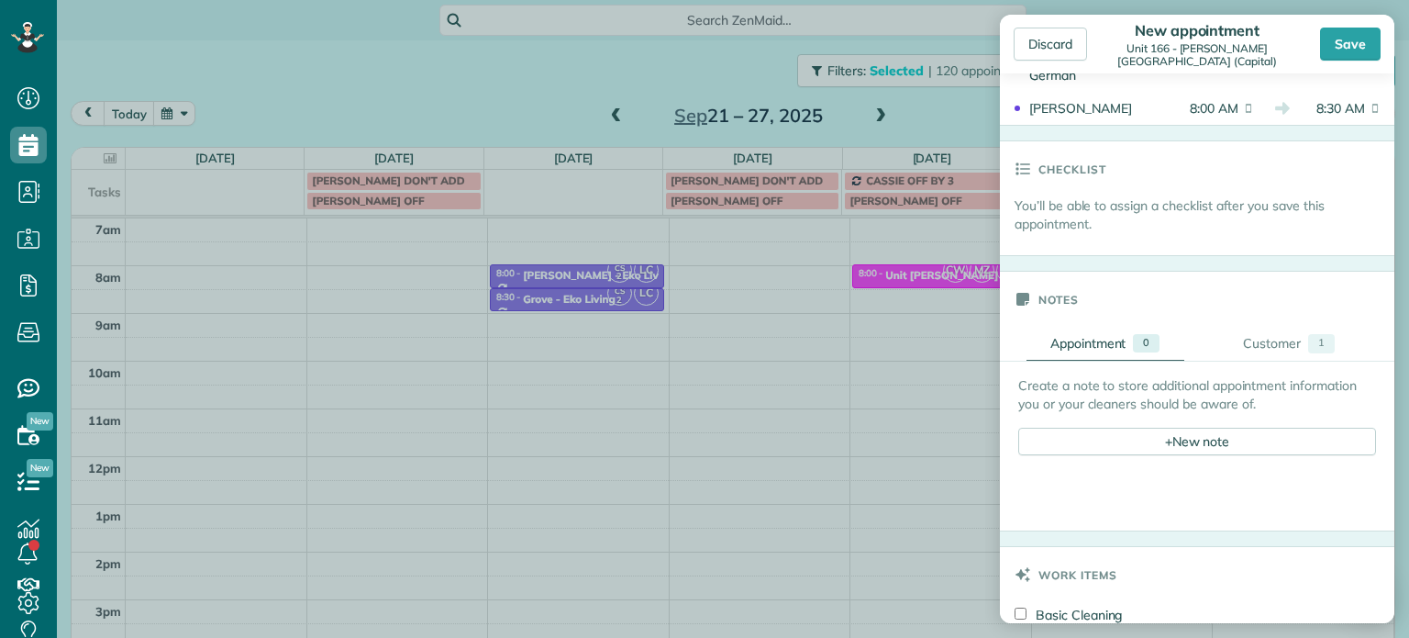
scroll to position [550, 0]
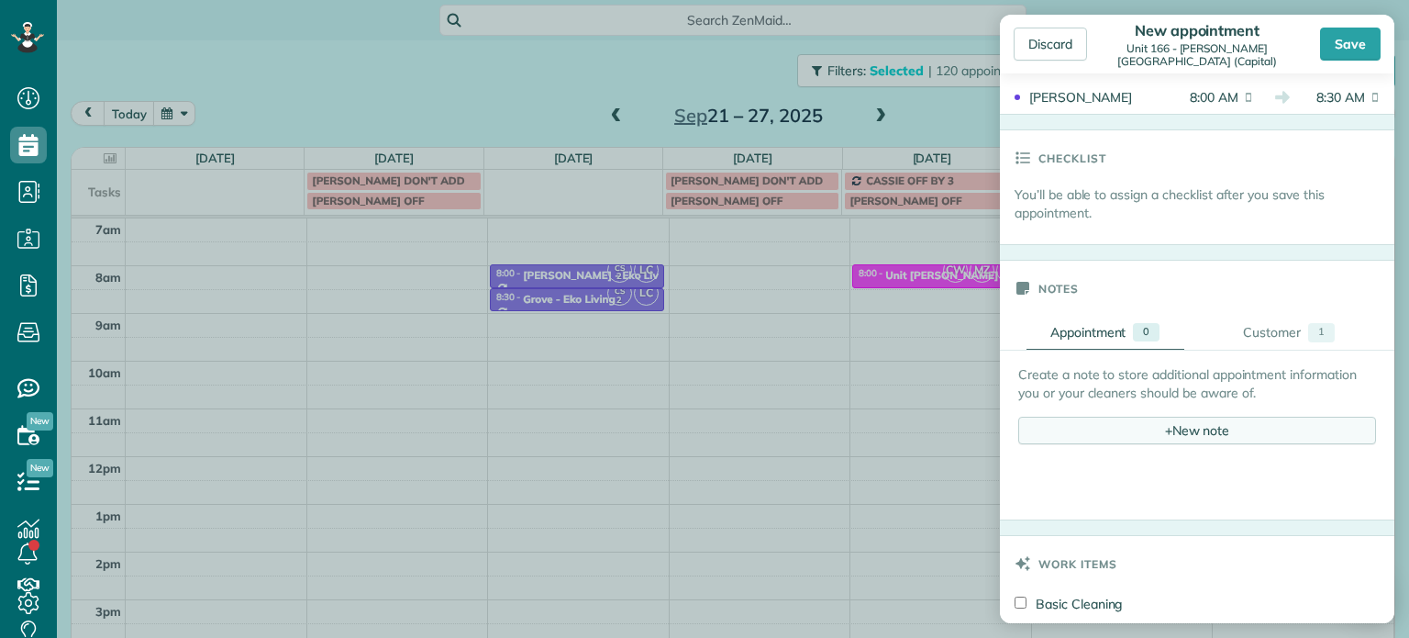
click at [1184, 416] on div "+ New note" at bounding box center [1197, 430] width 358 height 28
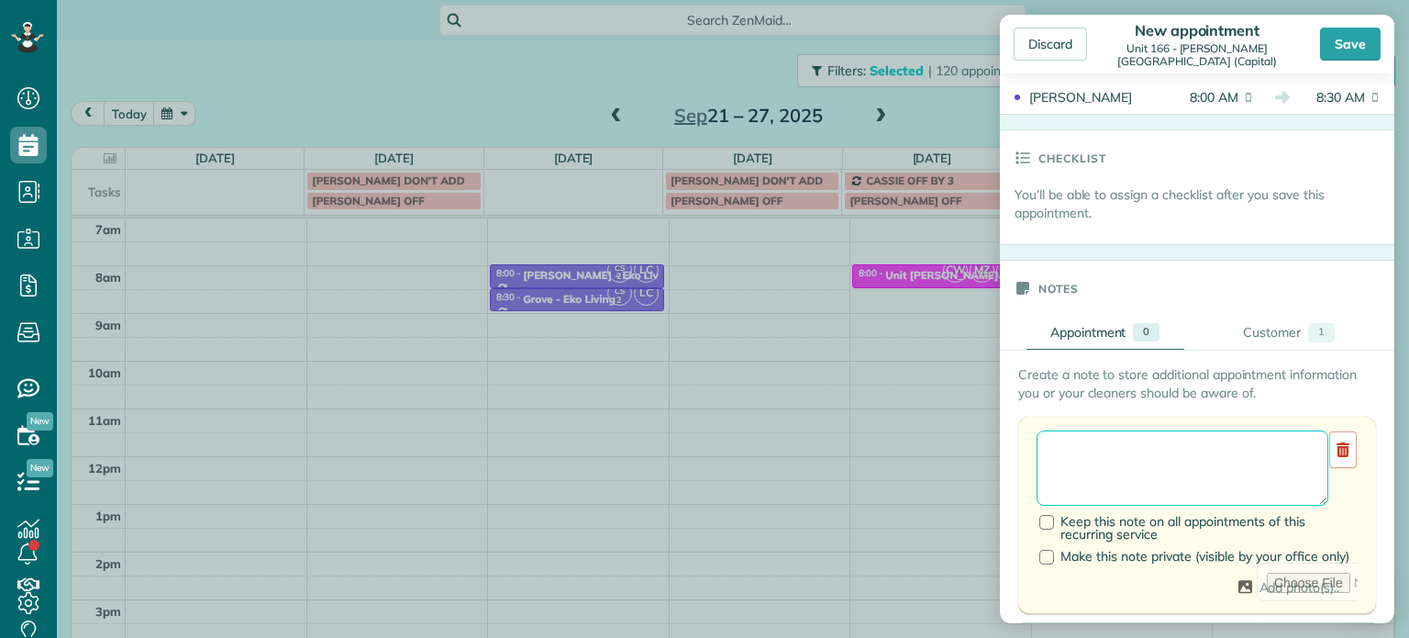
click at [1189, 430] on textarea at bounding box center [1183, 467] width 292 height 75
paste textarea "**********"
paste textarea "********"
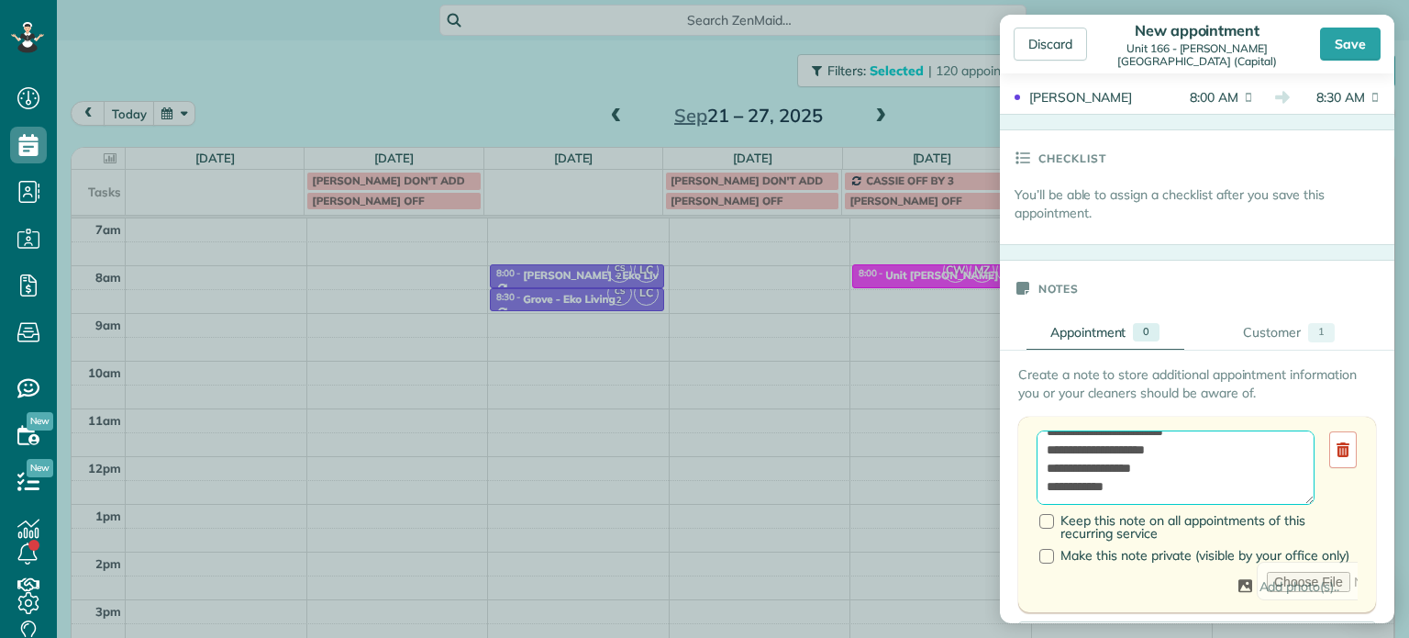
paste textarea "**********"
type textarea "**********"
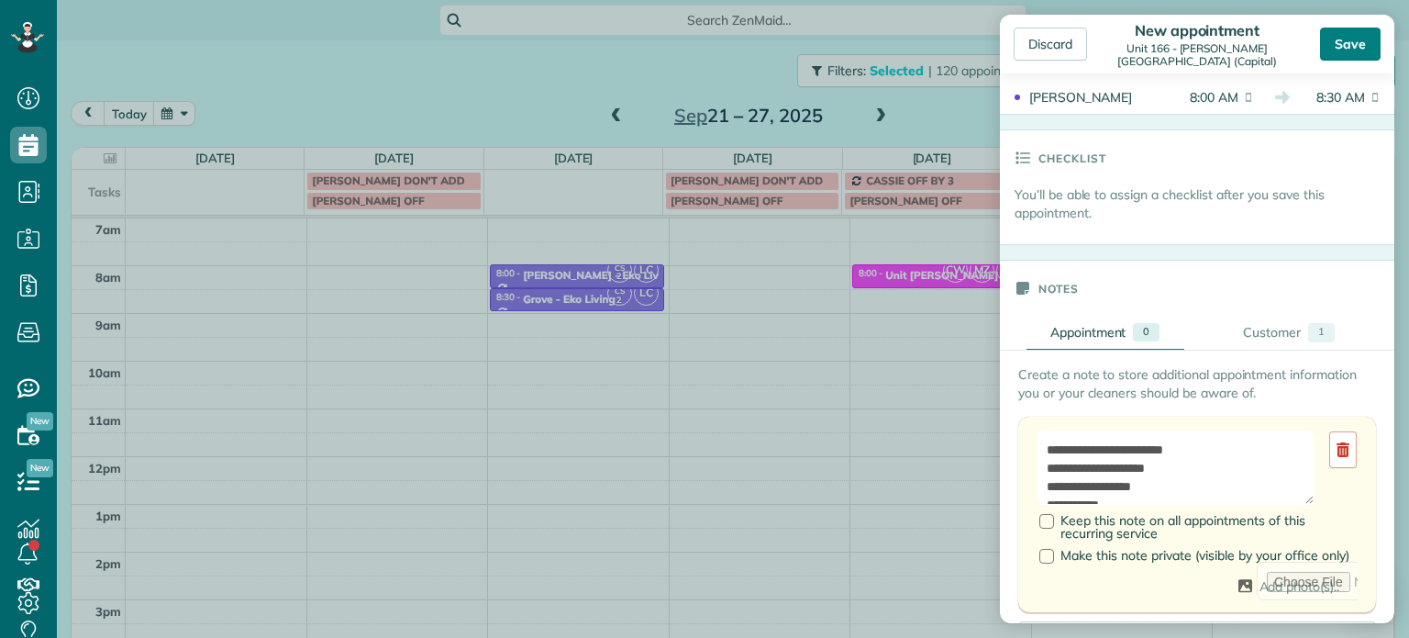
click at [1361, 44] on div "Save" at bounding box center [1350, 44] width 61 height 33
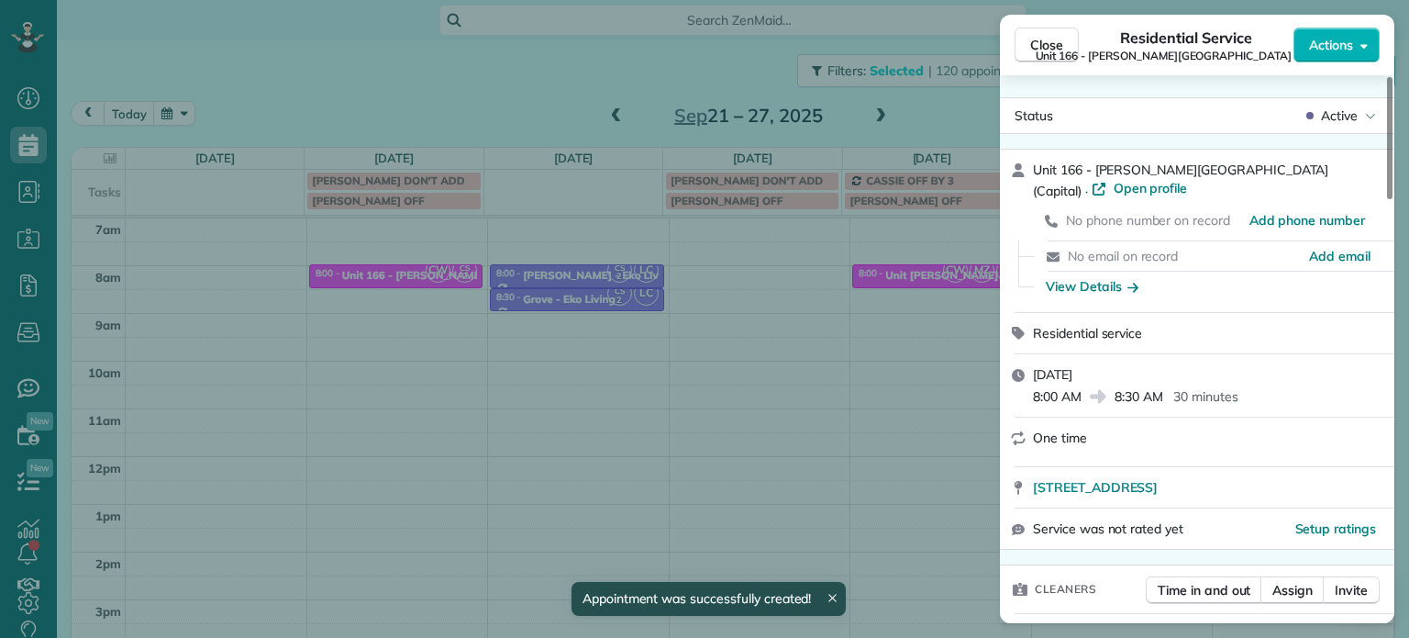
click at [384, 92] on div "Close Residential Service Unit [STREET_ADDRESS][PERSON_NAME] (Capital) Actions …" at bounding box center [704, 319] width 1409 height 638
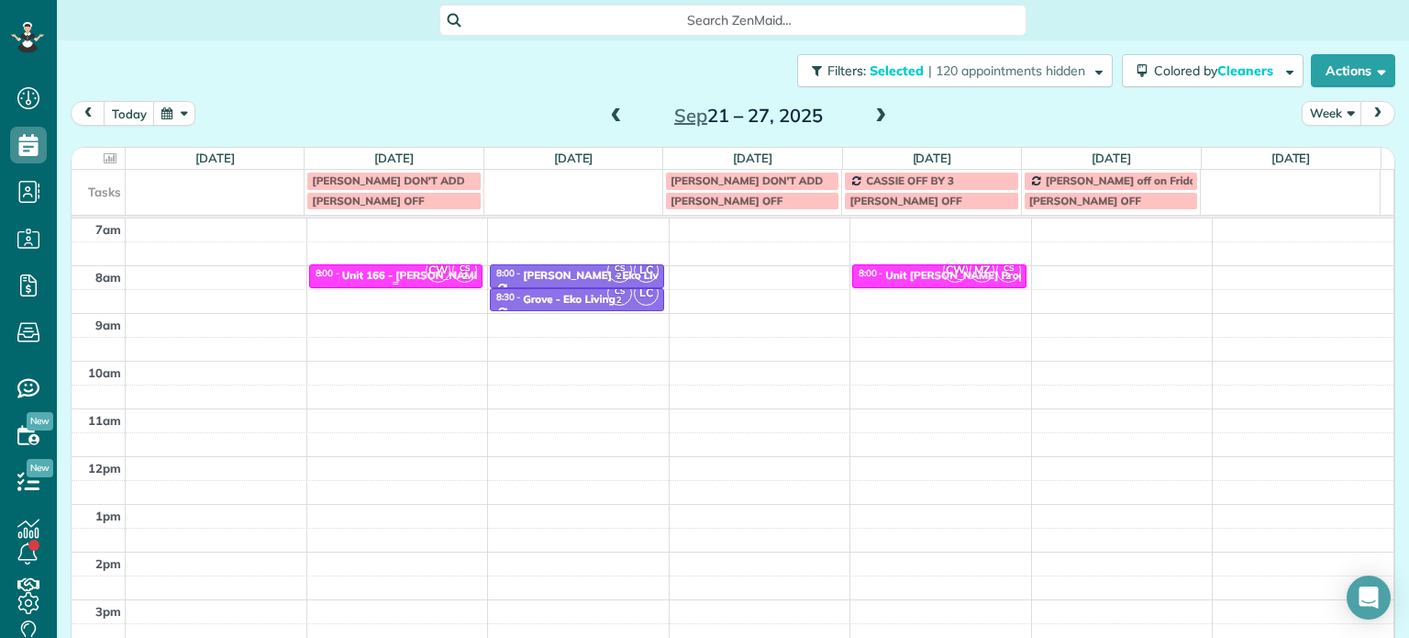
click at [415, 271] on div "Unit 166 - [PERSON_NAME][GEOGRAPHIC_DATA] - Capital" at bounding box center [493, 275] width 303 height 13
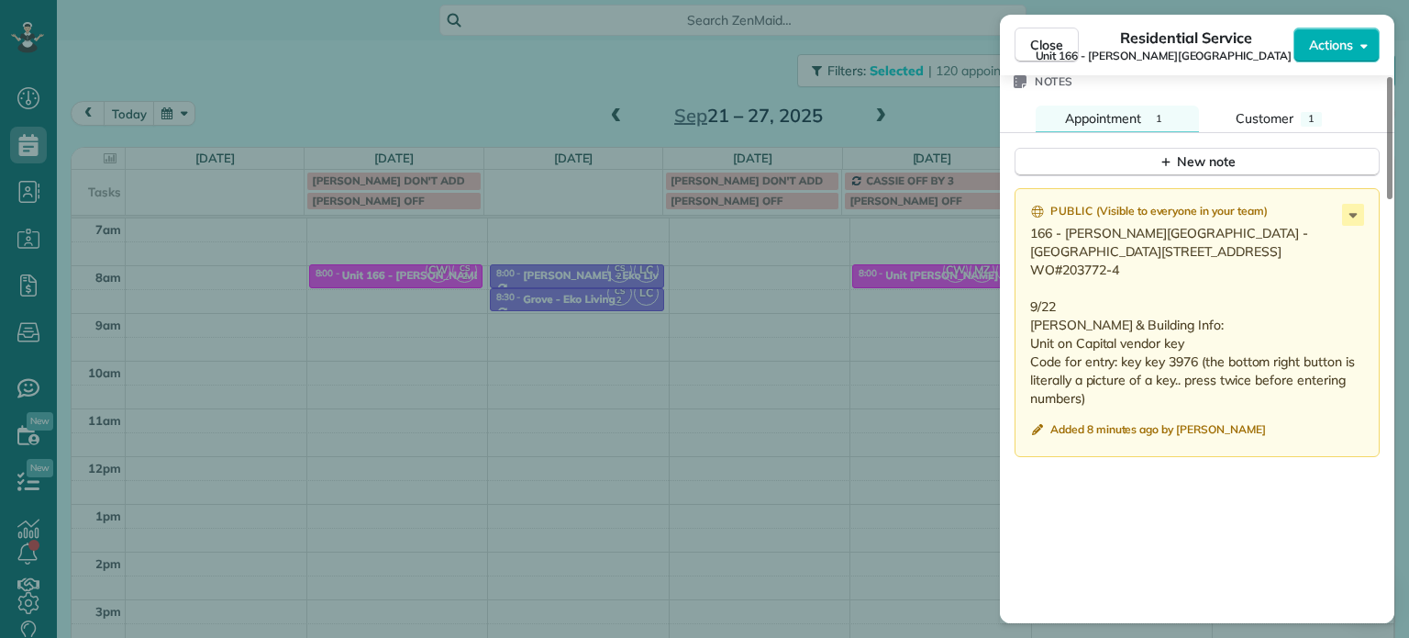
scroll to position [1655, 0]
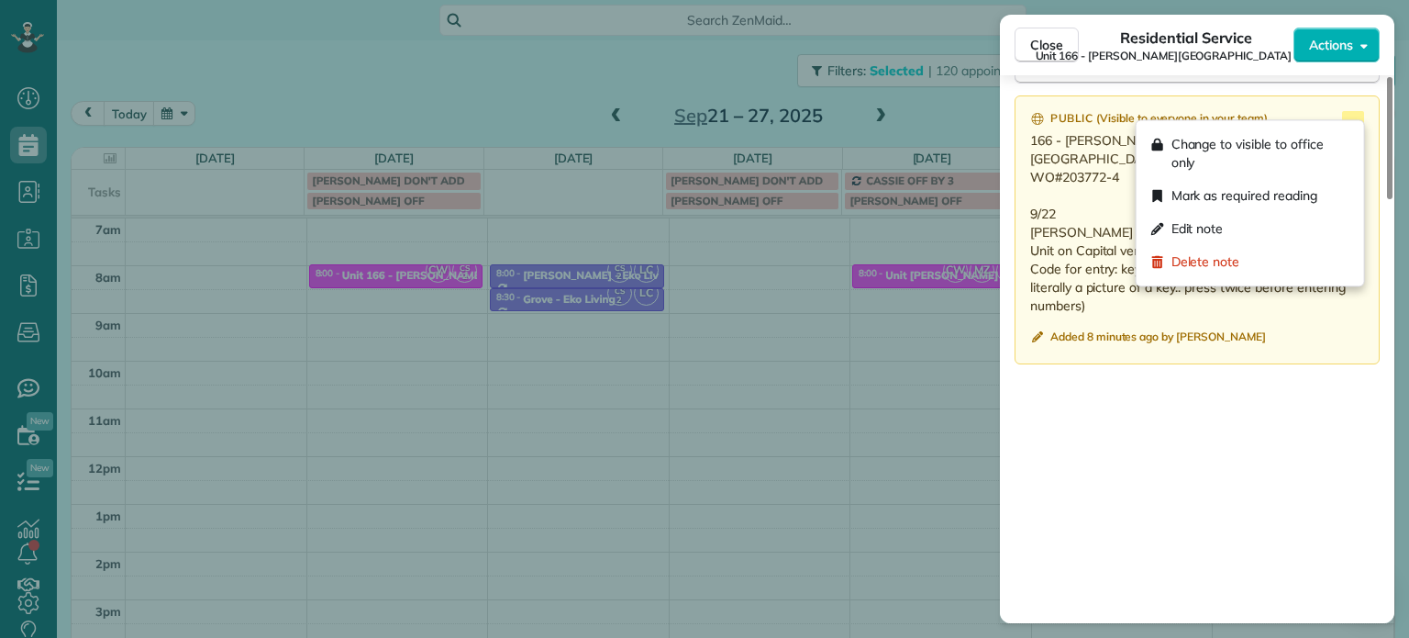
click at [1343, 114] on icon at bounding box center [1353, 122] width 22 height 22
click at [1263, 227] on div "Edit note" at bounding box center [1250, 228] width 213 height 33
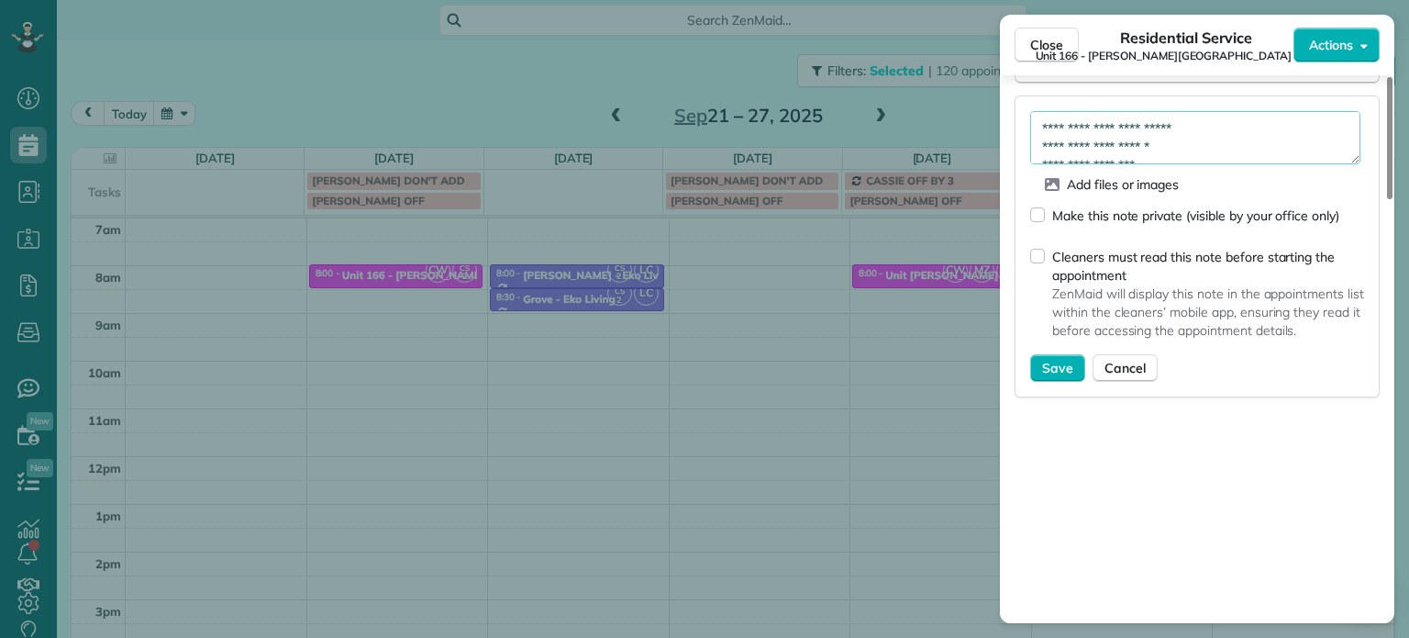
click at [1211, 128] on textarea "**********" at bounding box center [1195, 137] width 330 height 53
type textarea "**********"
click at [1038, 354] on button "Save" at bounding box center [1057, 368] width 55 height 28
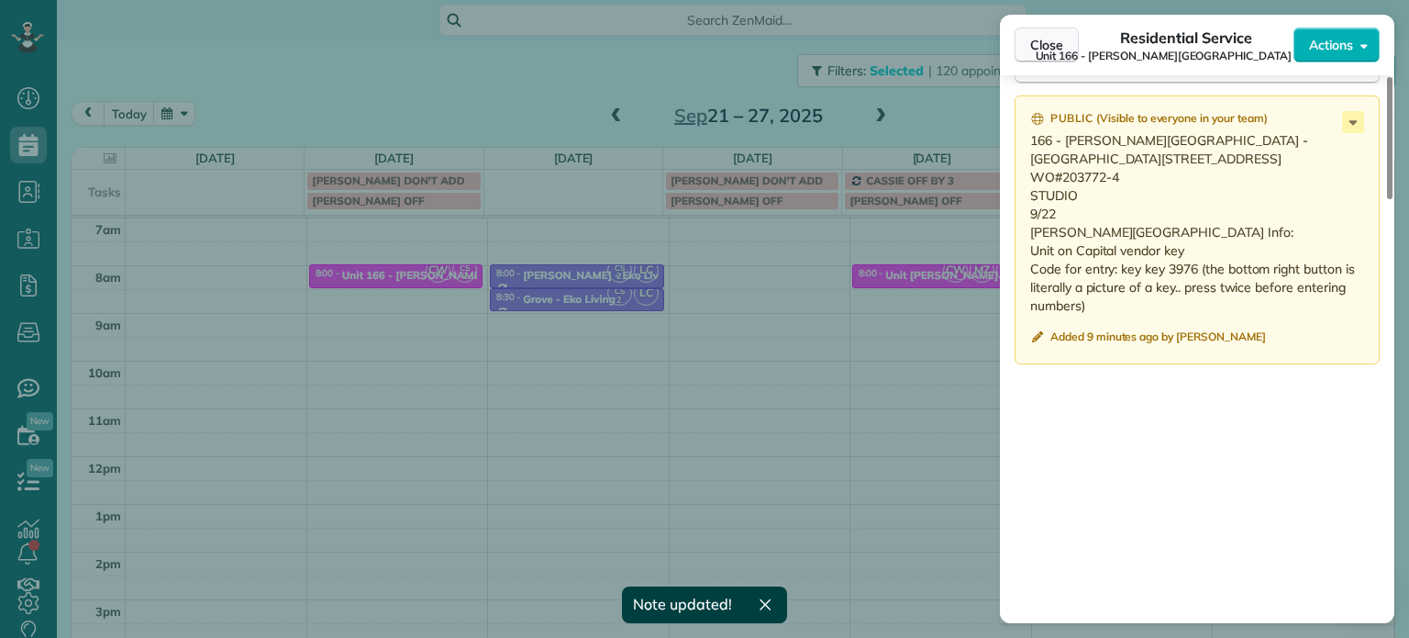
click at [1039, 32] on button "Close" at bounding box center [1047, 45] width 64 height 35
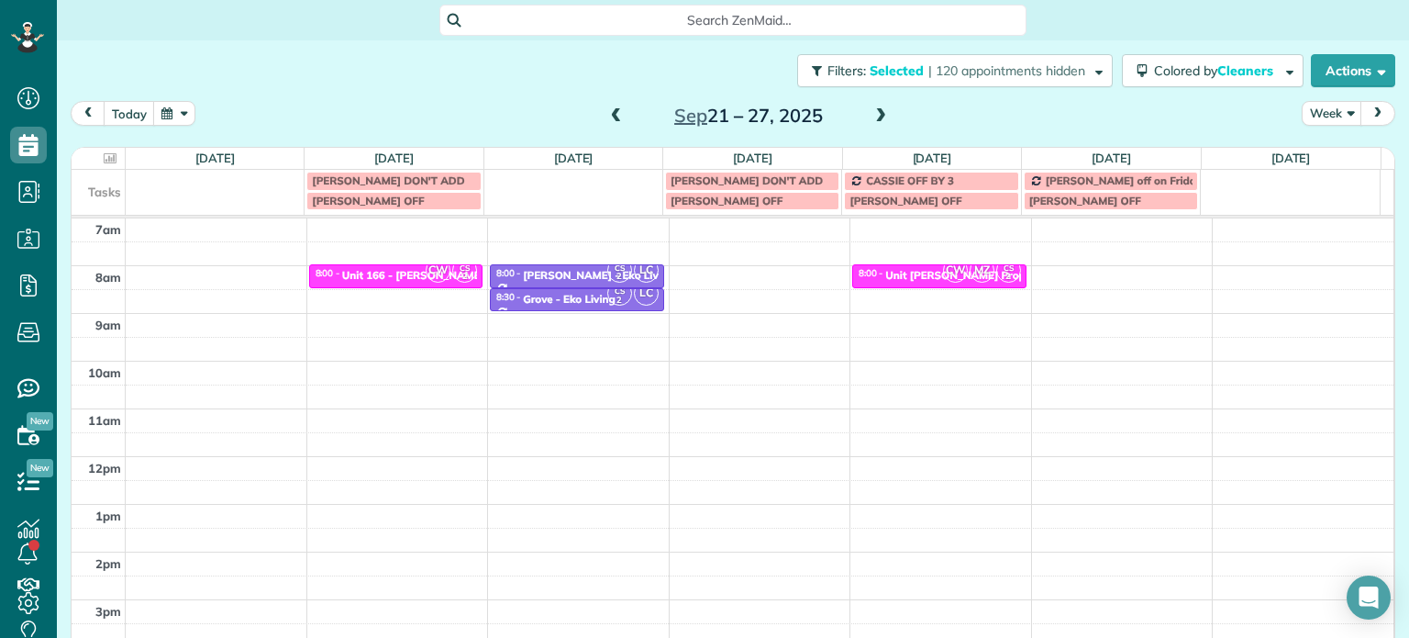
click at [613, 116] on span at bounding box center [616, 116] width 20 height 17
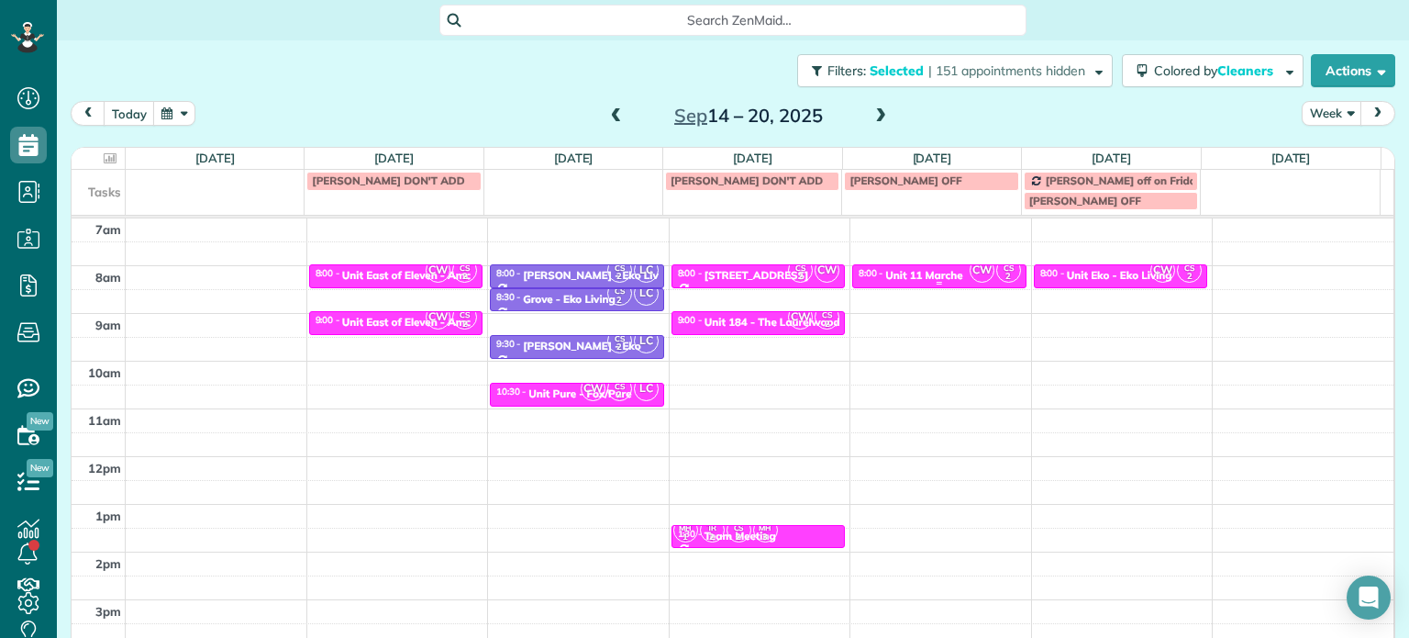
click at [925, 275] on div "Unit 11 Marche" at bounding box center [923, 275] width 77 height 13
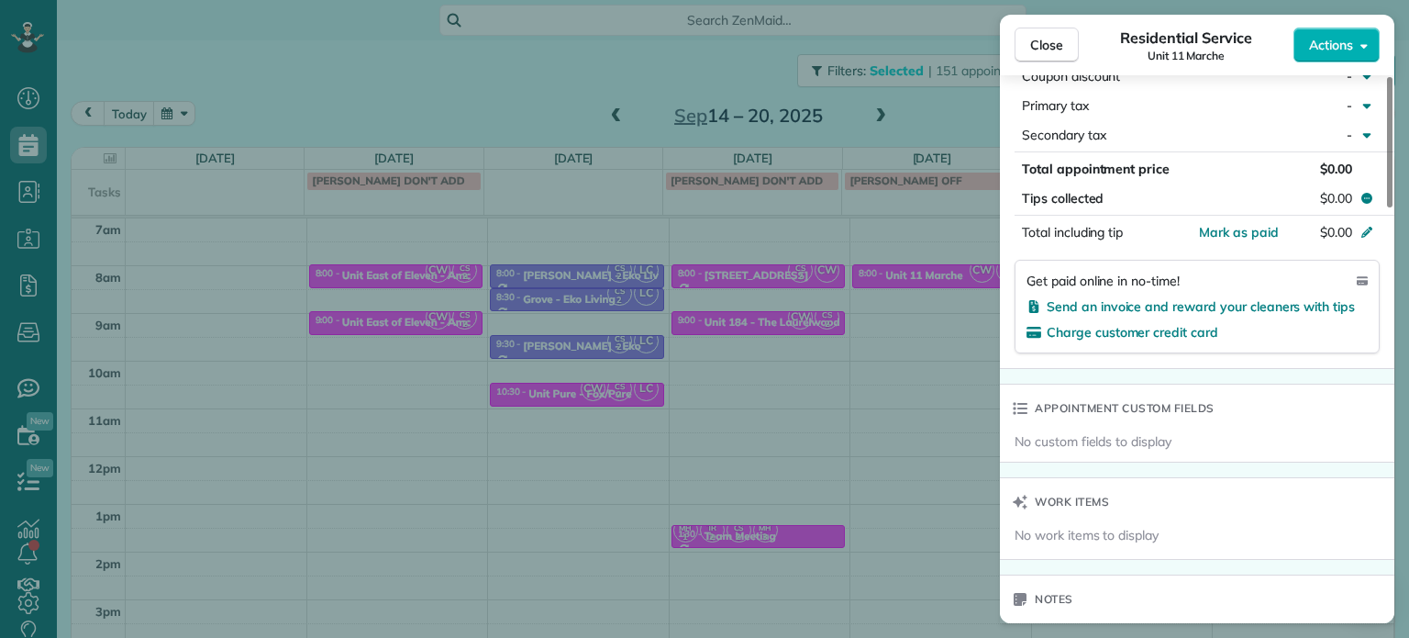
scroll to position [1302, 0]
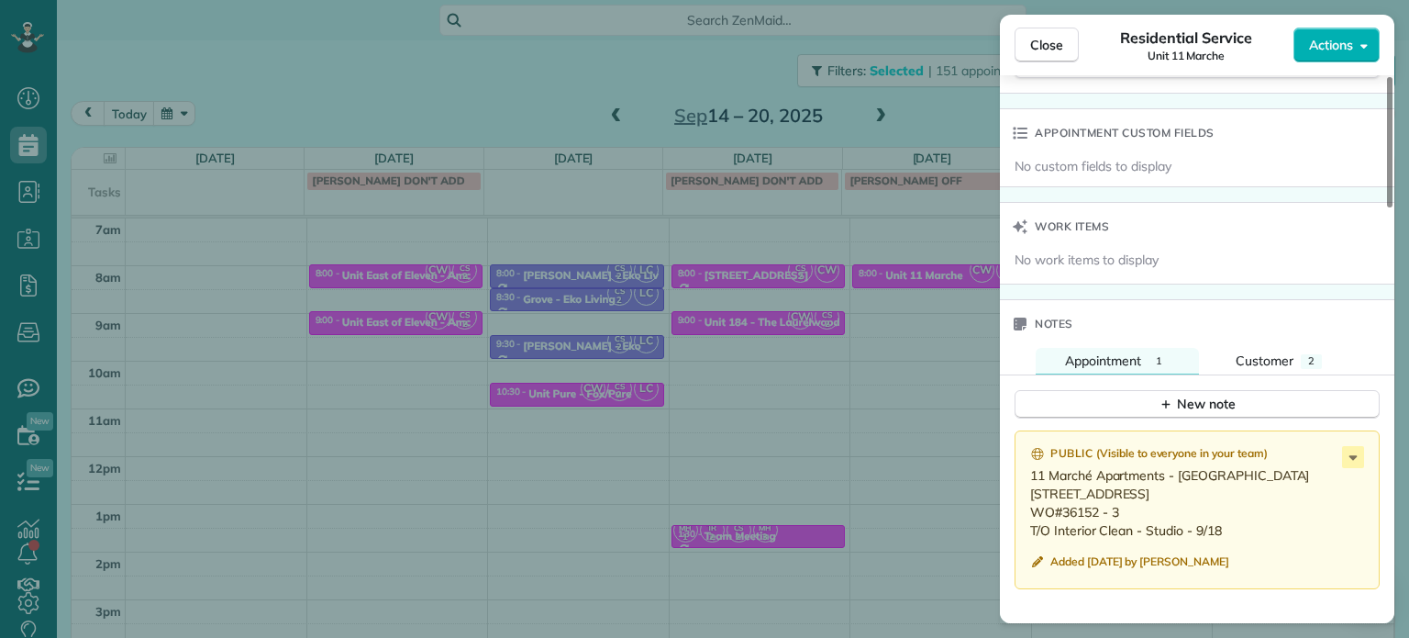
click at [517, 83] on div "Close Residential Service Unit 11 Marche Actions Status Active Unit 11 Marche ·…" at bounding box center [704, 319] width 1409 height 638
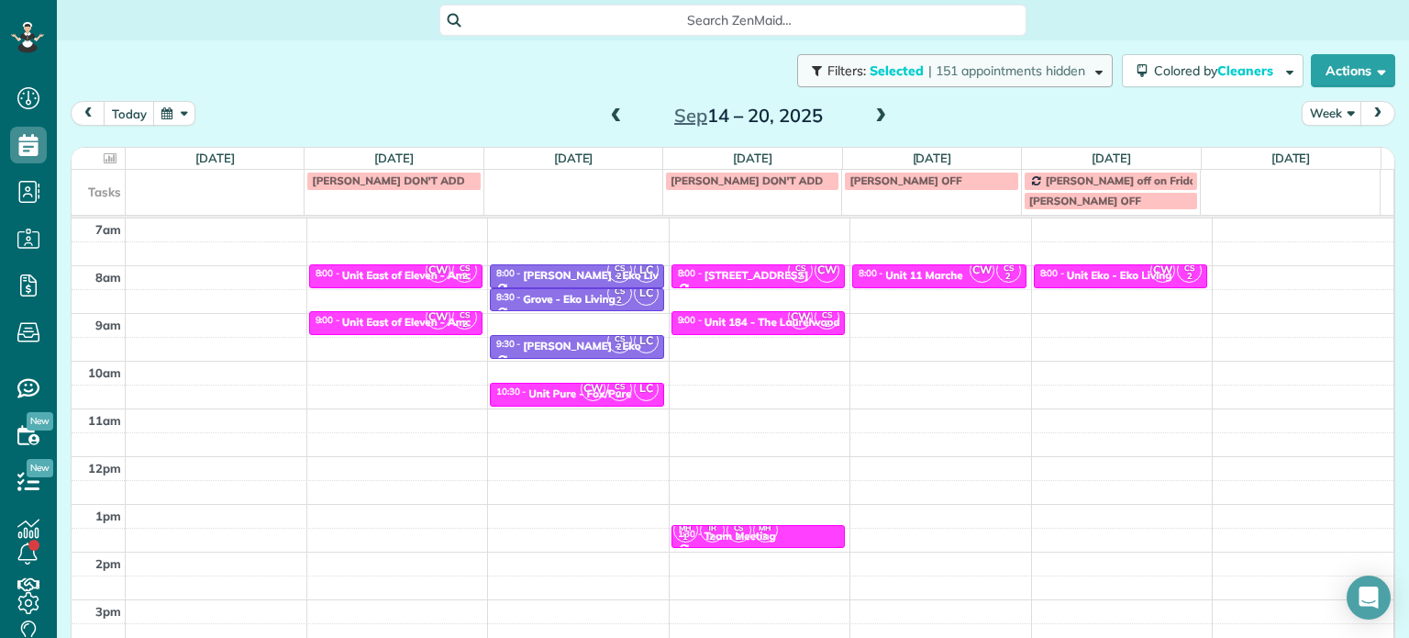
click at [928, 74] on span "| 151 appointments hidden" at bounding box center [1006, 70] width 157 height 17
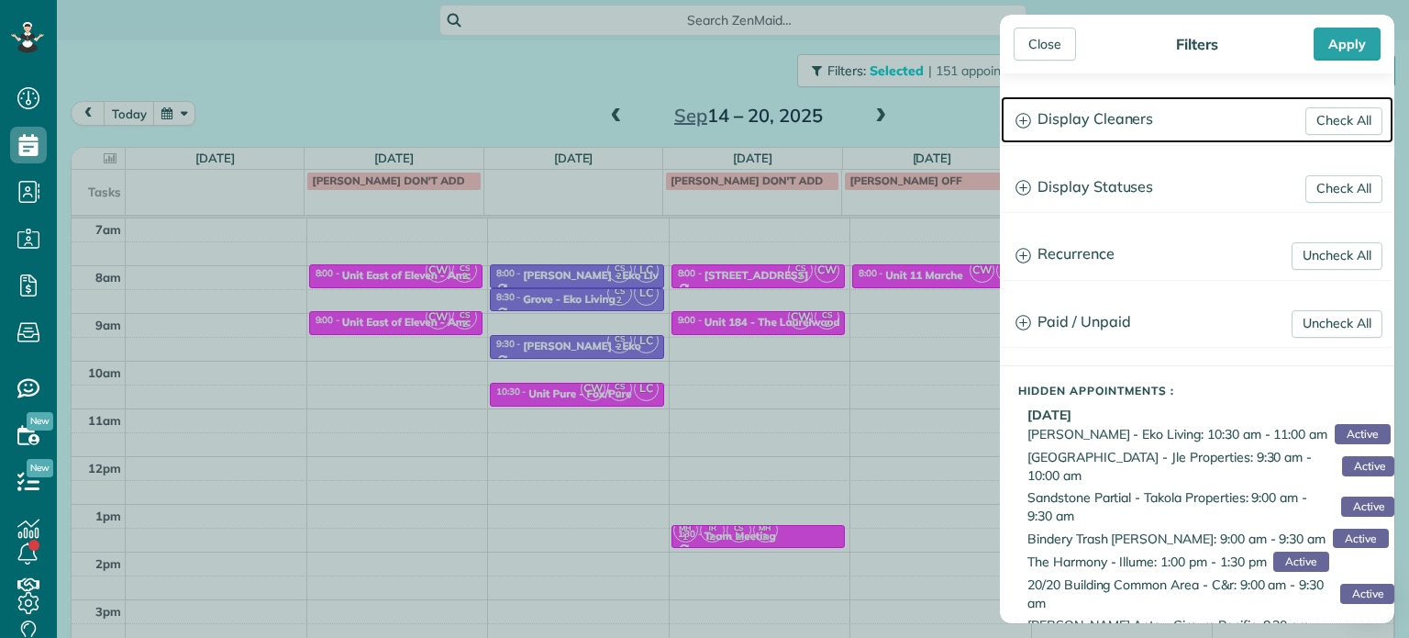
click at [1076, 112] on h3 "Display Cleaners" at bounding box center [1197, 119] width 393 height 47
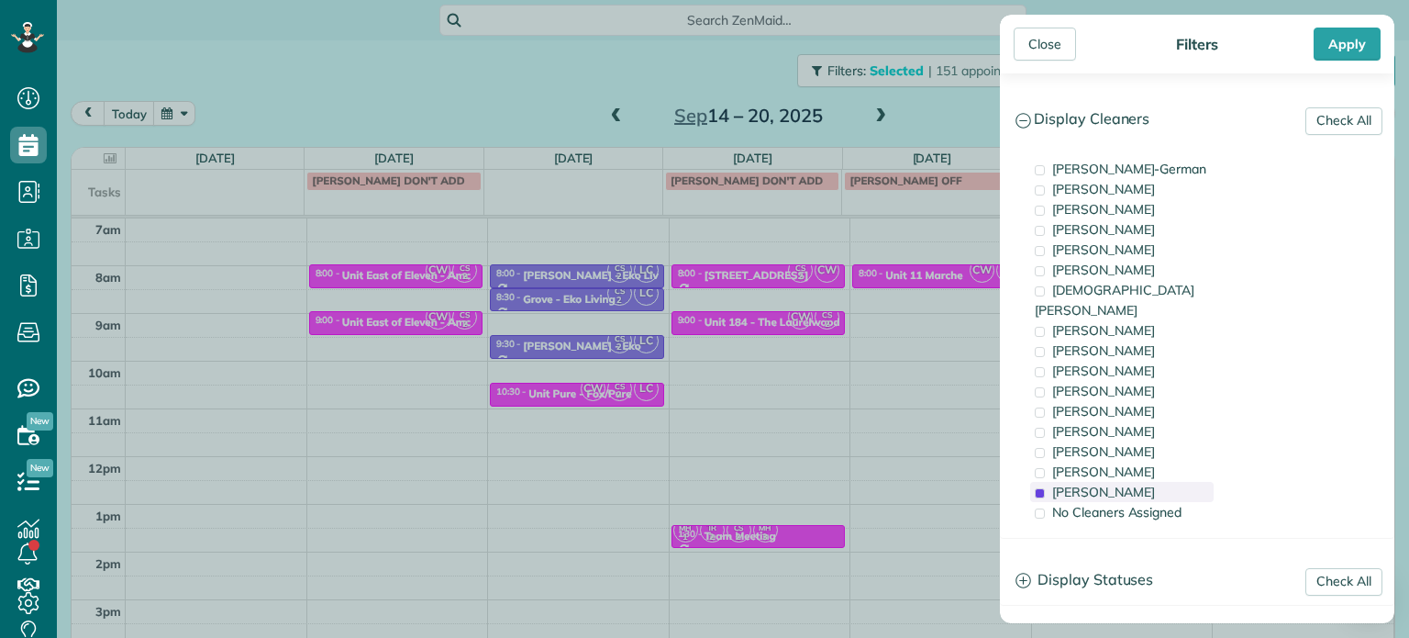
click at [1119, 483] on span "[PERSON_NAME]" at bounding box center [1103, 491] width 103 height 17
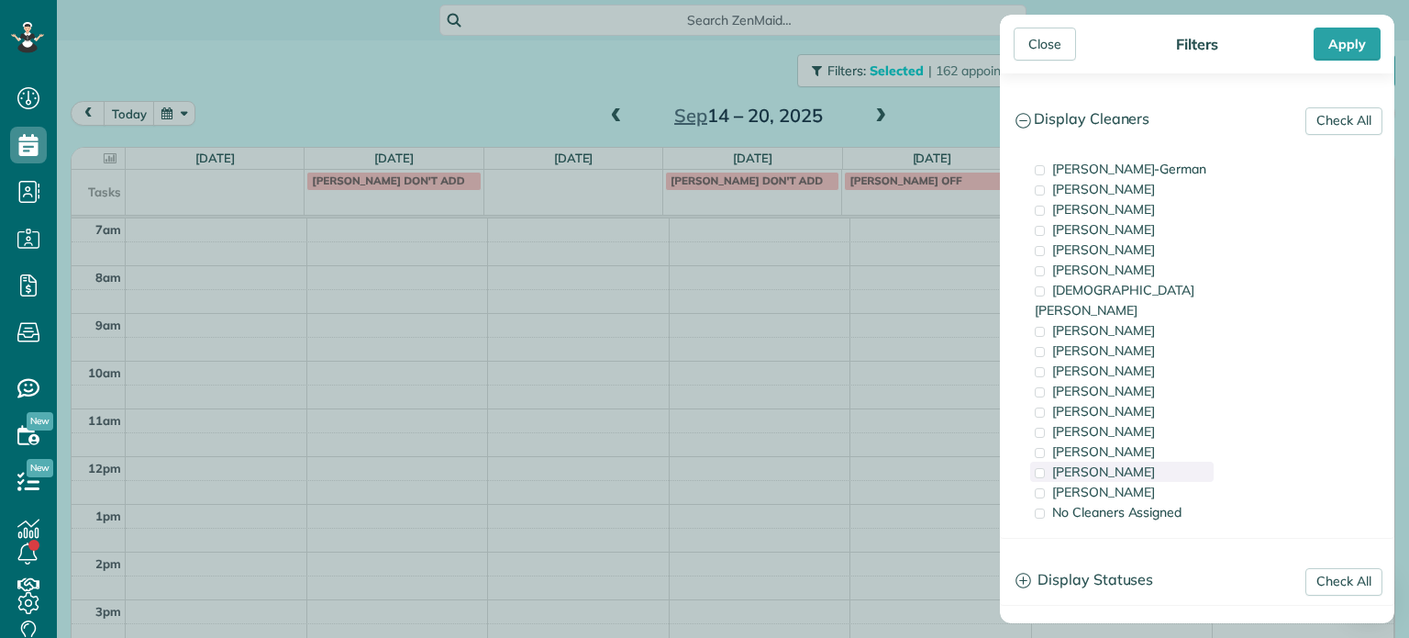
click at [1121, 463] on span "[PERSON_NAME]" at bounding box center [1103, 471] width 103 height 17
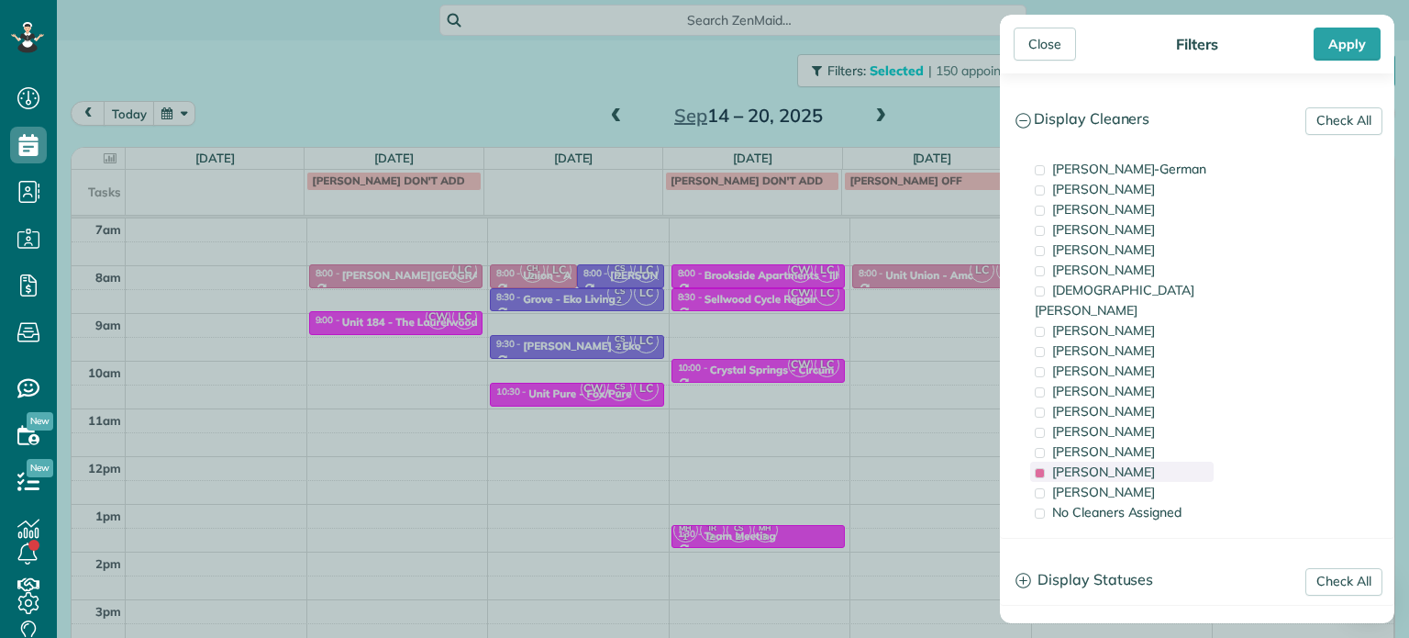
click at [1121, 463] on span "[PERSON_NAME]" at bounding box center [1103, 471] width 103 height 17
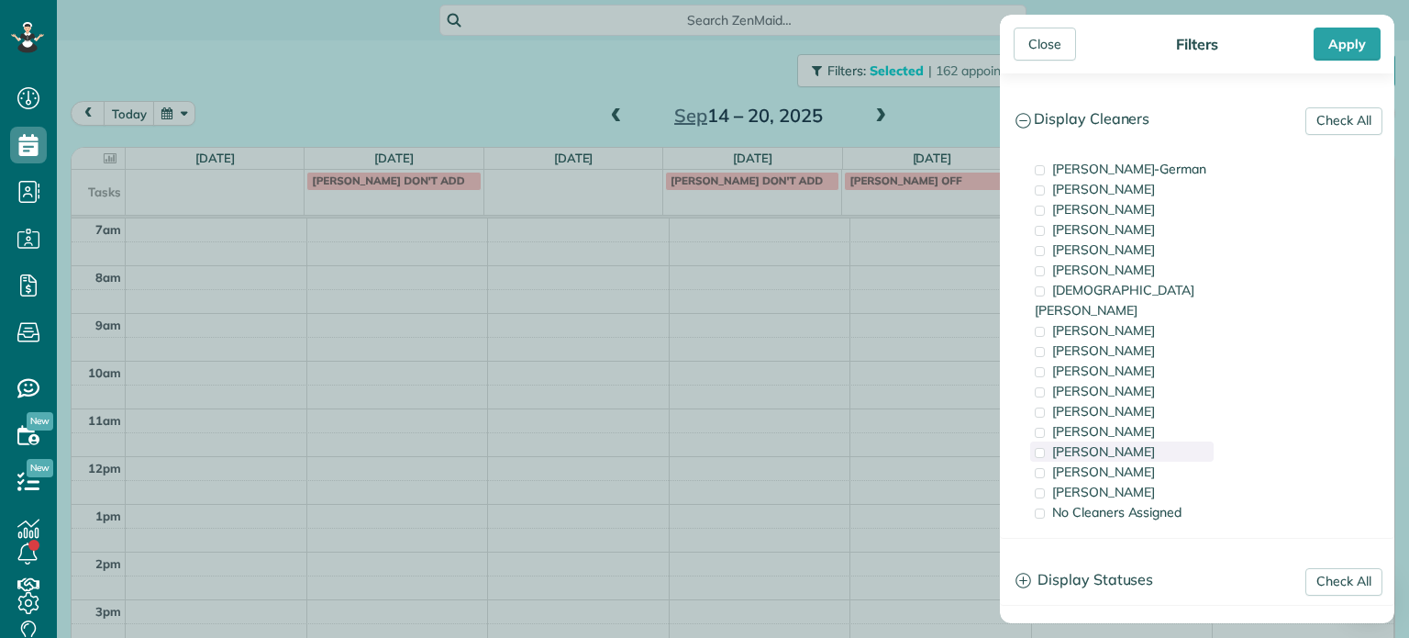
click at [1122, 443] on span "[PERSON_NAME]" at bounding box center [1103, 451] width 103 height 17
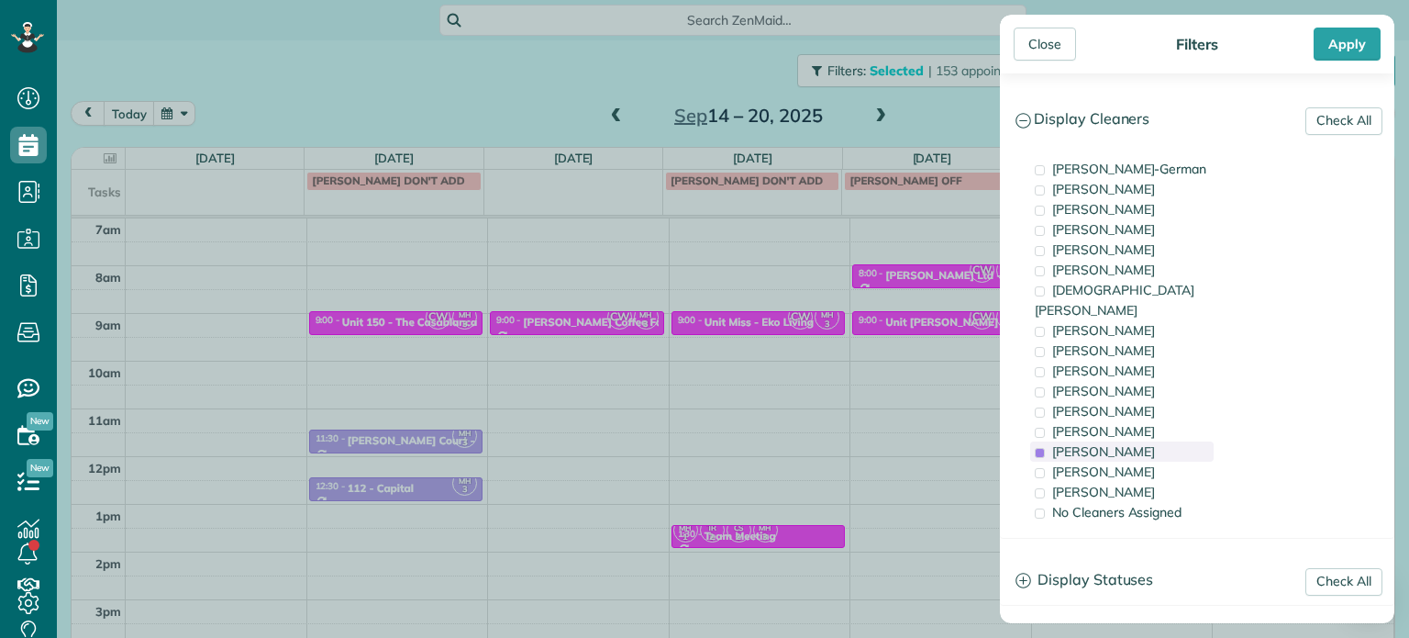
click at [1122, 443] on span "[PERSON_NAME]" at bounding box center [1103, 451] width 103 height 17
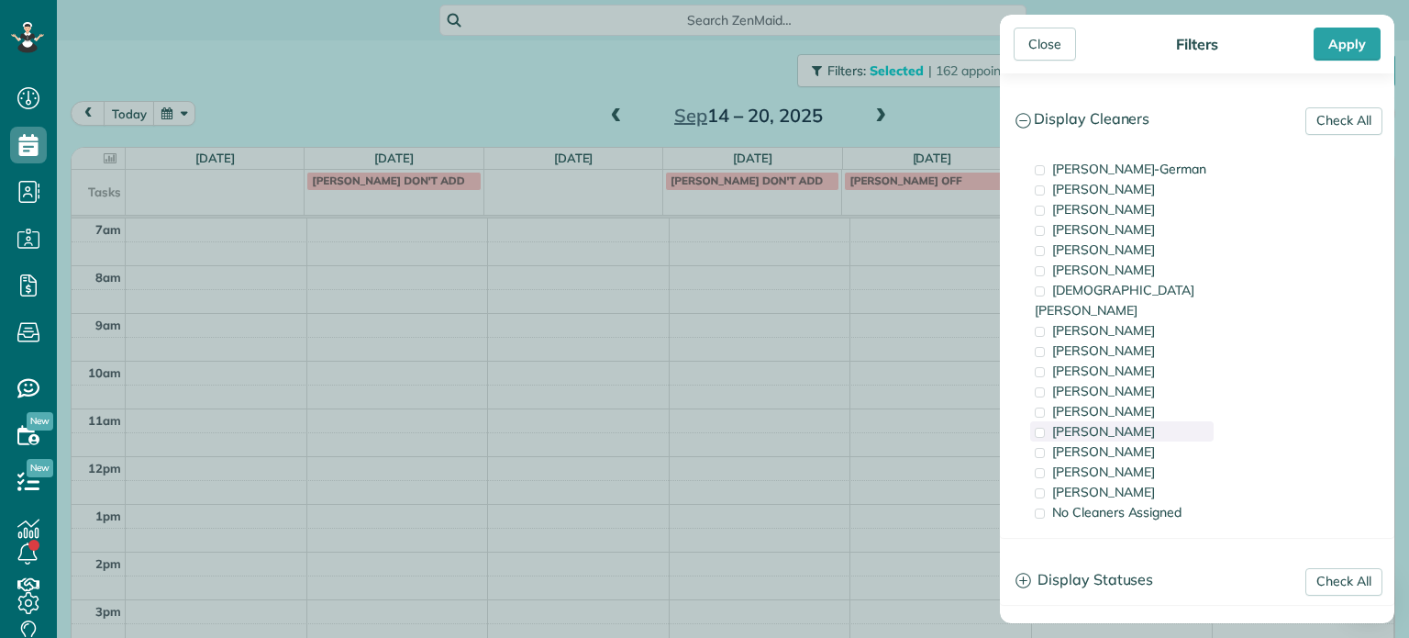
click at [1119, 421] on div "[PERSON_NAME]" at bounding box center [1121, 431] width 183 height 20
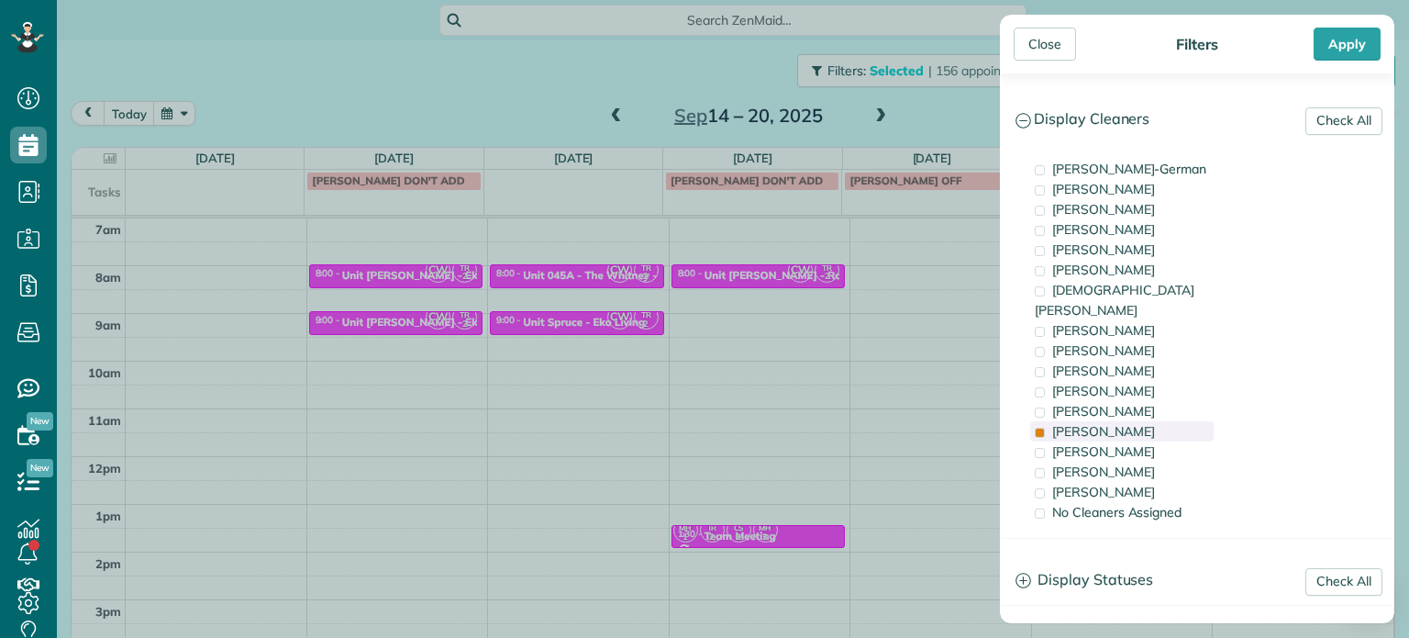
click at [1119, 421] on div "[PERSON_NAME]" at bounding box center [1121, 431] width 183 height 20
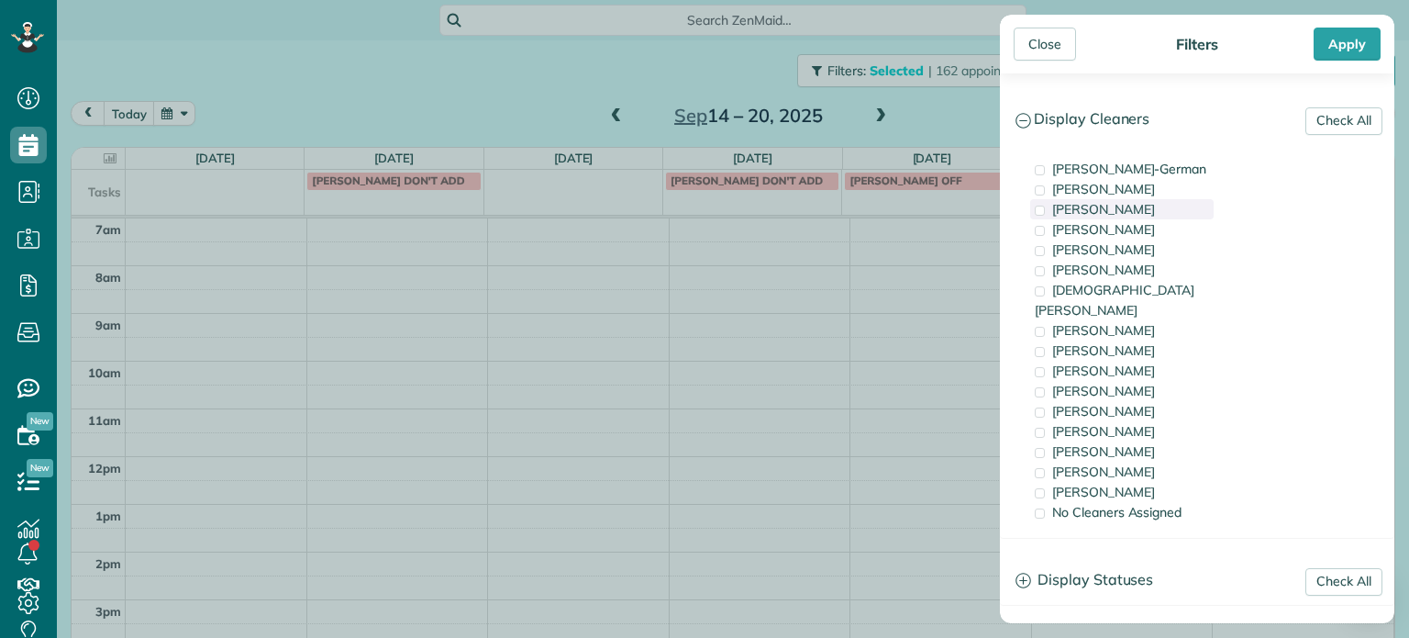
click at [1126, 212] on span "[PERSON_NAME]" at bounding box center [1103, 209] width 103 height 17
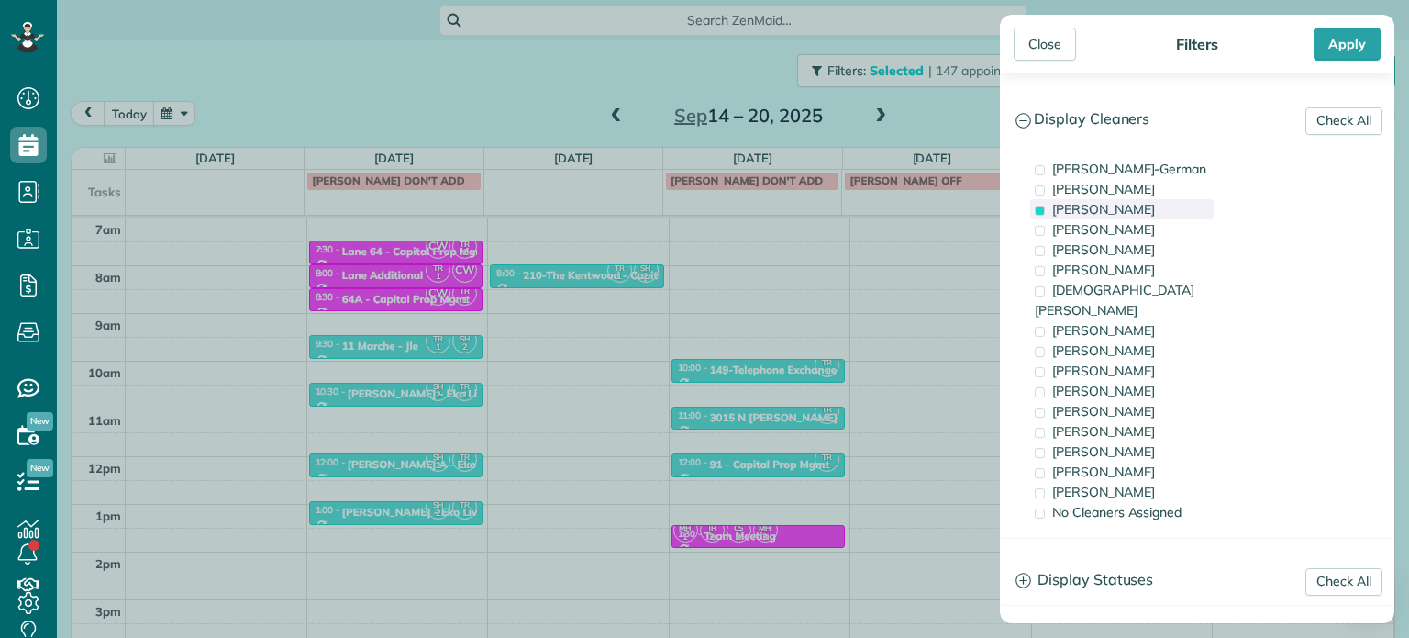
click at [1126, 212] on span "[PERSON_NAME]" at bounding box center [1103, 209] width 103 height 17
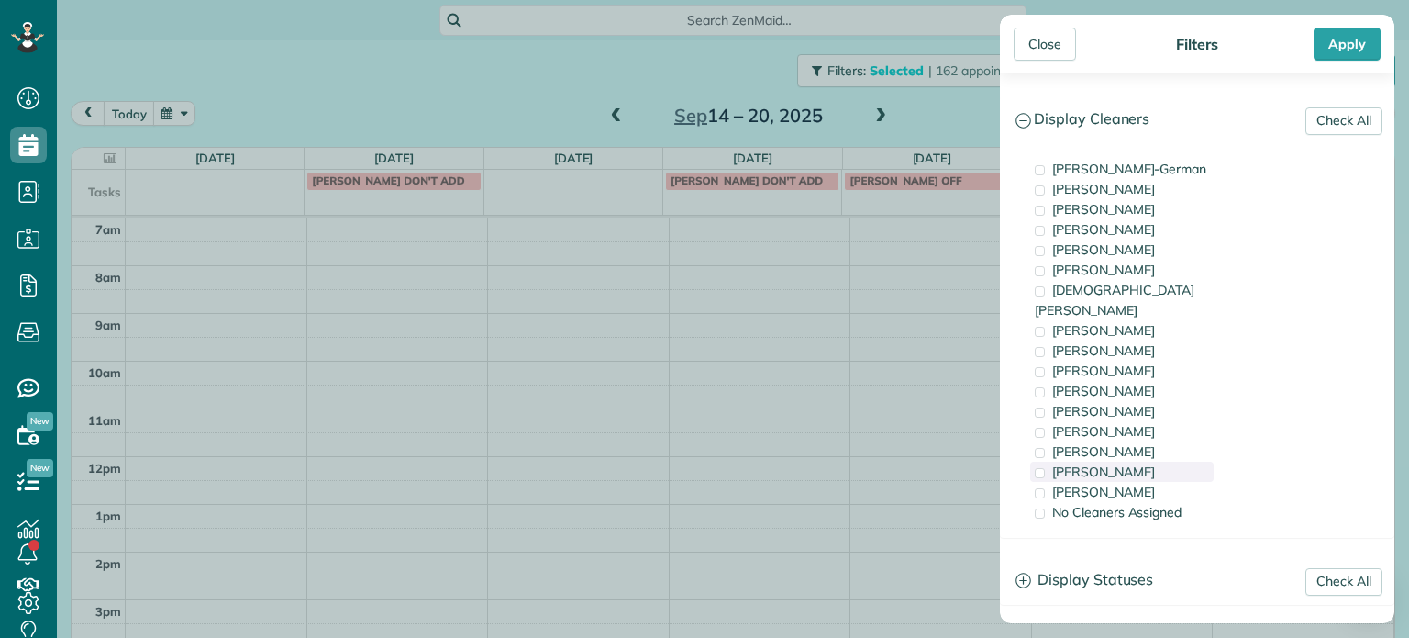
click at [1156, 461] on div "[PERSON_NAME]" at bounding box center [1121, 471] width 183 height 20
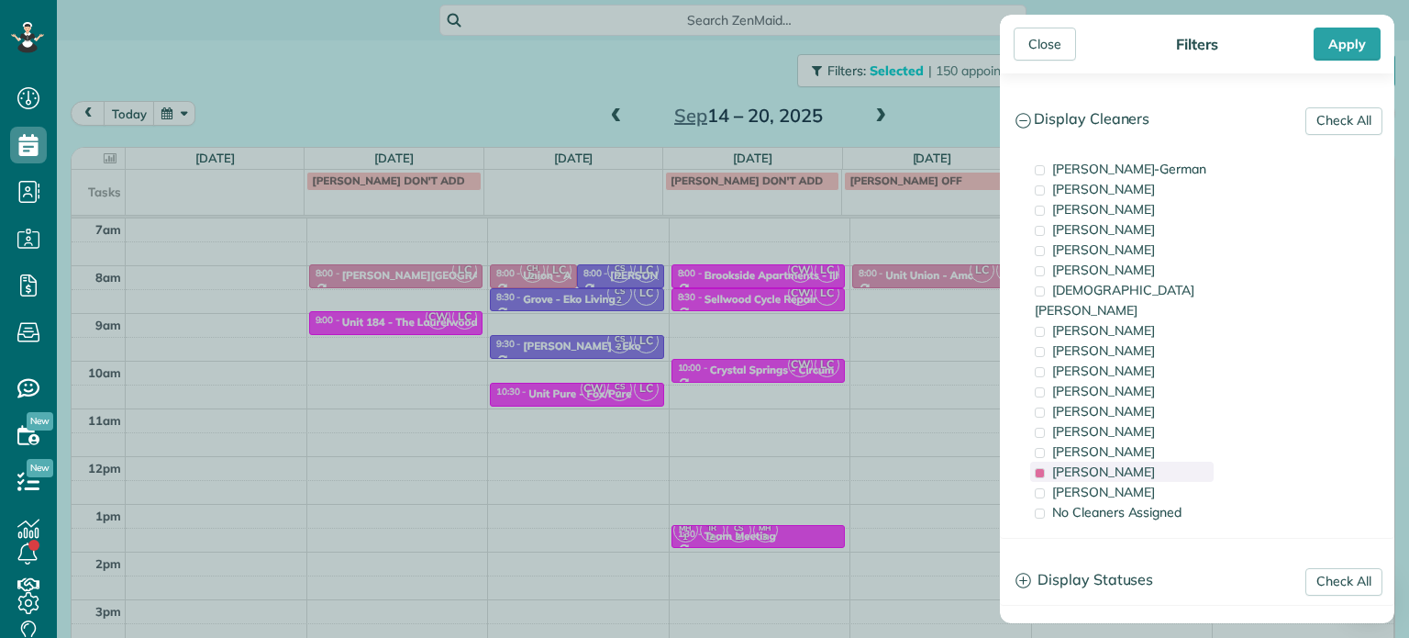
click at [1149, 461] on div "[PERSON_NAME]" at bounding box center [1121, 471] width 183 height 20
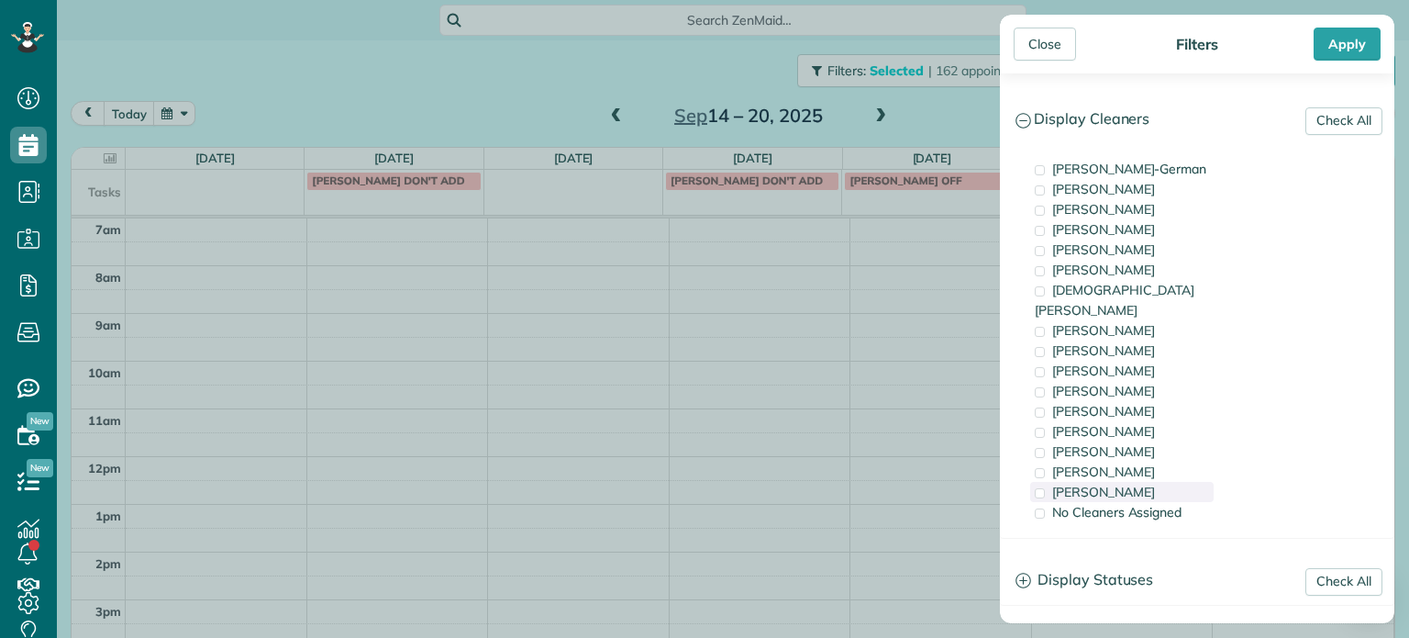
click at [1154, 482] on div "[PERSON_NAME]" at bounding box center [1121, 492] width 183 height 20
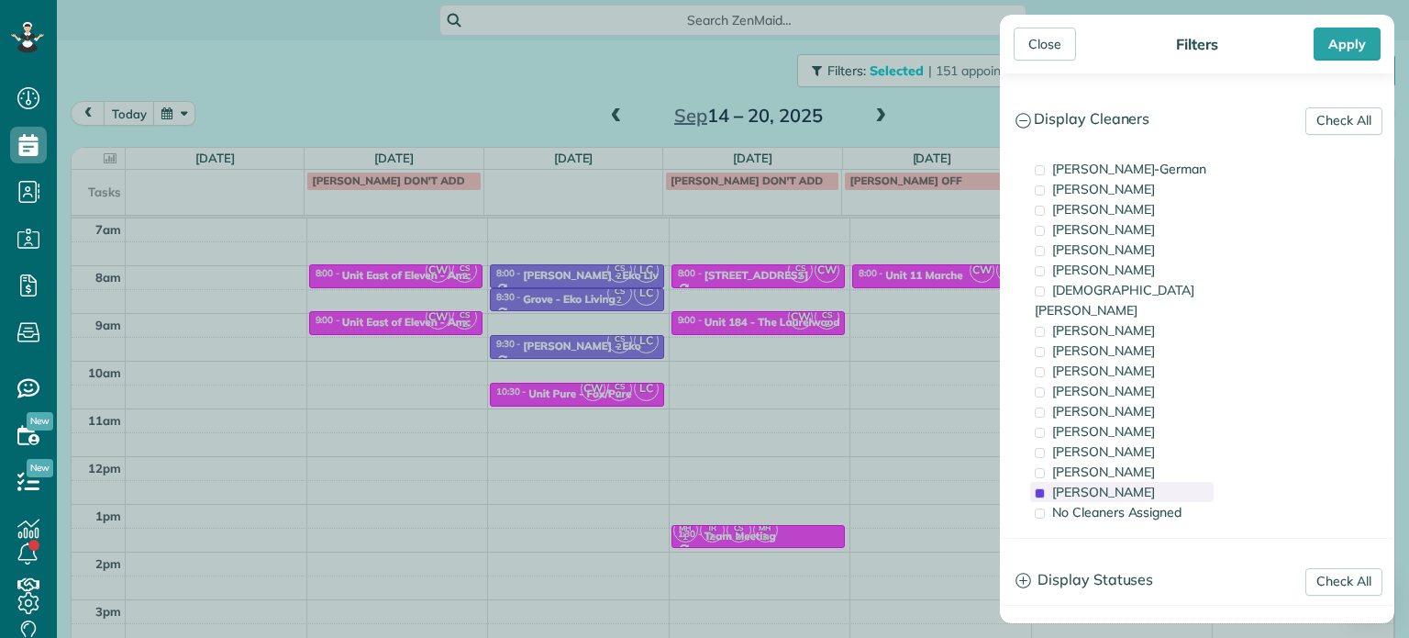
click at [1154, 482] on div "[PERSON_NAME]" at bounding box center [1121, 492] width 183 height 20
